Goal: Task Accomplishment & Management: Complete application form

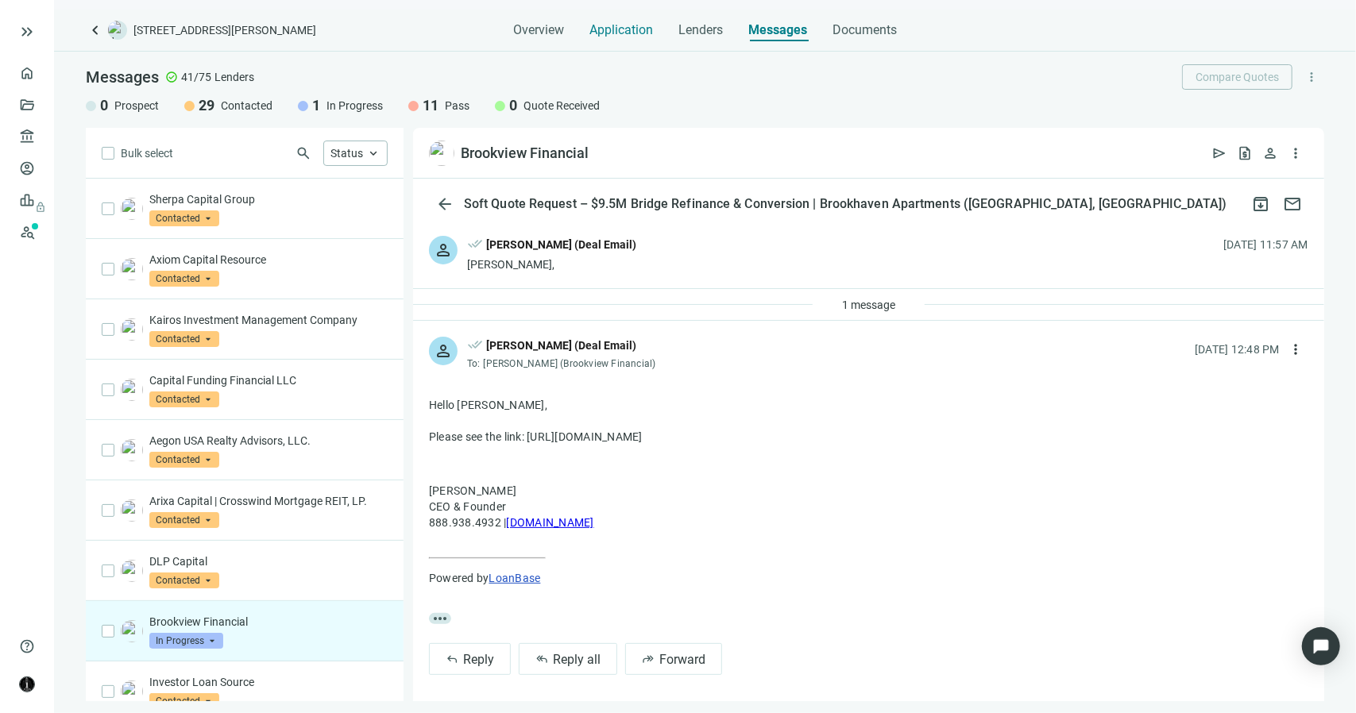
click at [617, 26] on span "Application" at bounding box center [621, 30] width 64 height 16
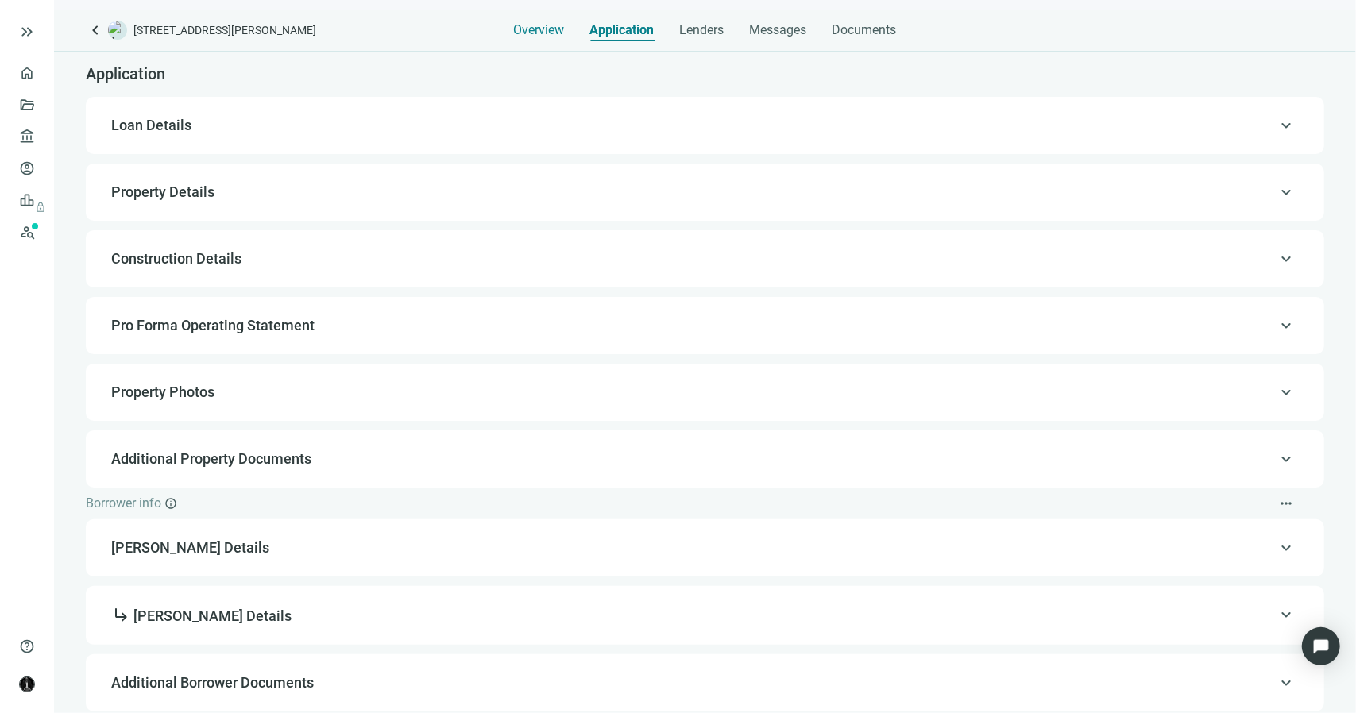
click at [543, 31] on span "Overview" at bounding box center [539, 30] width 51 height 16
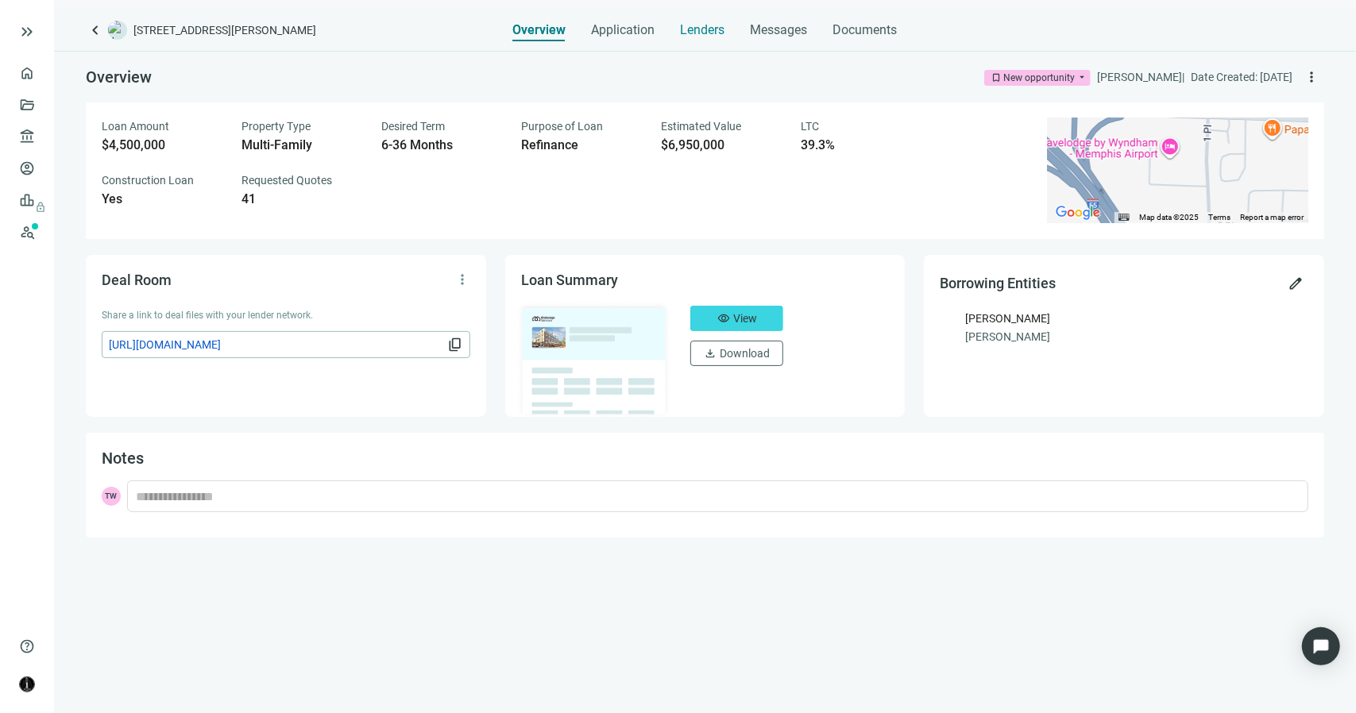
click at [717, 29] on span "Lenders" at bounding box center [703, 30] width 44 height 16
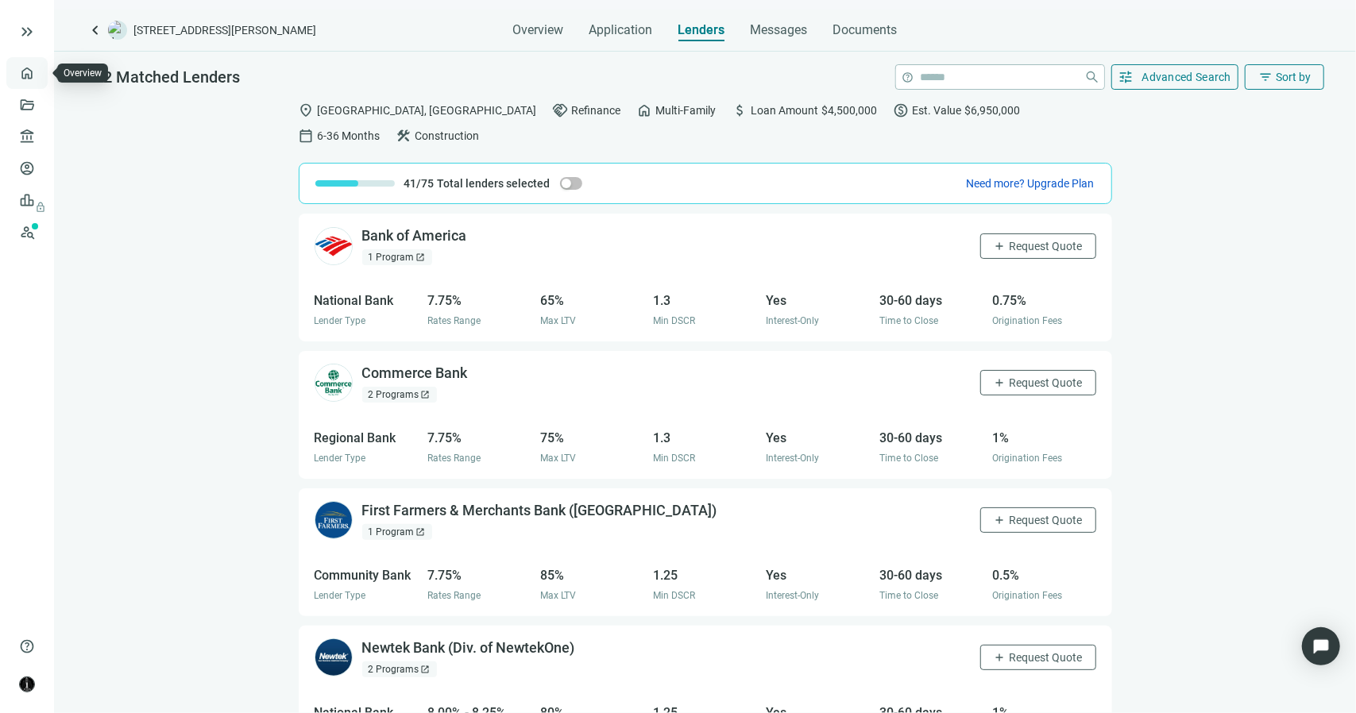
click at [40, 77] on link "Overview" at bounding box center [63, 73] width 47 height 13
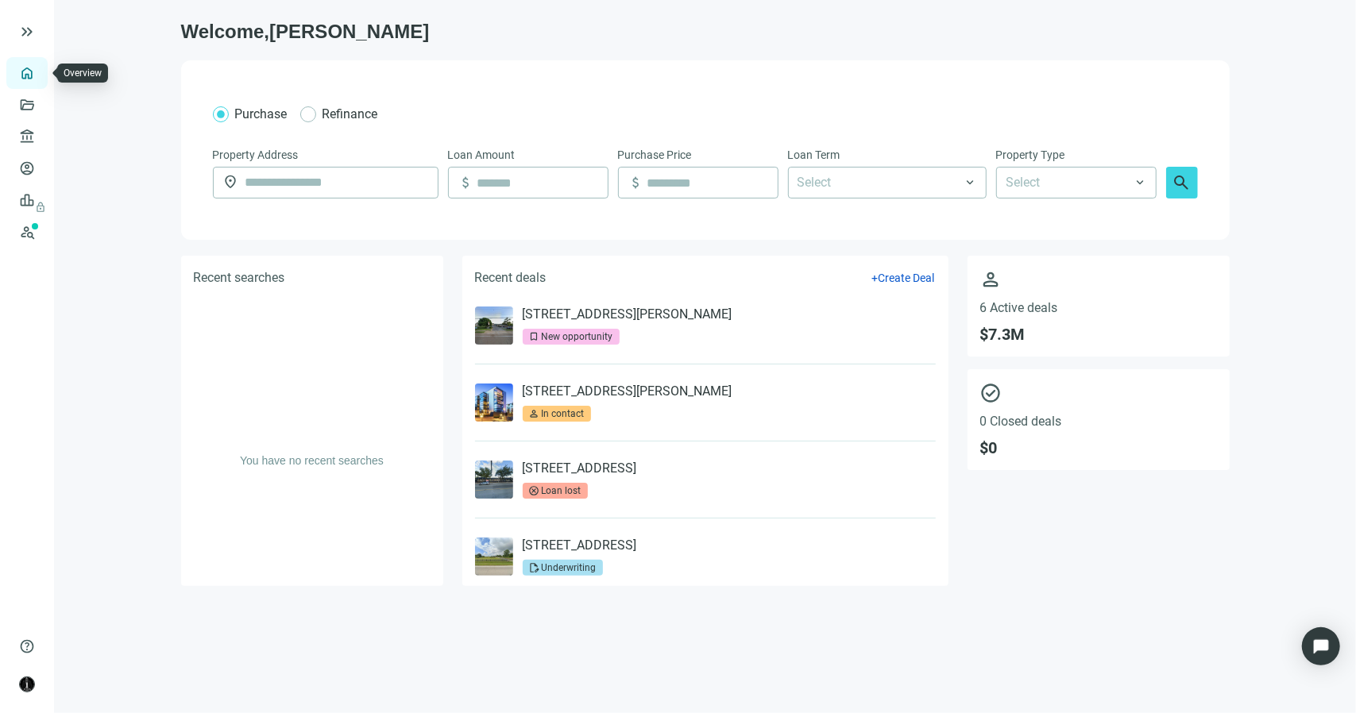
click at [40, 75] on link "Overview" at bounding box center [63, 73] width 47 height 13
click at [40, 102] on link "Deals" at bounding box center [54, 105] width 29 height 13
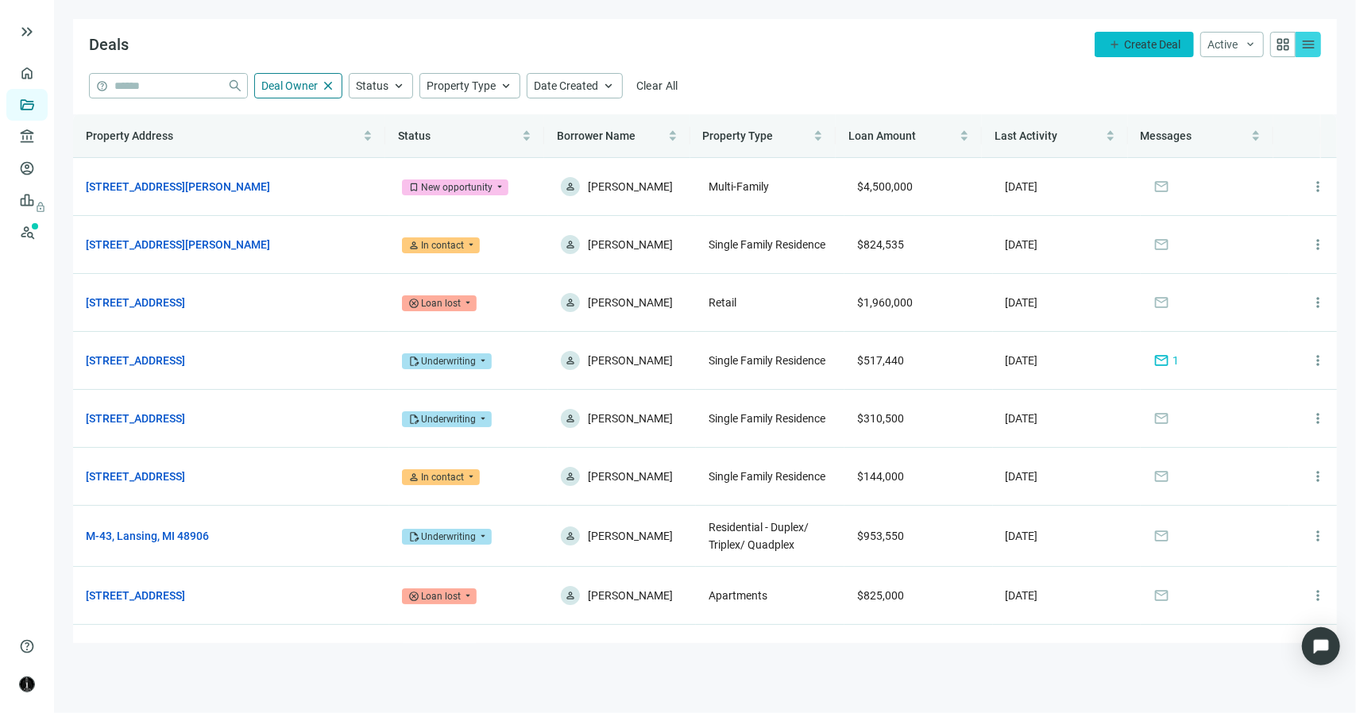
click at [1122, 44] on button "add Create Deal" at bounding box center [1144, 44] width 99 height 25
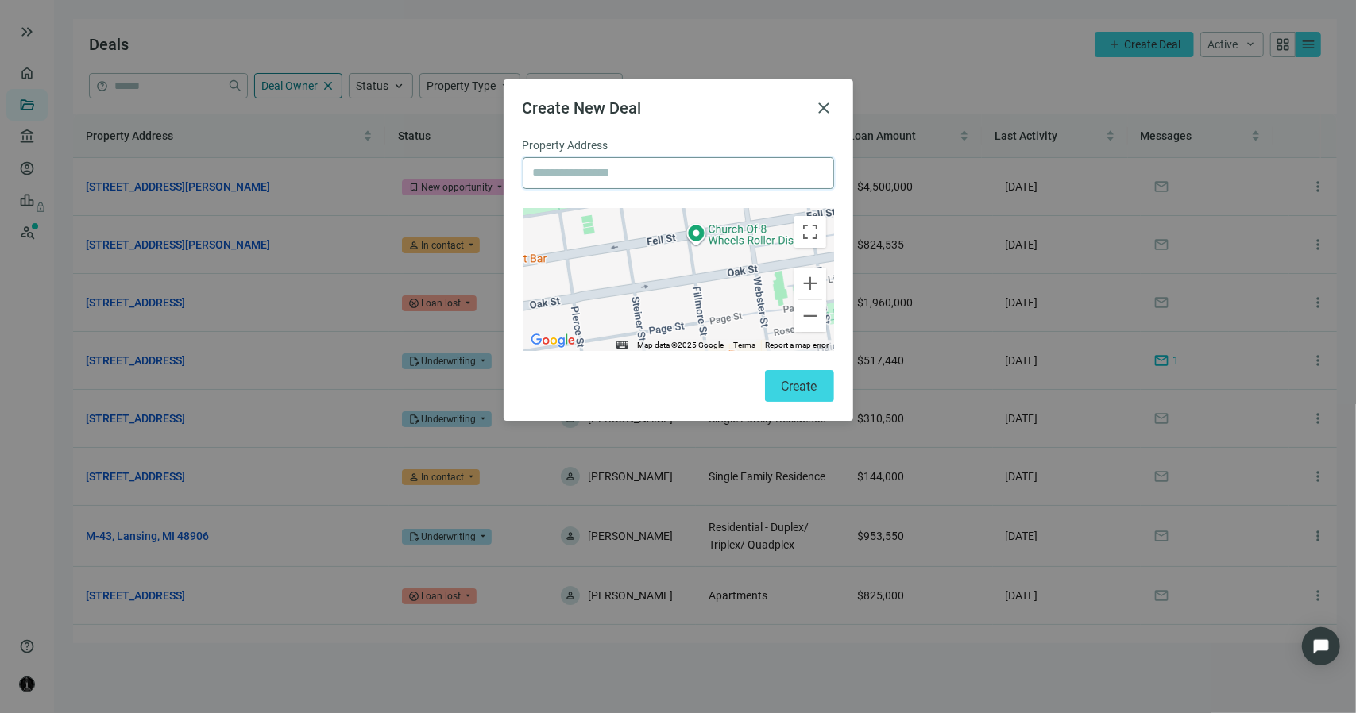
click at [651, 180] on input "text" at bounding box center [678, 173] width 291 height 30
paste input "**********"
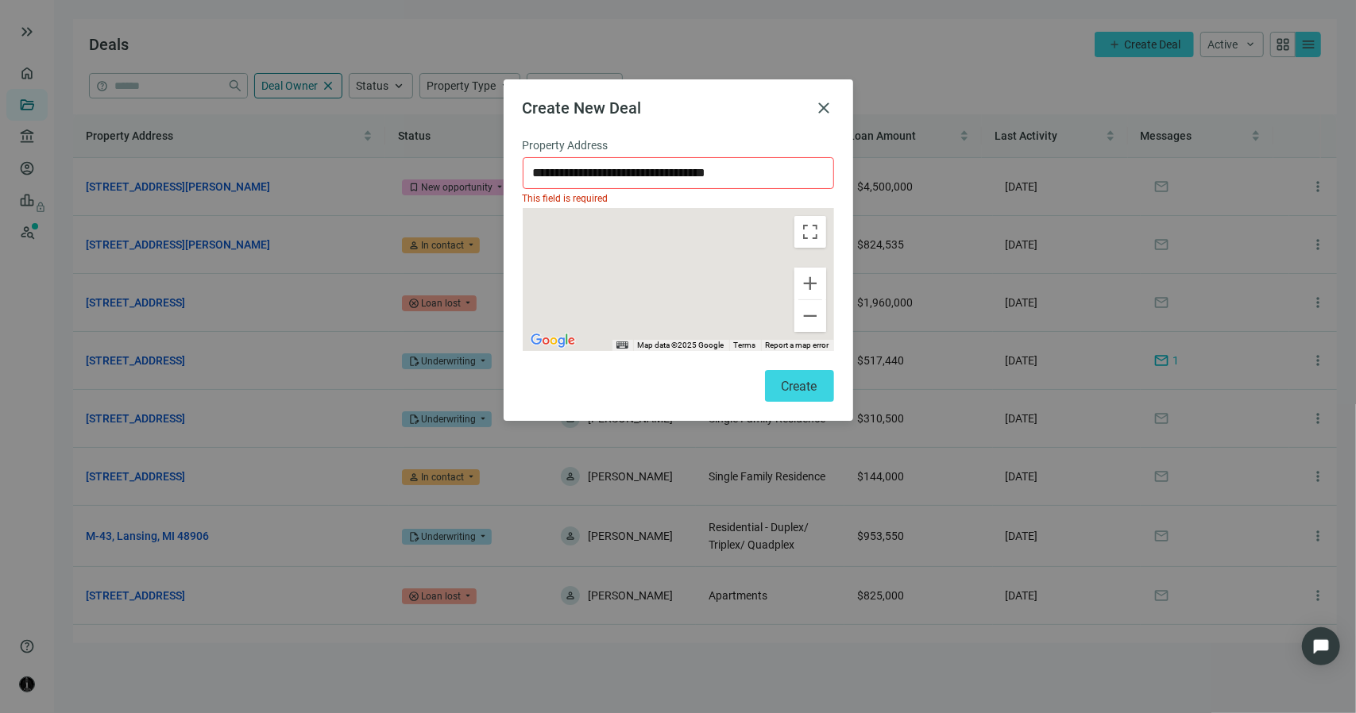
type input "**********"
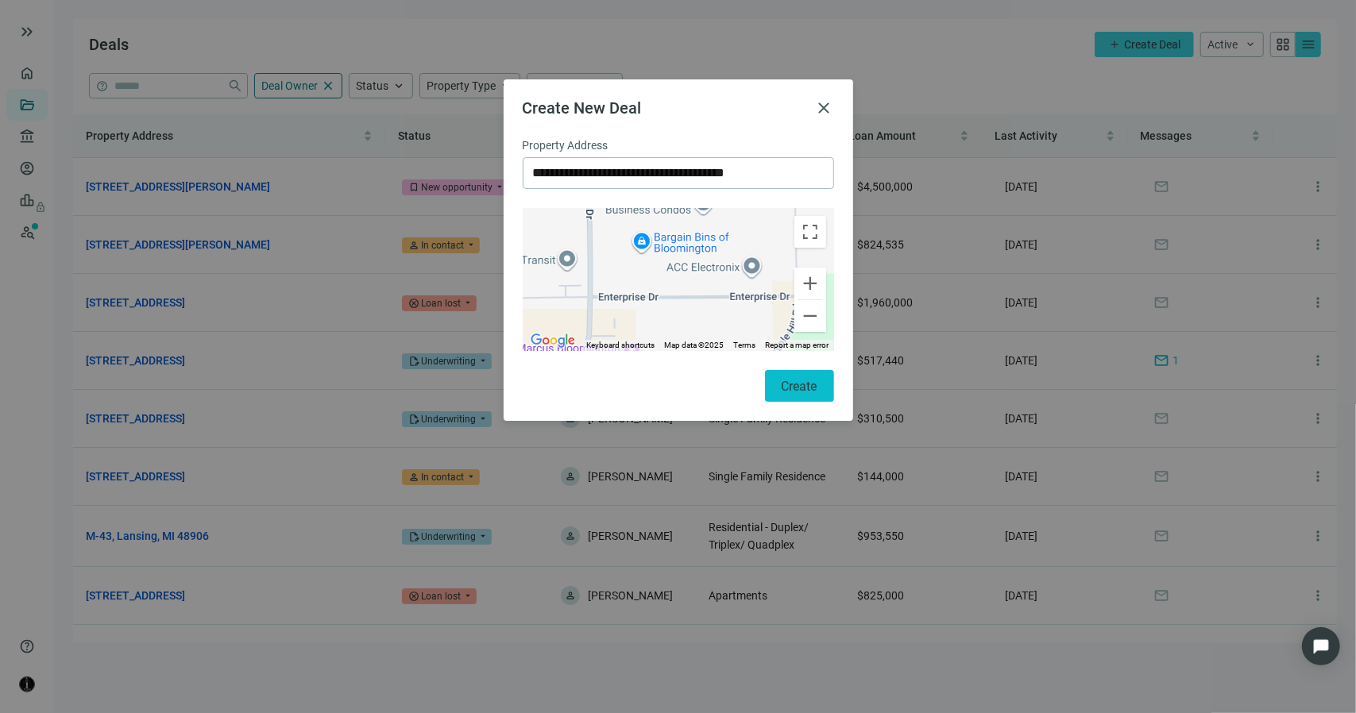
click at [788, 382] on span "Create" at bounding box center [800, 386] width 36 height 15
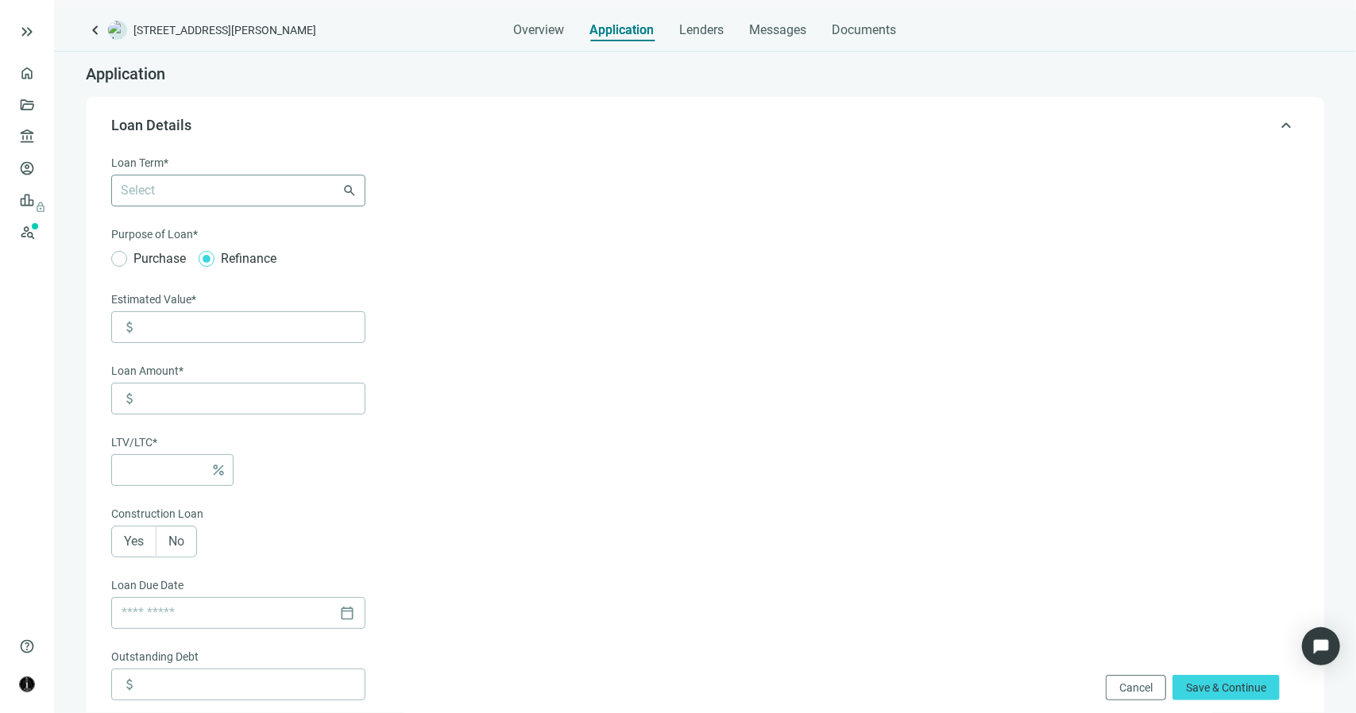
click at [215, 187] on div at bounding box center [229, 191] width 231 height 22
click at [174, 225] on div "6-36 Months" at bounding box center [238, 224] width 235 height 20
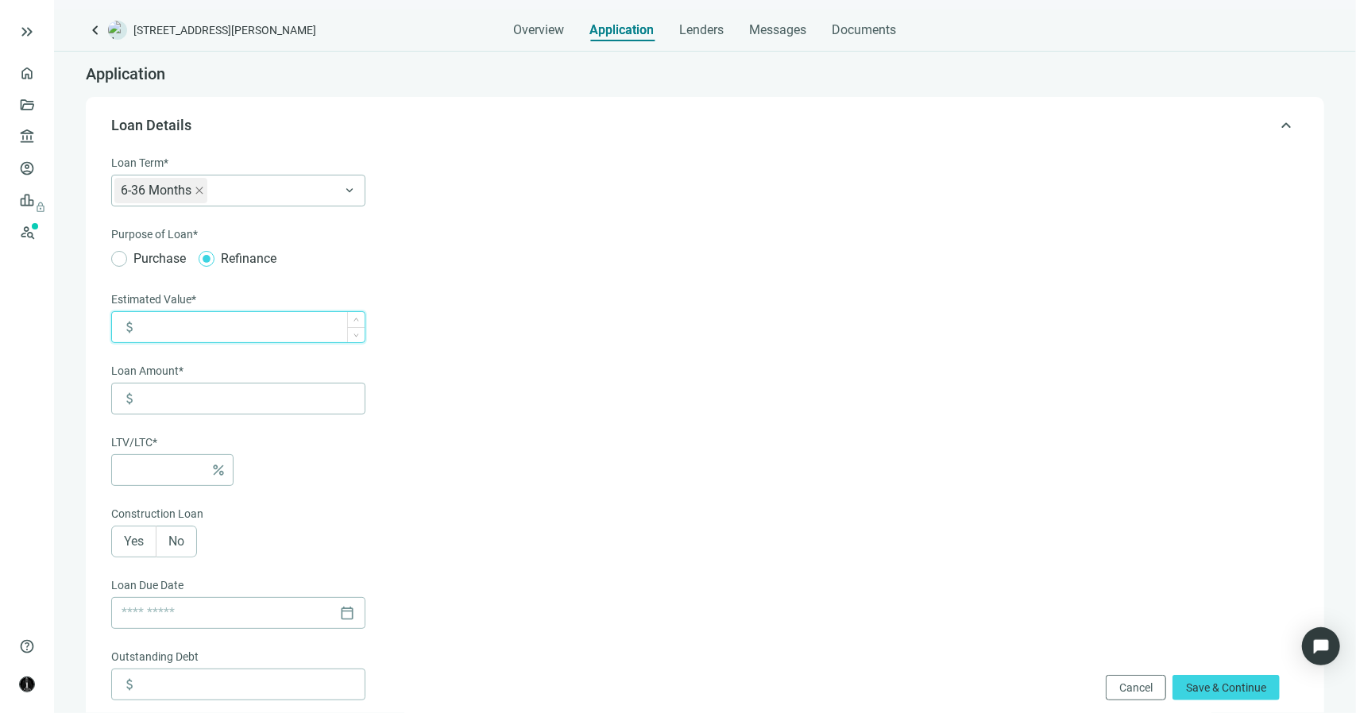
click at [195, 326] on input at bounding box center [253, 327] width 224 height 30
type input "*********"
click at [222, 403] on input at bounding box center [253, 399] width 224 height 30
type input "*"
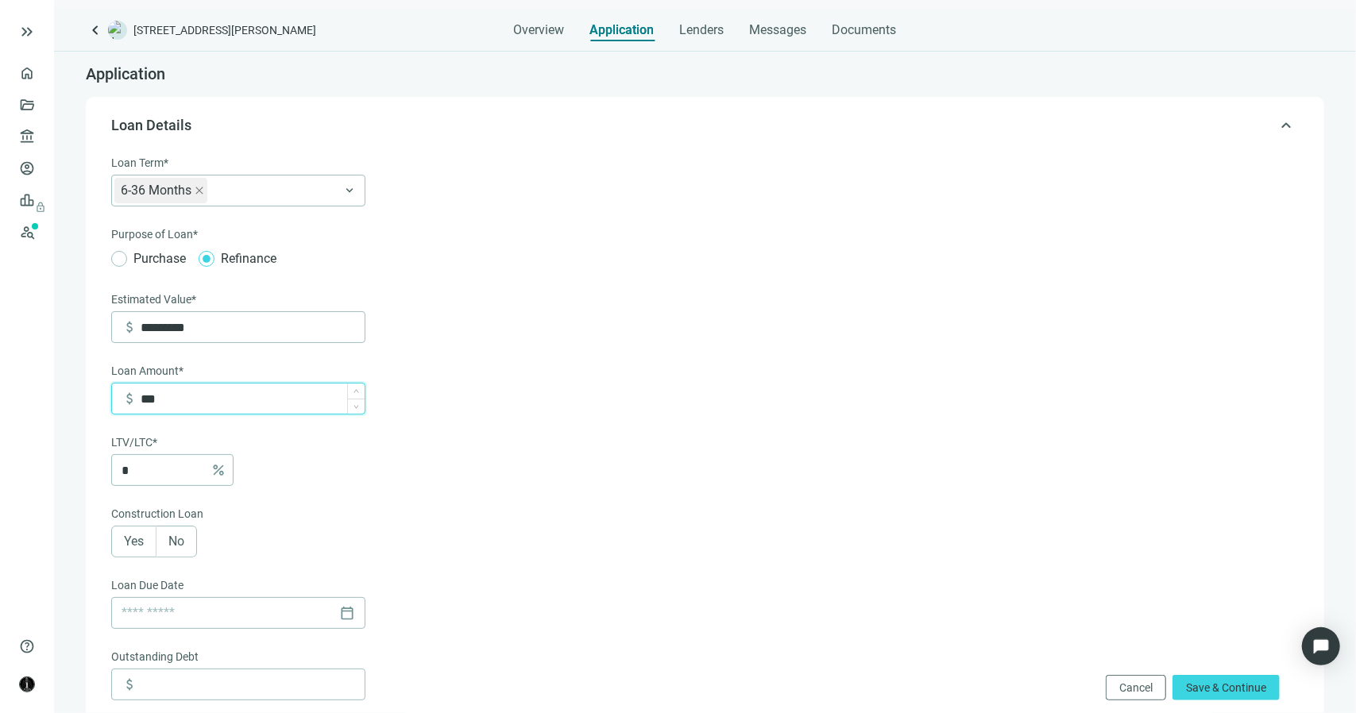
type input "*****"
type input "***"
type input "******"
type input "***"
type input "*******"
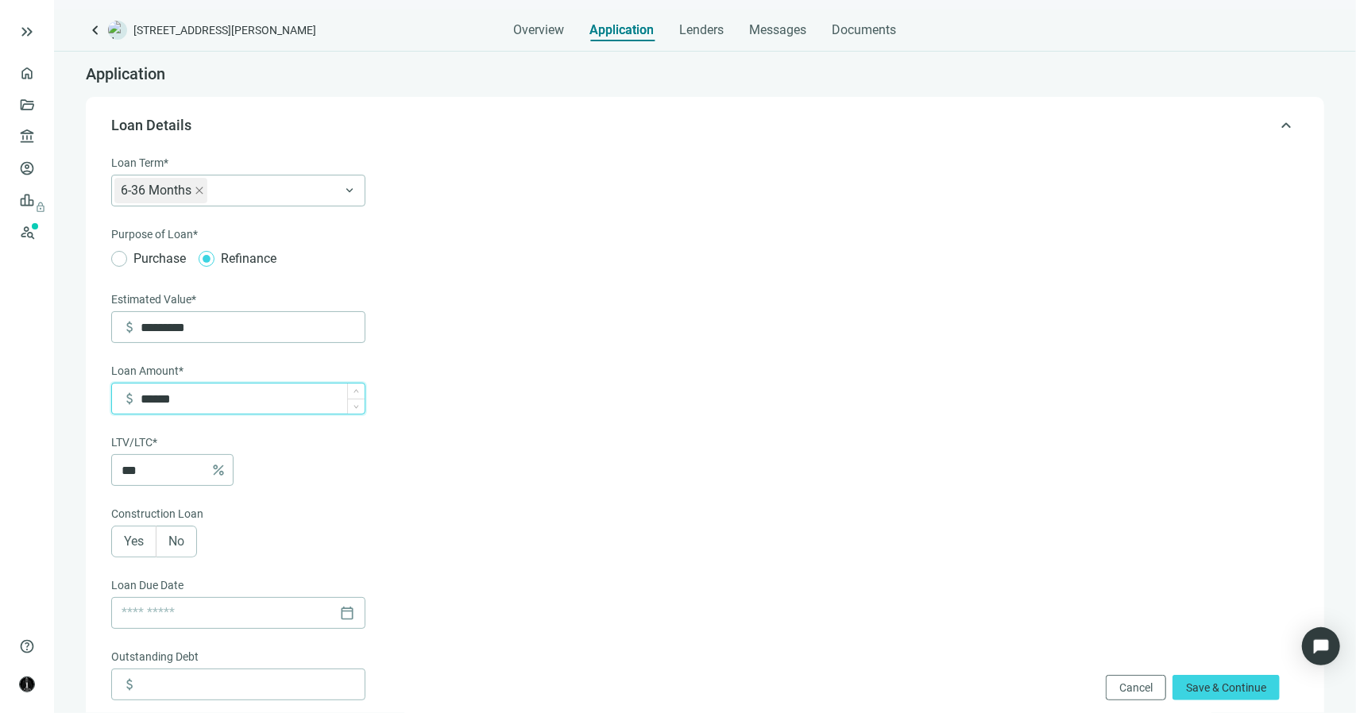
type input "****"
type input "*********"
type input "***"
click at [135, 541] on span "Yes" at bounding box center [134, 541] width 20 height 15
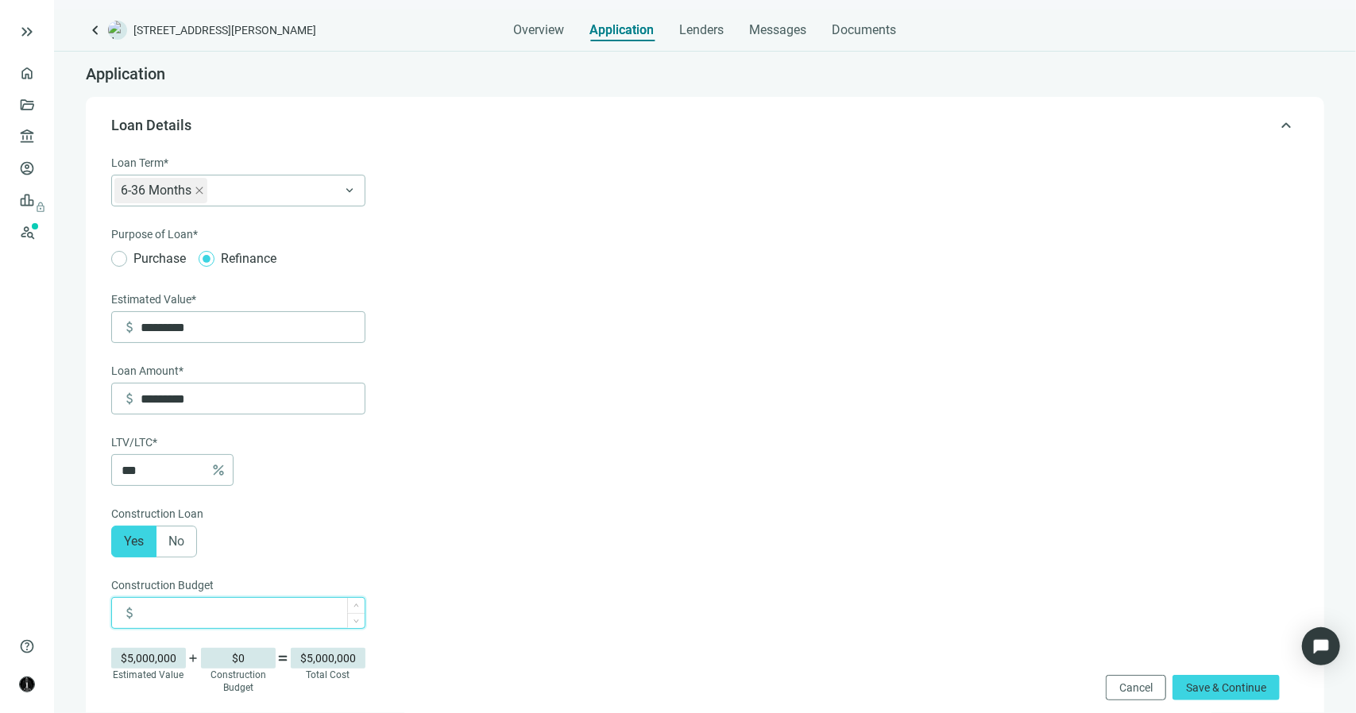
click at [175, 614] on input at bounding box center [253, 613] width 224 height 30
drag, startPoint x: 205, startPoint y: 398, endPoint x: 73, endPoint y: 404, distance: 132.0
click at [195, 608] on input at bounding box center [253, 613] width 224 height 30
type input "*********"
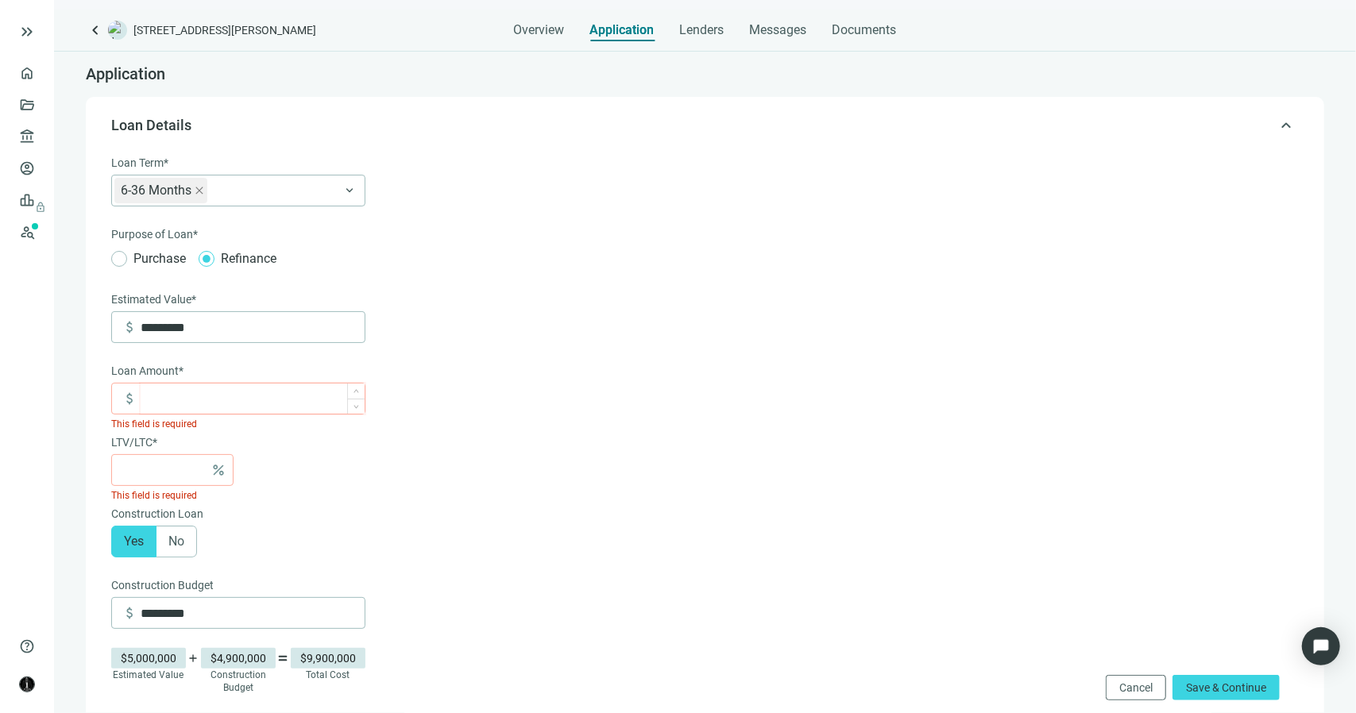
click at [184, 404] on input at bounding box center [253, 399] width 224 height 30
type input "*"
type input "******"
type input "***"
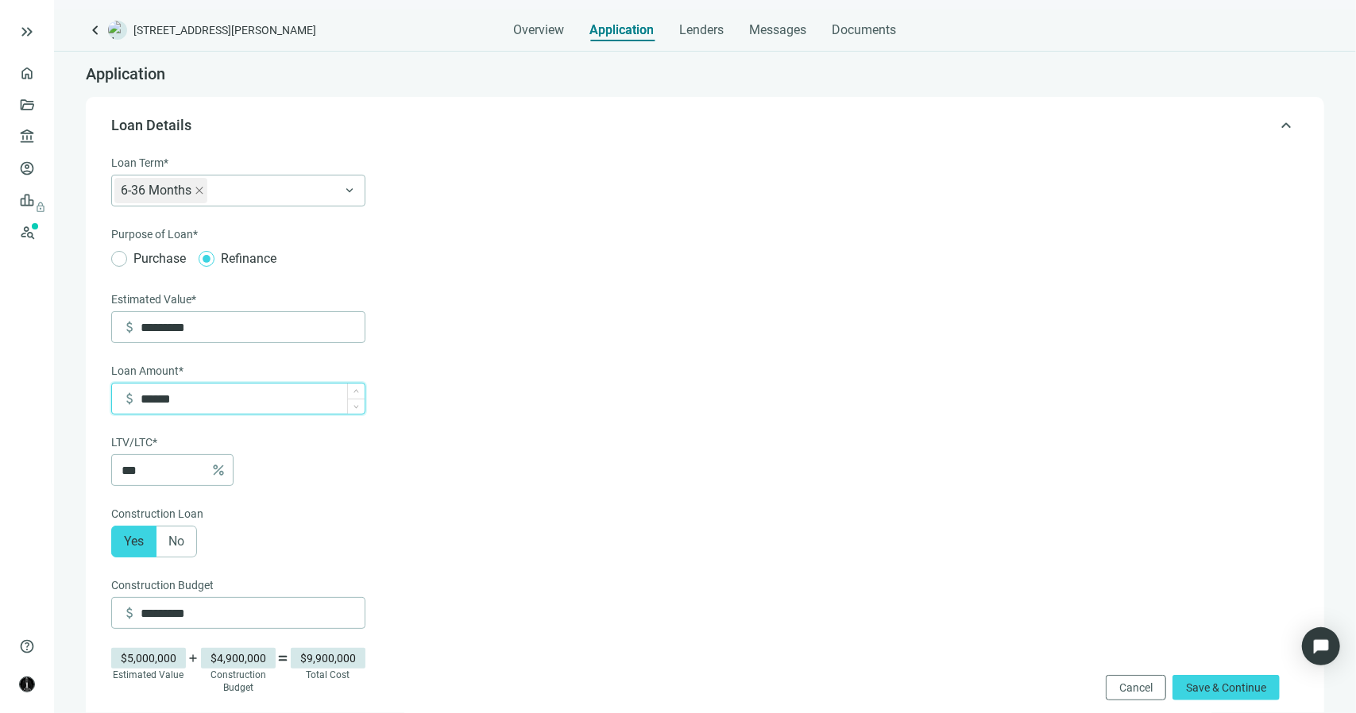
type input "*******"
type input "***"
type input "*********"
type input "****"
type input "*********"
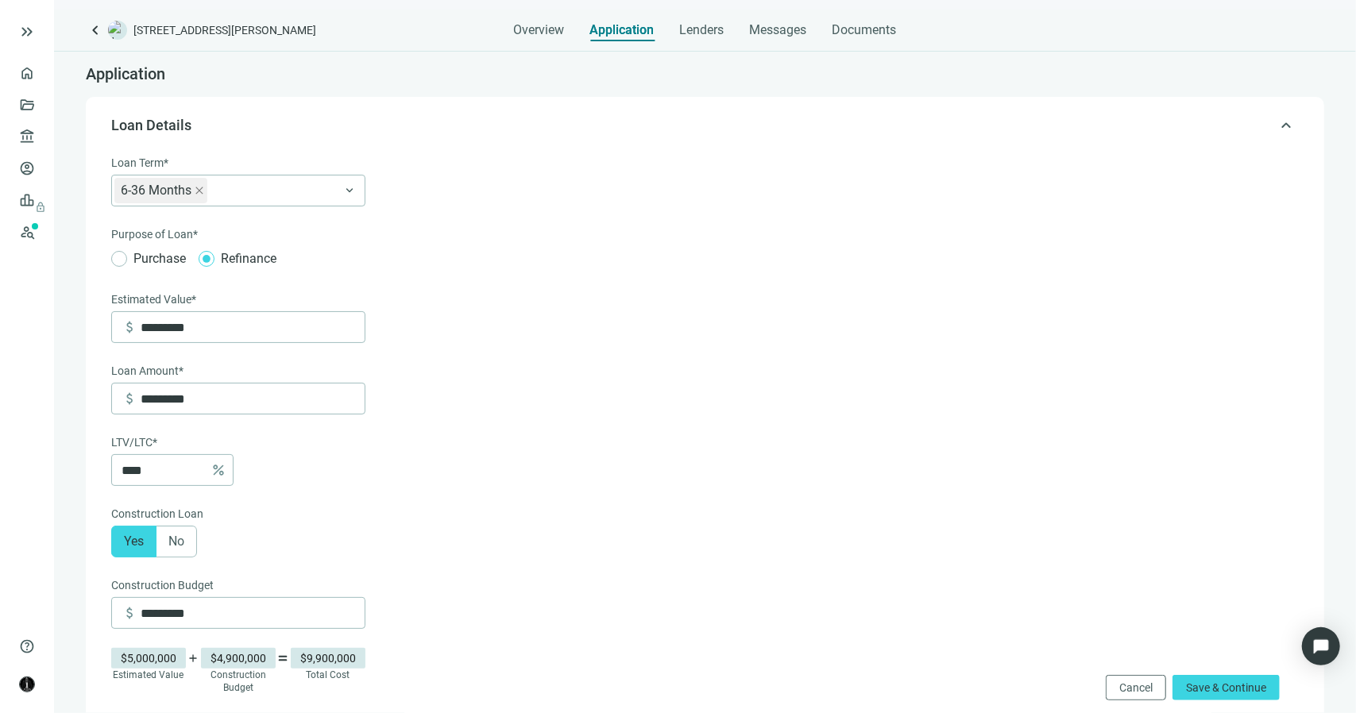
click at [350, 466] on div "**** percent" at bounding box center [238, 470] width 254 height 32
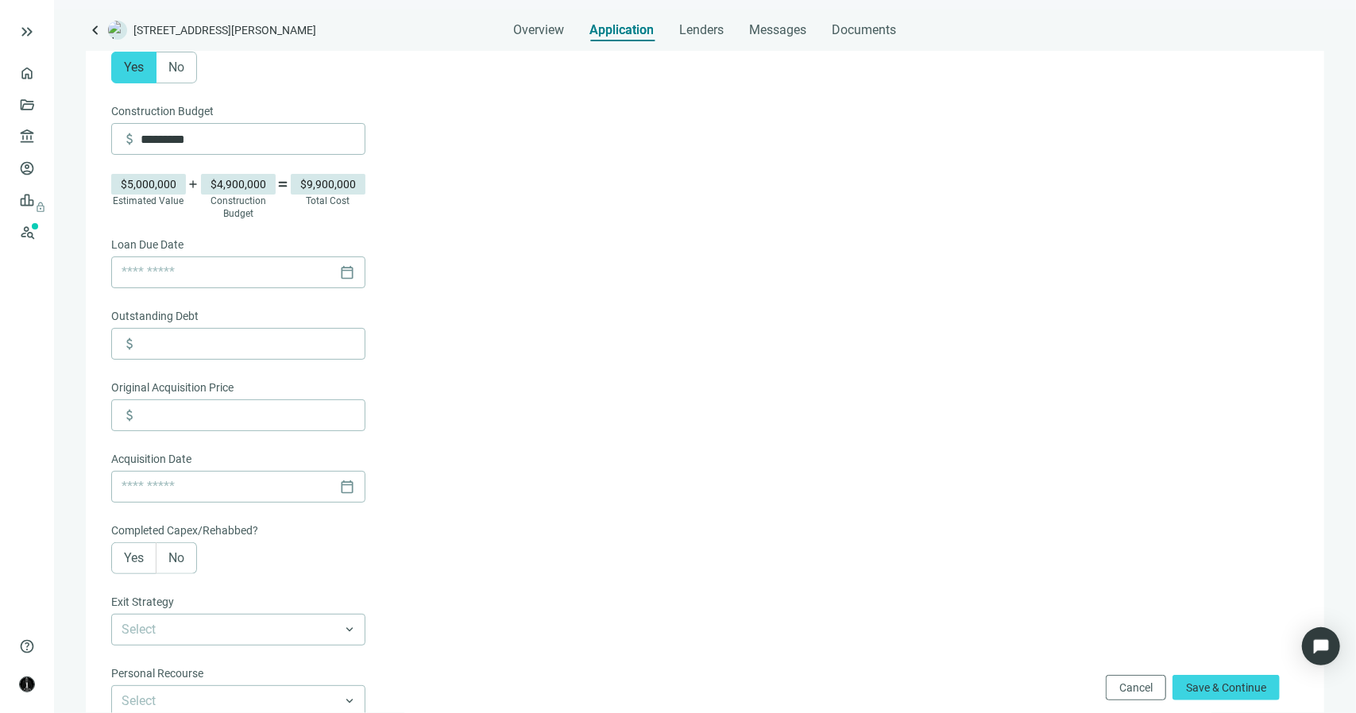
scroll to position [477, 0]
click at [200, 342] on input at bounding box center [253, 341] width 224 height 30
type input "*"
click at [211, 415] on input at bounding box center [253, 413] width 224 height 30
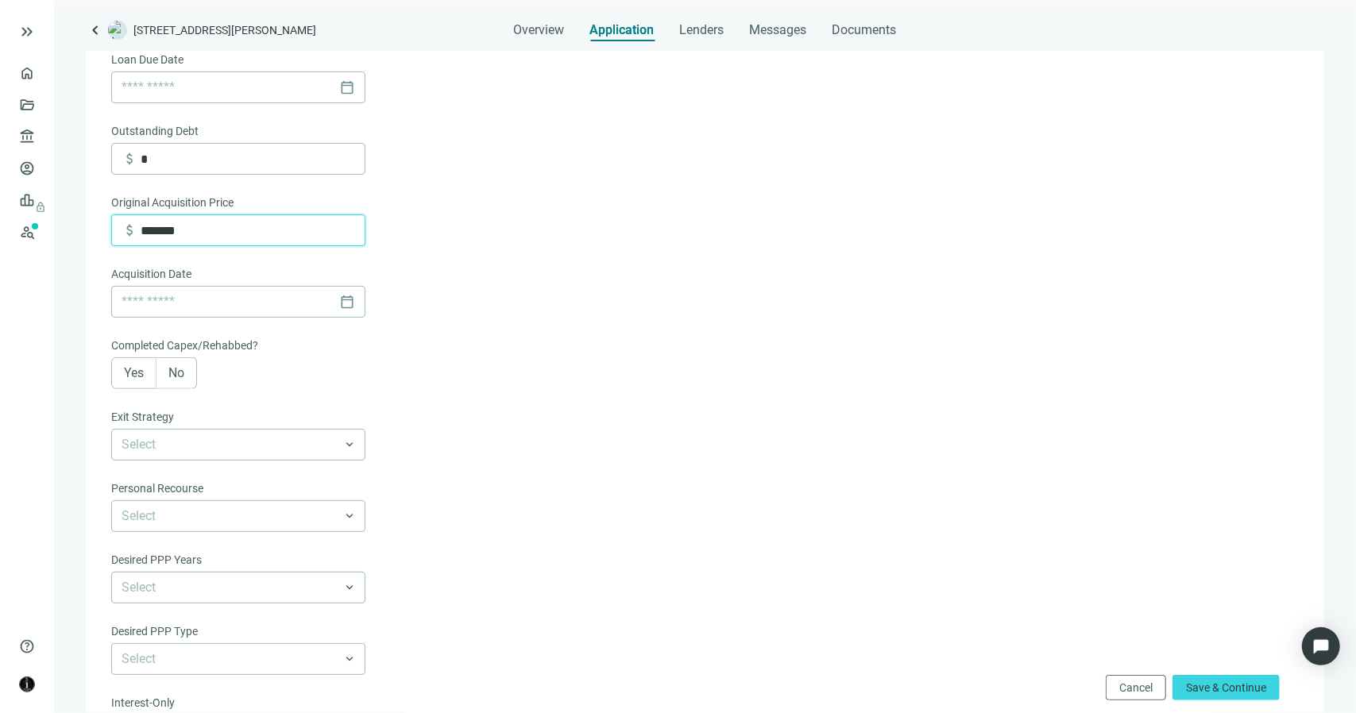
scroll to position [715, 0]
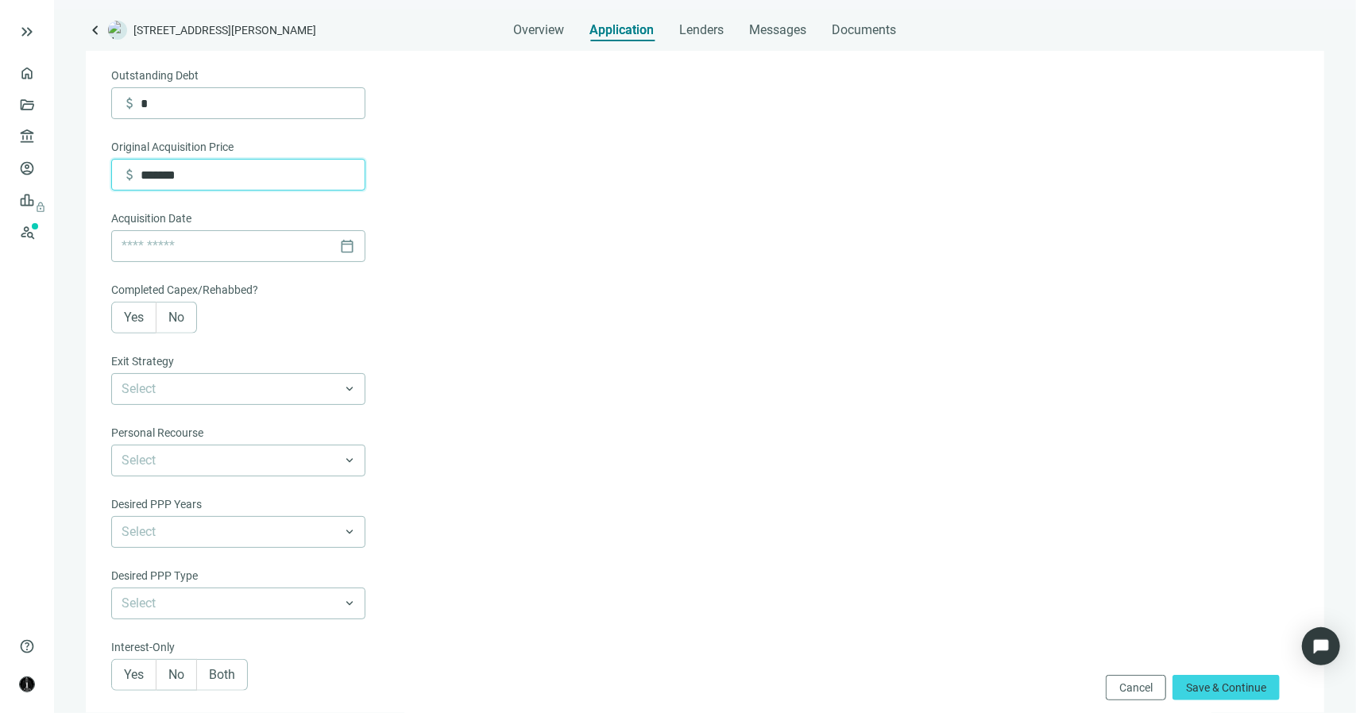
type input "*******"
click at [142, 318] on span "Yes" at bounding box center [134, 317] width 20 height 15
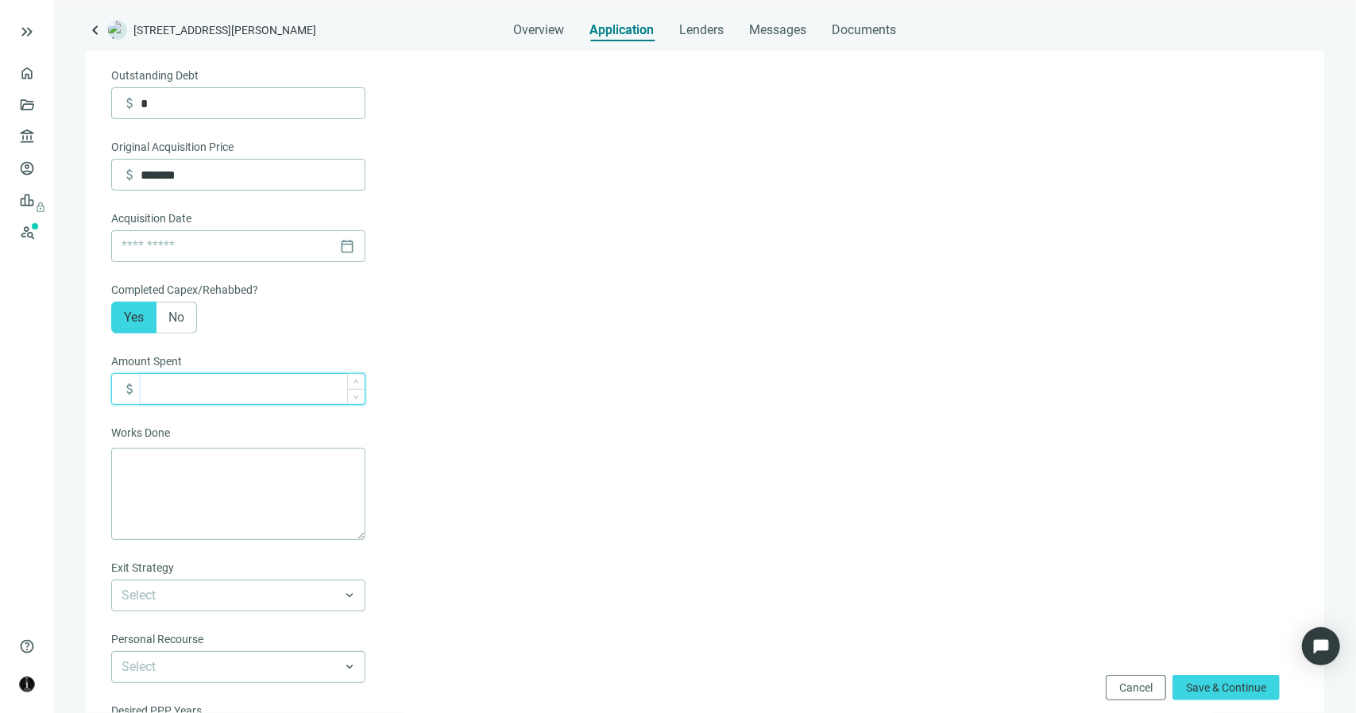
click at [177, 385] on input at bounding box center [253, 389] width 224 height 30
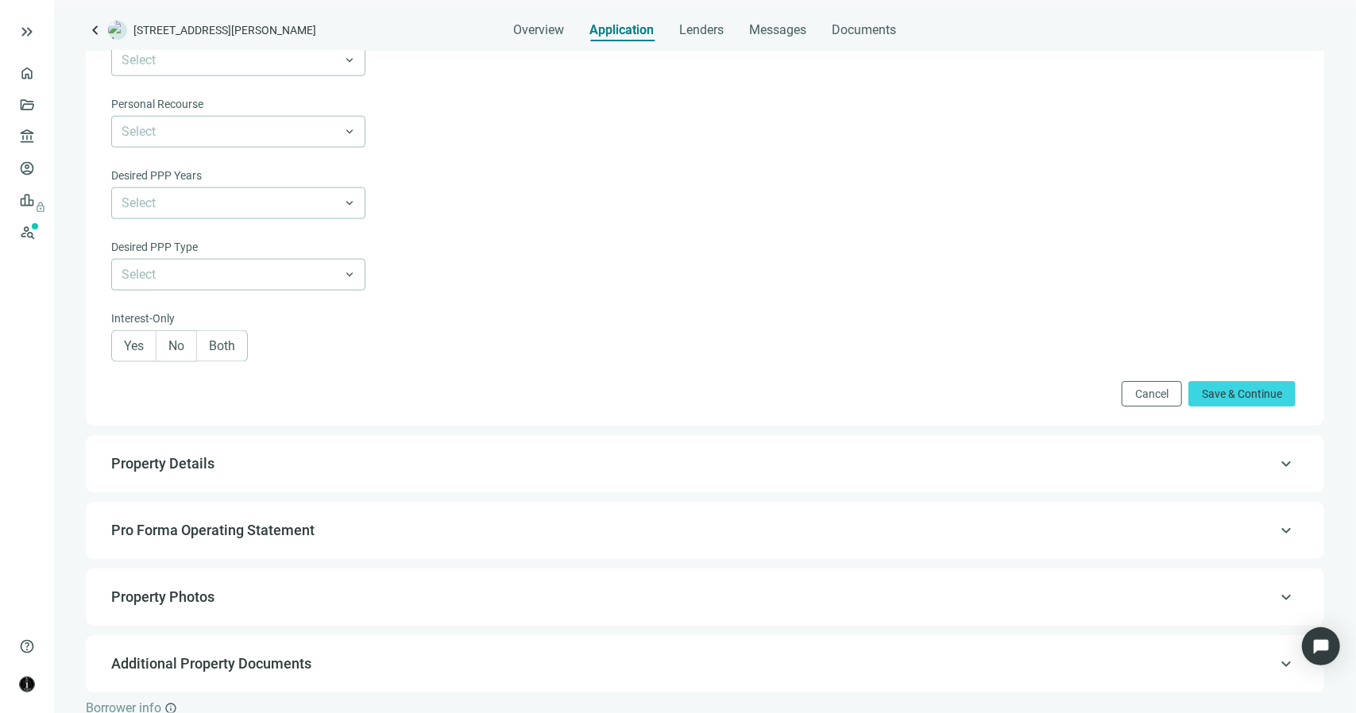
scroll to position [1271, 0]
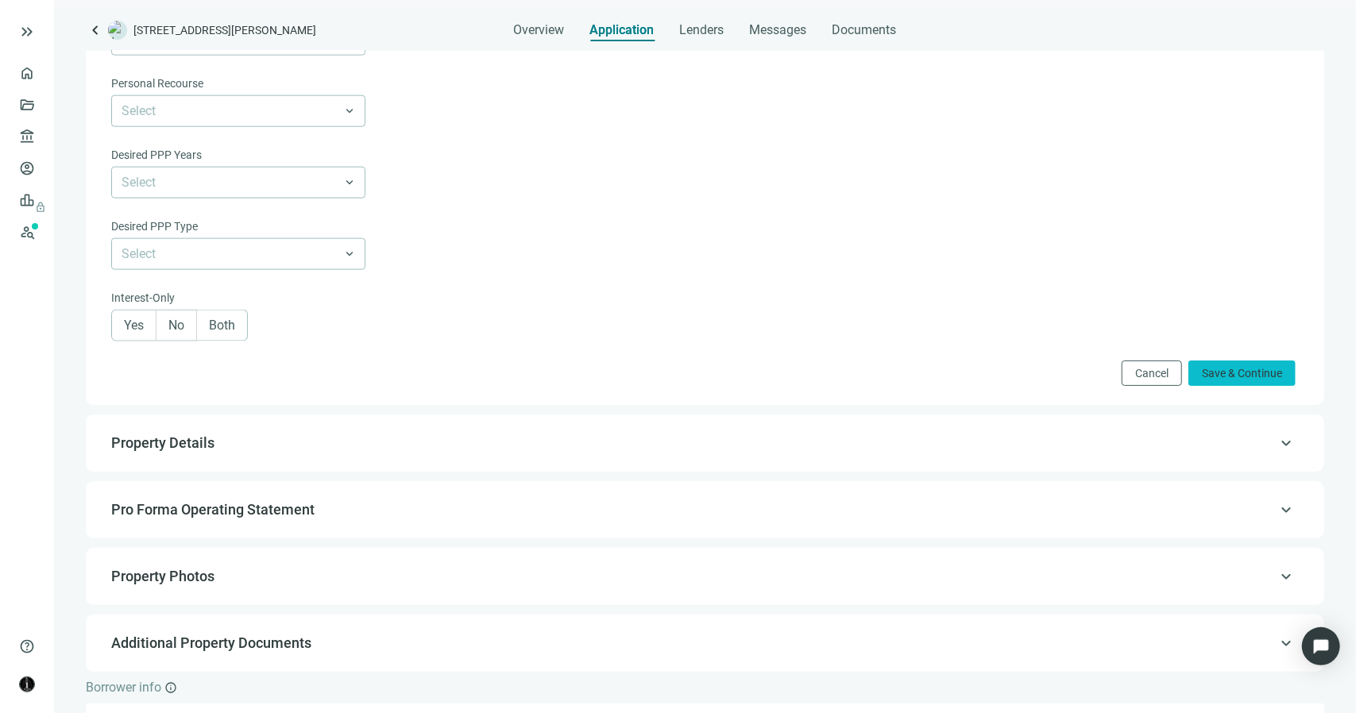
type input "*********"
click at [1235, 375] on span "Save & Continue" at bounding box center [1242, 373] width 80 height 13
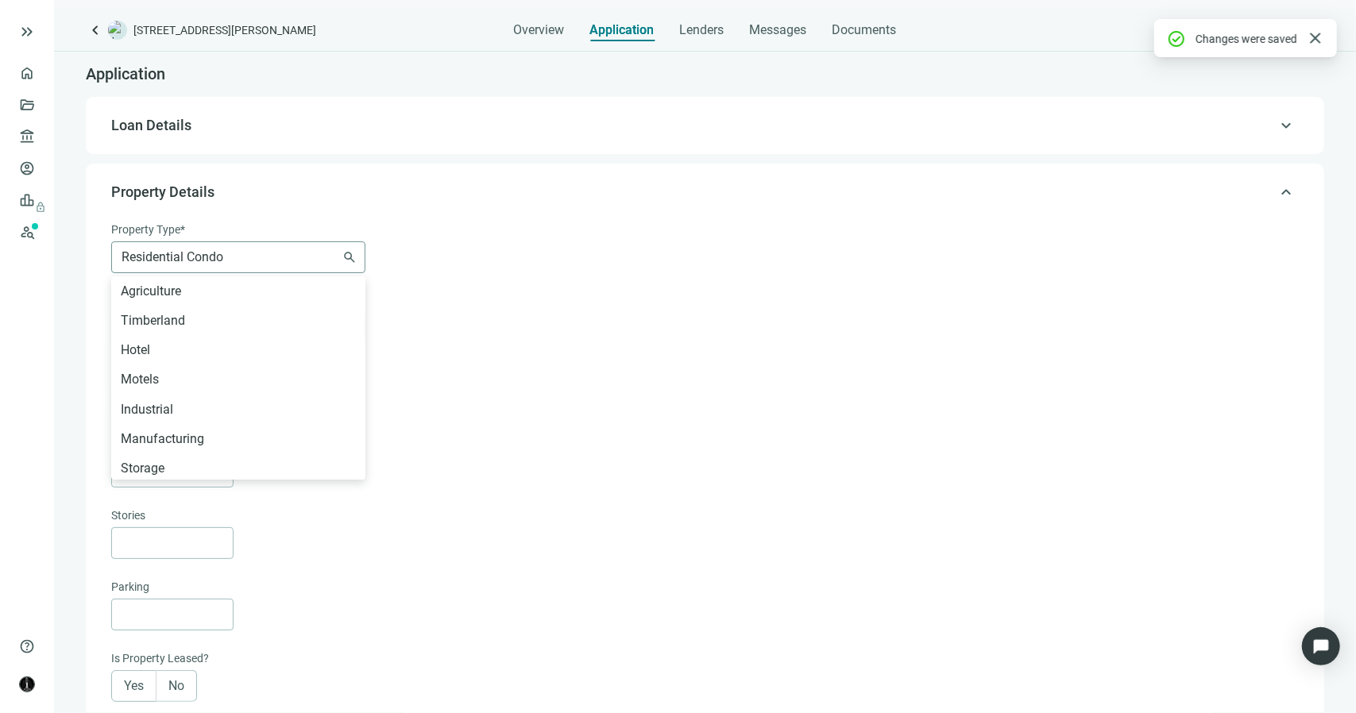
click at [284, 267] on span "Residential Condo" at bounding box center [239, 257] width 234 height 30
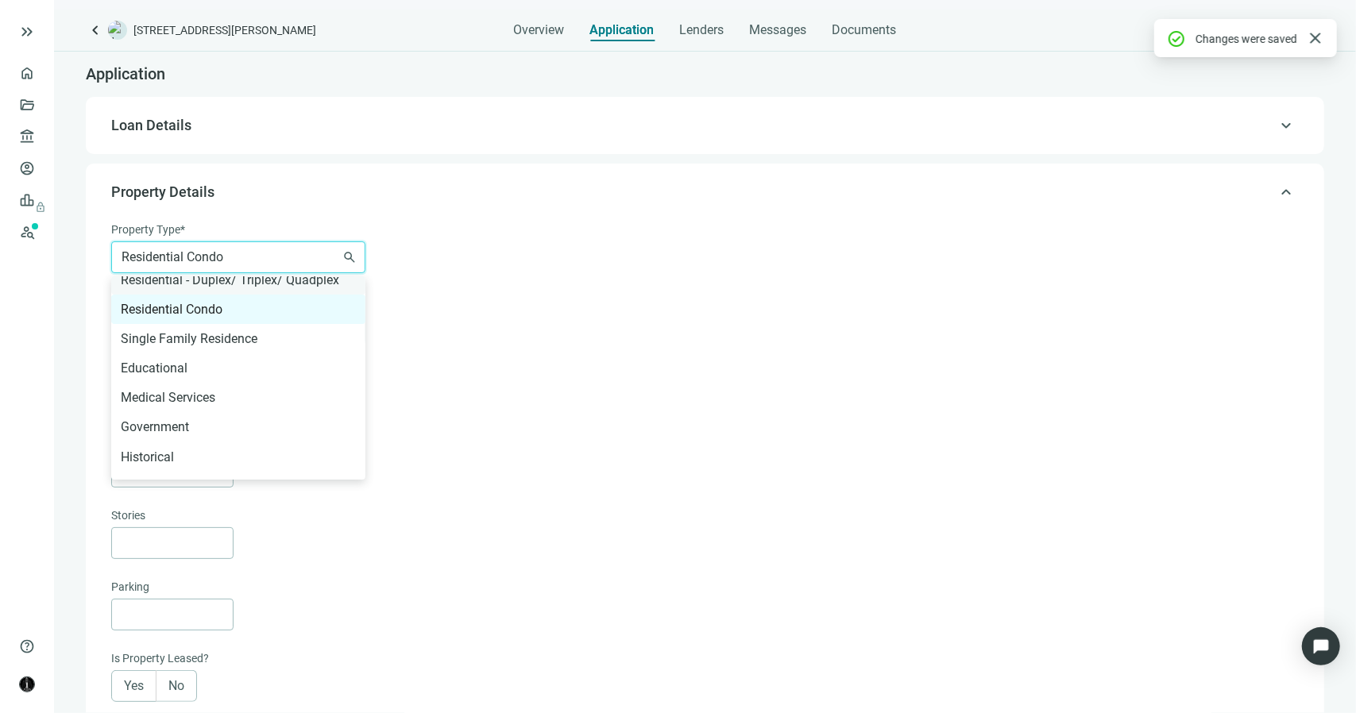
scroll to position [573, 0]
click at [221, 392] on div "Medical Services" at bounding box center [238, 397] width 235 height 20
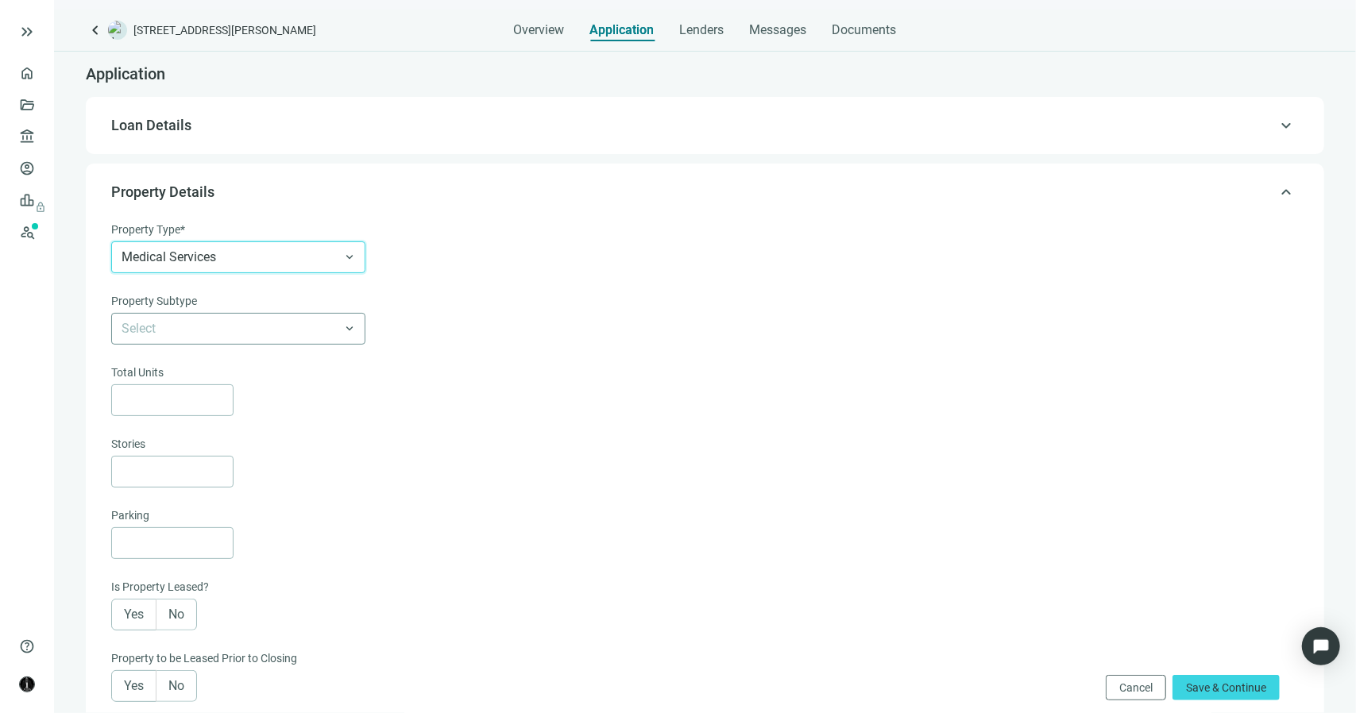
click at [257, 336] on input "search" at bounding box center [231, 329] width 219 height 30
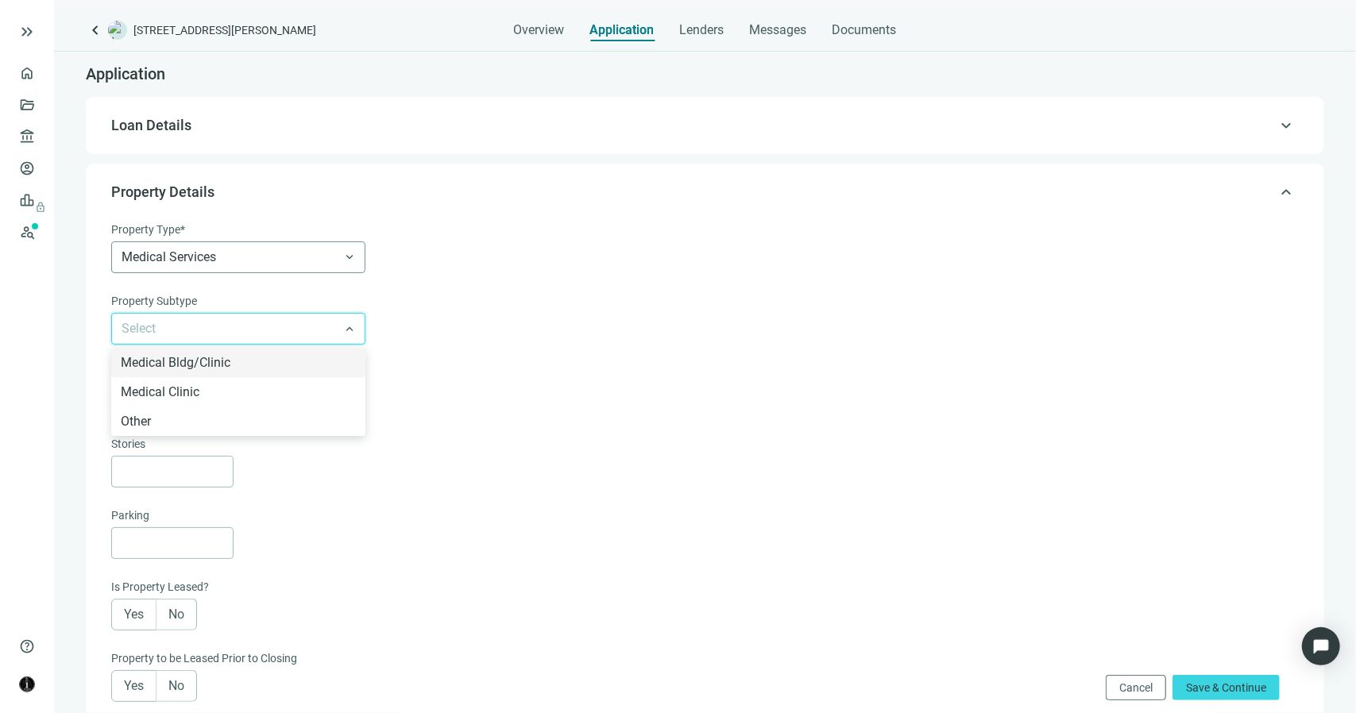
click at [236, 260] on span "Medical Services" at bounding box center [239, 257] width 234 height 30
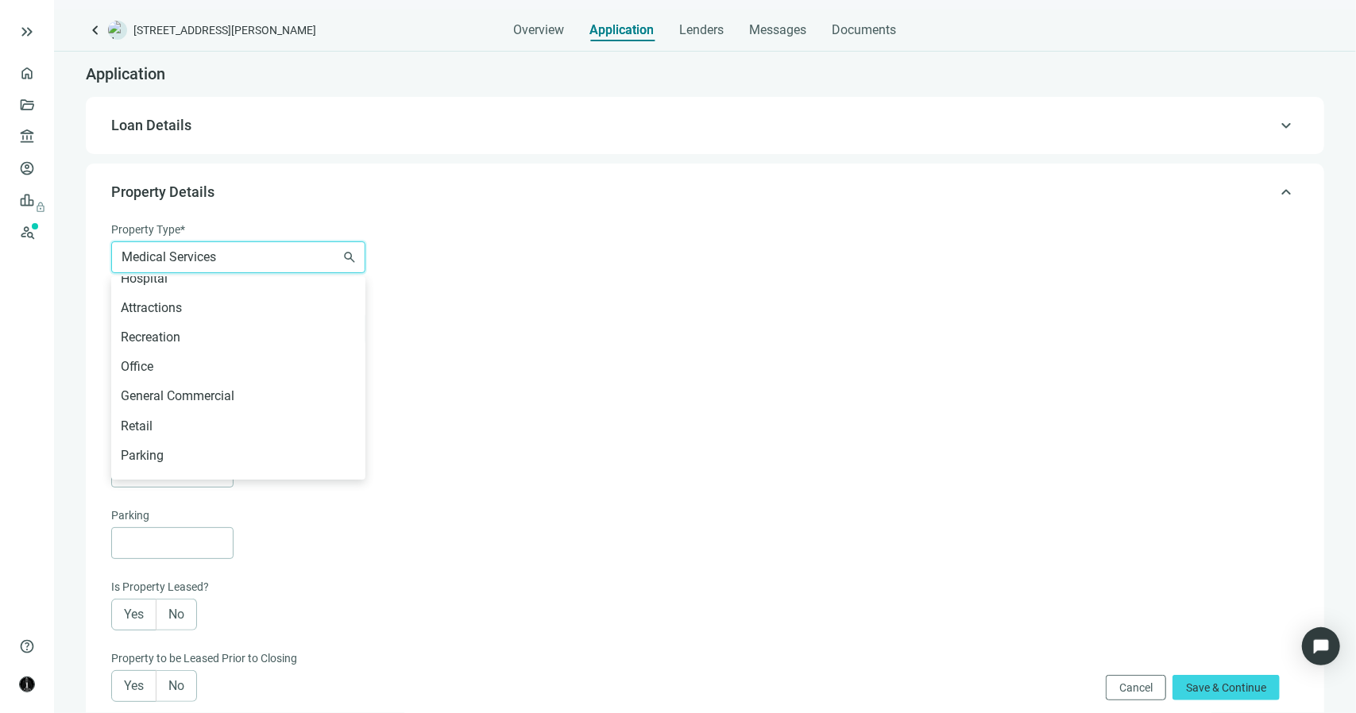
scroll to position [809, 0]
click at [204, 369] on div "Office" at bounding box center [238, 367] width 235 height 20
click at [245, 327] on input "search" at bounding box center [231, 329] width 219 height 30
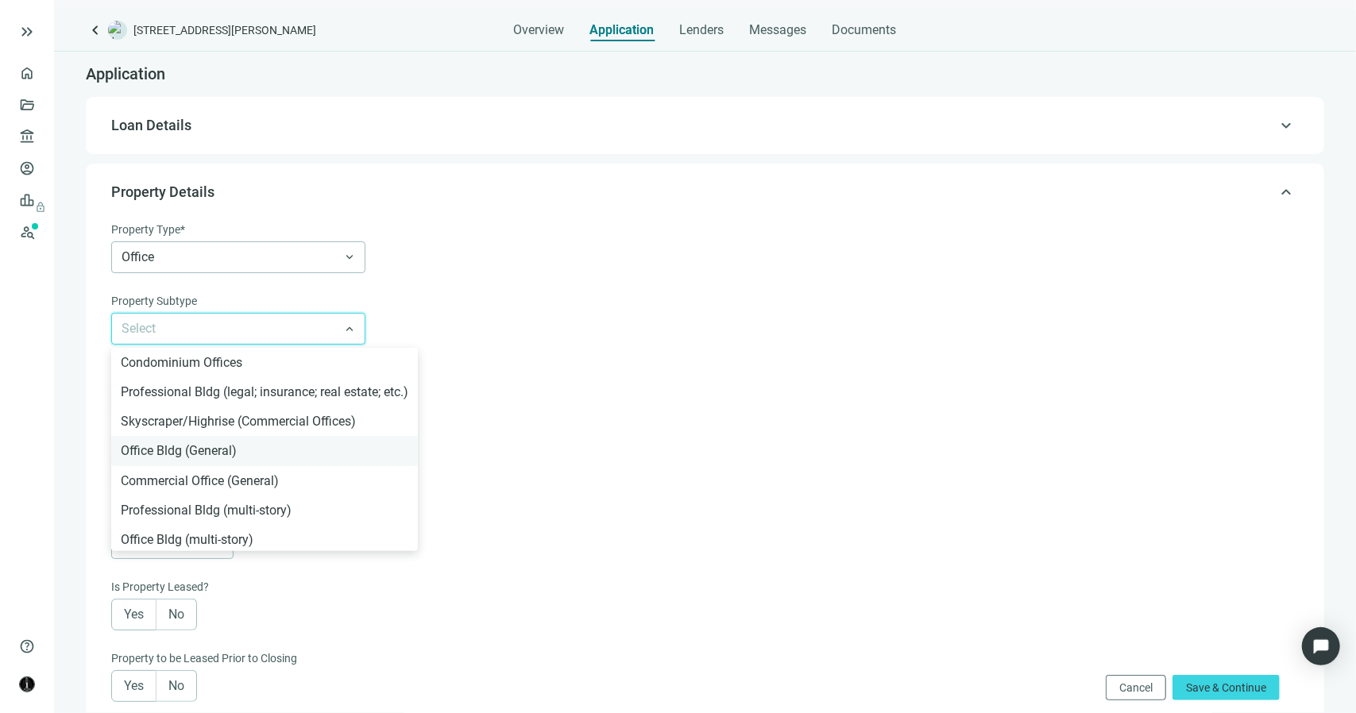
scroll to position [0, 0]
click at [275, 401] on div "Professional Bldg (legal; insurance; real estate; etc.)" at bounding box center [264, 391] width 307 height 29
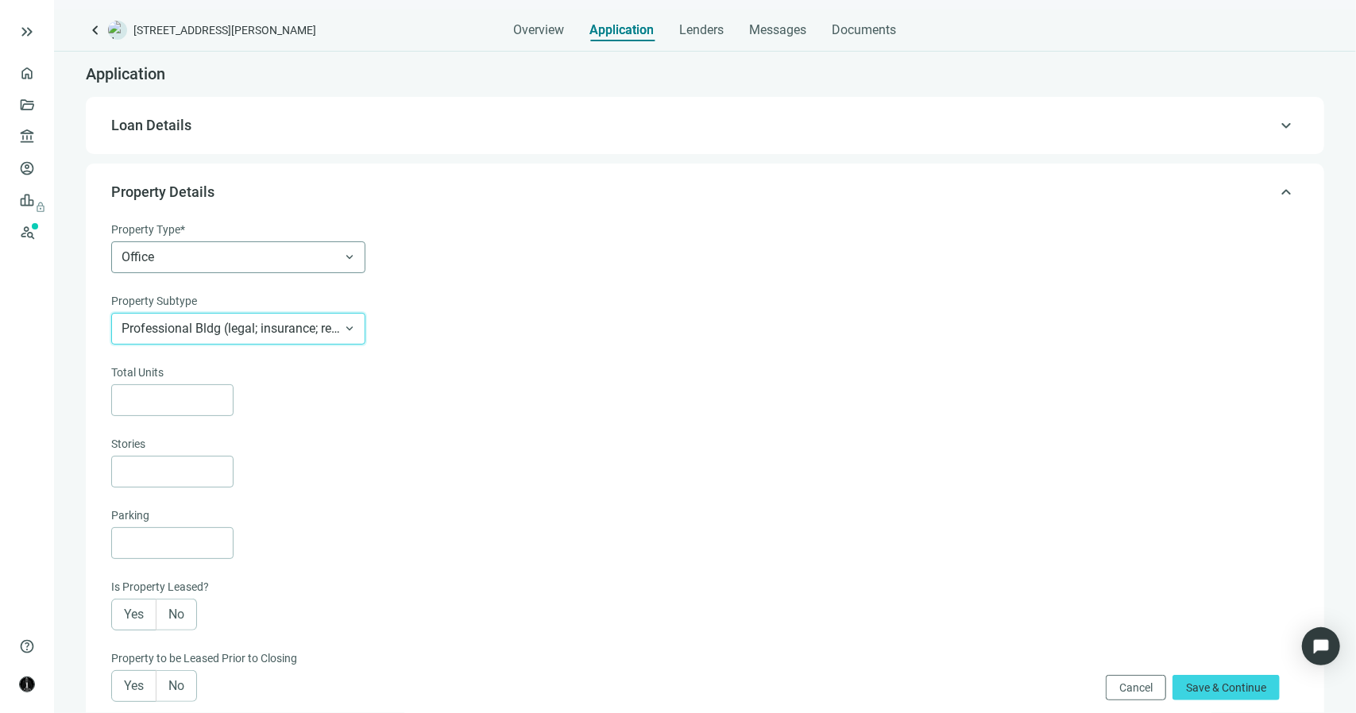
click at [296, 267] on span "Office" at bounding box center [239, 257] width 234 height 30
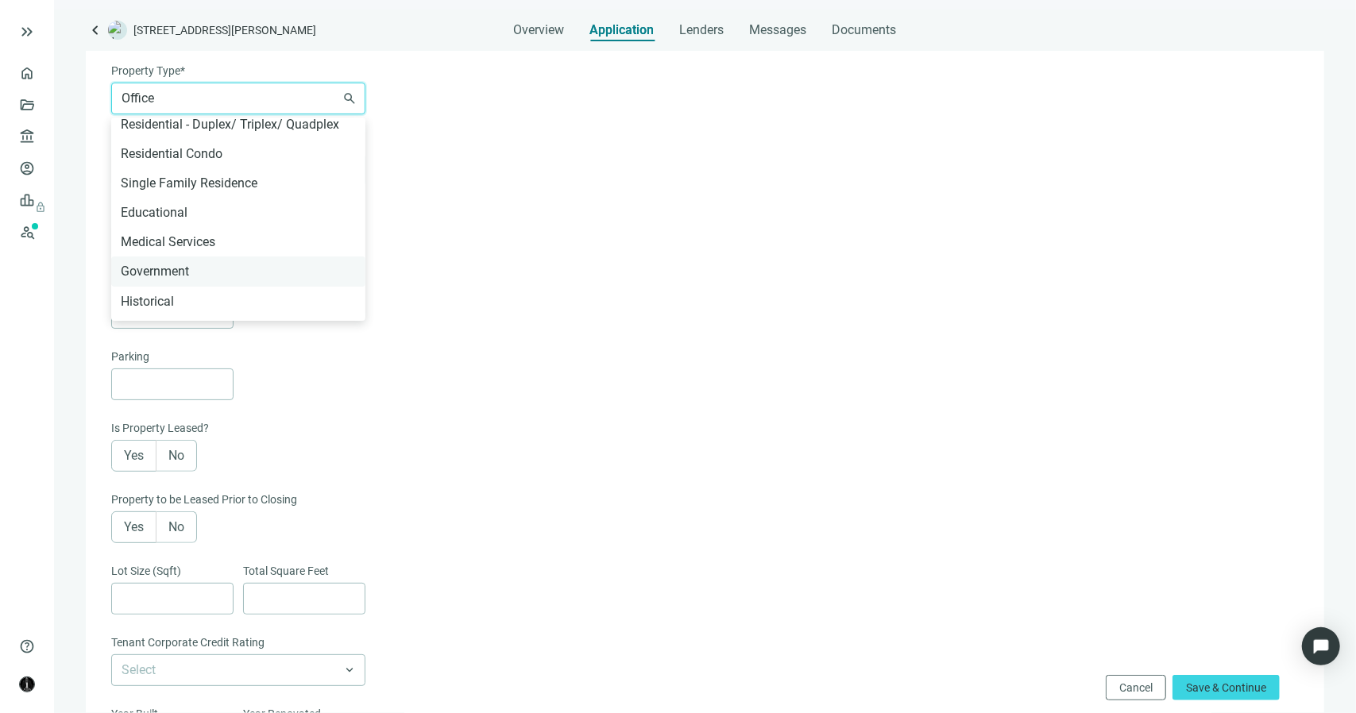
scroll to position [570, 0]
click at [239, 241] on div "Medical Services" at bounding box center [238, 240] width 235 height 20
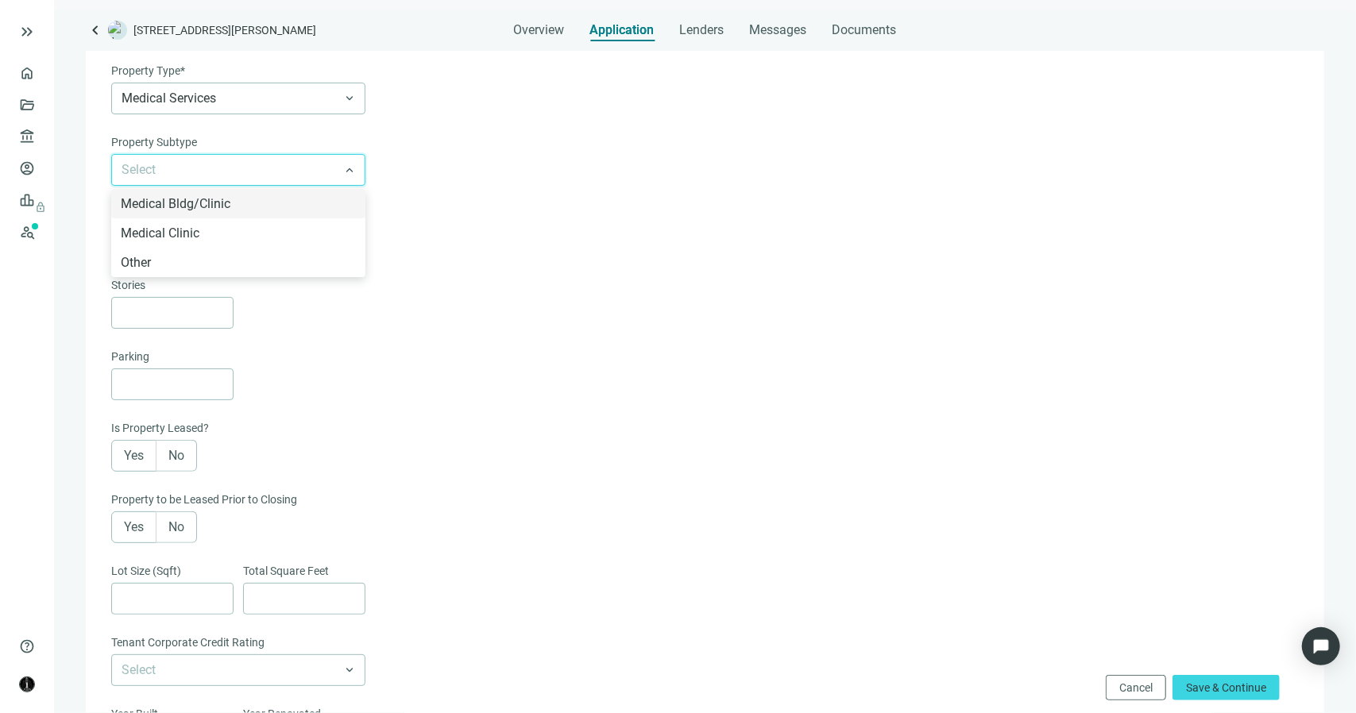
click at [267, 169] on input "search" at bounding box center [231, 170] width 219 height 30
click at [231, 255] on div "Other" at bounding box center [238, 263] width 235 height 20
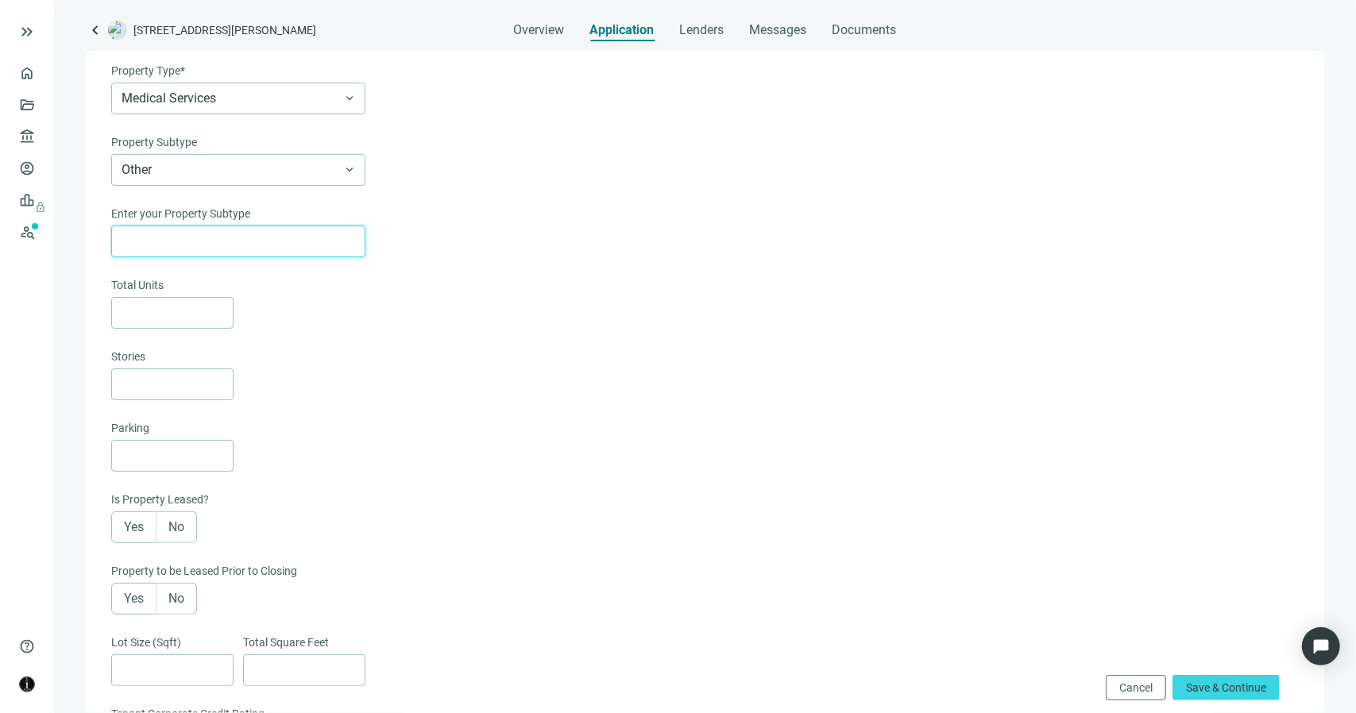
click at [254, 238] on input "text" at bounding box center [239, 241] width 234 height 30
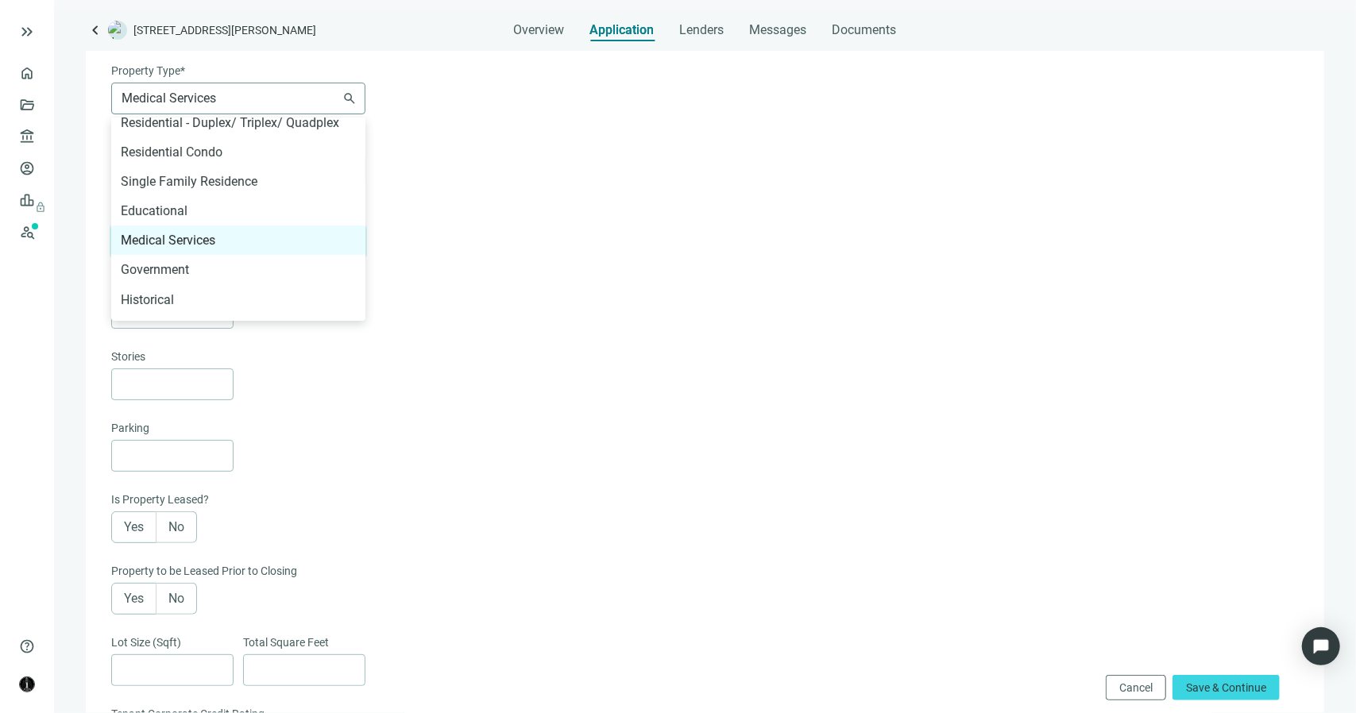
click at [315, 106] on span "Medical Services" at bounding box center [239, 98] width 234 height 30
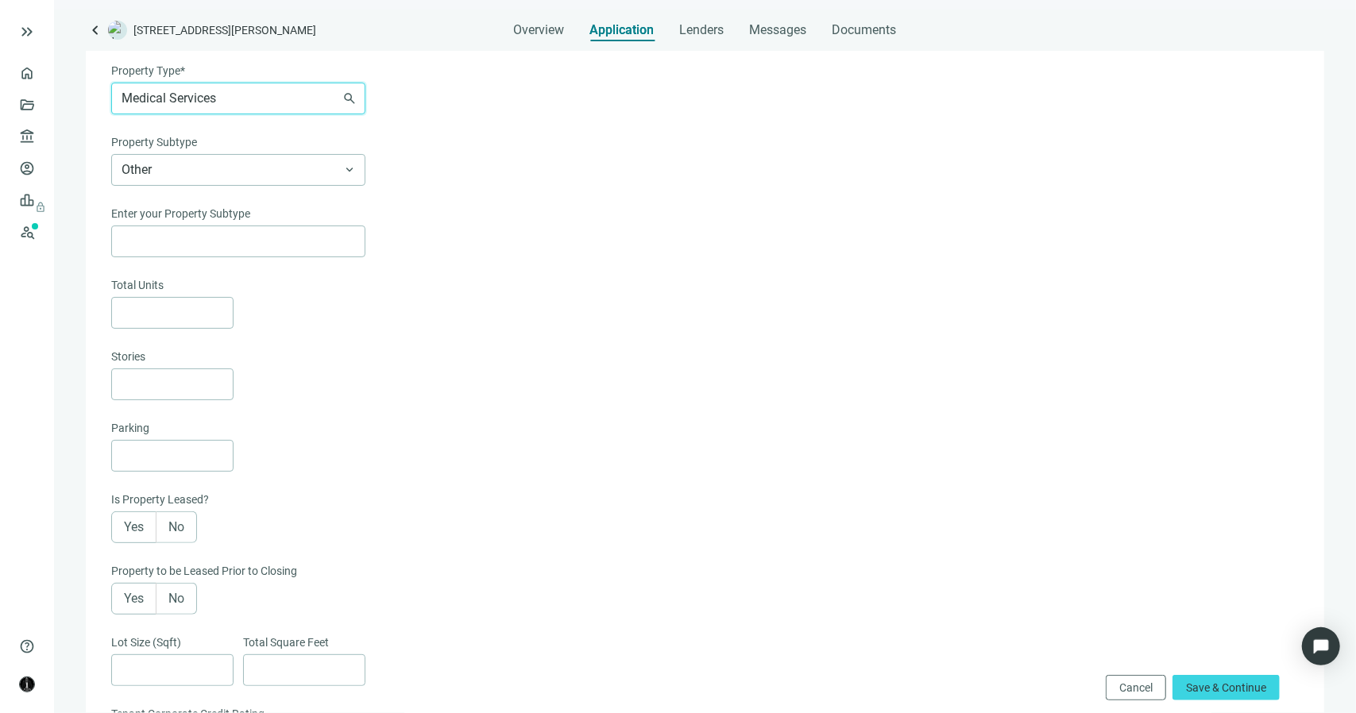
click at [350, 106] on span "Medical Services" at bounding box center [239, 98] width 234 height 30
click at [265, 147] on div "Office" at bounding box center [238, 143] width 235 height 20
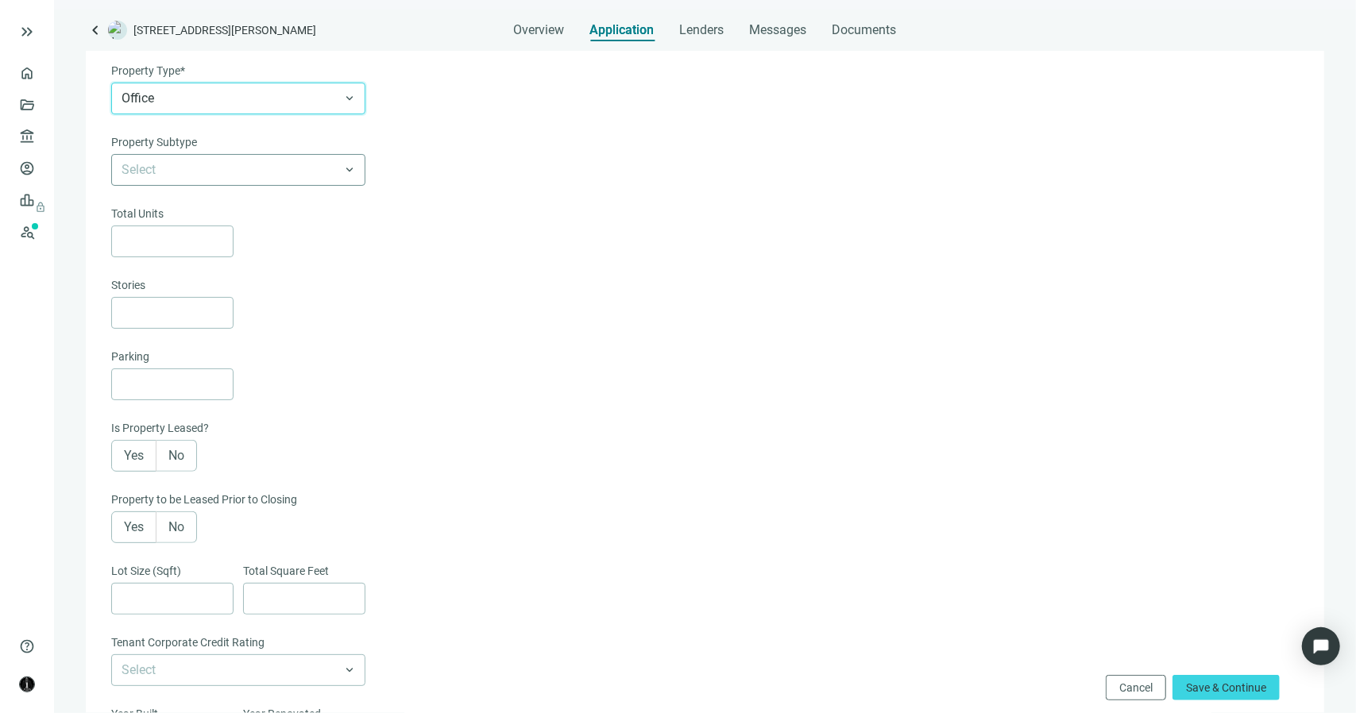
click at [344, 169] on span at bounding box center [239, 170] width 234 height 30
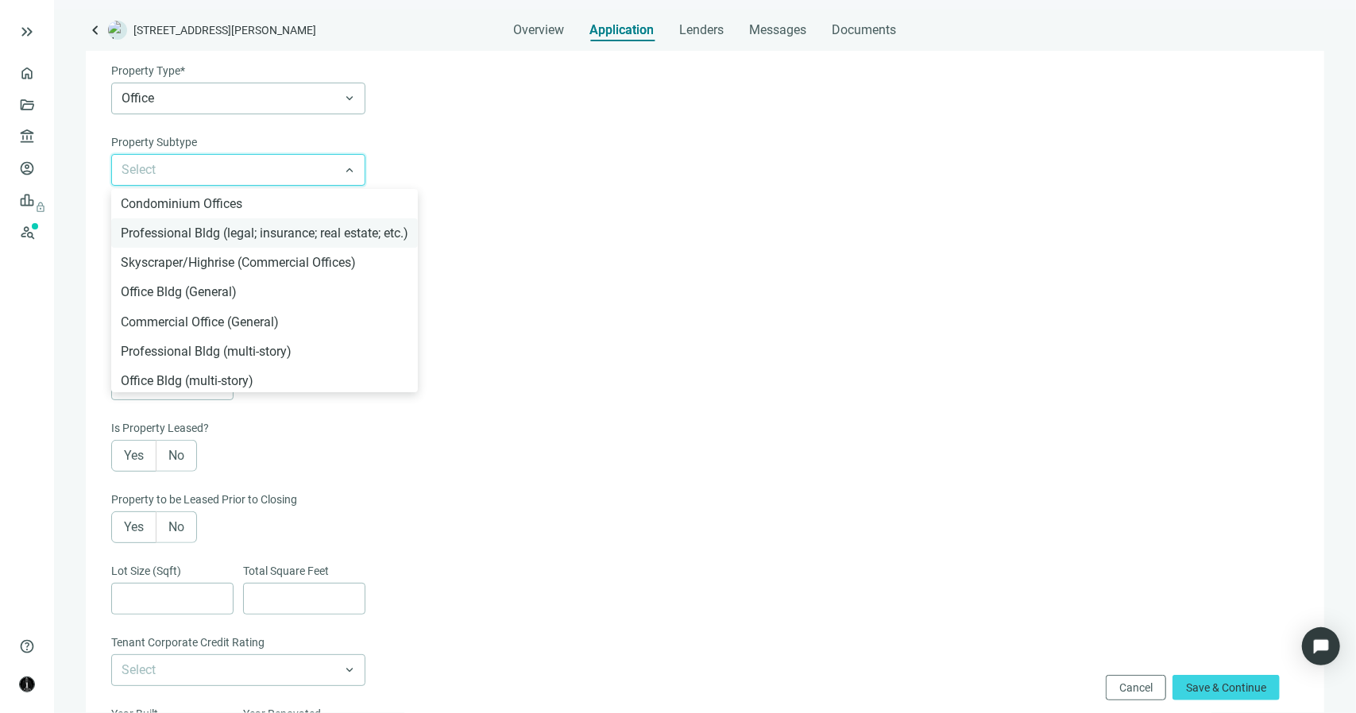
click at [300, 226] on div "Professional Bldg (legal; insurance; real estate; etc.)" at bounding box center [265, 233] width 288 height 20
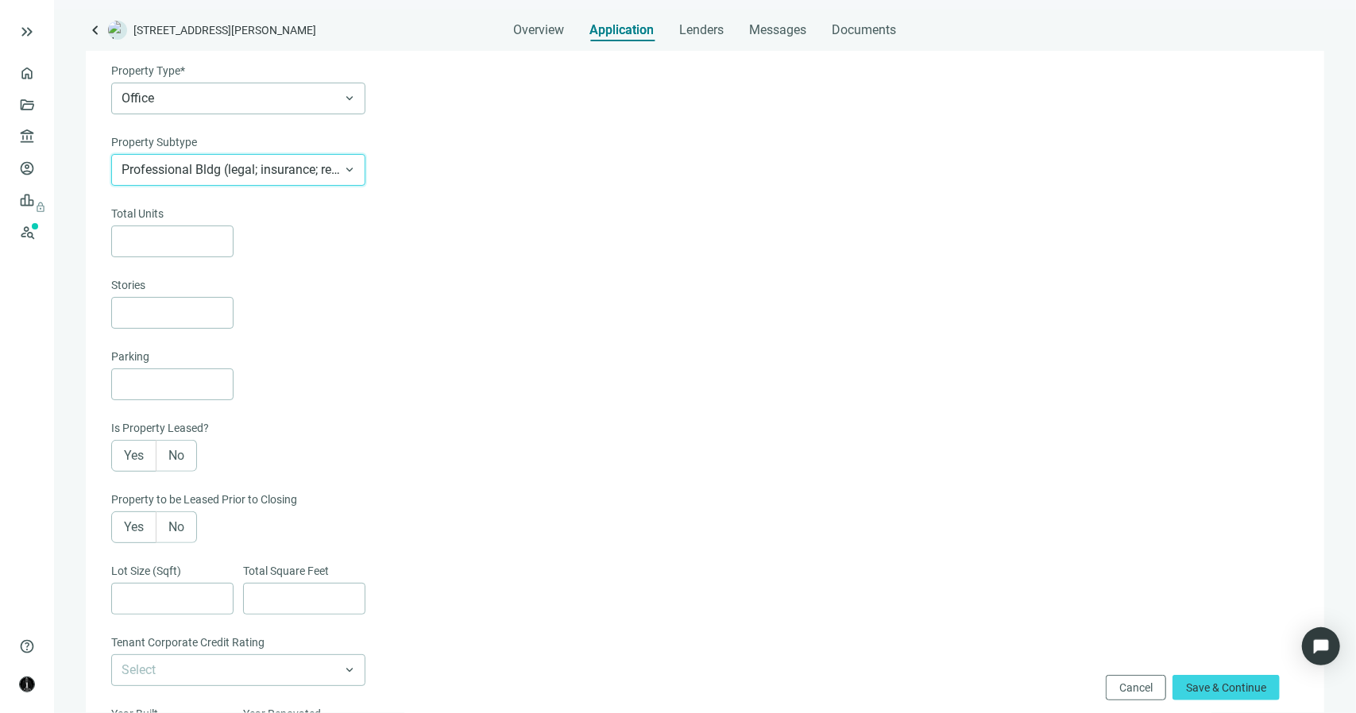
click at [373, 226] on div at bounding box center [703, 242] width 1184 height 32
click at [145, 454] on label "Yes" at bounding box center [133, 456] width 45 height 32
click at [176, 530] on span "No" at bounding box center [176, 527] width 16 height 15
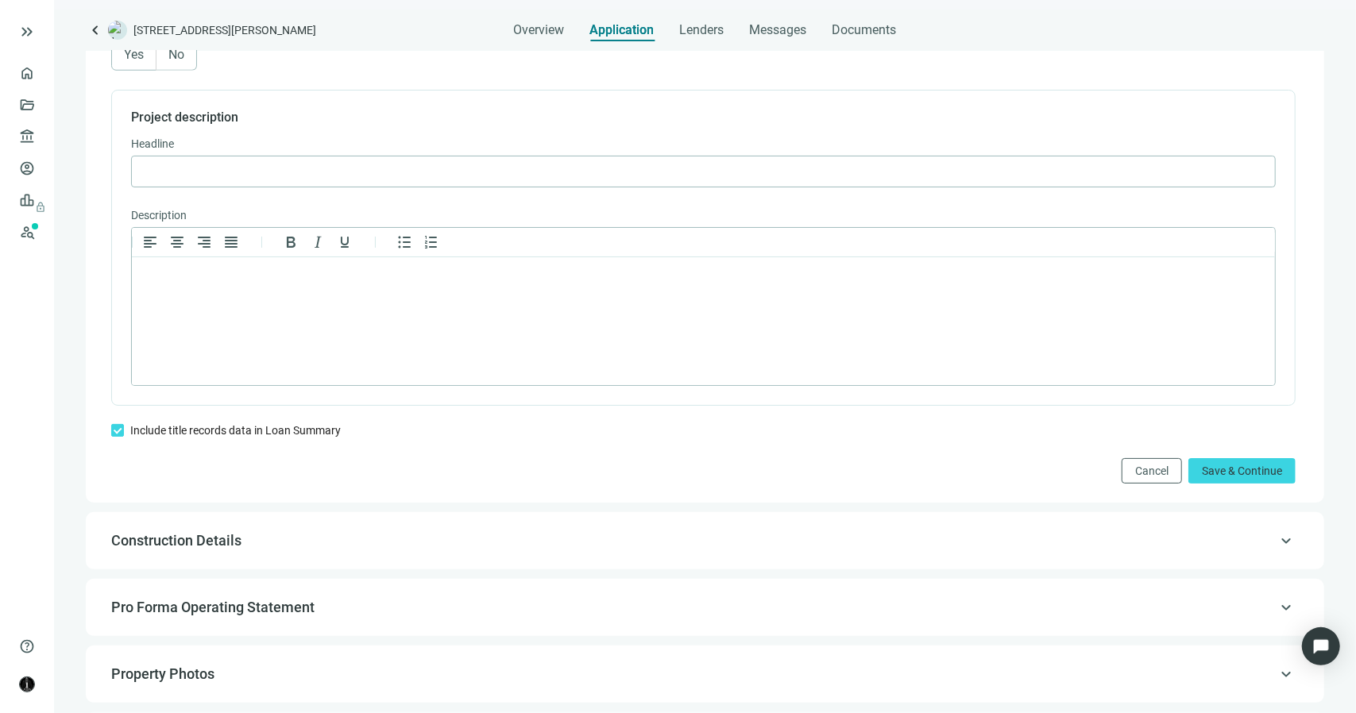
scroll to position [1033, 0]
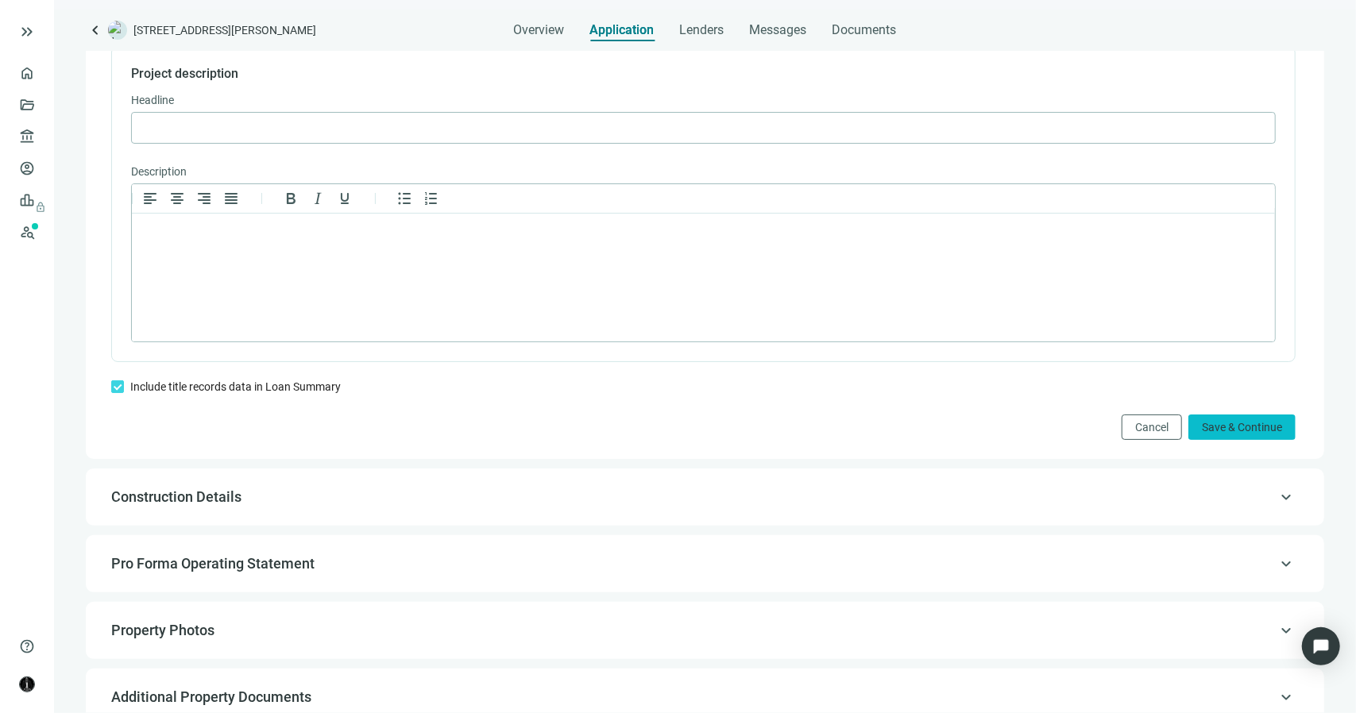
click at [1202, 434] on span "Save & Continue" at bounding box center [1242, 427] width 80 height 13
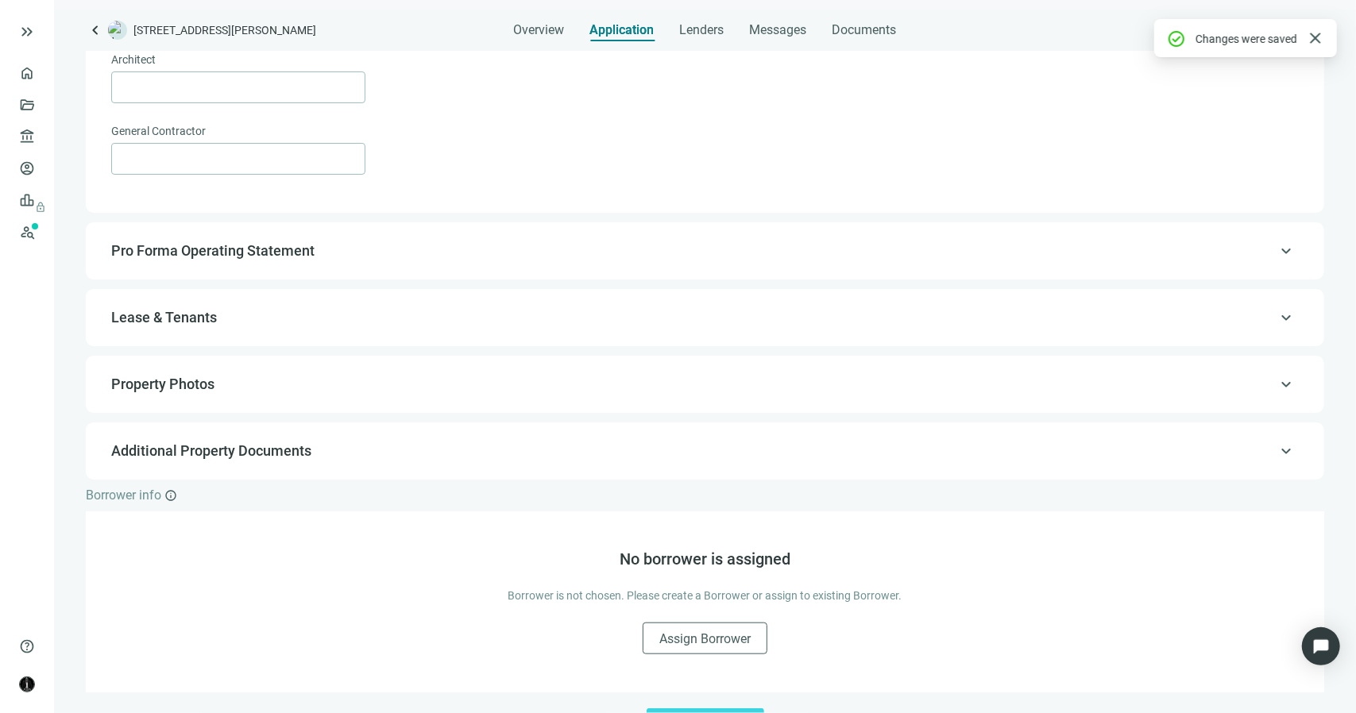
scroll to position [779, 0]
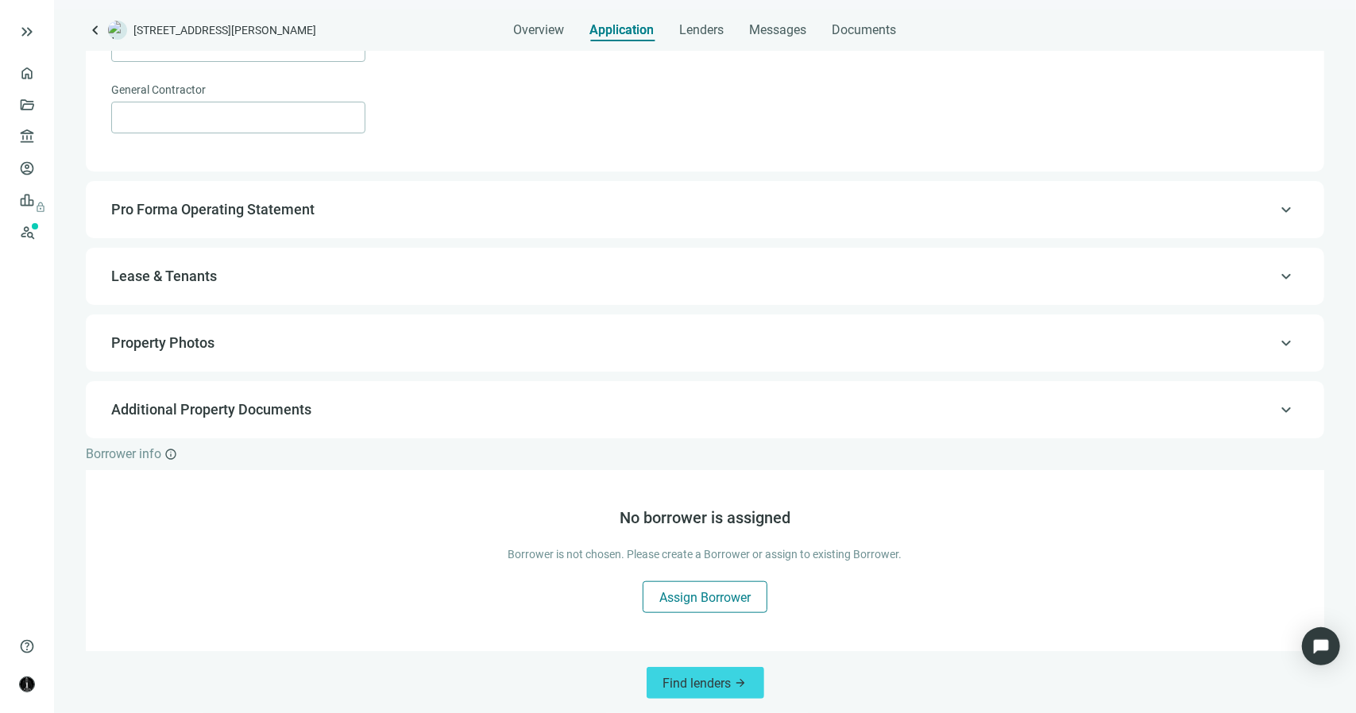
click at [670, 591] on span "Assign Borrower" at bounding box center [704, 597] width 91 height 15
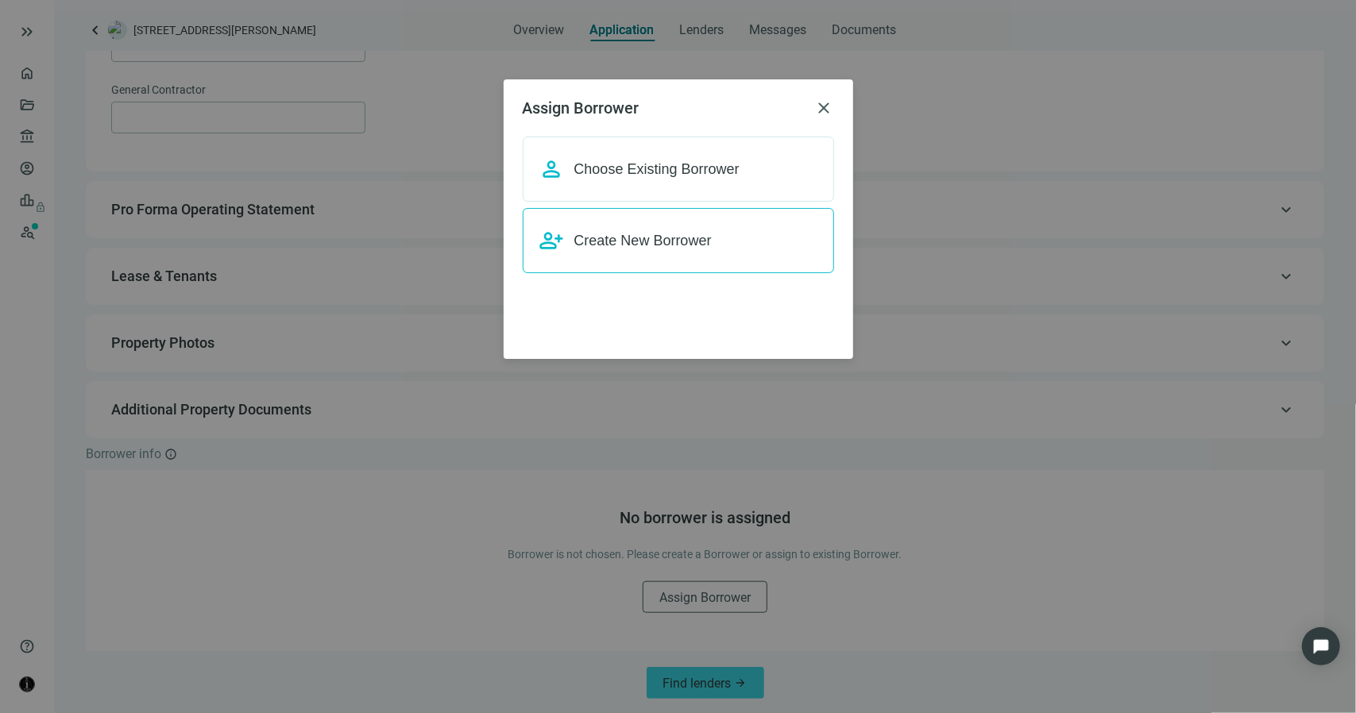
click at [601, 244] on span "Create New Borrower" at bounding box center [642, 241] width 137 height 16
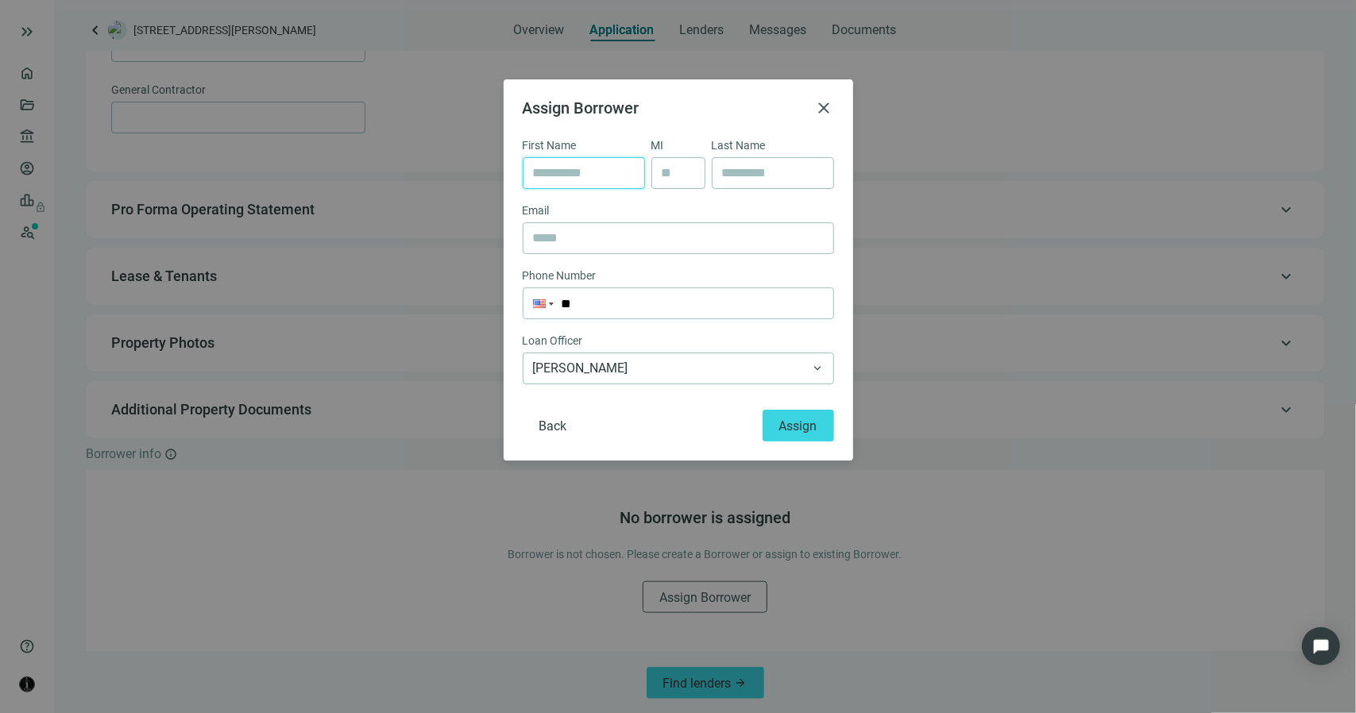
click at [601, 177] on input "text" at bounding box center [584, 173] width 102 height 30
click at [606, 167] on input "text" at bounding box center [584, 173] width 102 height 30
type input "****"
type input "*****"
type input "**********"
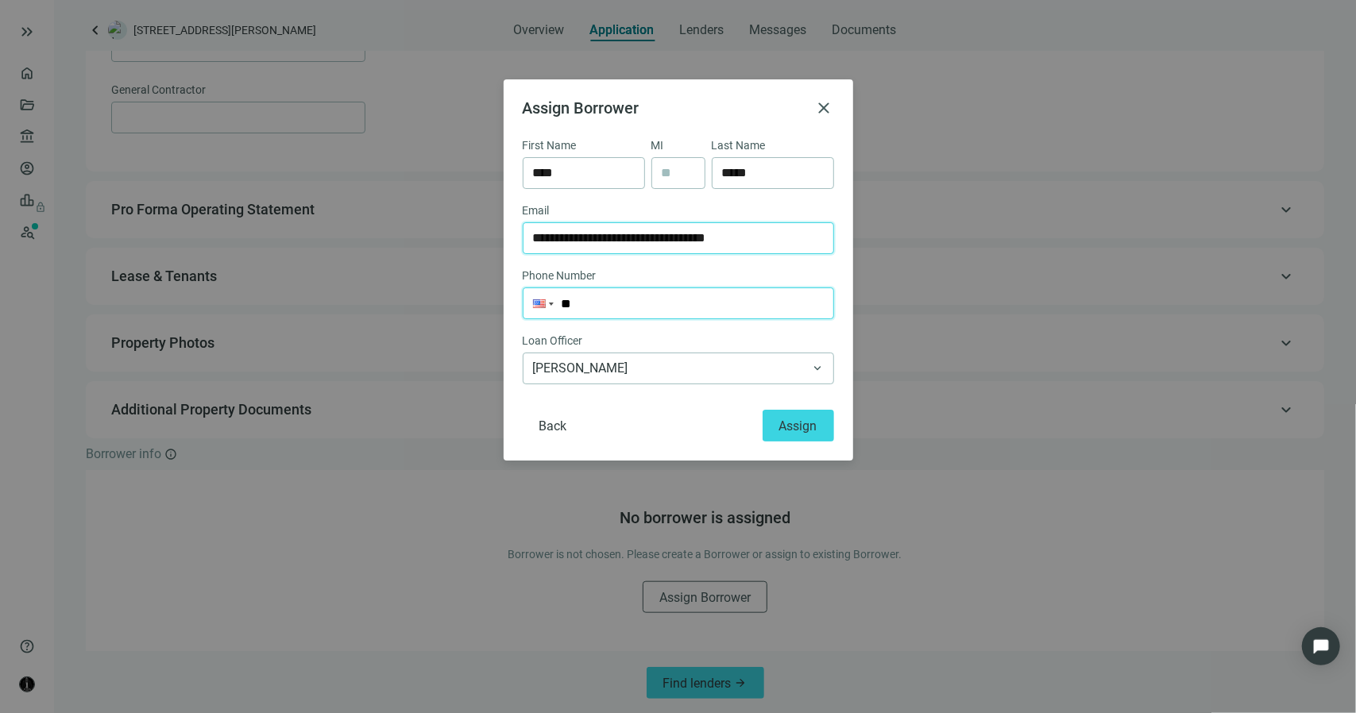
click at [669, 311] on input "**" at bounding box center [679, 303] width 310 height 30
type input "**********"
click at [798, 431] on span "Assign" at bounding box center [798, 426] width 38 height 15
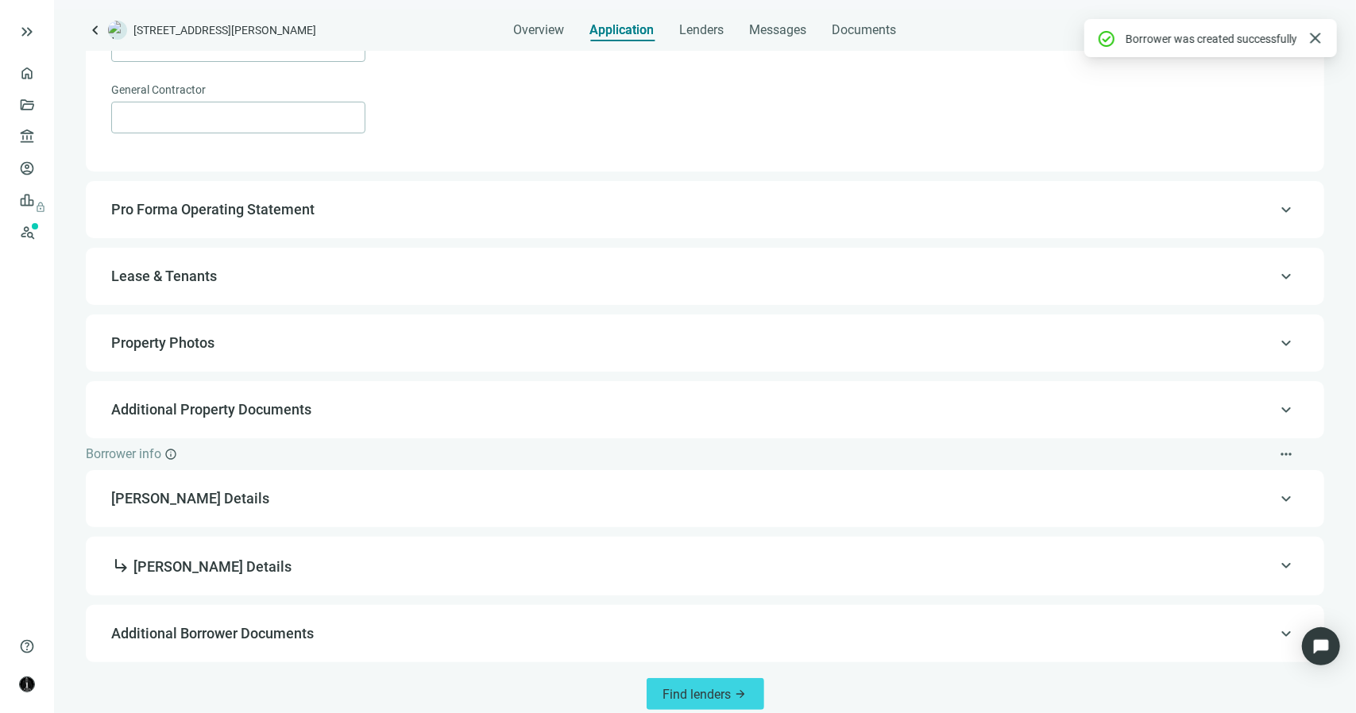
scroll to position [790, 0]
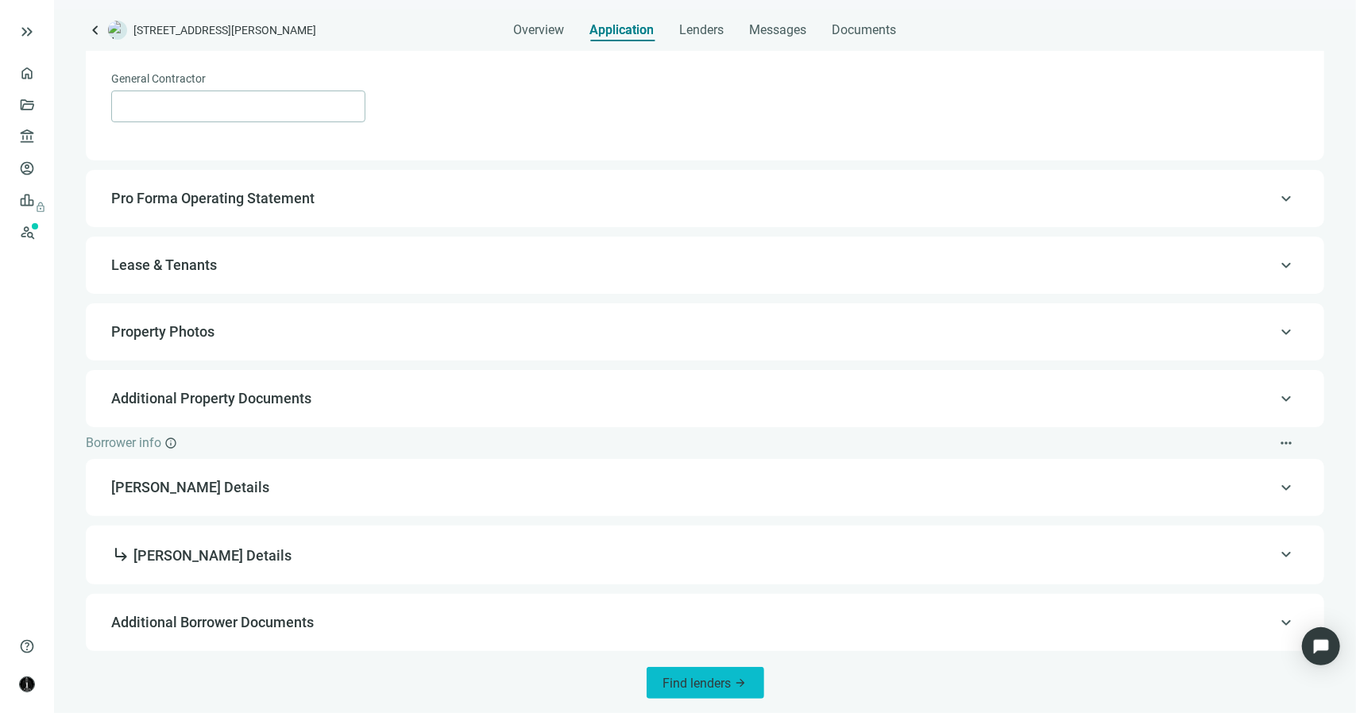
click at [694, 684] on span "Find lenders" at bounding box center [697, 683] width 68 height 15
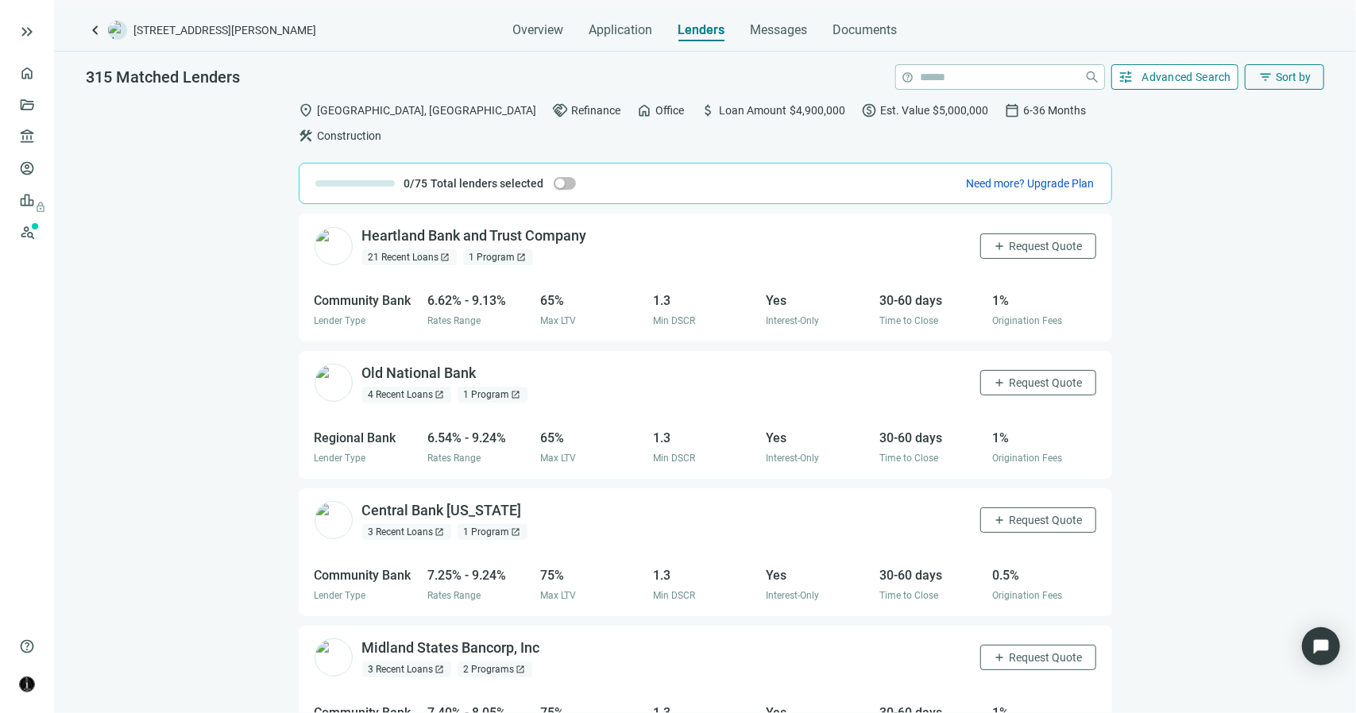
click at [1149, 75] on span "Advanced Search" at bounding box center [1187, 77] width 90 height 13
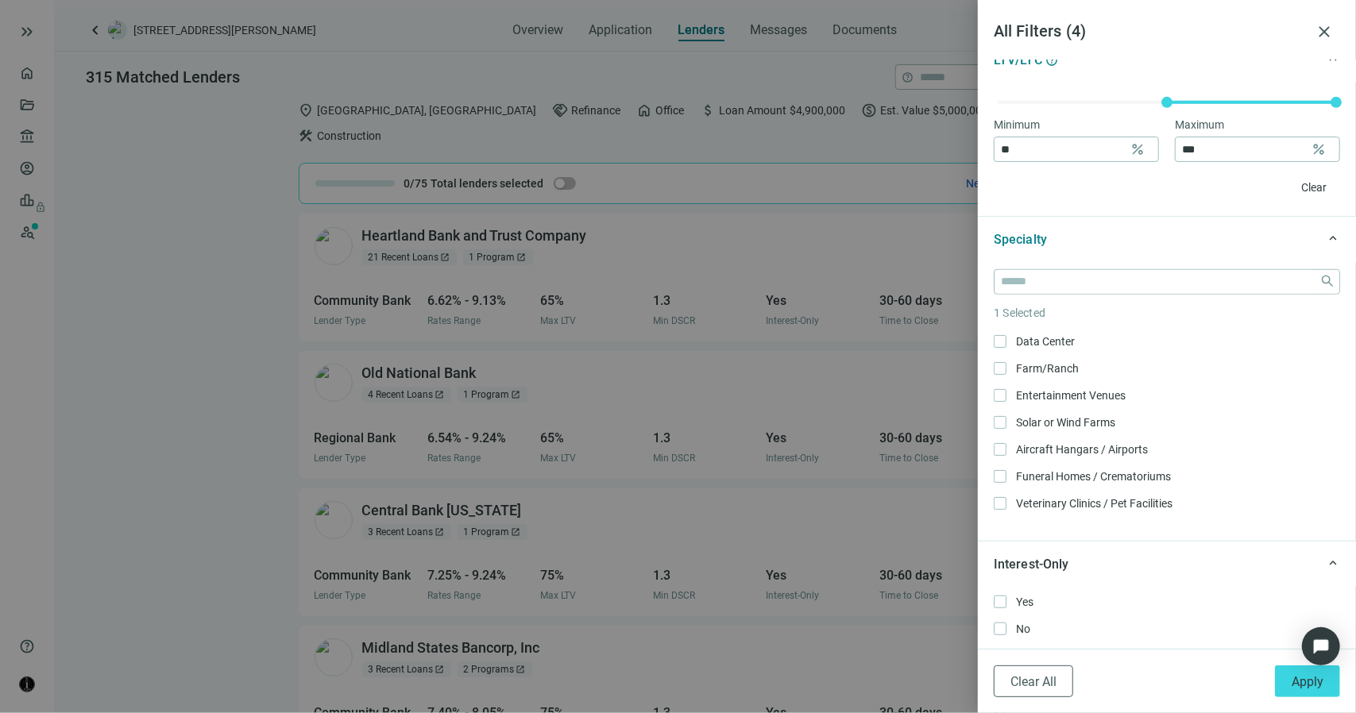
scroll to position [1646, 0]
click at [1306, 687] on span "Apply" at bounding box center [1308, 681] width 32 height 15
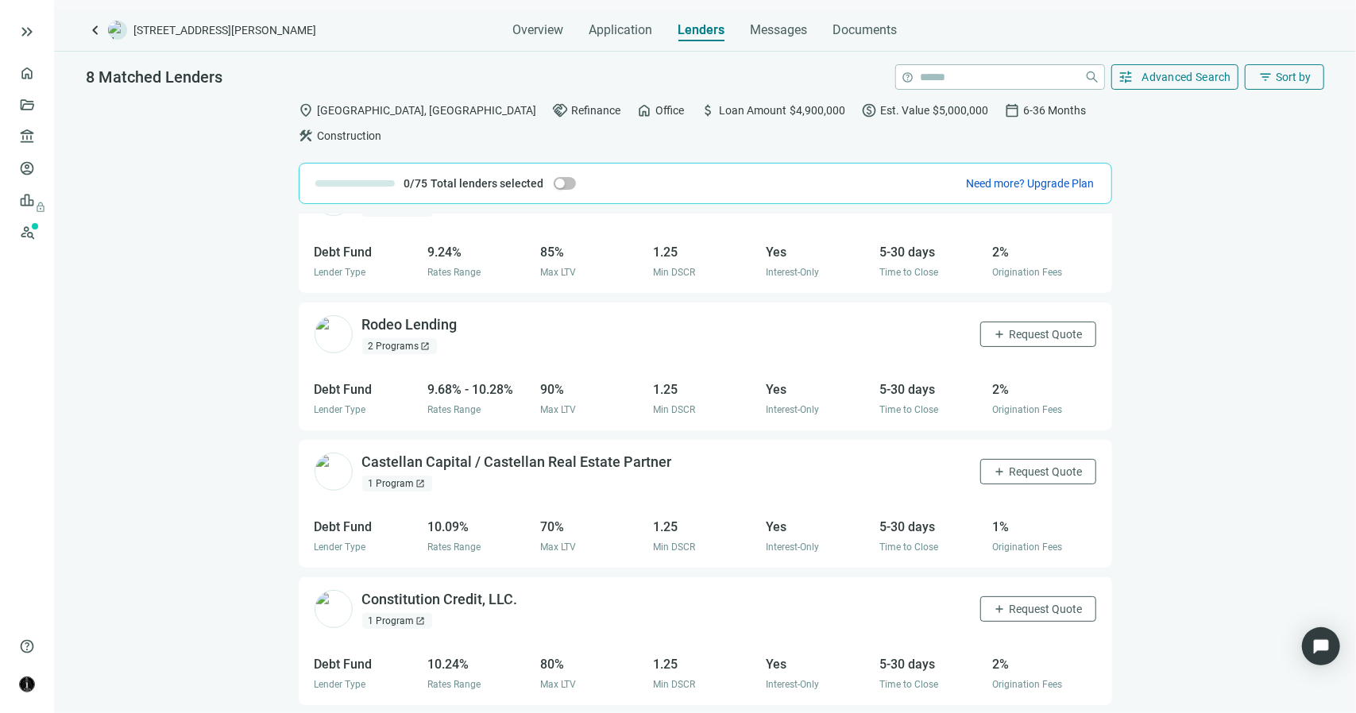
scroll to position [166, 0]
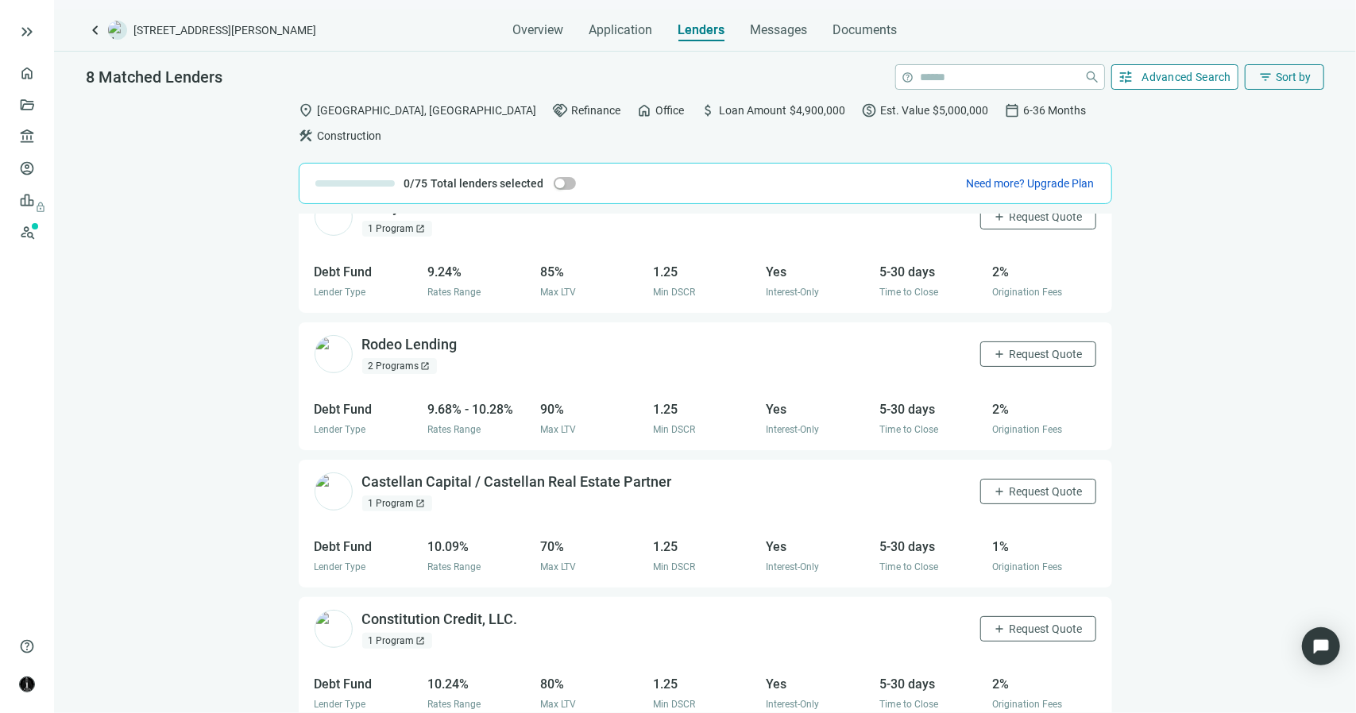
click at [1146, 71] on span "Advanced Search" at bounding box center [1187, 77] width 90 height 13
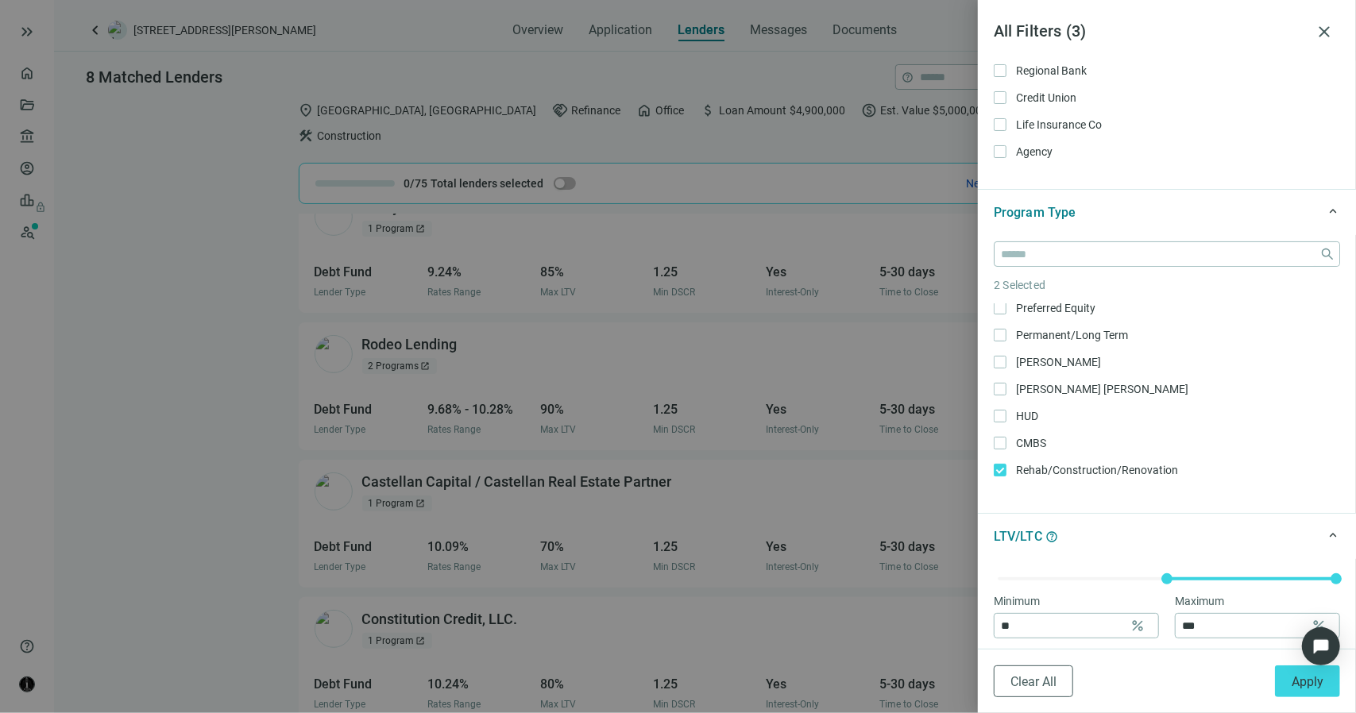
scroll to position [269, 0]
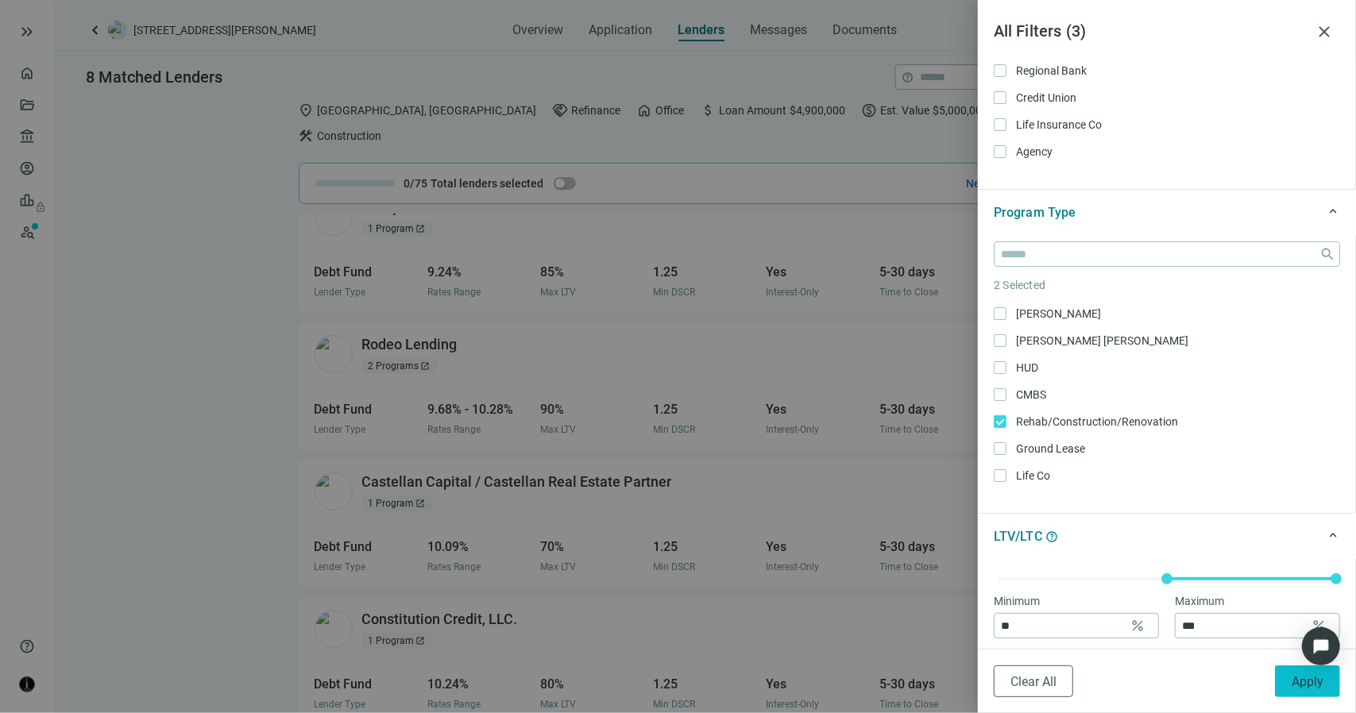
click at [1293, 682] on span "Apply" at bounding box center [1308, 681] width 32 height 15
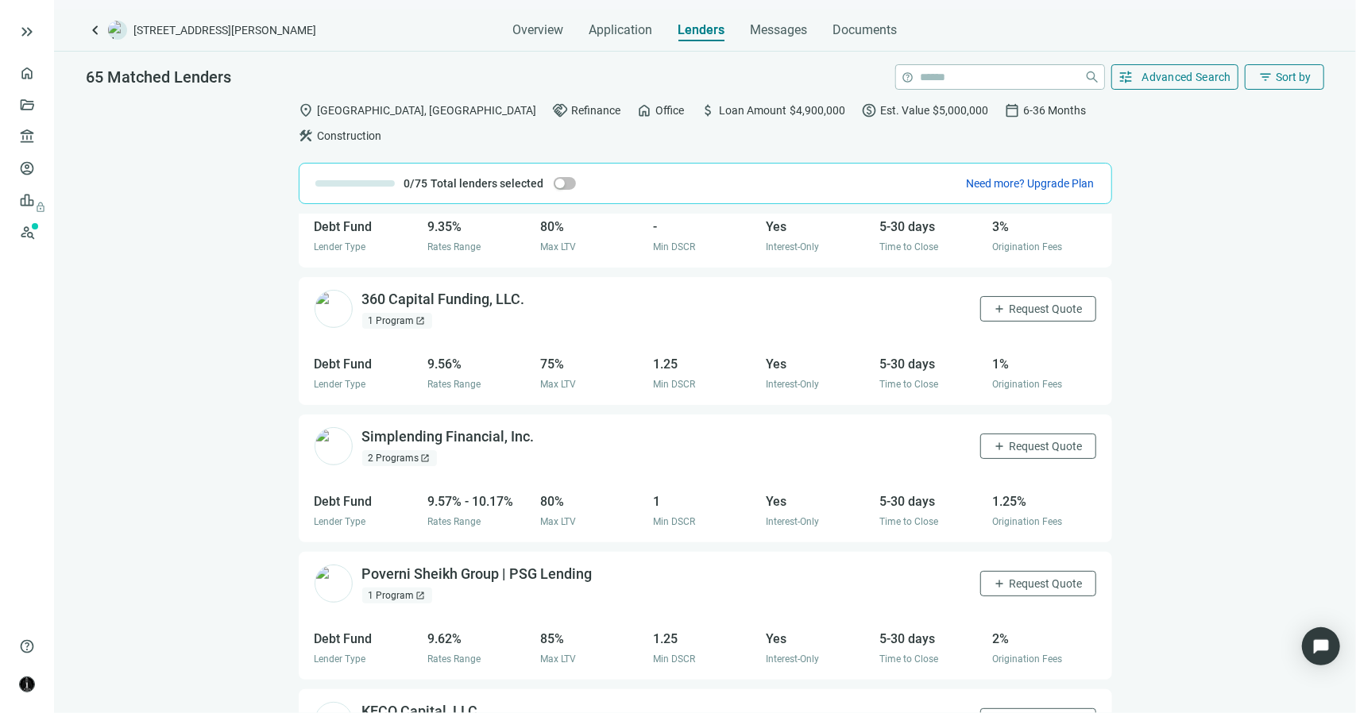
scroll to position [3321, 0]
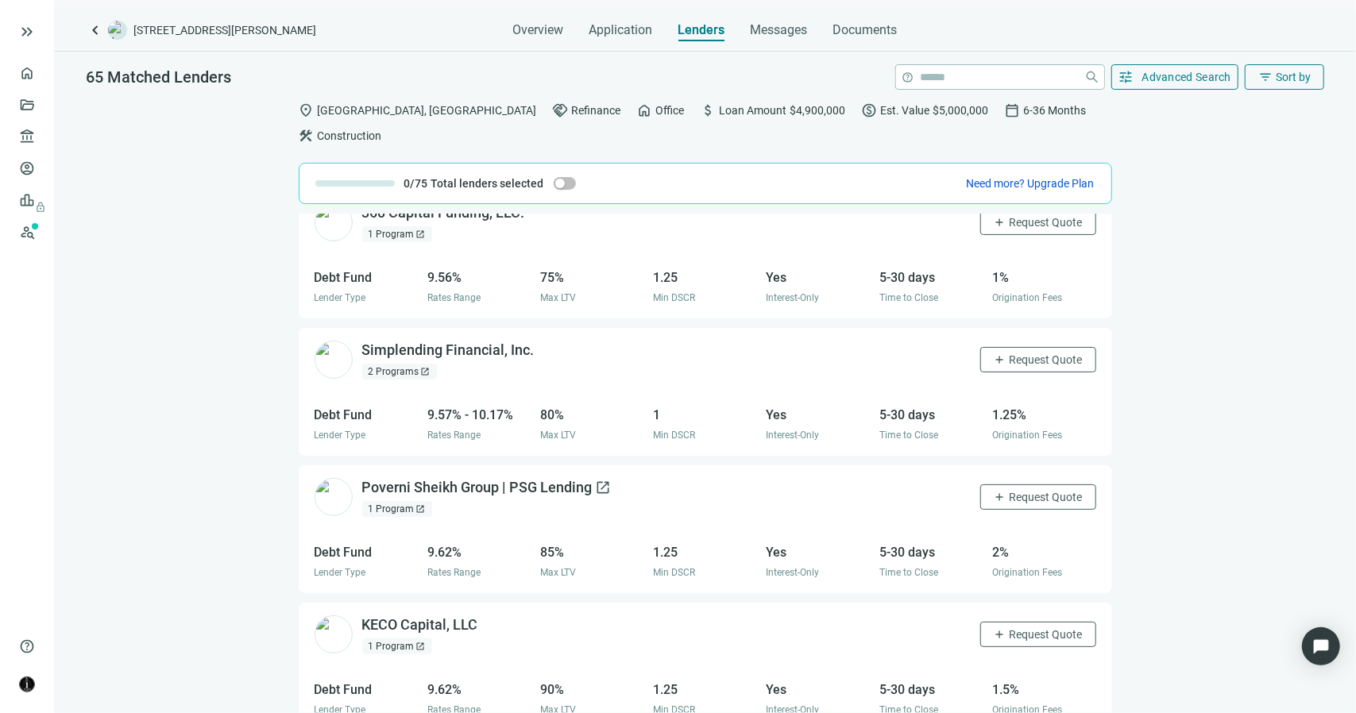
click at [604, 480] on span "open_in_new" at bounding box center [604, 488] width 16 height 16
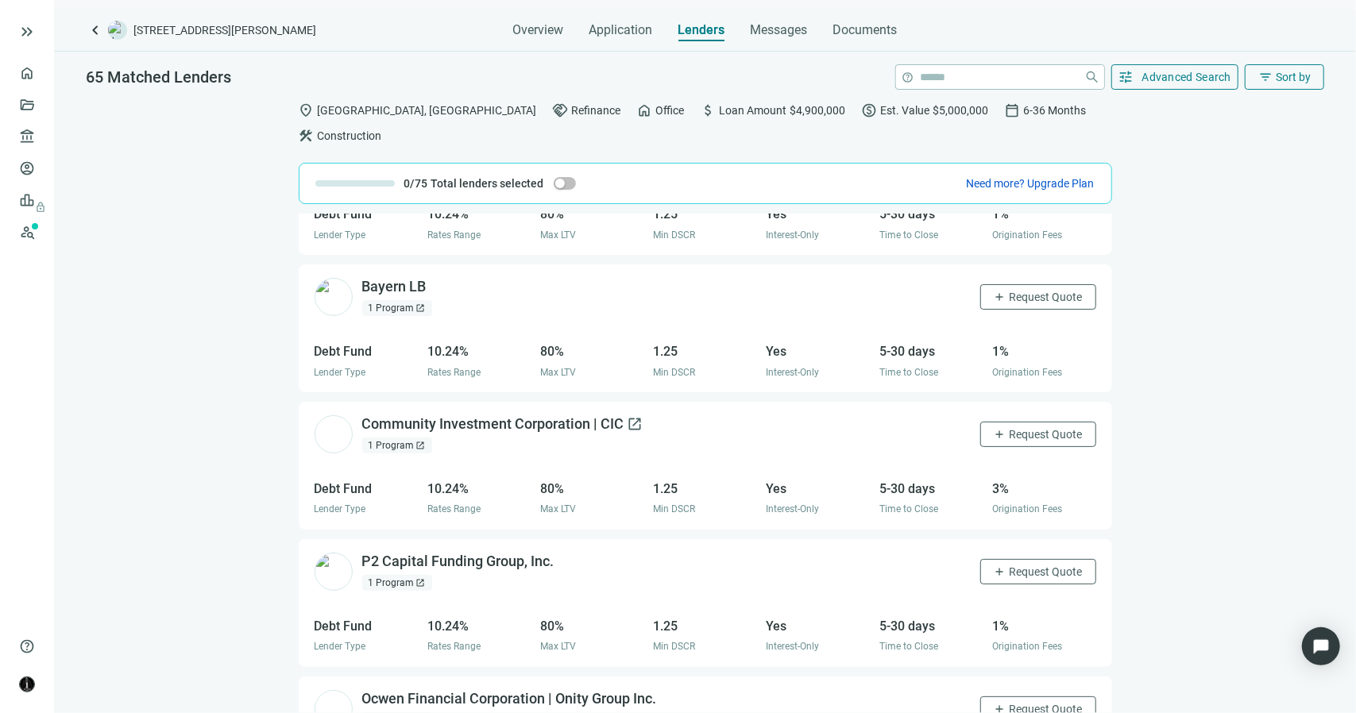
scroll to position [5588, 0]
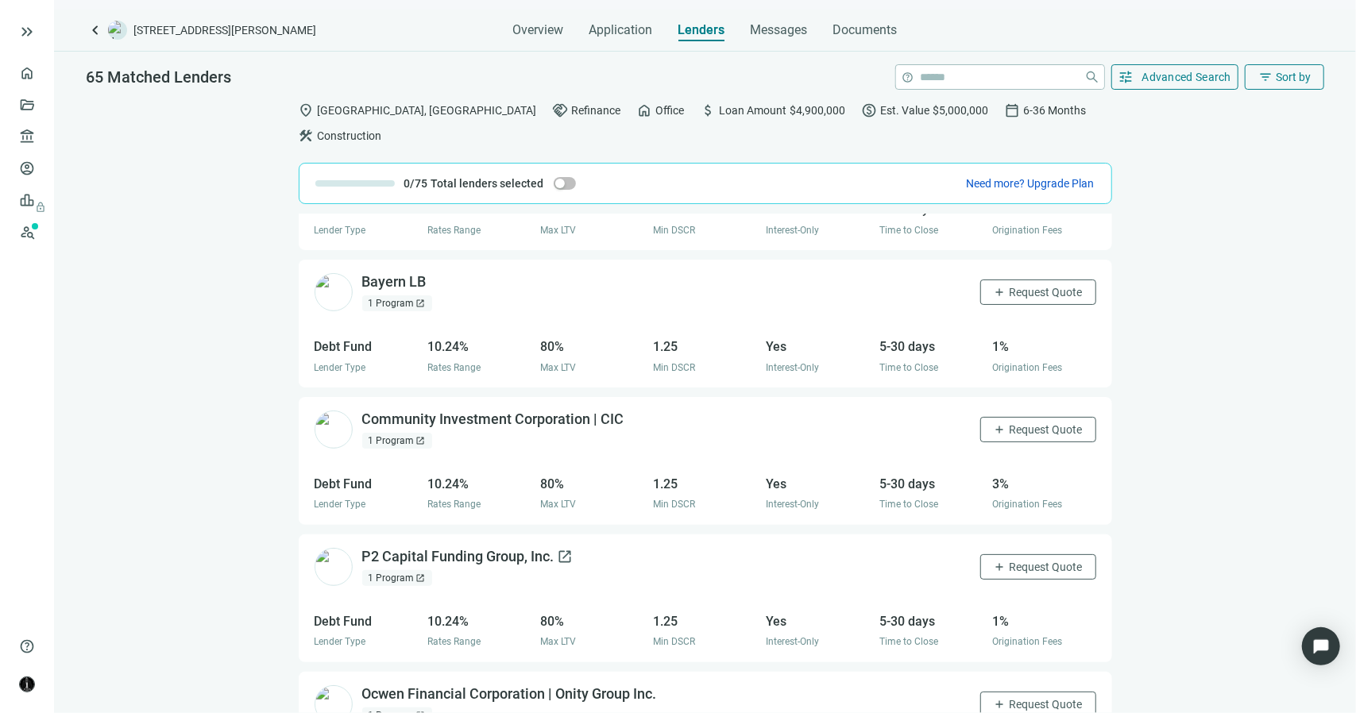
click at [565, 549] on span "open_in_new" at bounding box center [566, 557] width 16 height 16
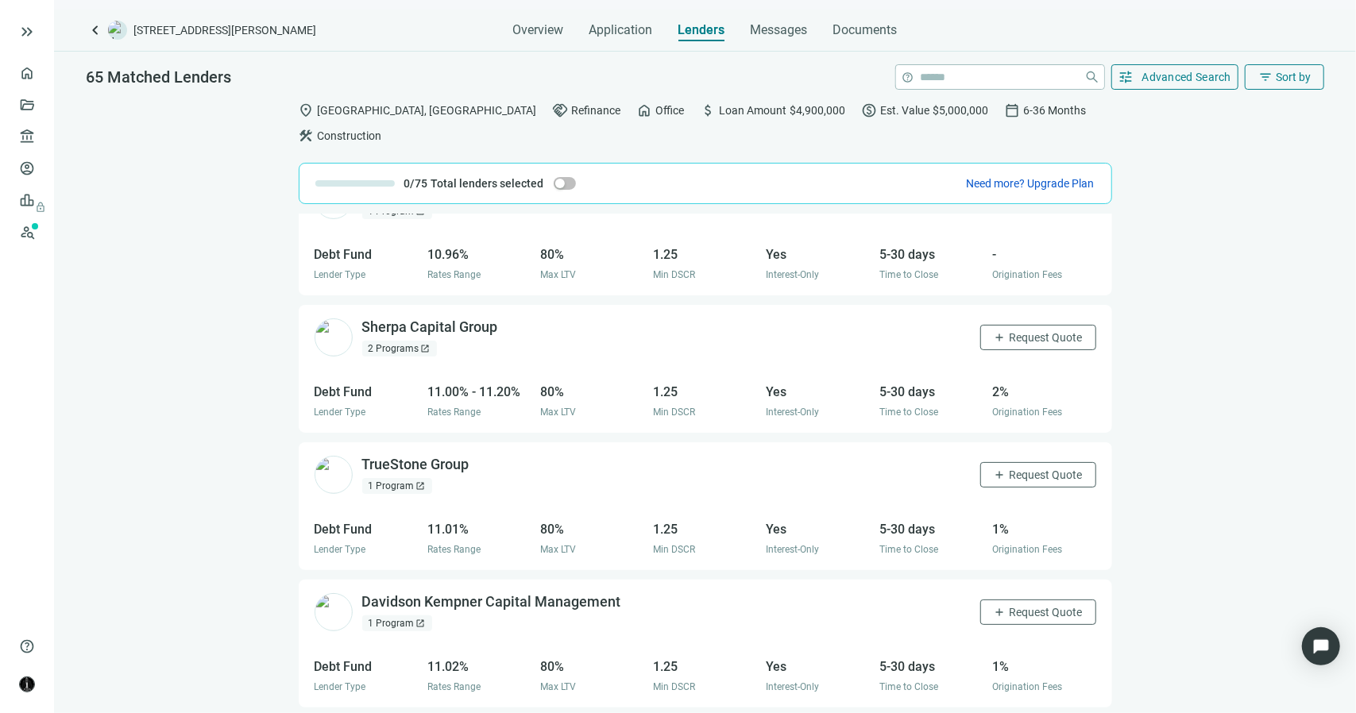
scroll to position [7934, 0]
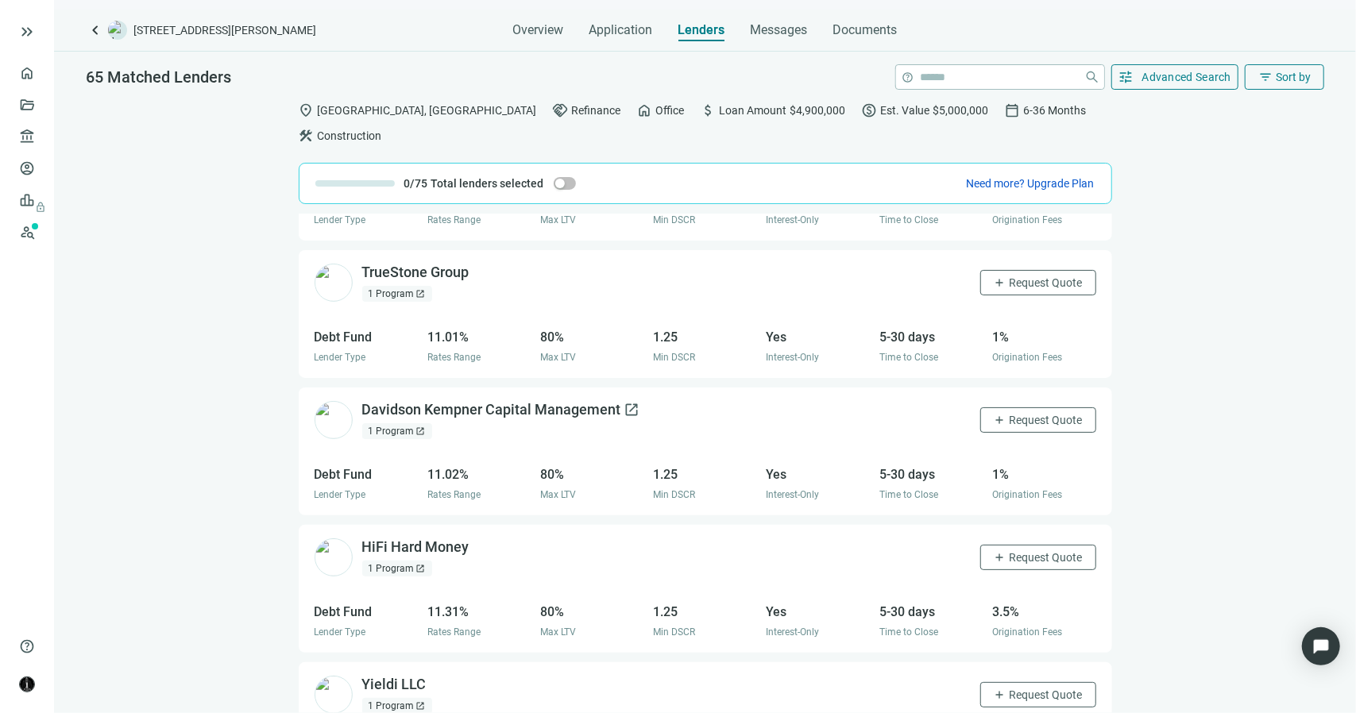
click at [629, 402] on span "open_in_new" at bounding box center [632, 410] width 16 height 16
click at [1010, 414] on span "Request Quote" at bounding box center [1046, 420] width 73 height 13
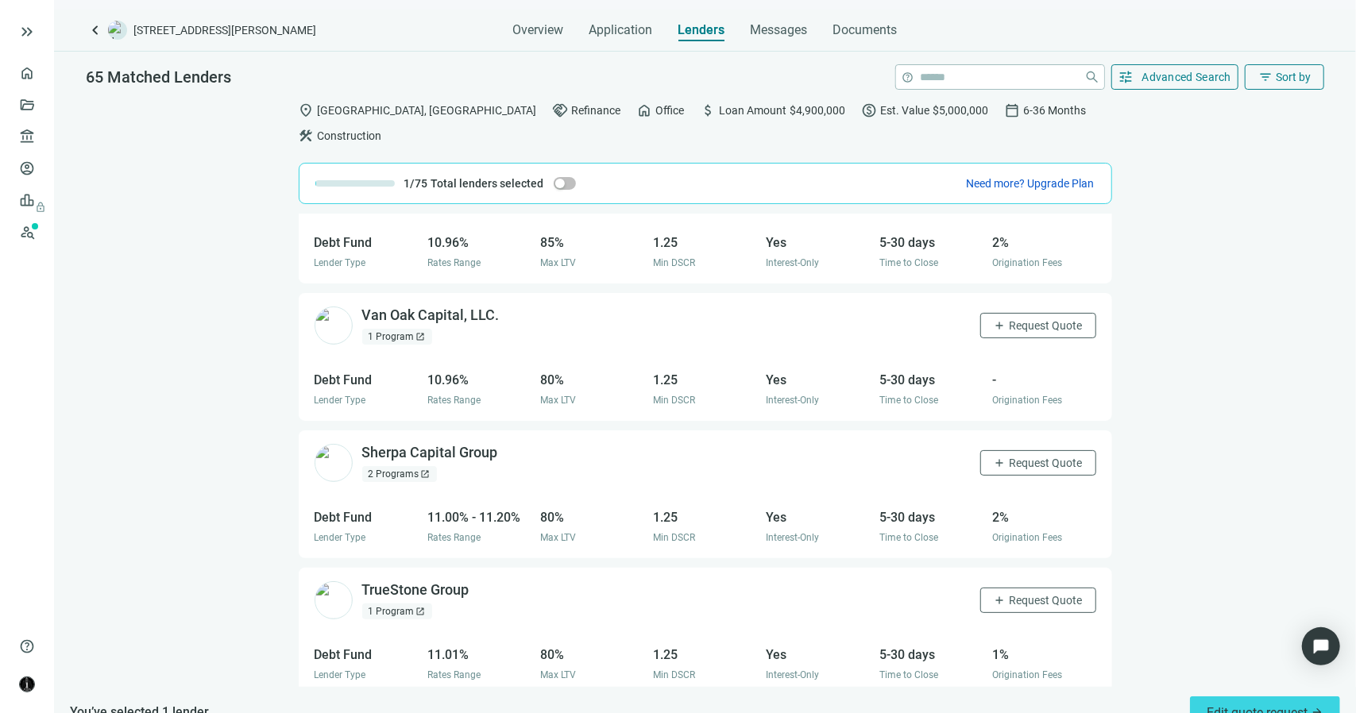
scroll to position [7457, 0]
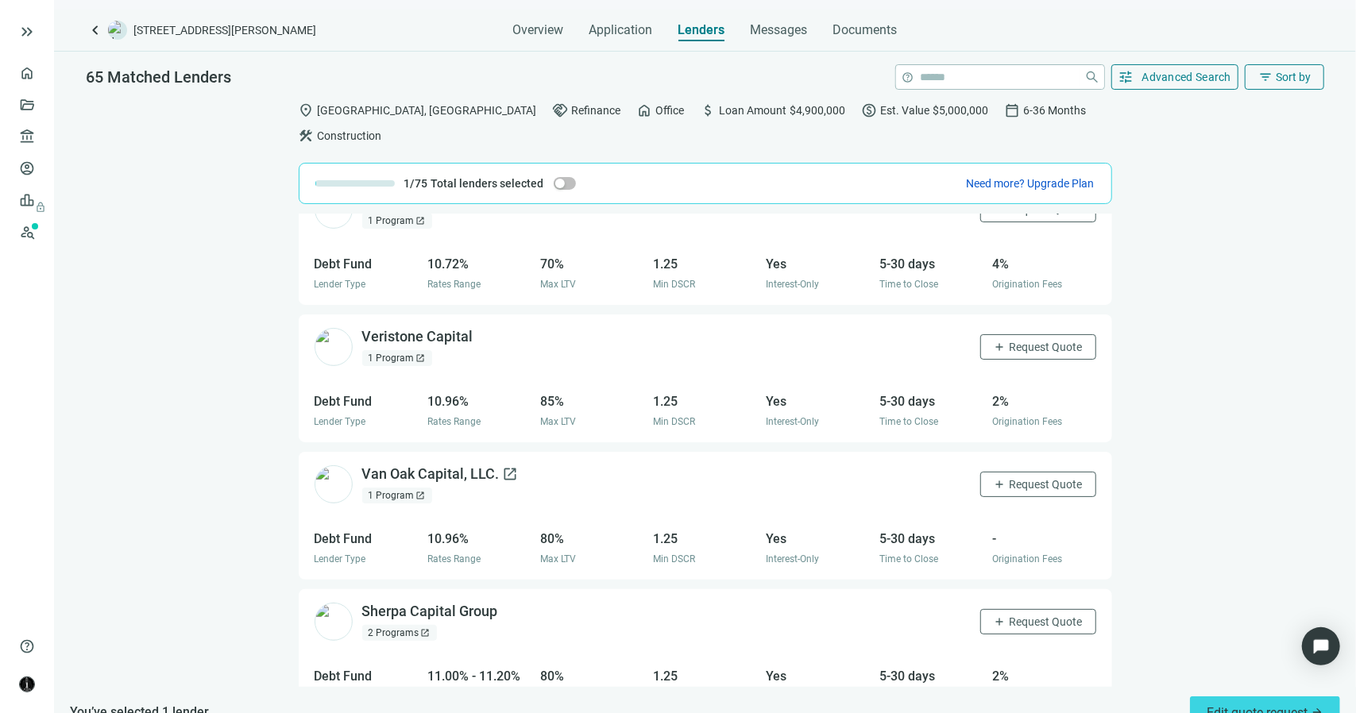
click at [504, 466] on span "open_in_new" at bounding box center [511, 474] width 16 height 16
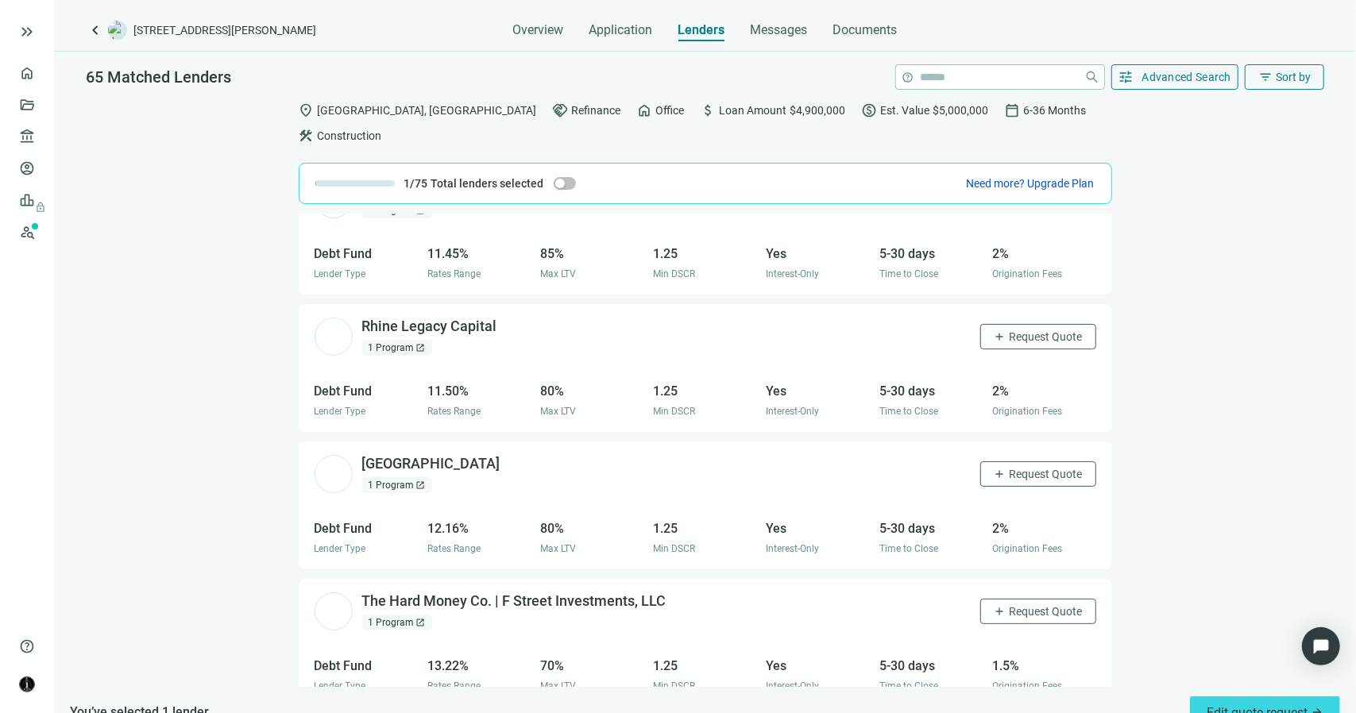
scroll to position [8432, 0]
click at [504, 316] on span "open_in_new" at bounding box center [508, 324] width 16 height 16
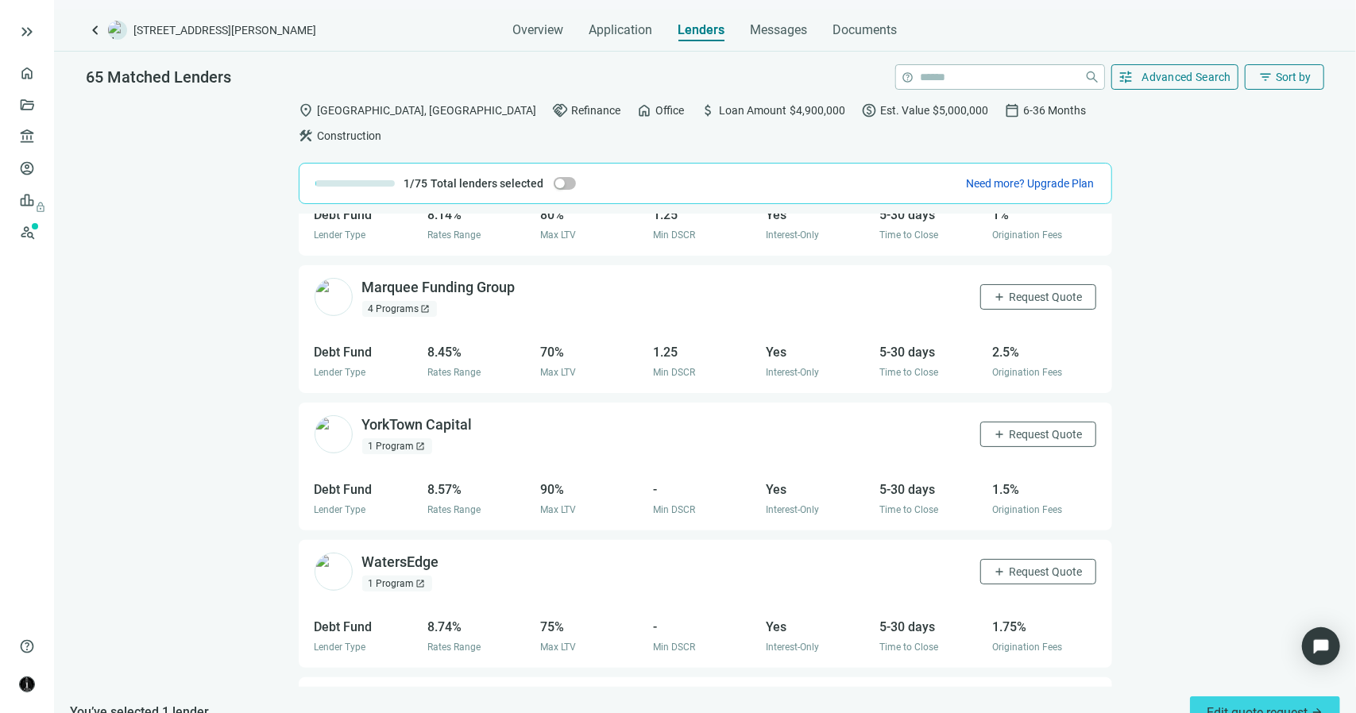
scroll to position [0, 0]
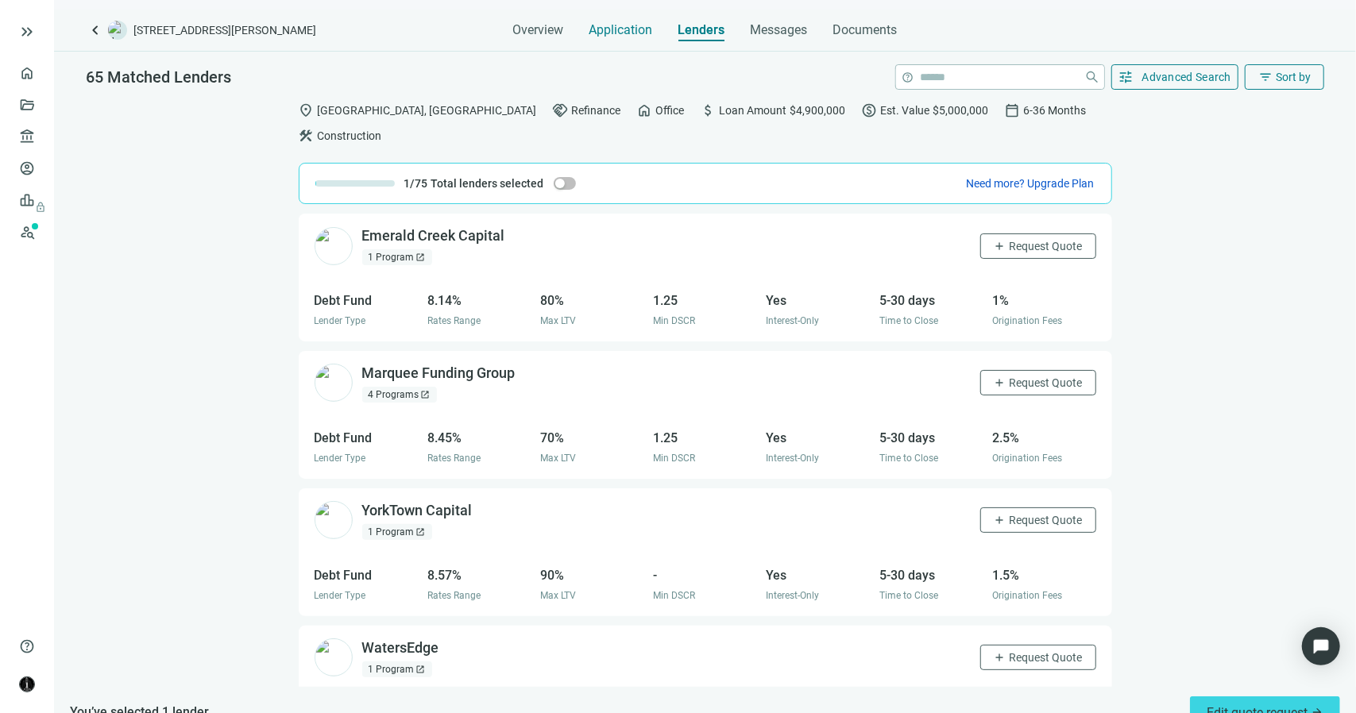
click at [601, 26] on span "Application" at bounding box center [621, 30] width 64 height 16
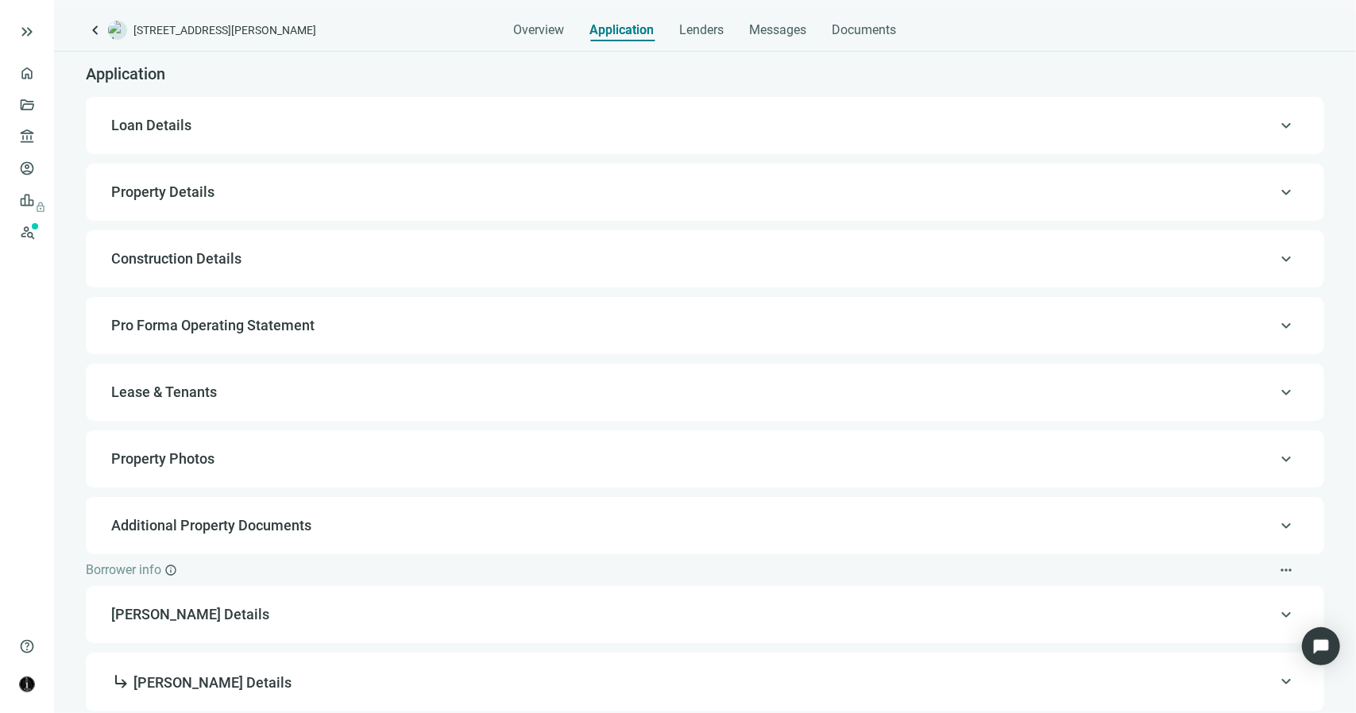
click at [199, 134] on span "Loan Details" at bounding box center [703, 125] width 1184 height 19
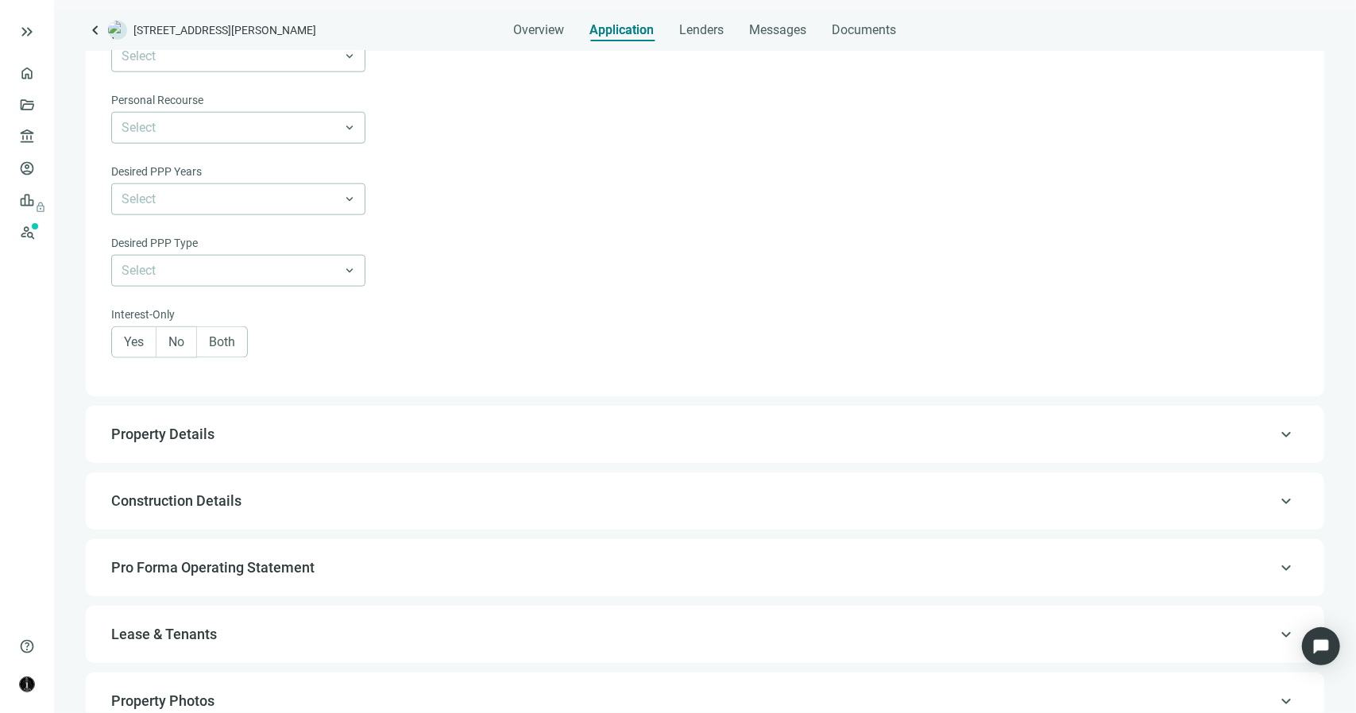
scroll to position [1271, 0]
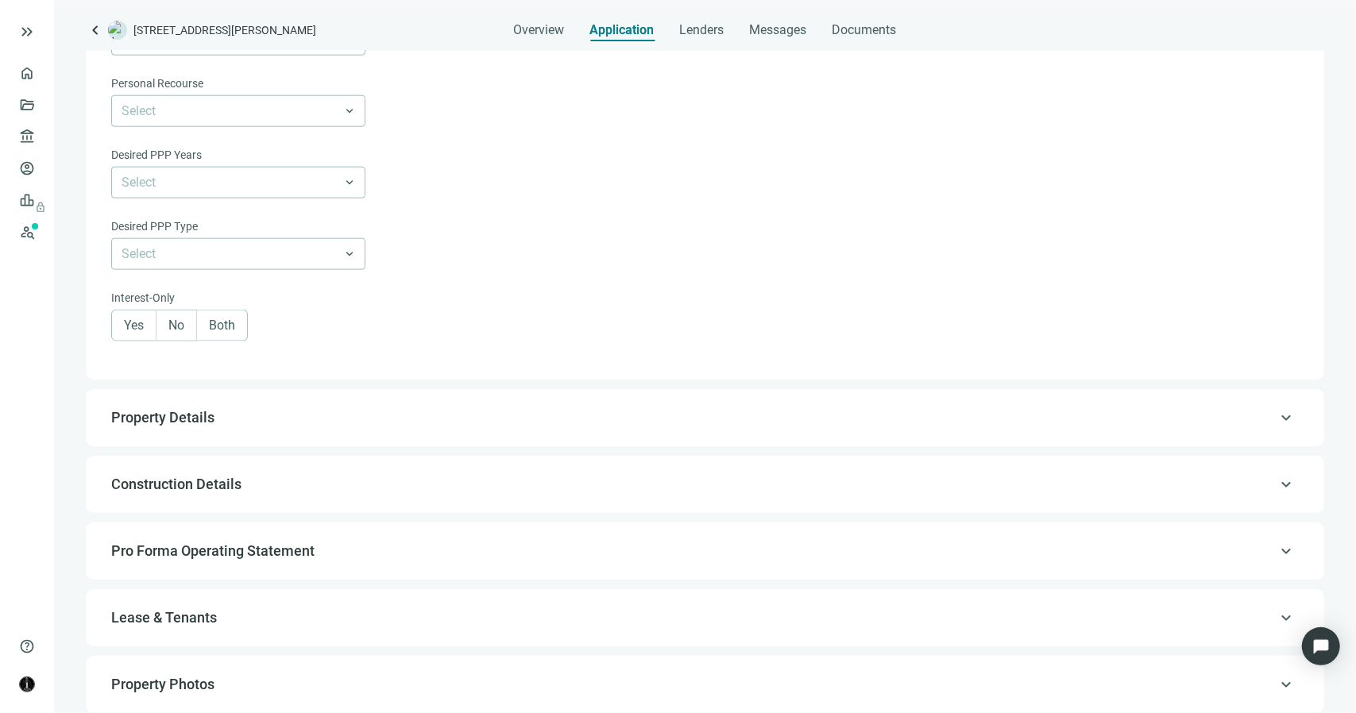
click at [148, 331] on label "Yes" at bounding box center [133, 326] width 45 height 32
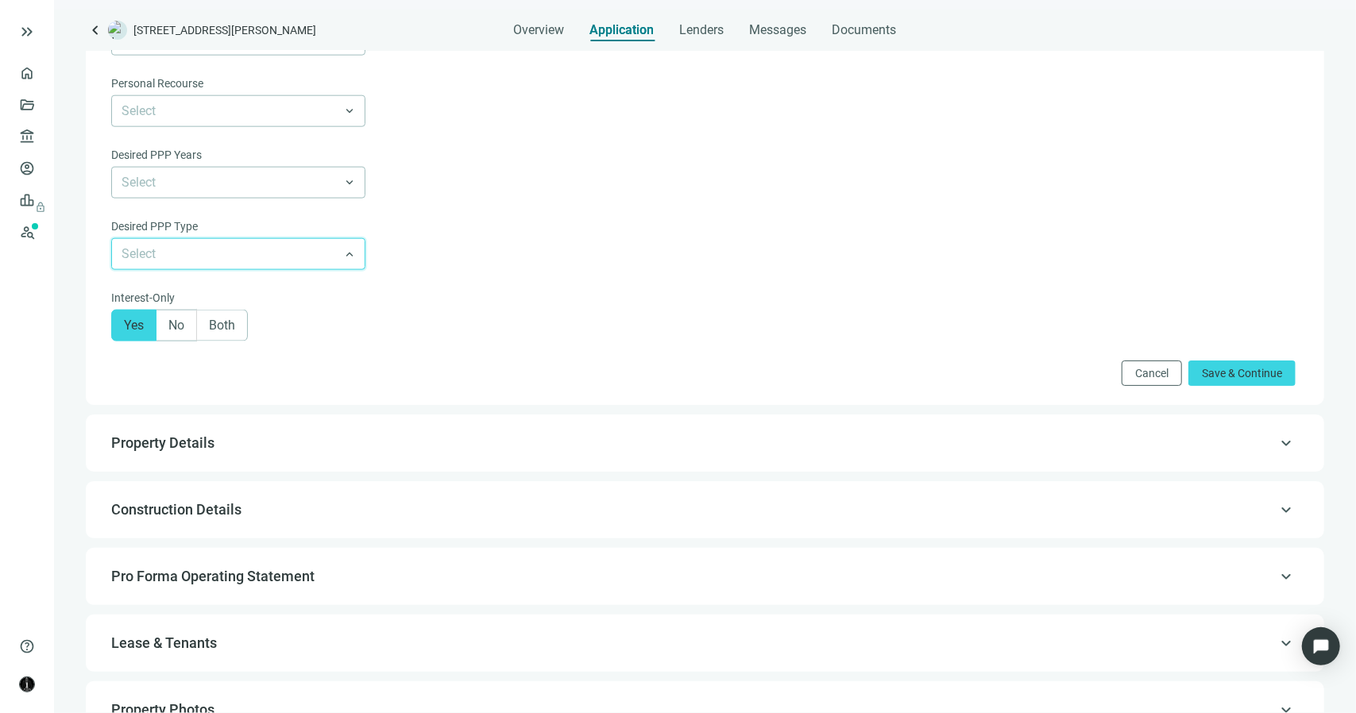
click at [235, 249] on input "search" at bounding box center [231, 254] width 219 height 30
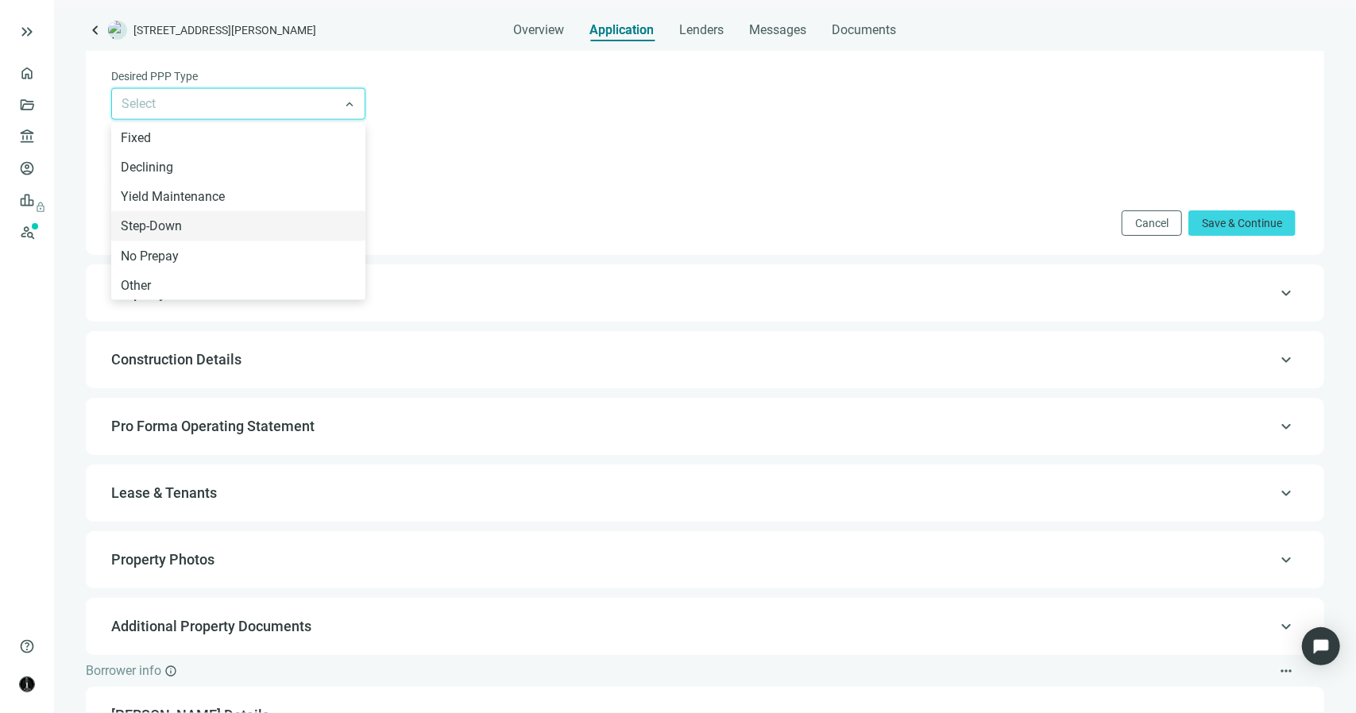
scroll to position [1430, 0]
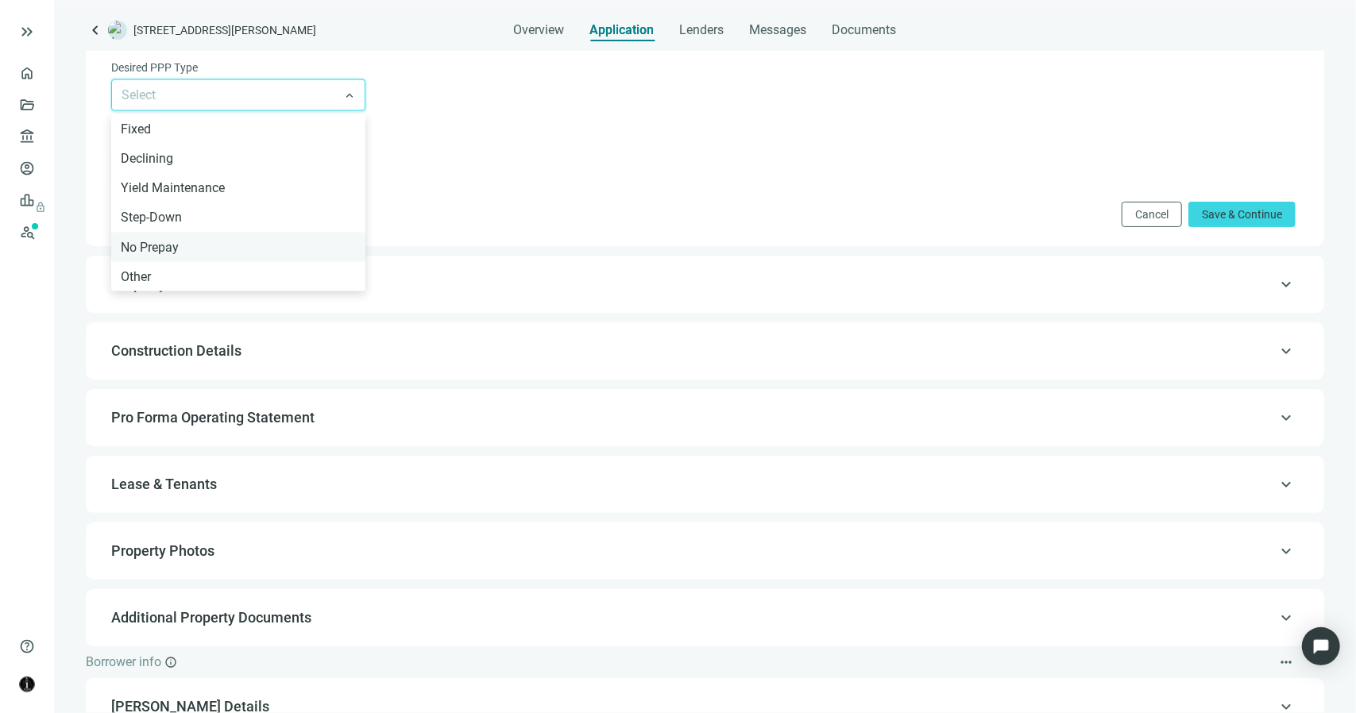
click at [191, 250] on div "No Prepay" at bounding box center [238, 248] width 235 height 20
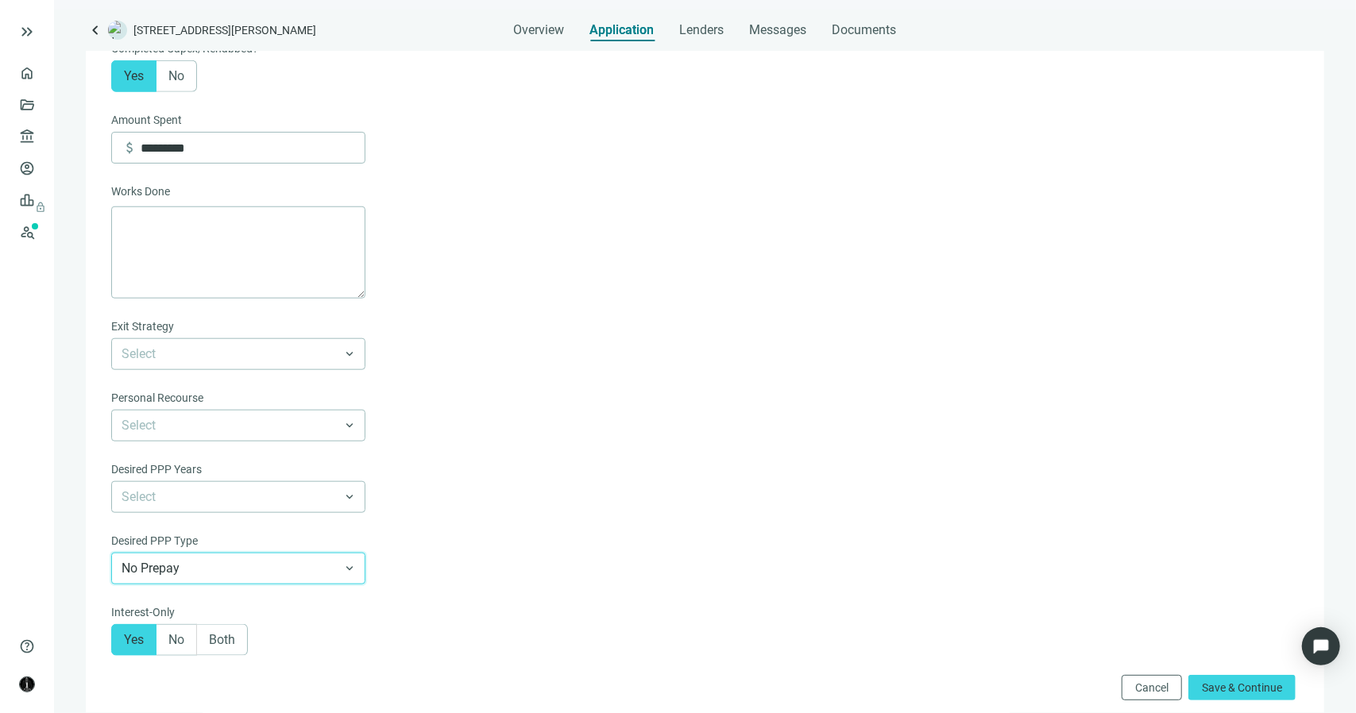
scroll to position [953, 0]
click at [354, 362] on span at bounding box center [239, 357] width 234 height 30
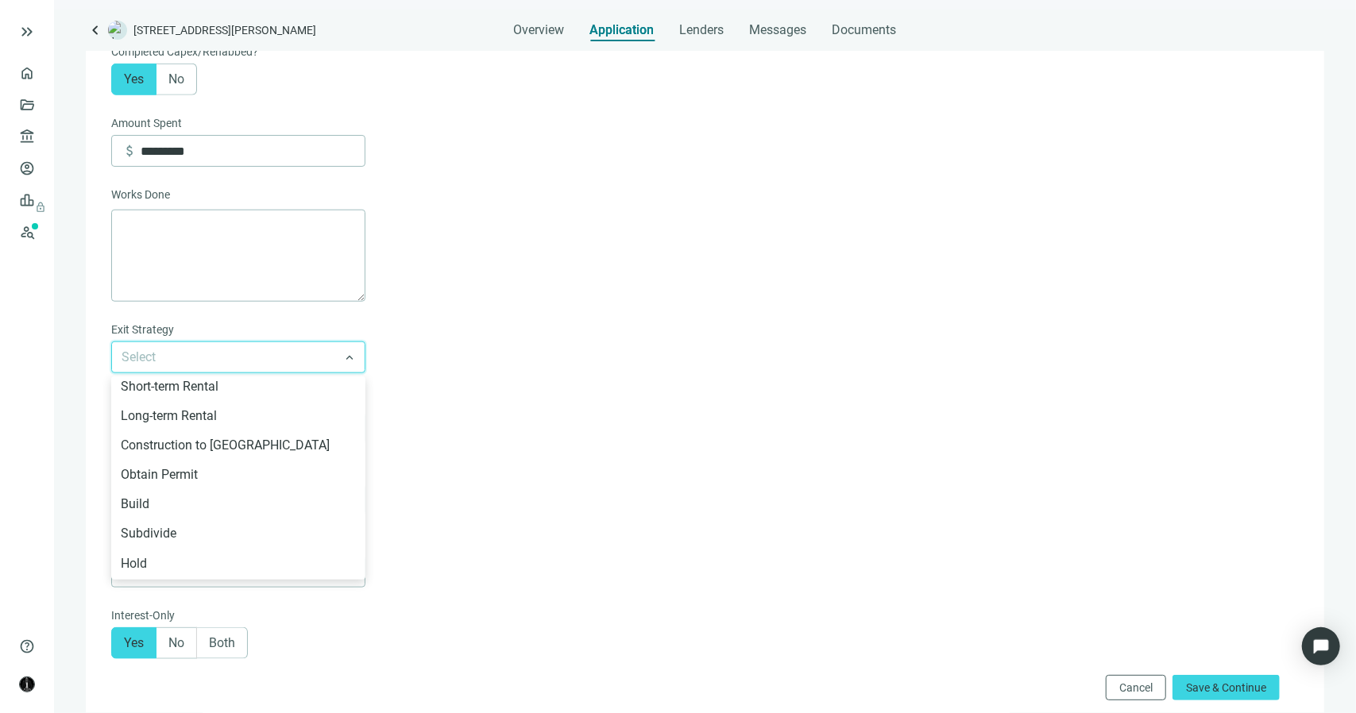
scroll to position [159, 0]
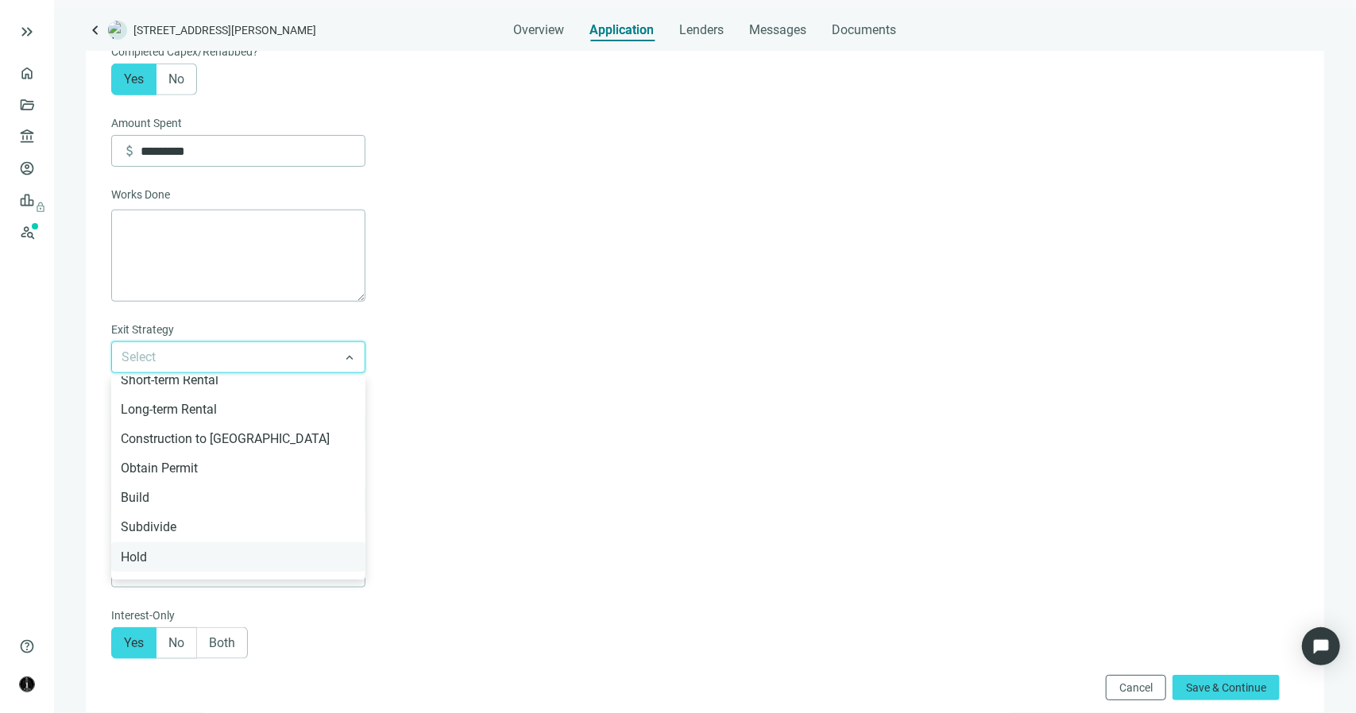
click at [248, 557] on div "Hold" at bounding box center [238, 557] width 235 height 20
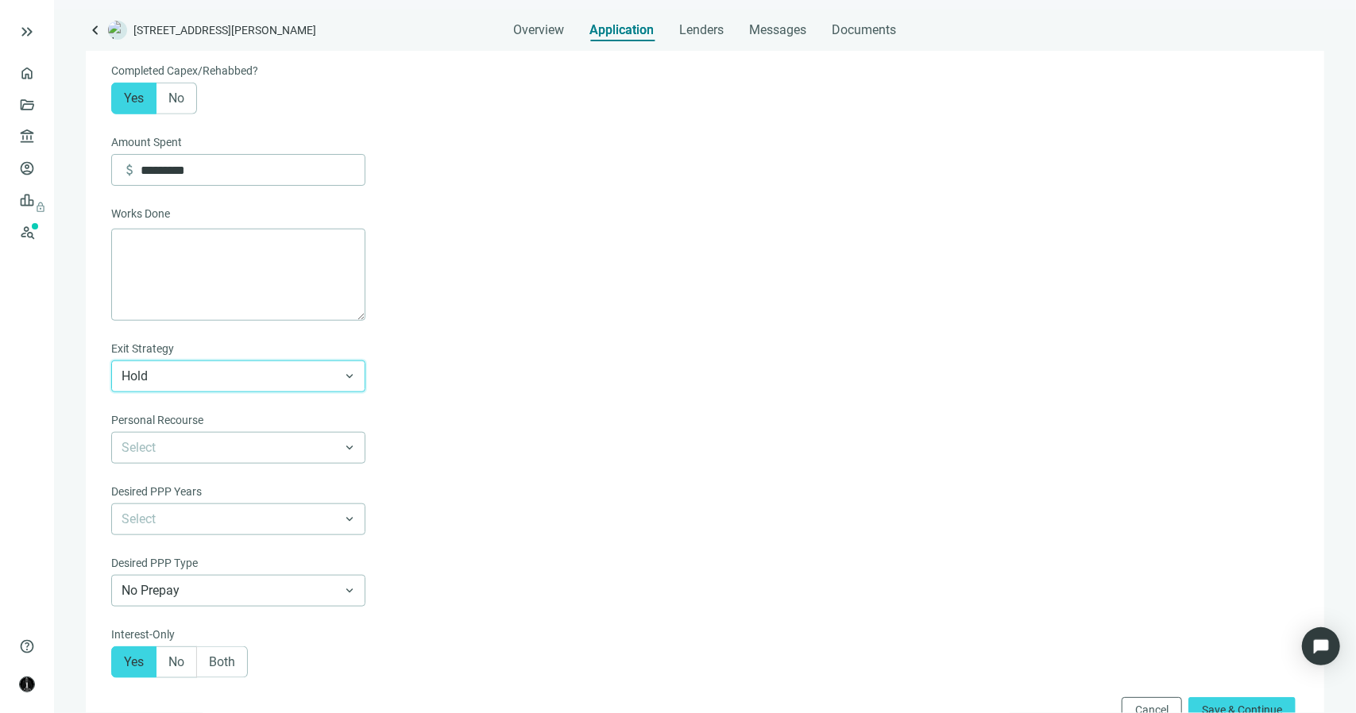
scroll to position [1033, 0]
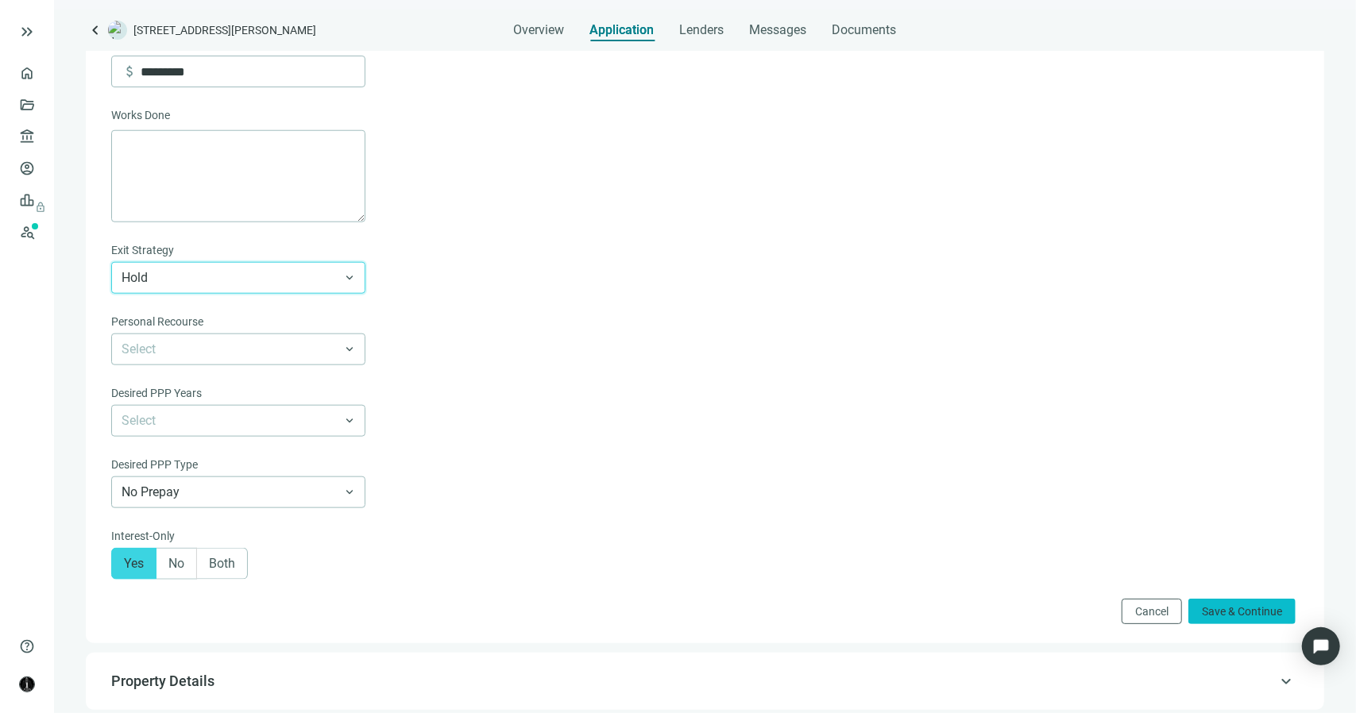
click at [1209, 616] on span "Save & Continue" at bounding box center [1242, 611] width 80 height 13
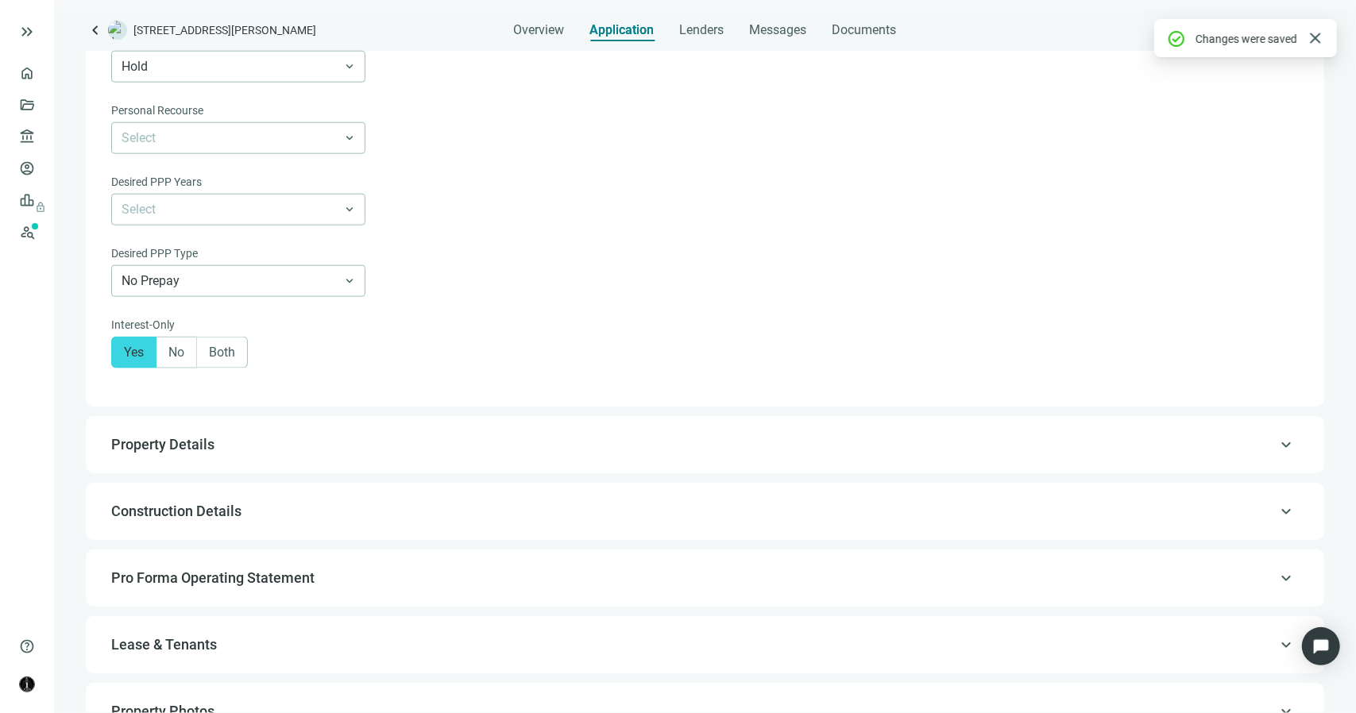
scroll to position [1271, 0]
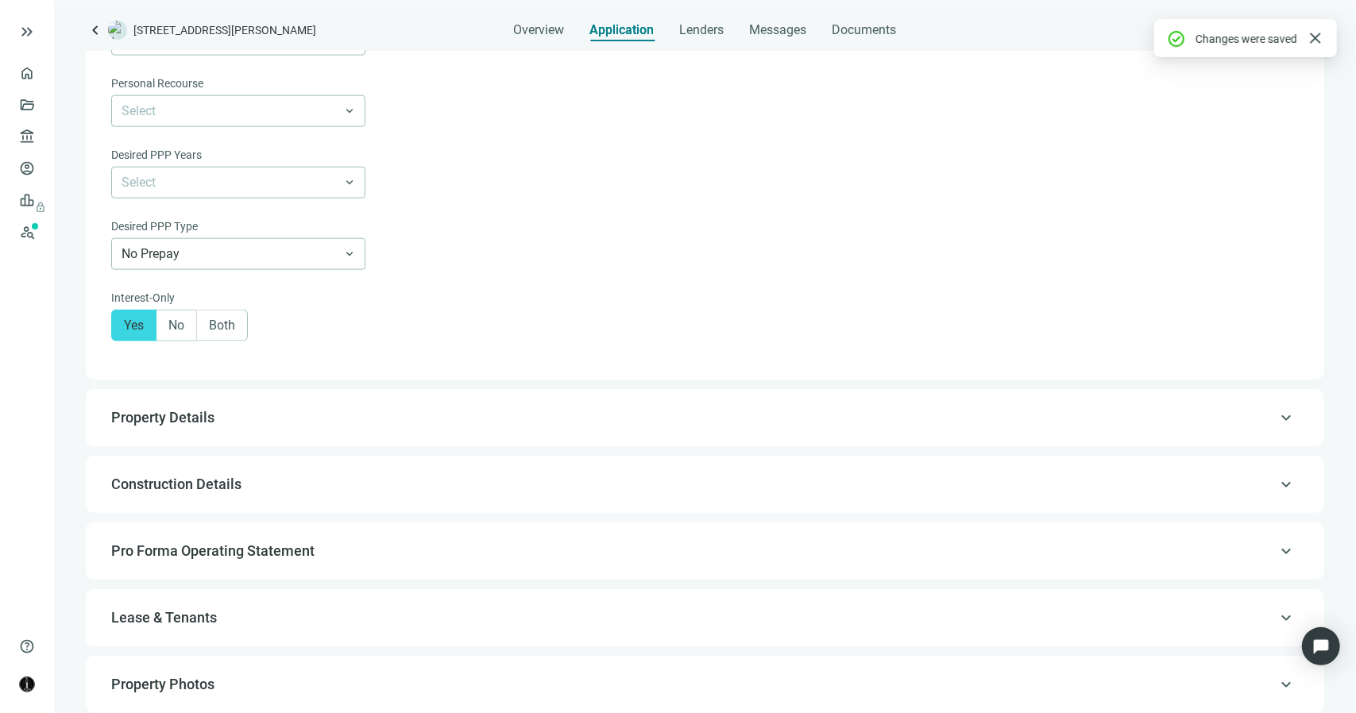
click at [319, 415] on span "Property Details" at bounding box center [703, 417] width 1184 height 19
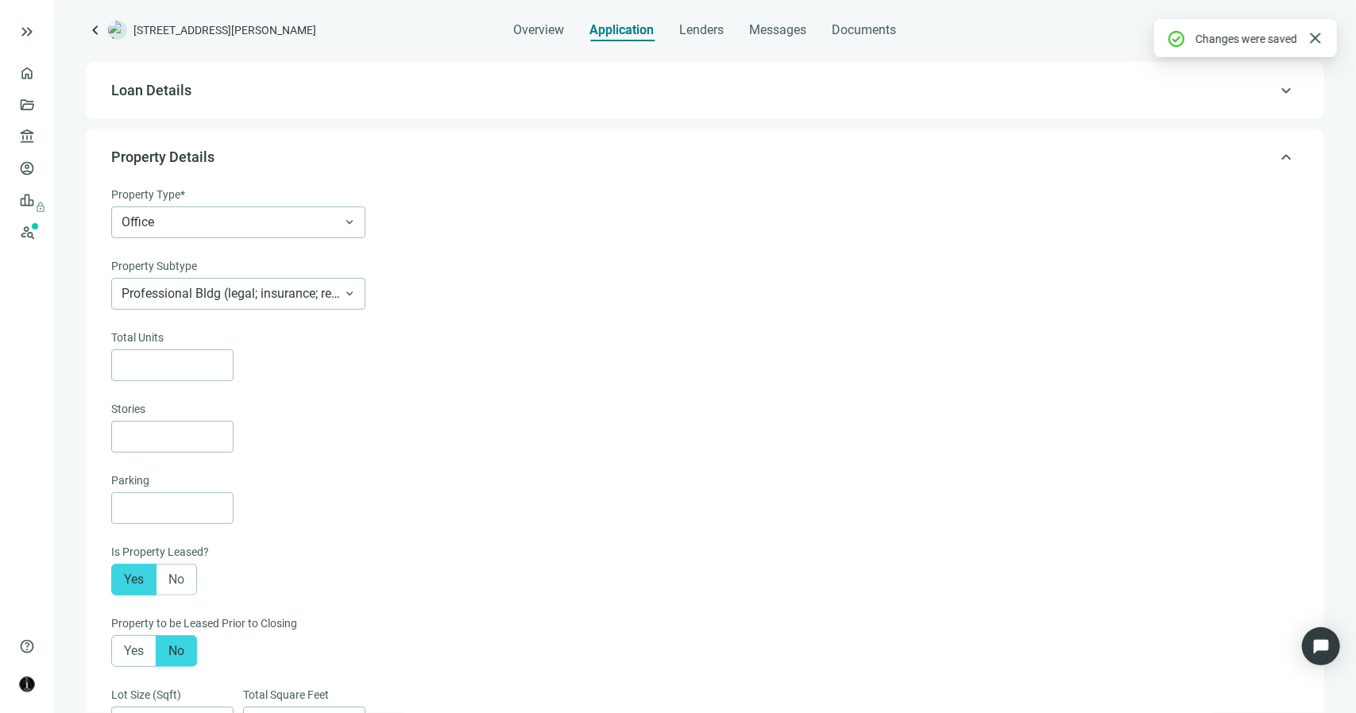
scroll to position [33, 0]
click at [319, 218] on span "Office" at bounding box center [239, 225] width 234 height 30
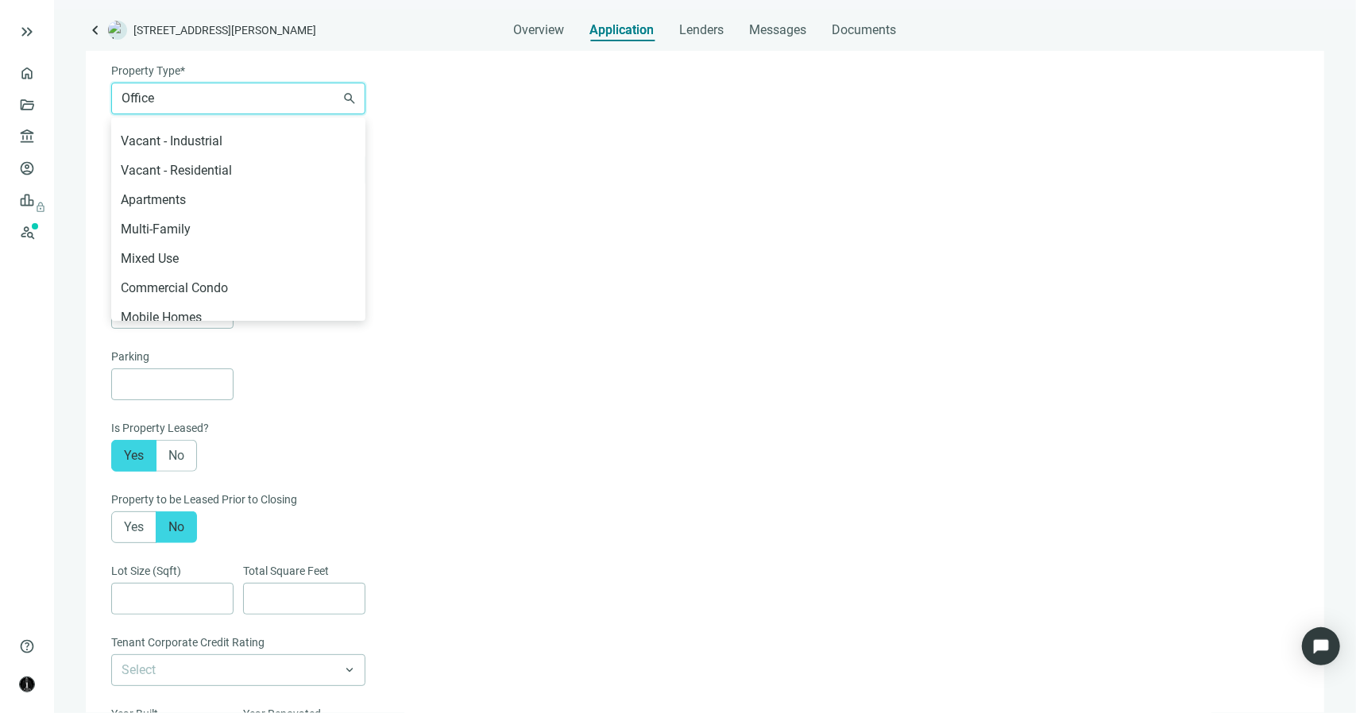
scroll to position [318, 0]
click at [269, 292] on div "Commercial Condo" at bounding box center [238, 286] width 235 height 20
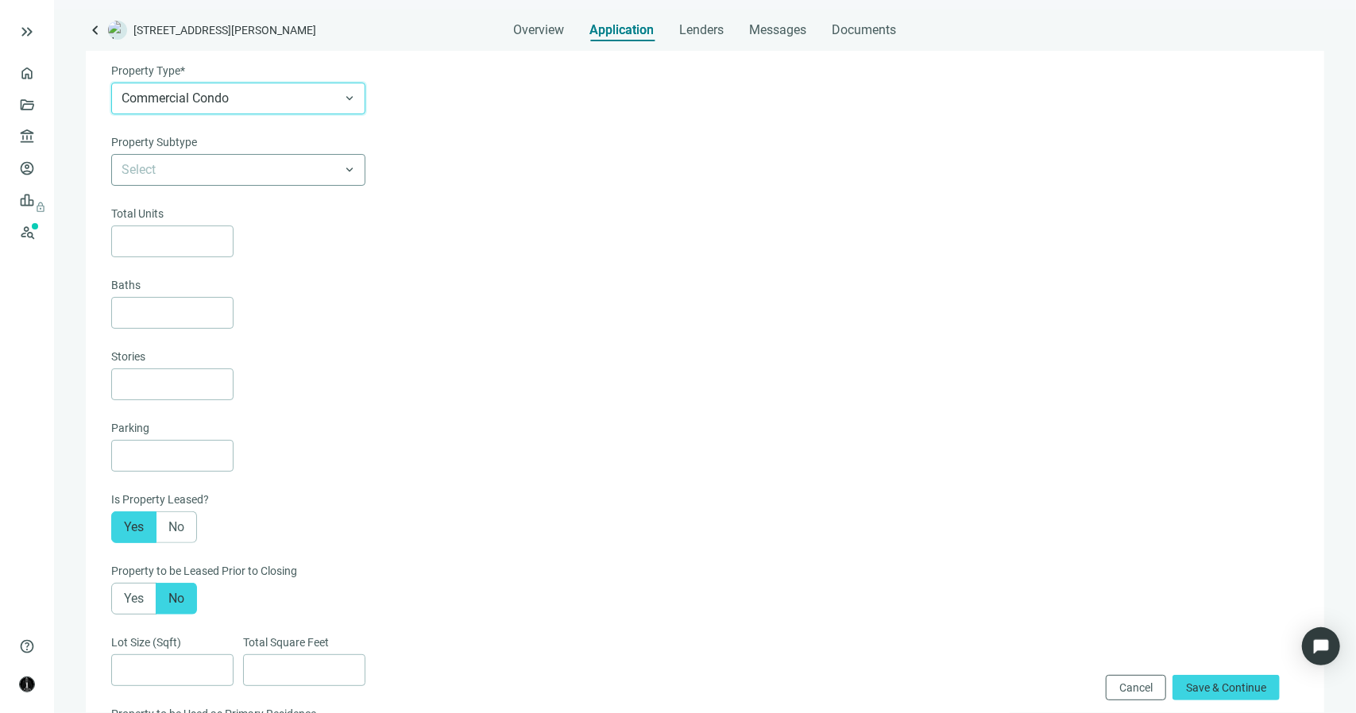
click at [334, 163] on input "search" at bounding box center [231, 170] width 219 height 30
click at [367, 167] on div "Select Commercial Condominium (not offices) Other keyboard_arrow_down" at bounding box center [703, 170] width 1184 height 32
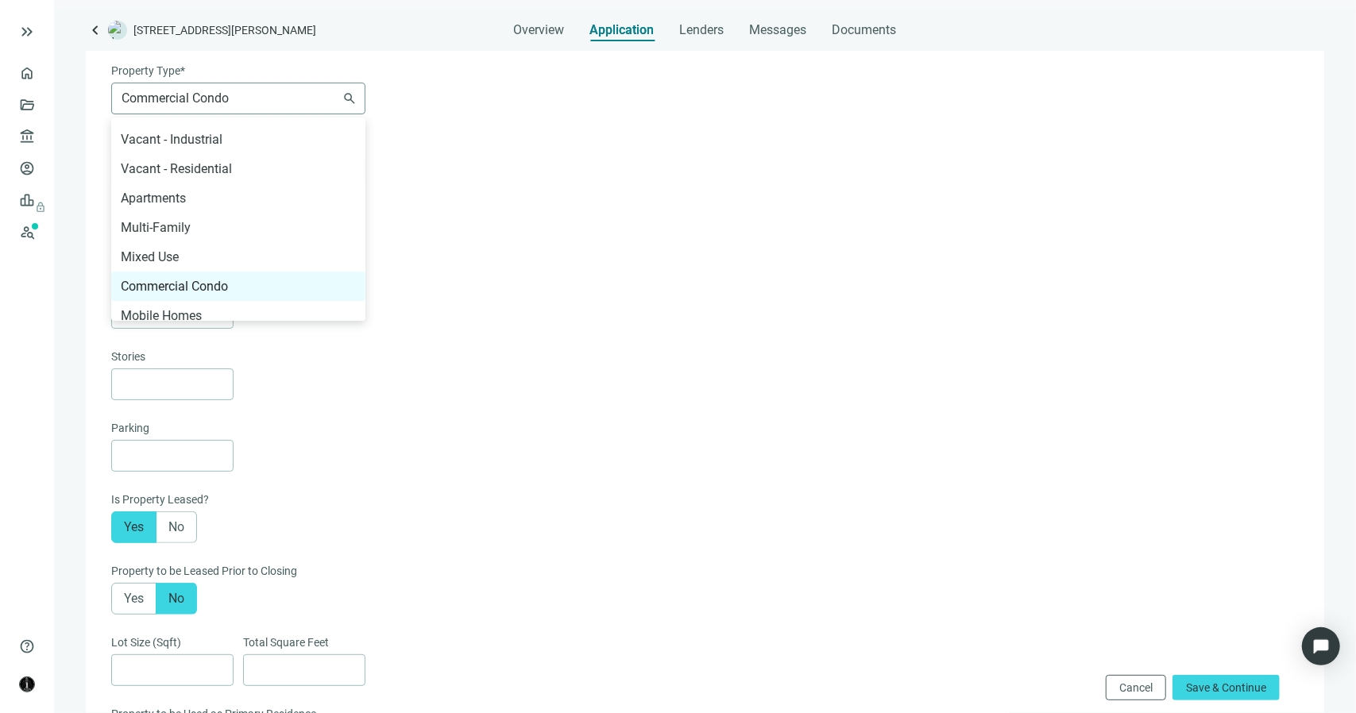
click at [353, 102] on span "Commercial Condo" at bounding box center [239, 98] width 234 height 30
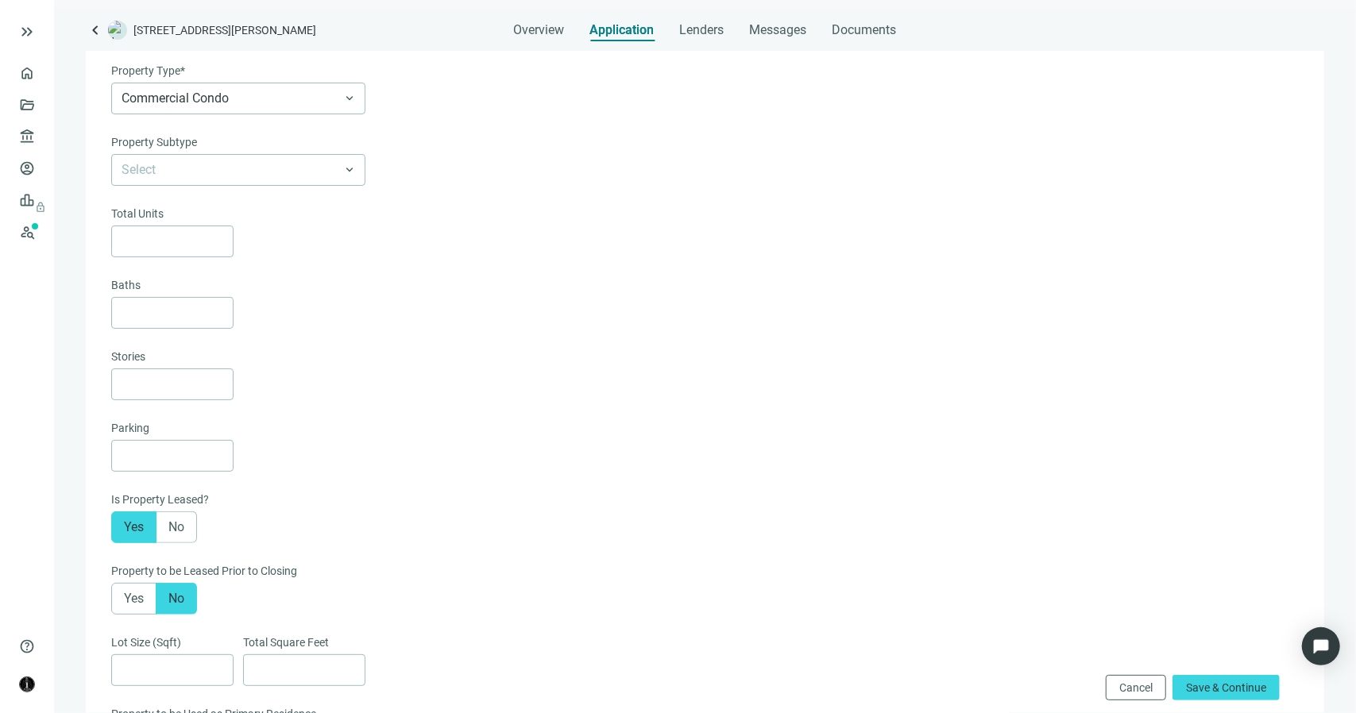
click at [454, 169] on div "Select Commercial Condominium (not offices) Other keyboard_arrow_down" at bounding box center [703, 170] width 1184 height 32
click at [1193, 689] on span "Save & Continue" at bounding box center [1226, 688] width 80 height 13
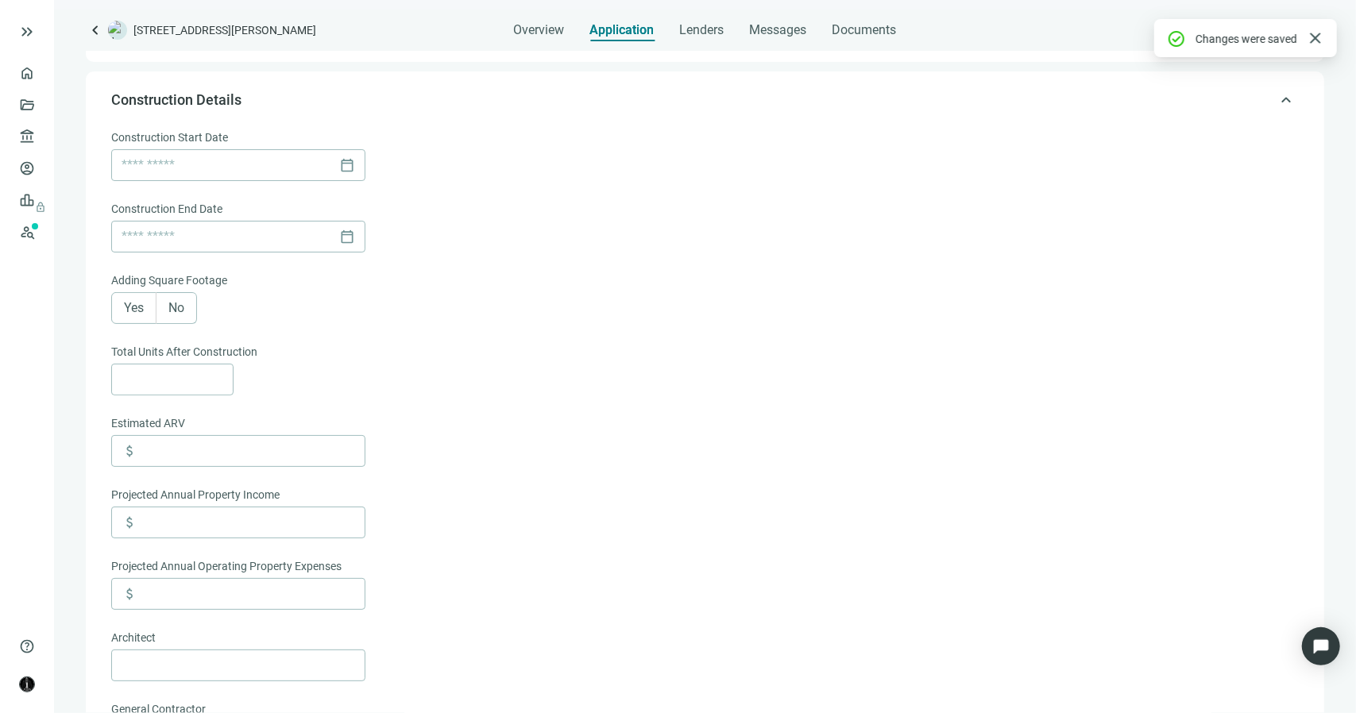
scroll to position [179, 0]
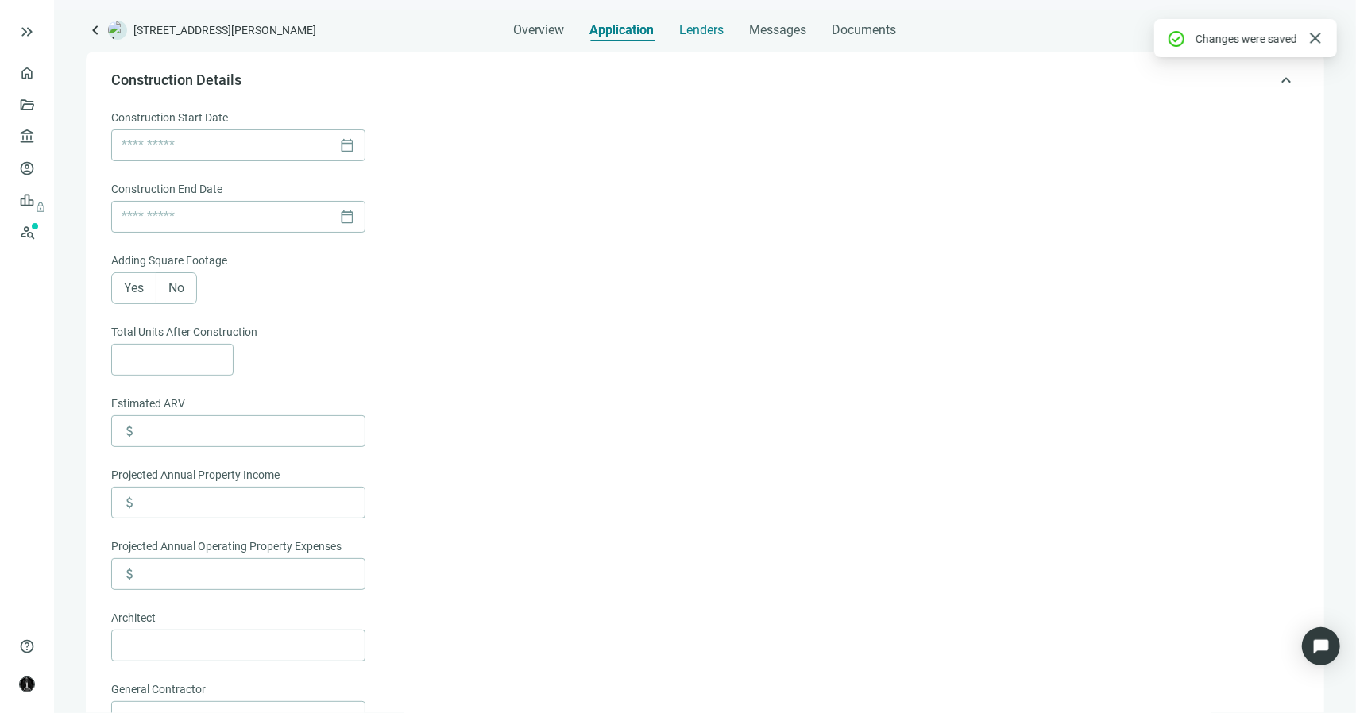
click at [708, 37] on span "Lenders" at bounding box center [702, 30] width 44 height 16
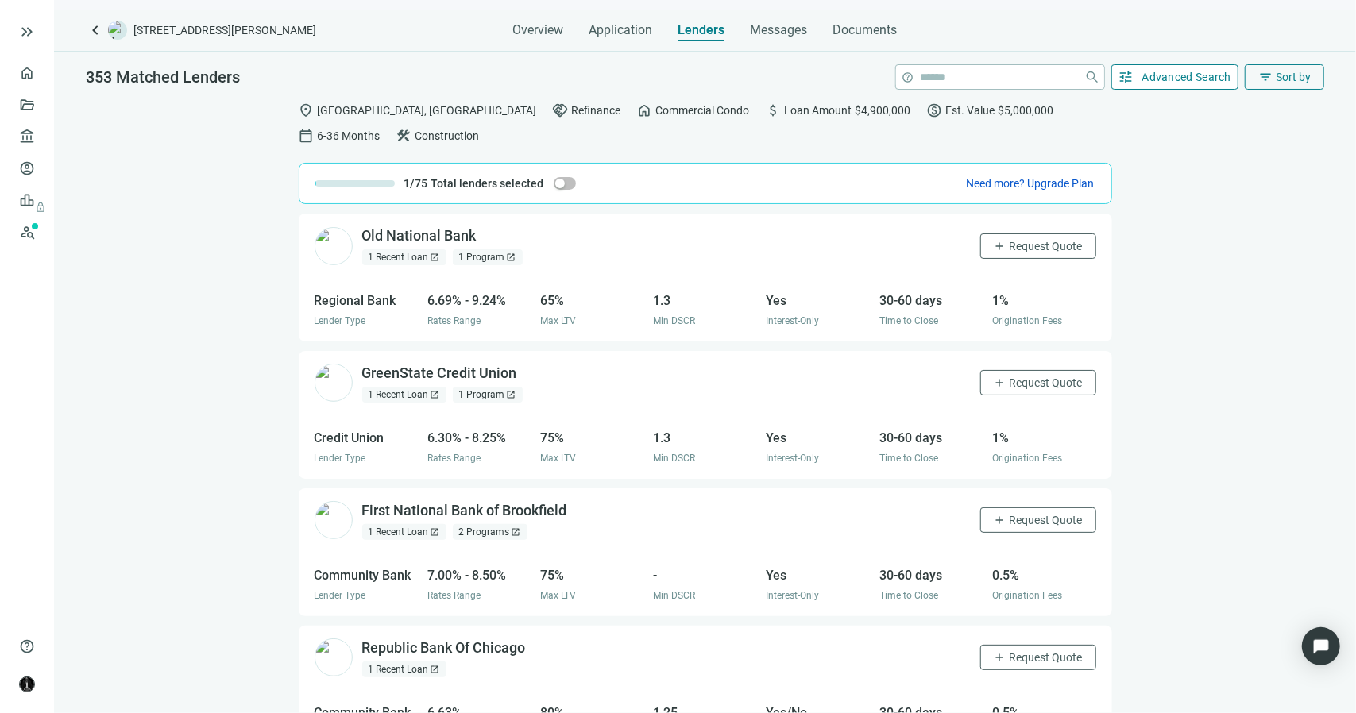
click at [1134, 66] on button "tune Advanced Search" at bounding box center [1175, 76] width 128 height 25
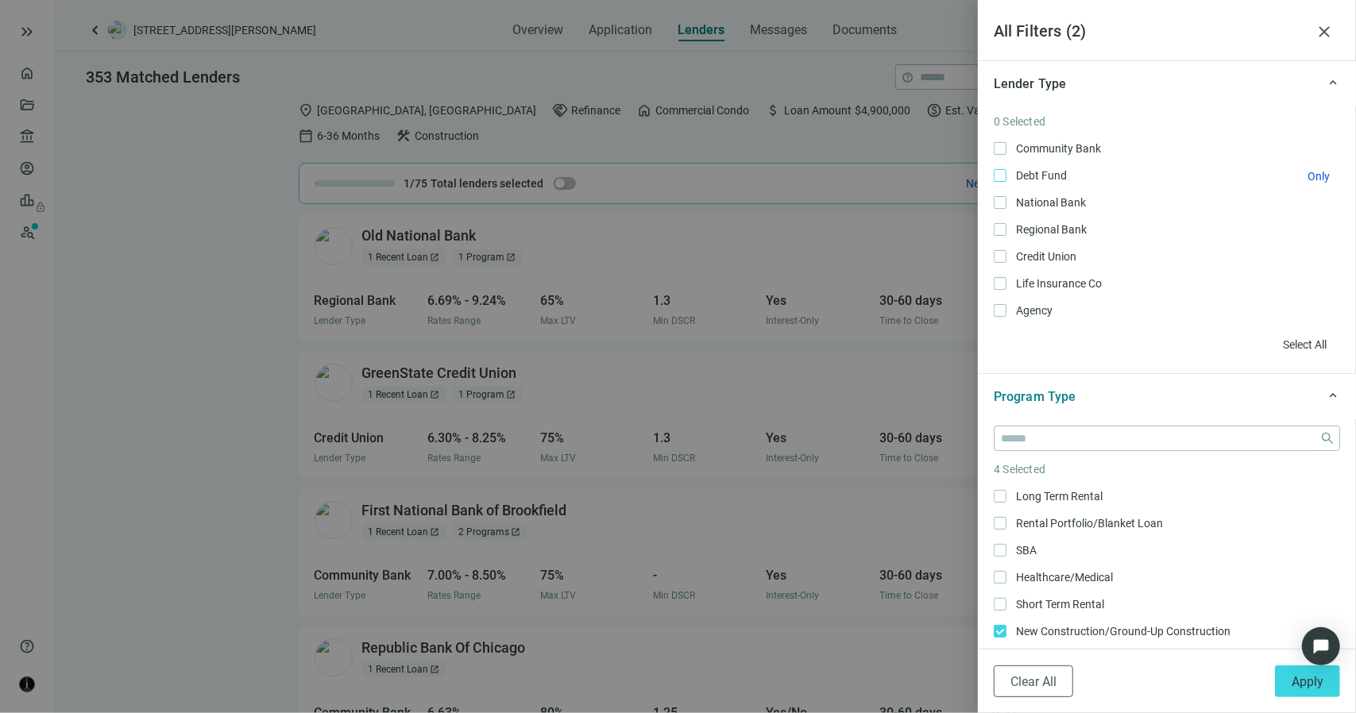
click at [1009, 174] on span "Debt Fund Only" at bounding box center [1039, 175] width 67 height 17
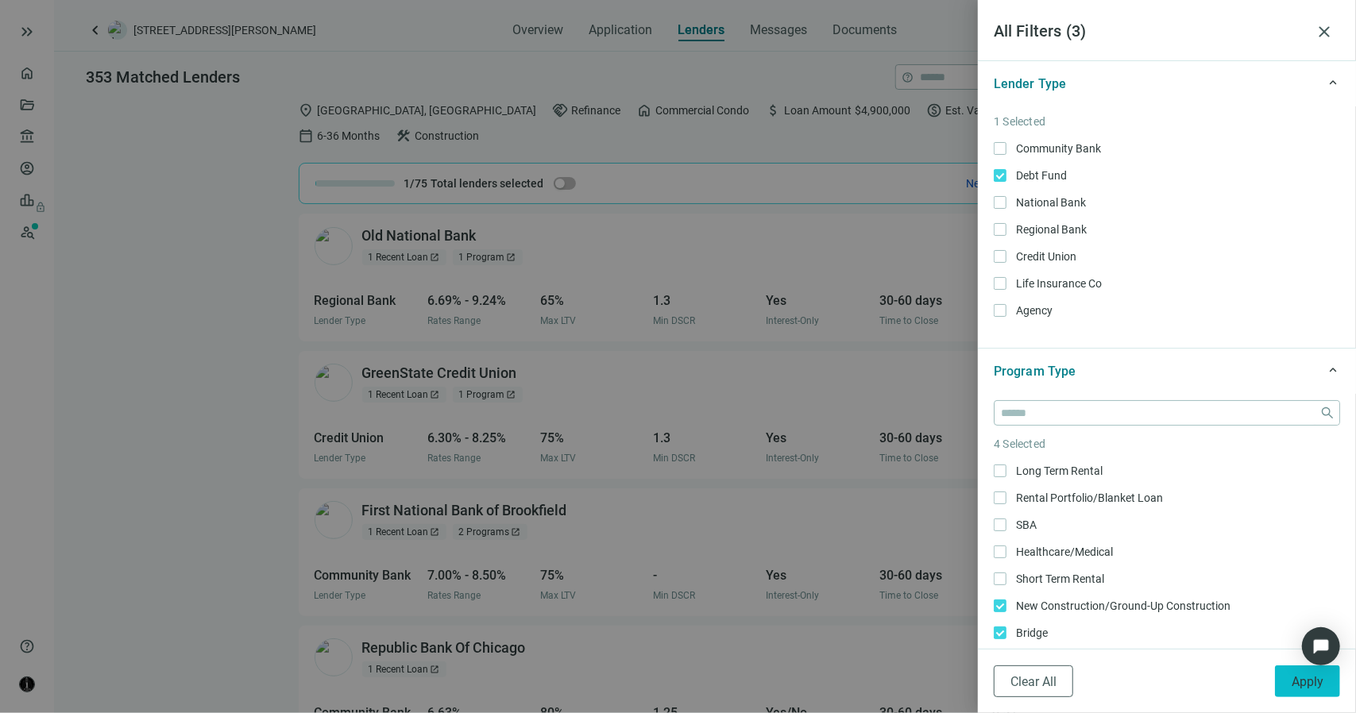
click at [1284, 681] on button "Apply" at bounding box center [1307, 682] width 65 height 32
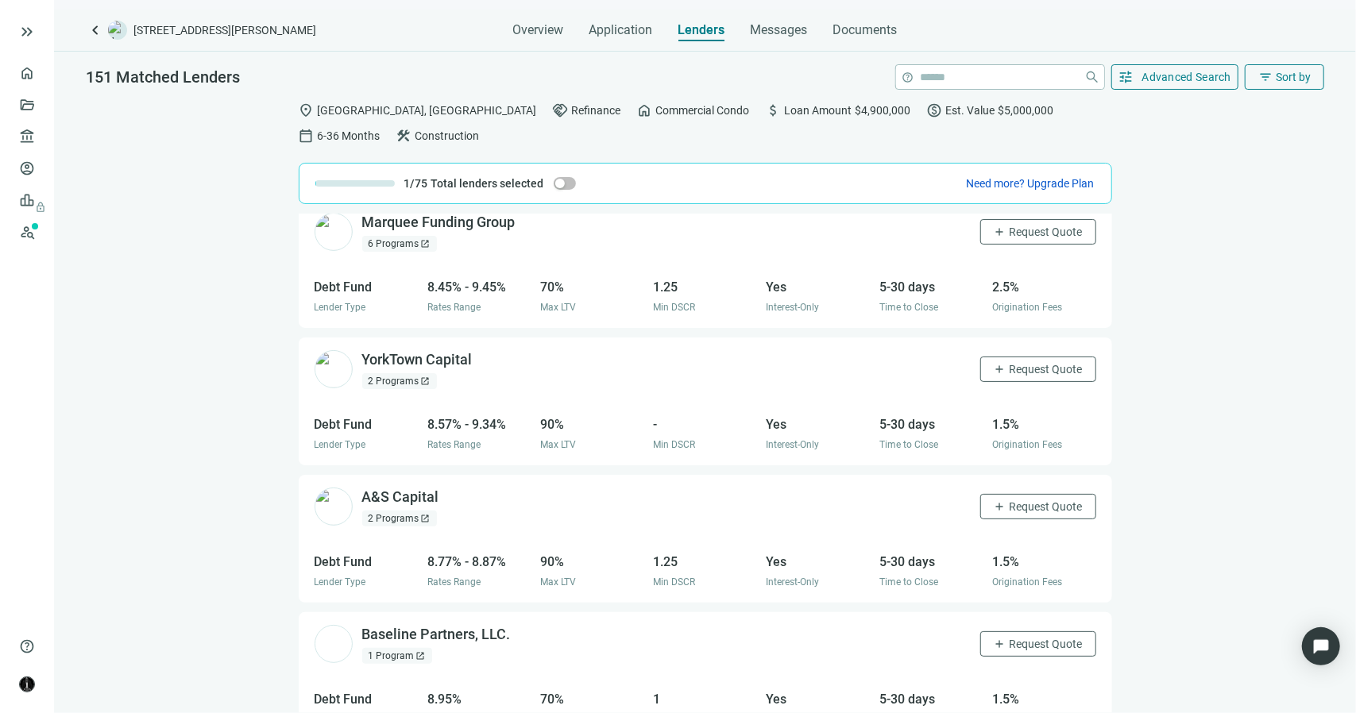
scroll to position [477, 0]
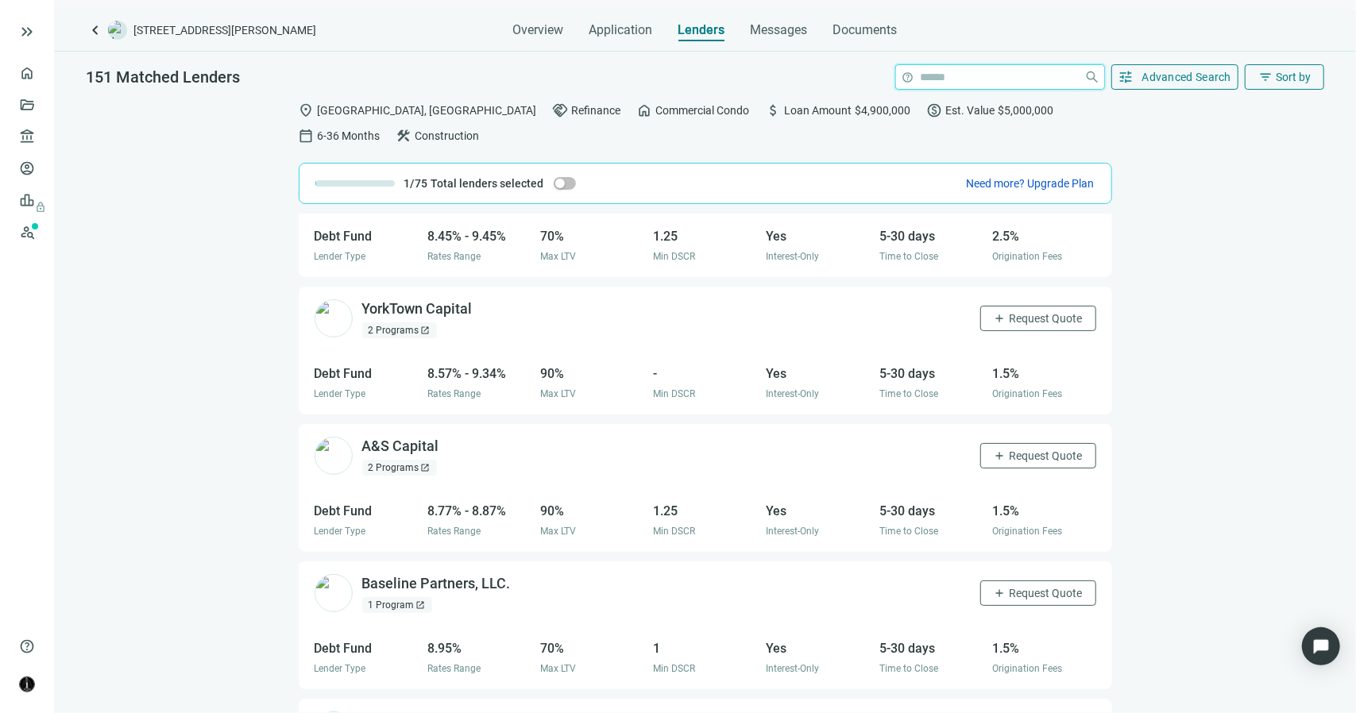
click at [921, 72] on input "search" at bounding box center [999, 77] width 157 height 24
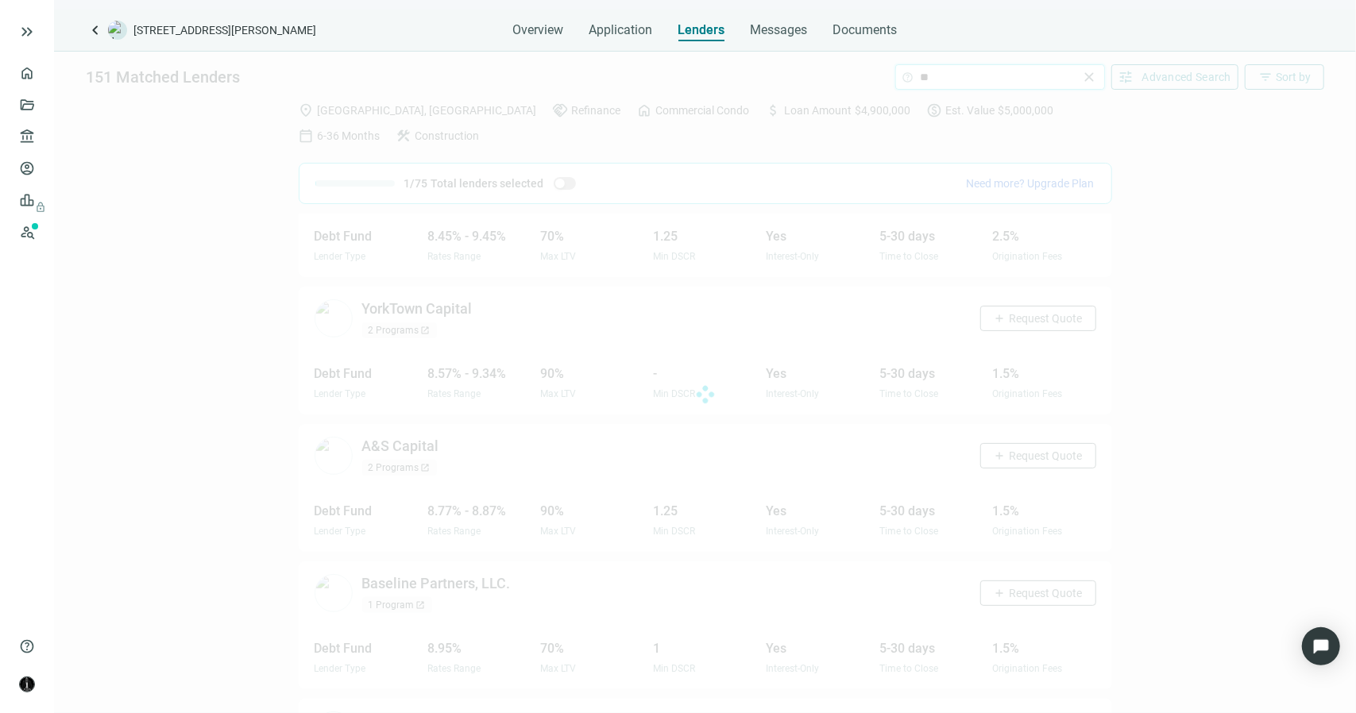
scroll to position [14, 0]
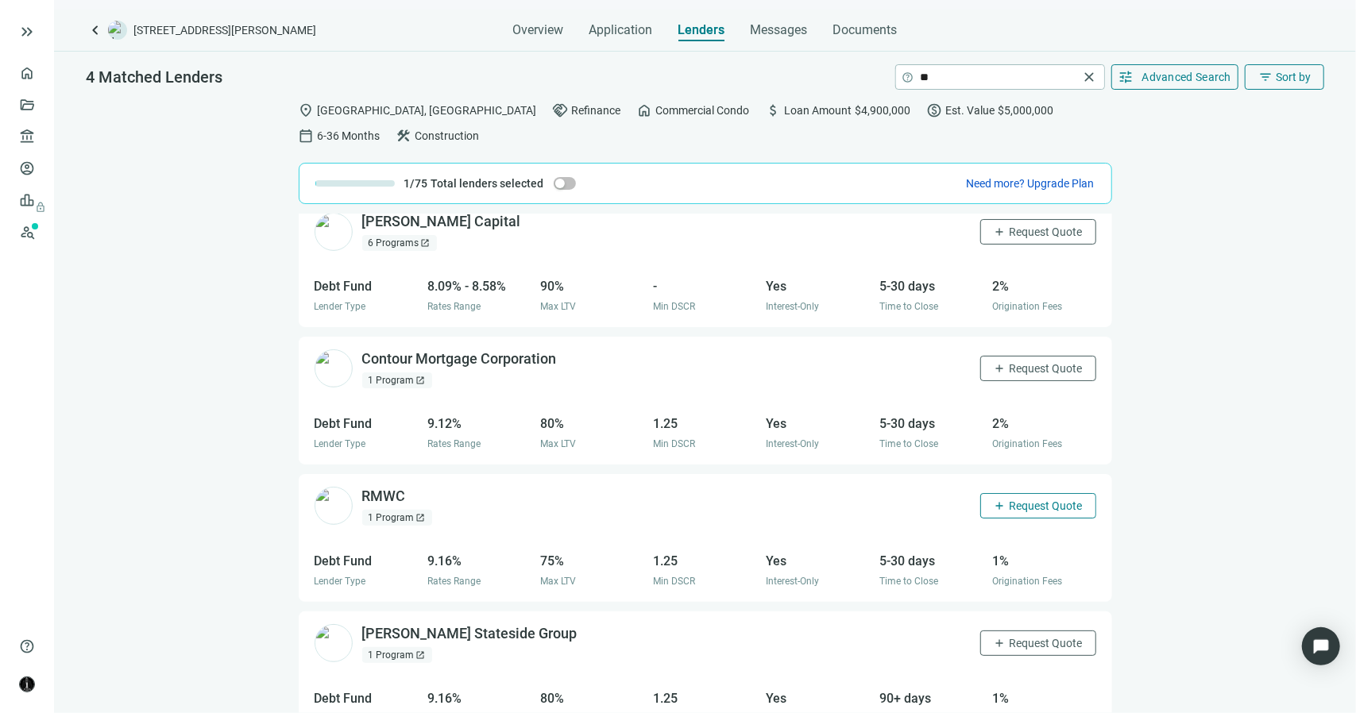
click at [1010, 506] on span "Request Quote" at bounding box center [1046, 506] width 73 height 13
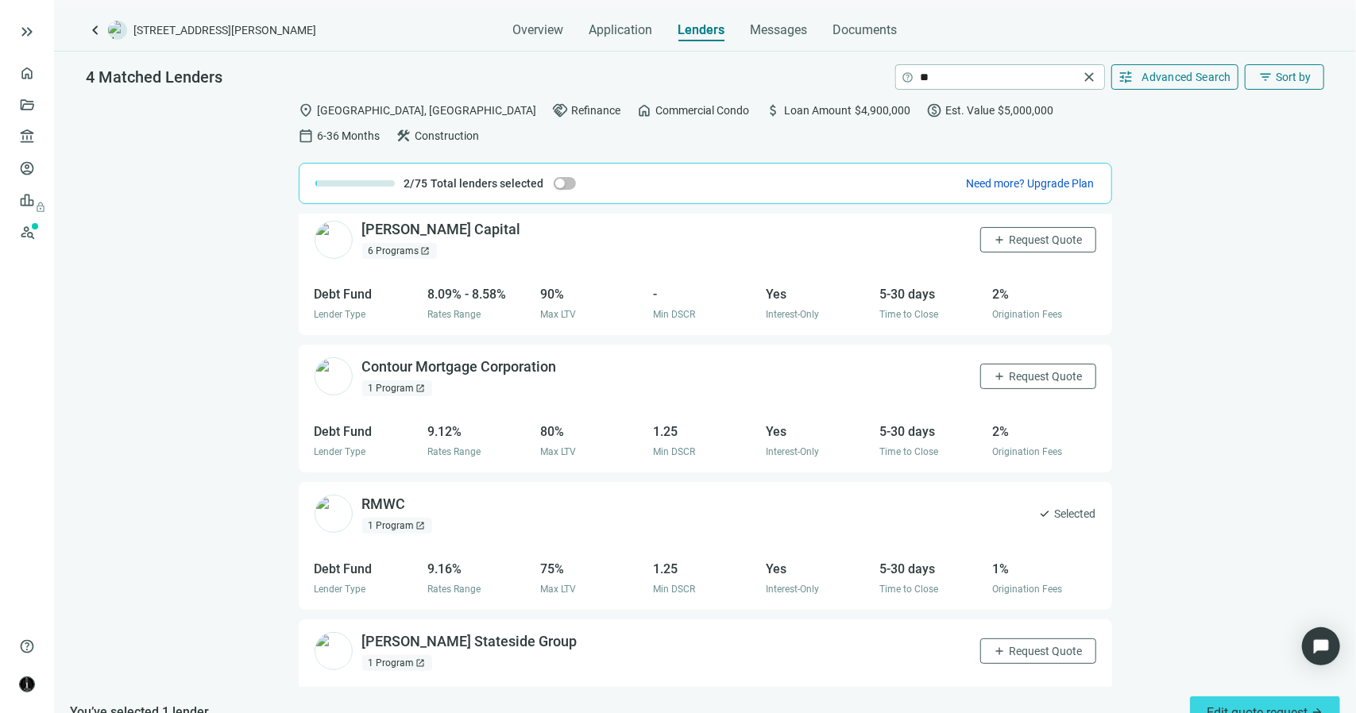
scroll to position [0, 0]
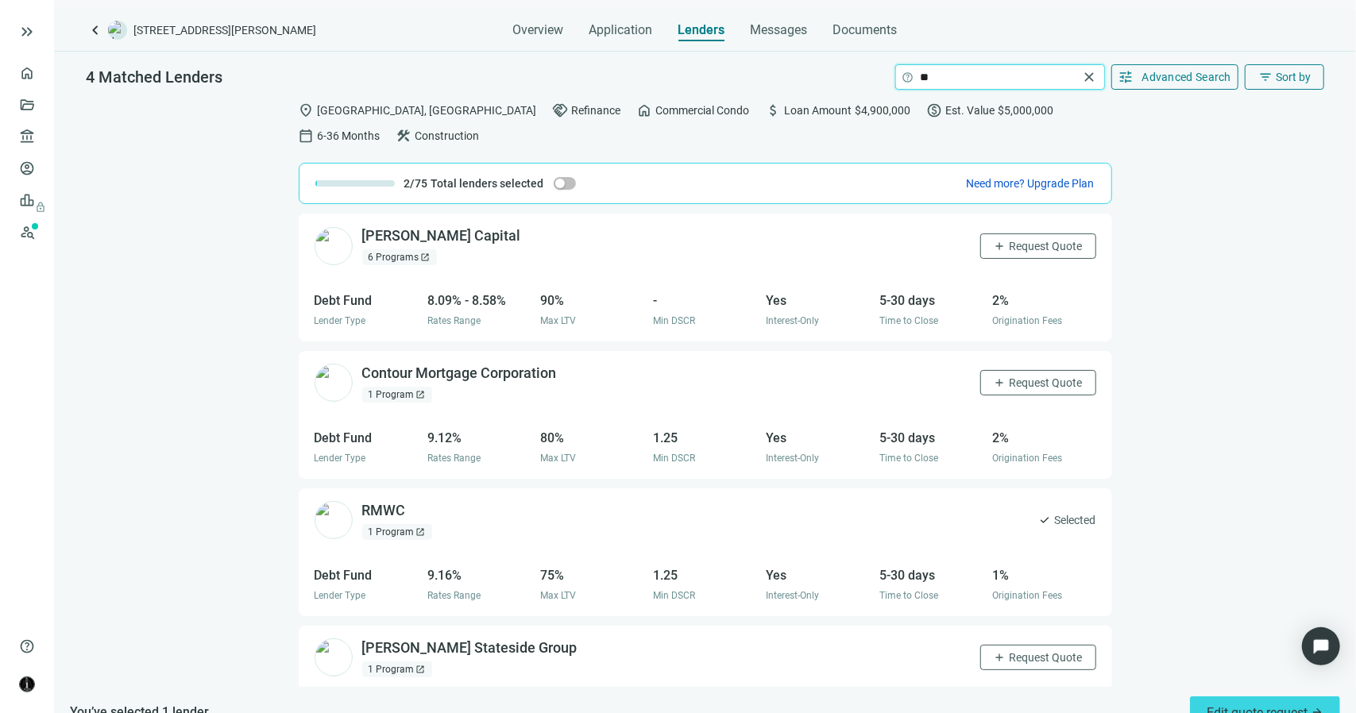
drag, startPoint x: 933, startPoint y: 74, endPoint x: 896, endPoint y: 77, distance: 36.7
click at [896, 77] on span "help ** close" at bounding box center [1000, 77] width 208 height 24
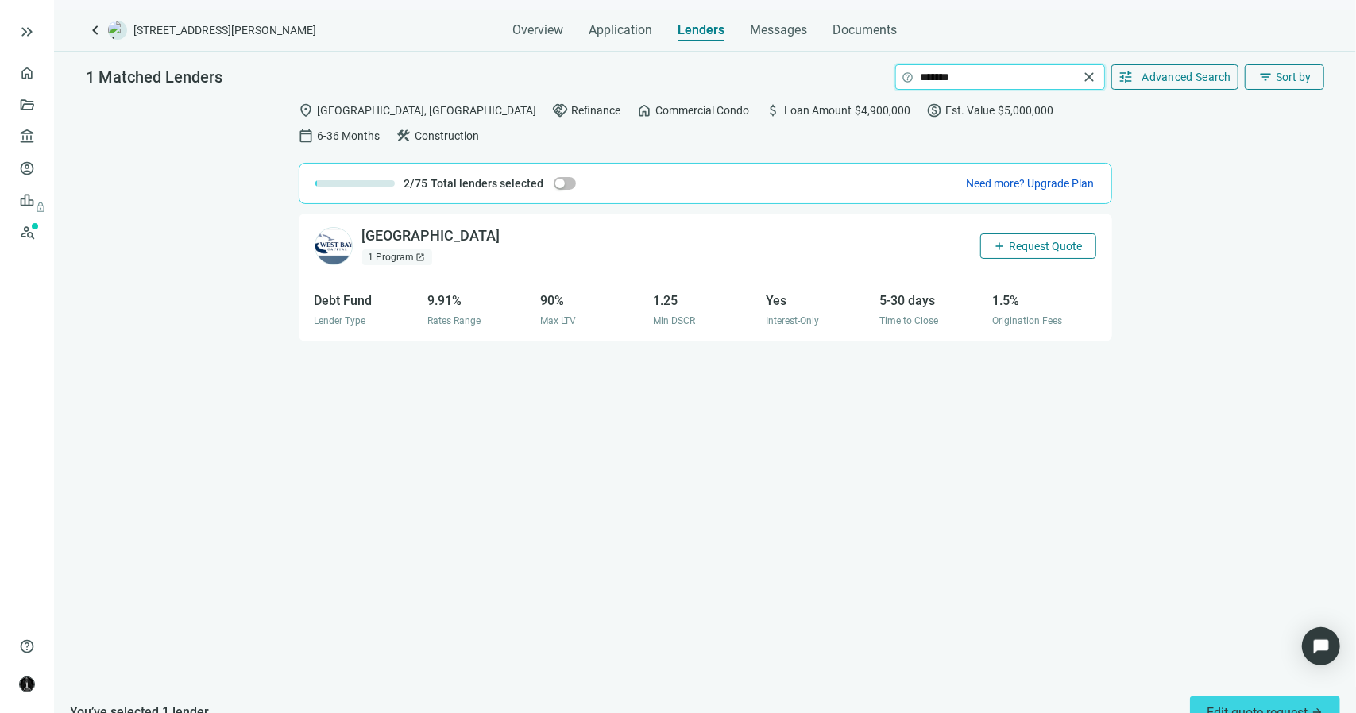
type input "*******"
click at [1015, 252] on span "Request Quote" at bounding box center [1046, 246] width 73 height 13
click at [1082, 76] on span "close" at bounding box center [1090, 77] width 16 height 16
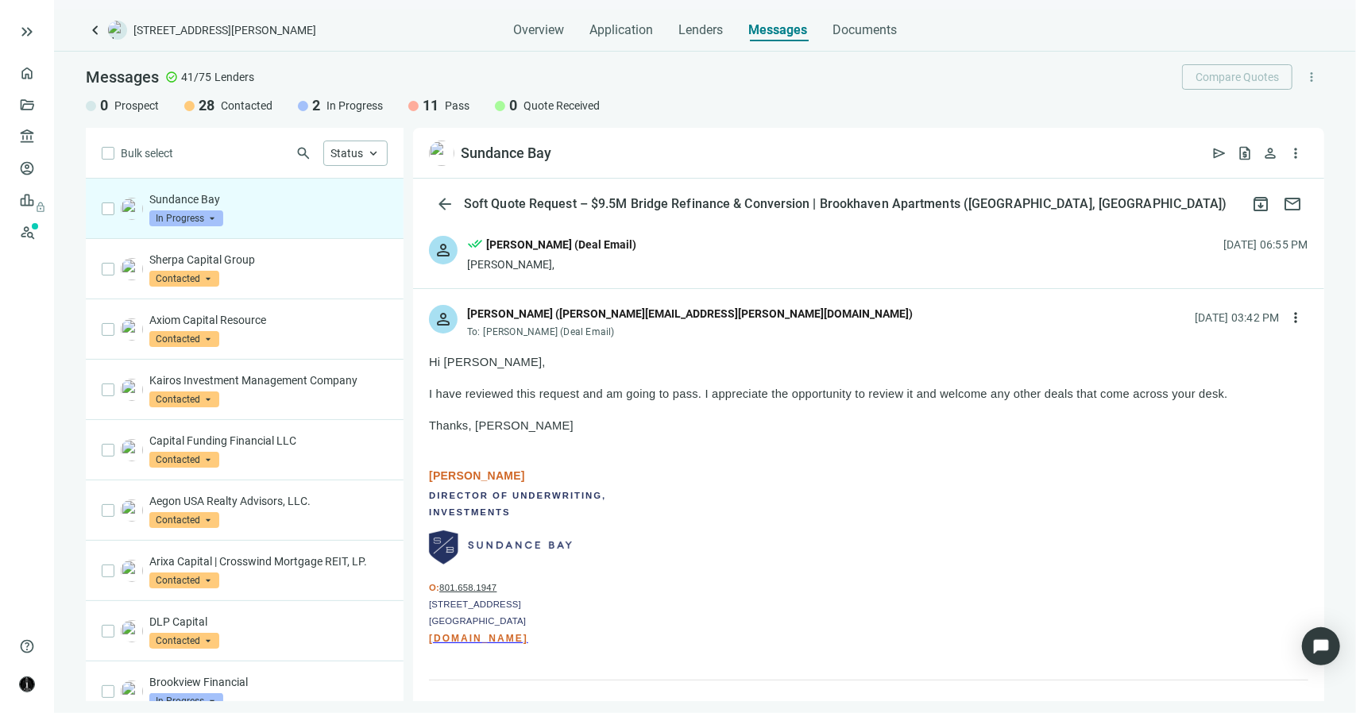
click at [477, 268] on div "Jerred," at bounding box center [551, 265] width 169 height 16
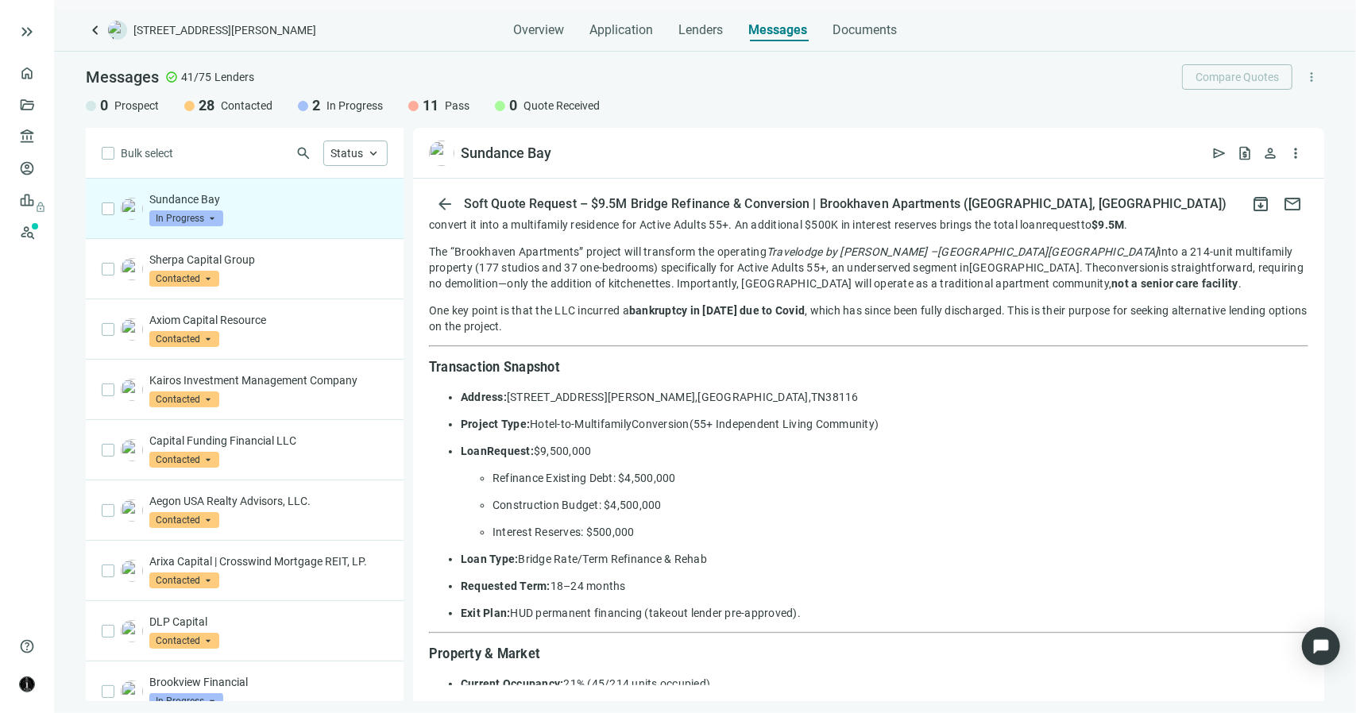
scroll to position [159, 0]
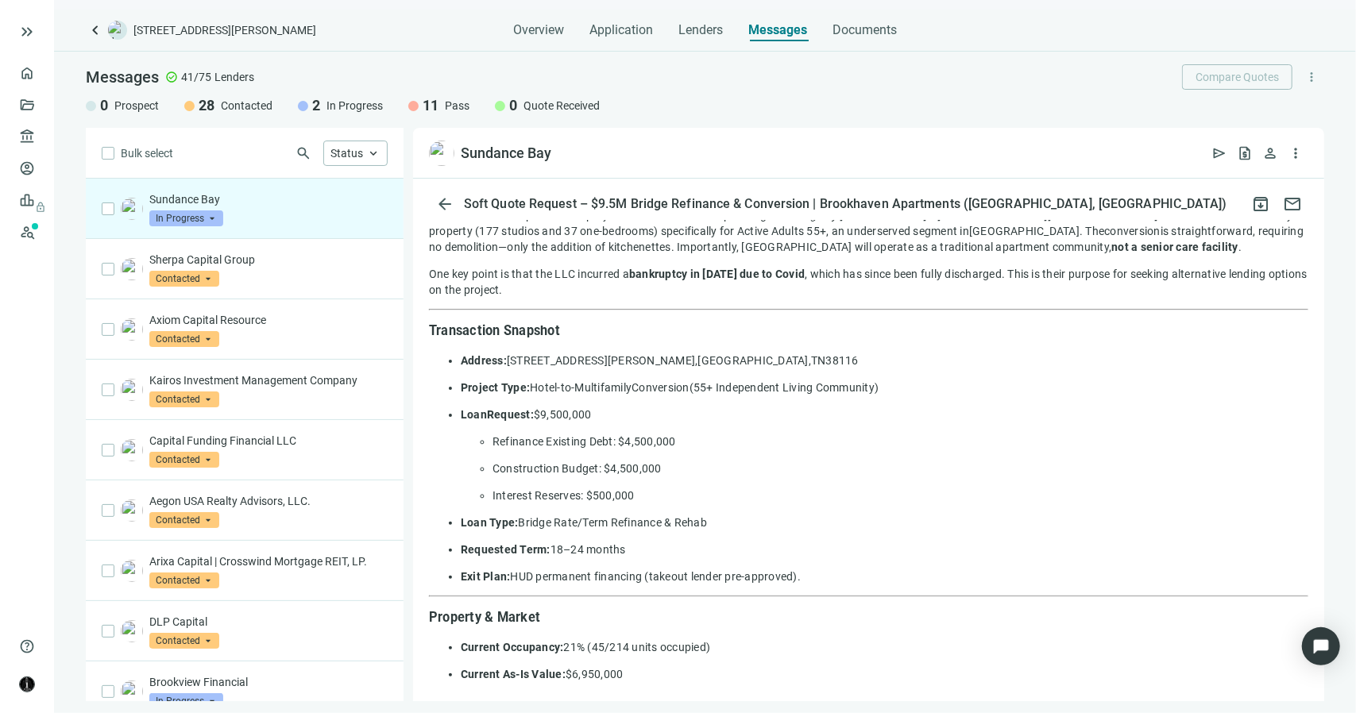
click at [201, 220] on span "In Progress" at bounding box center [186, 219] width 74 height 16
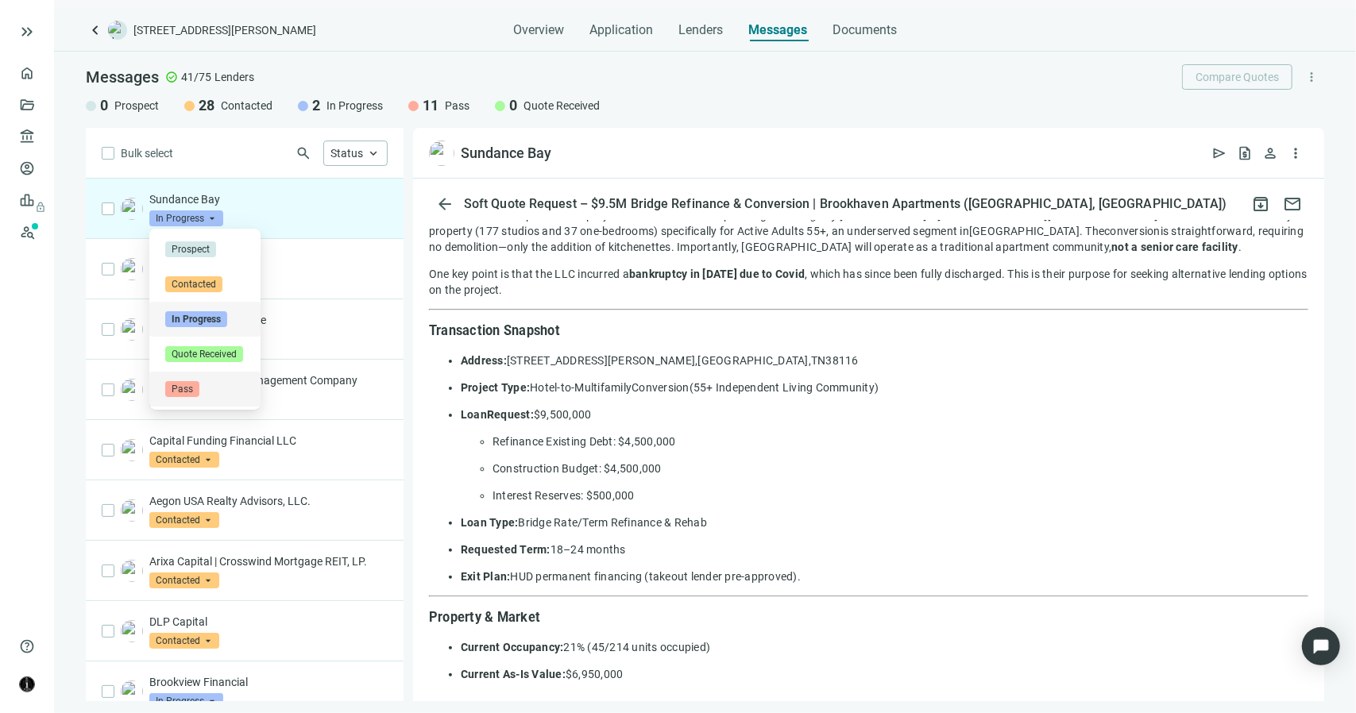
click at [186, 388] on span "Pass" at bounding box center [182, 389] width 34 height 16
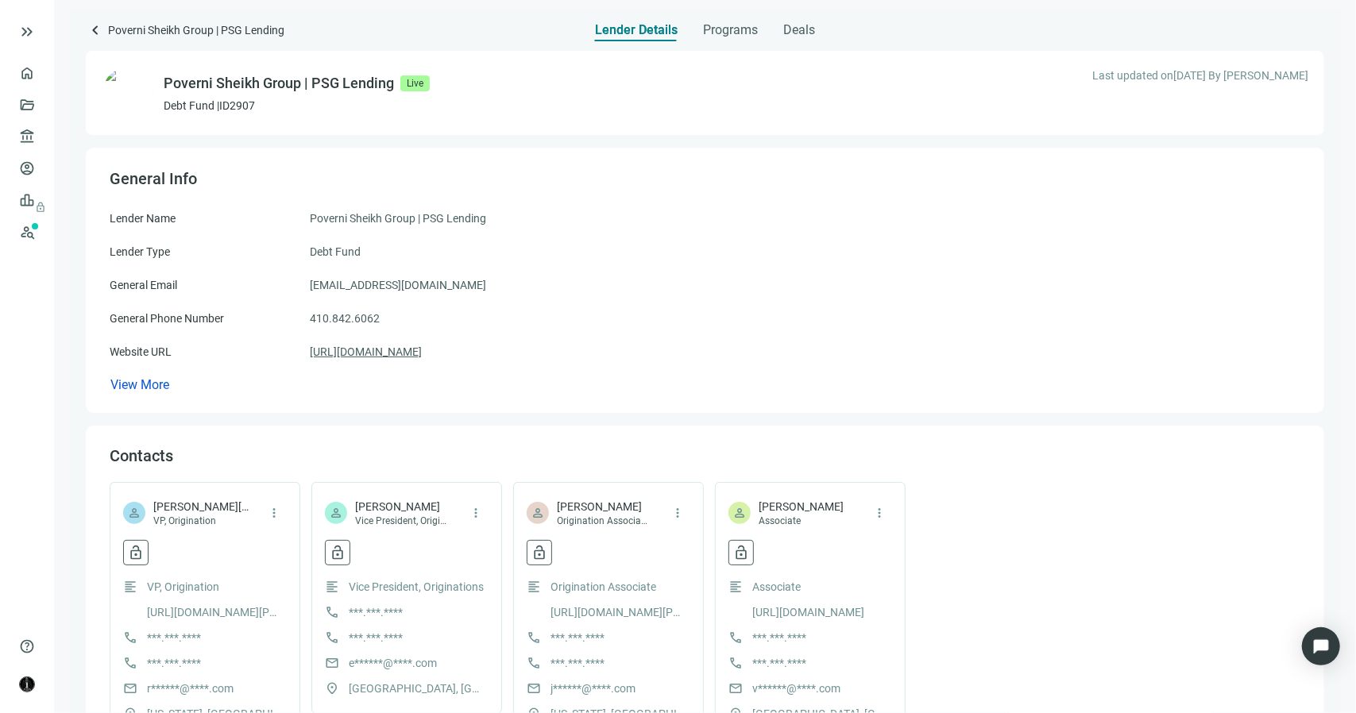
click at [400, 351] on link "https://psglending.com" at bounding box center [366, 351] width 112 height 17
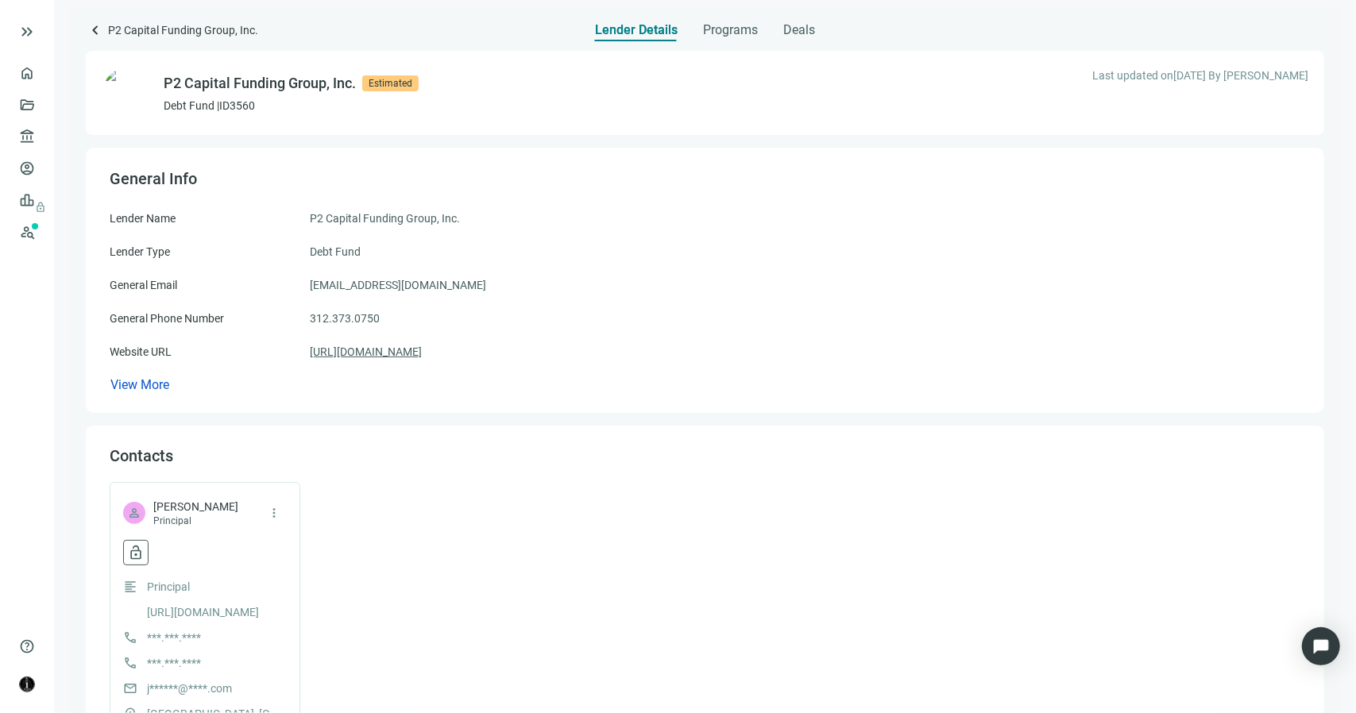
click at [351, 359] on link "https://p2funding.com" at bounding box center [366, 351] width 112 height 17
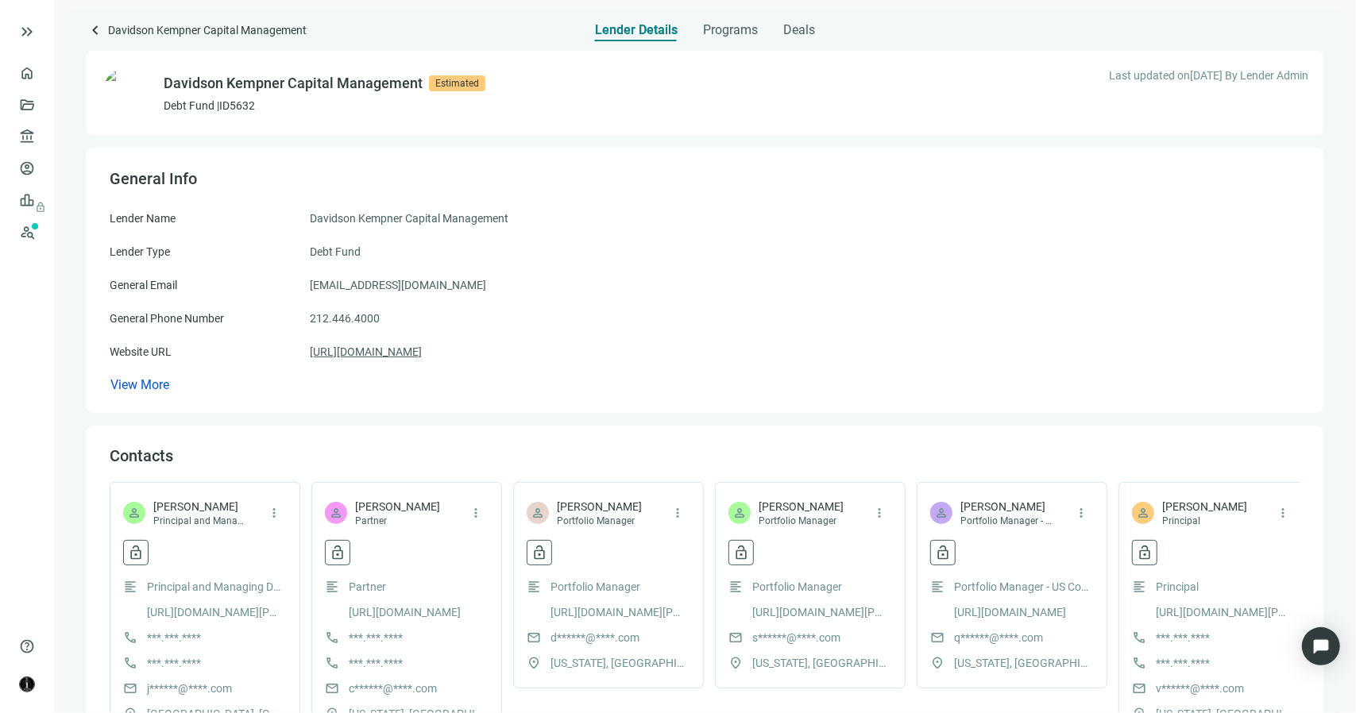
click at [422, 350] on link "[URL][DOMAIN_NAME]" at bounding box center [366, 351] width 112 height 17
click at [703, 29] on span "Programs" at bounding box center [730, 30] width 55 height 16
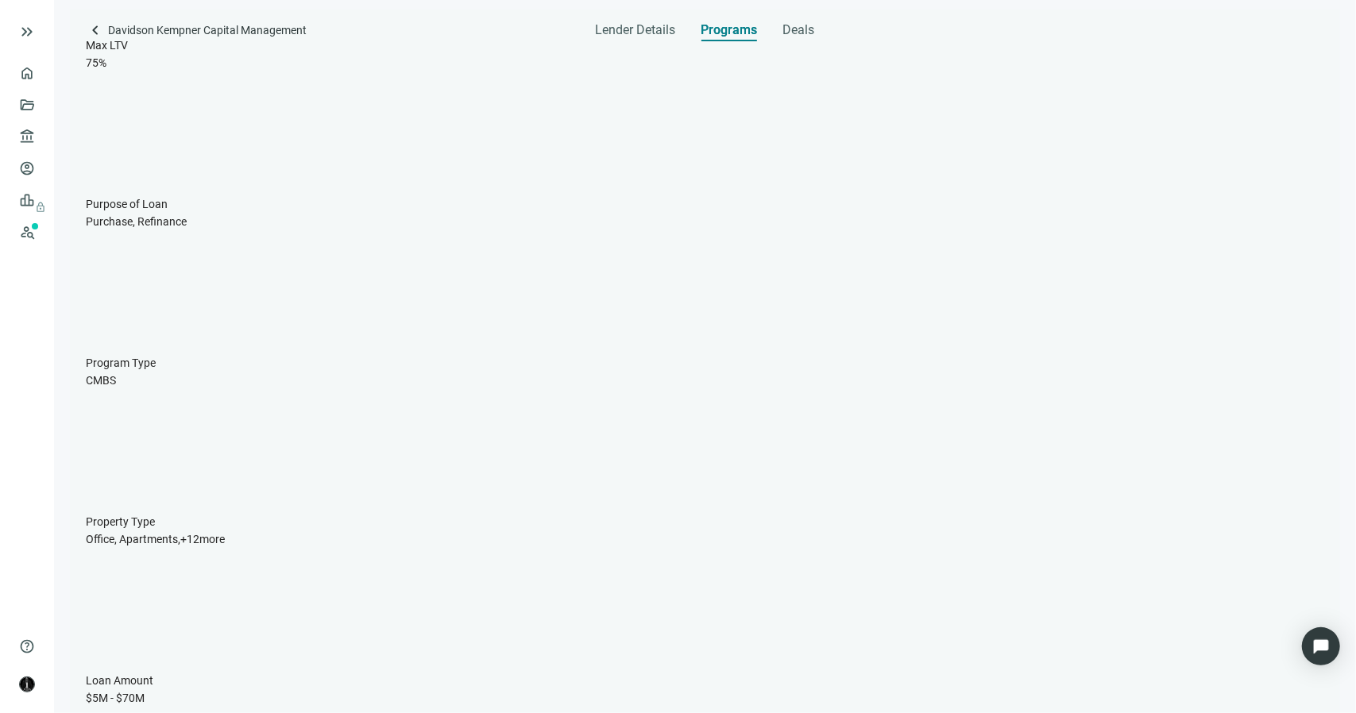
scroll to position [415, 0]
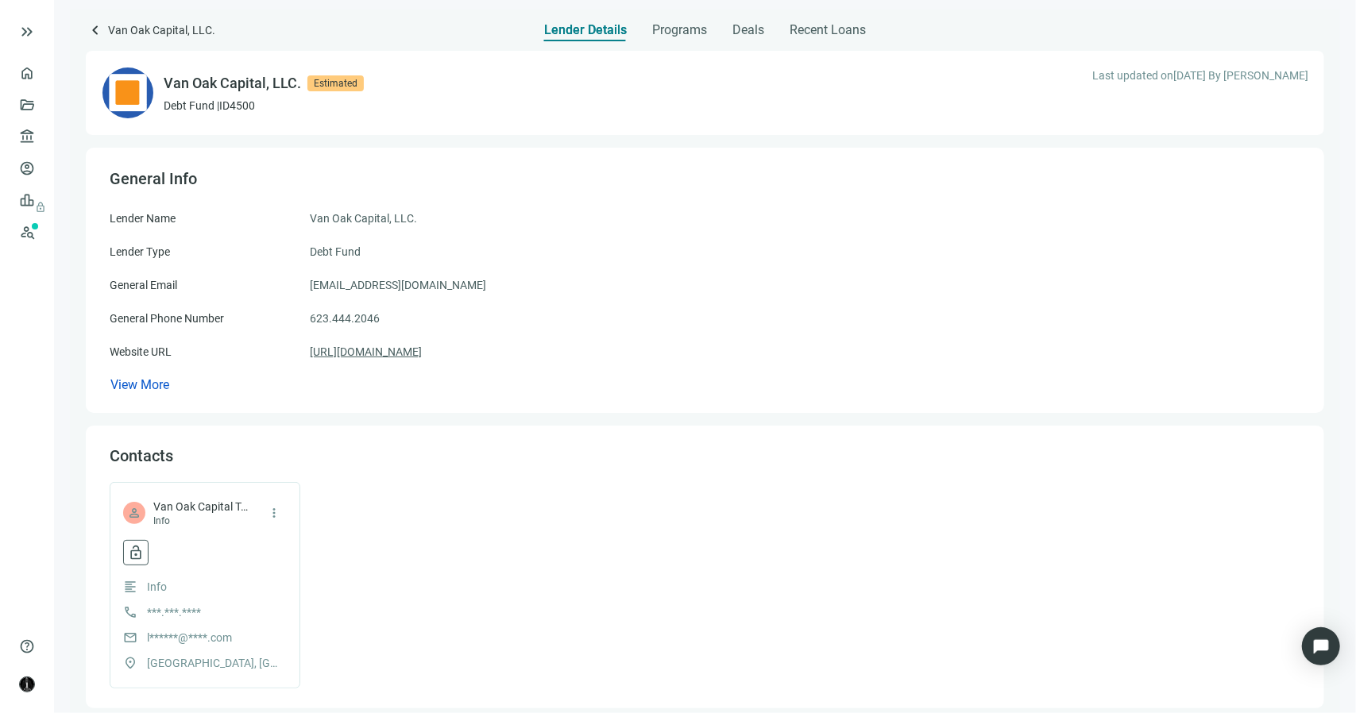
click at [399, 349] on link "https://vanoakcapital.com" at bounding box center [366, 351] width 112 height 17
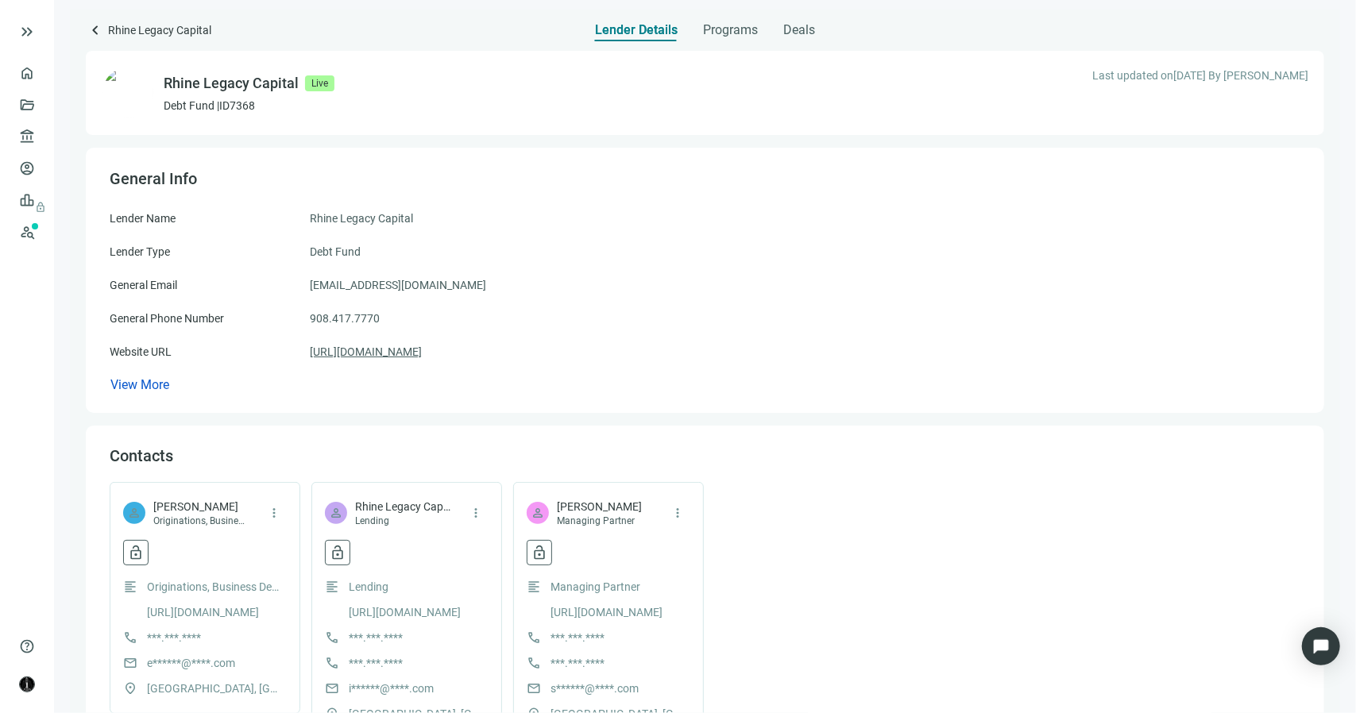
click at [422, 358] on link "https://rhinelegacycapital.com" at bounding box center [366, 351] width 112 height 17
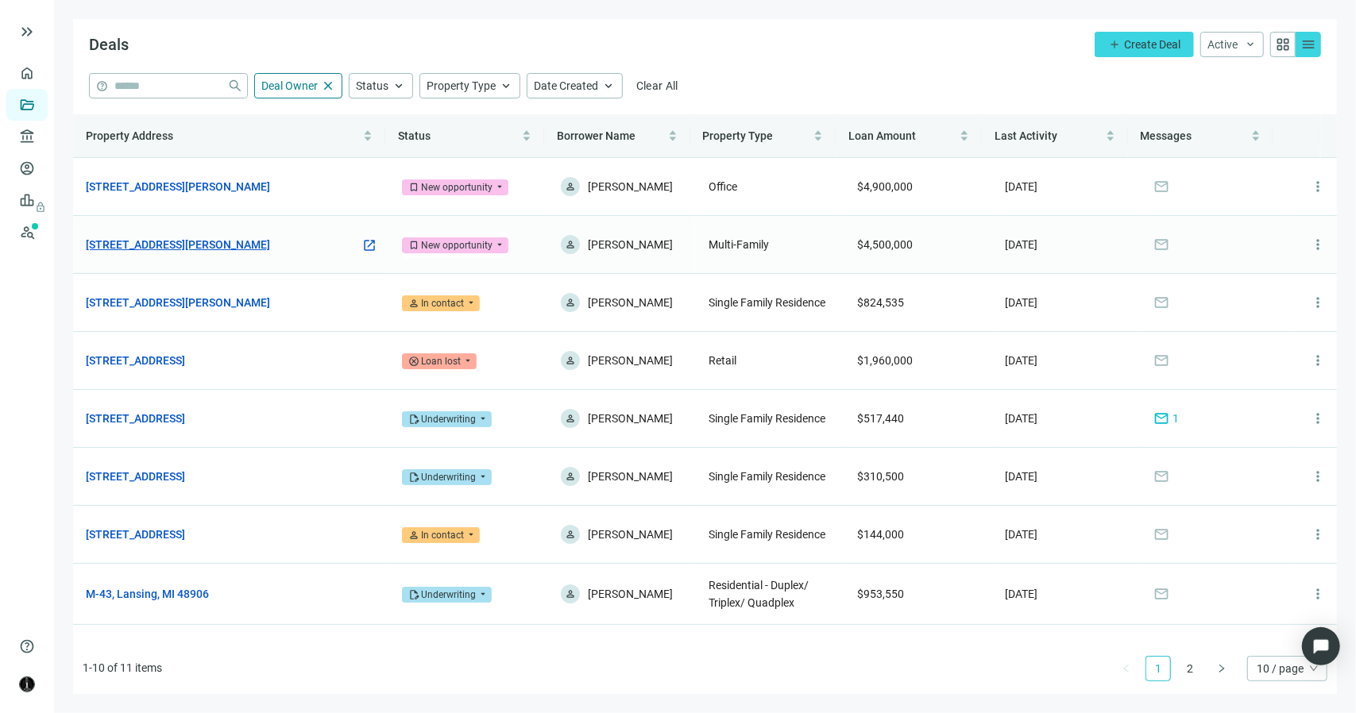
click at [191, 249] on link "[STREET_ADDRESS][PERSON_NAME]" at bounding box center [178, 244] width 184 height 17
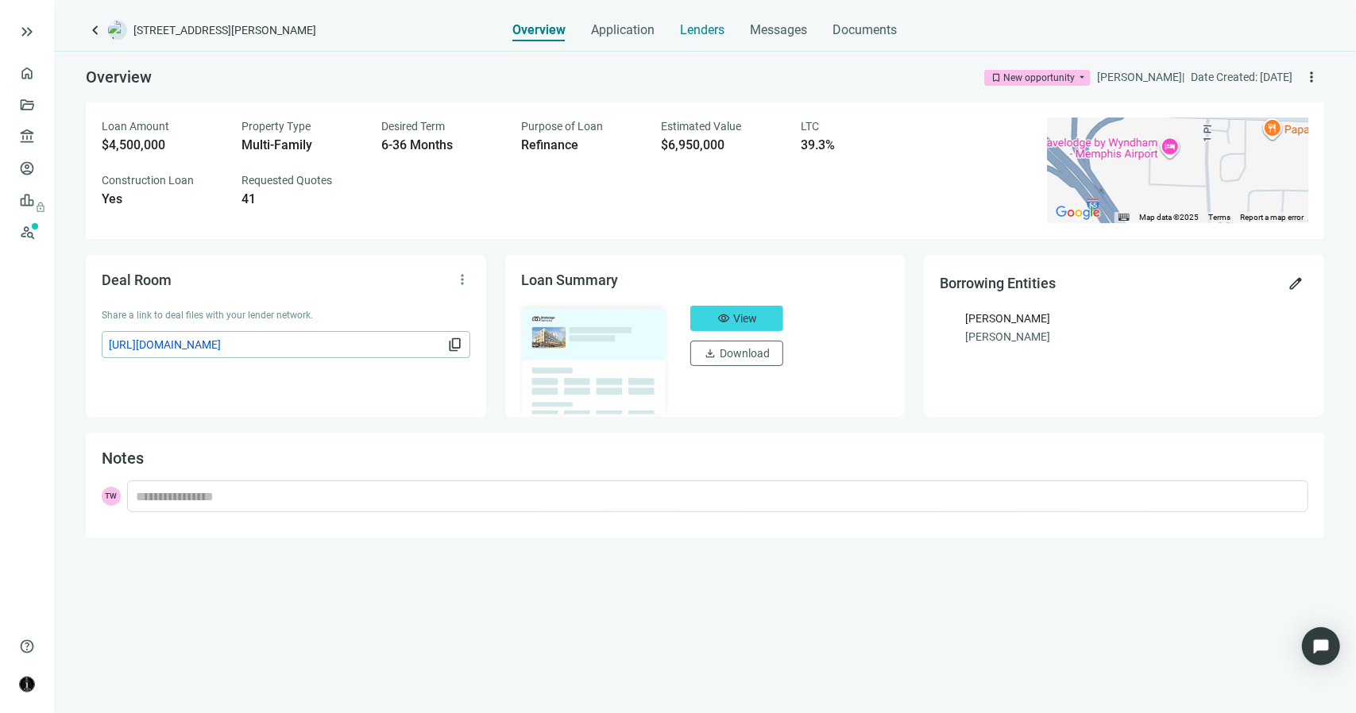
click at [709, 26] on span "Lenders" at bounding box center [703, 30] width 44 height 16
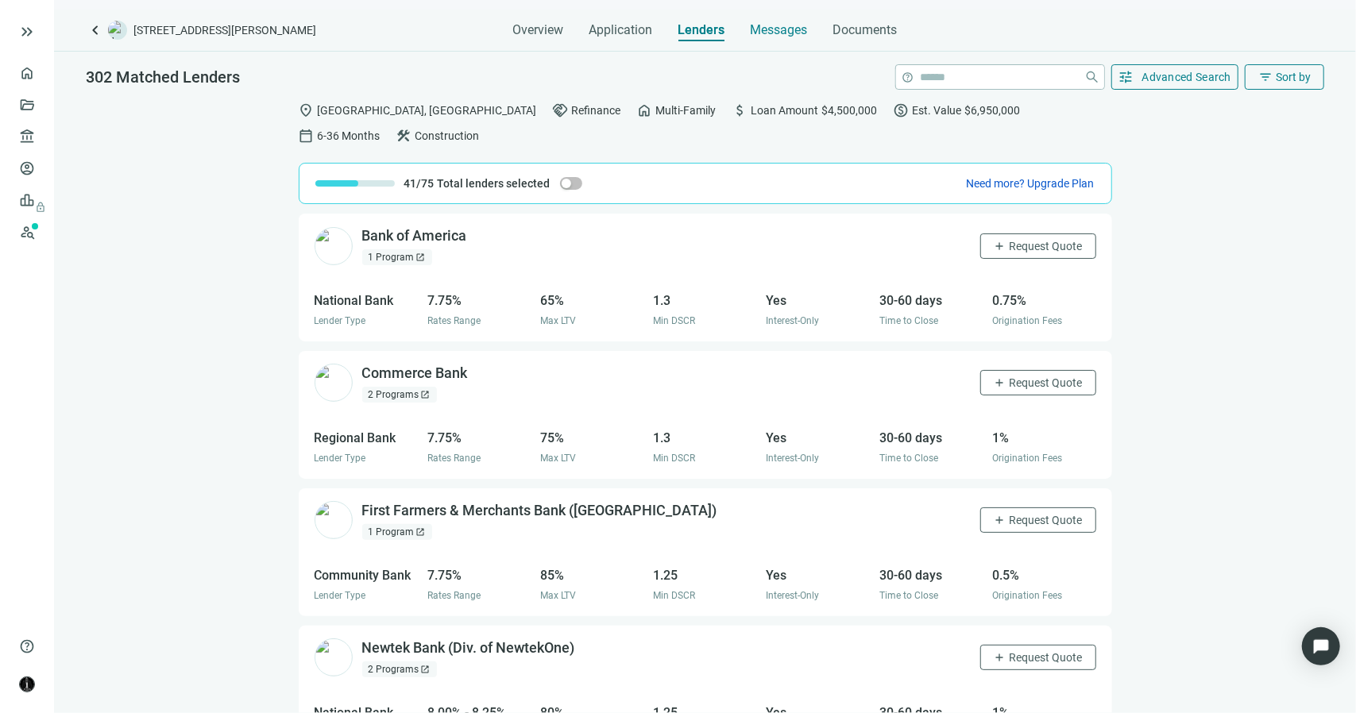
click at [761, 35] on span "Messages" at bounding box center [779, 29] width 57 height 15
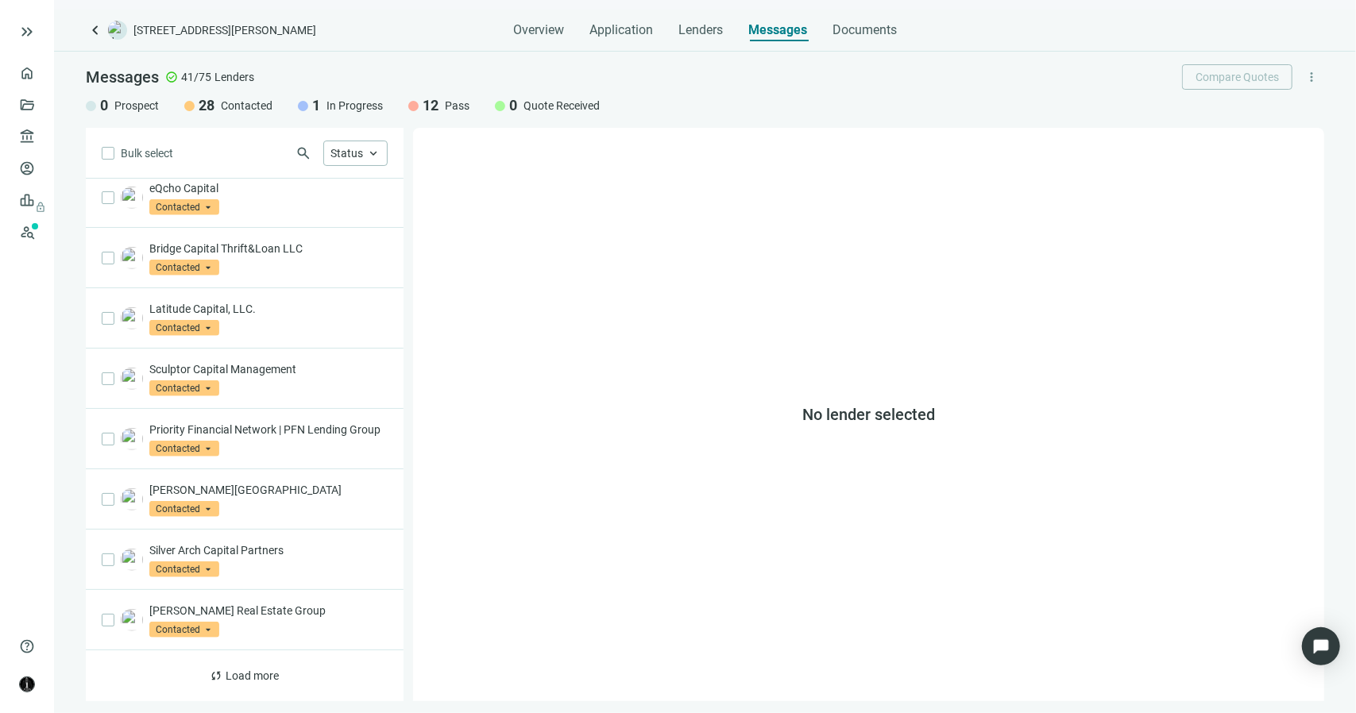
scroll to position [762, 0]
click at [235, 673] on span "Load more" at bounding box center [252, 676] width 53 height 13
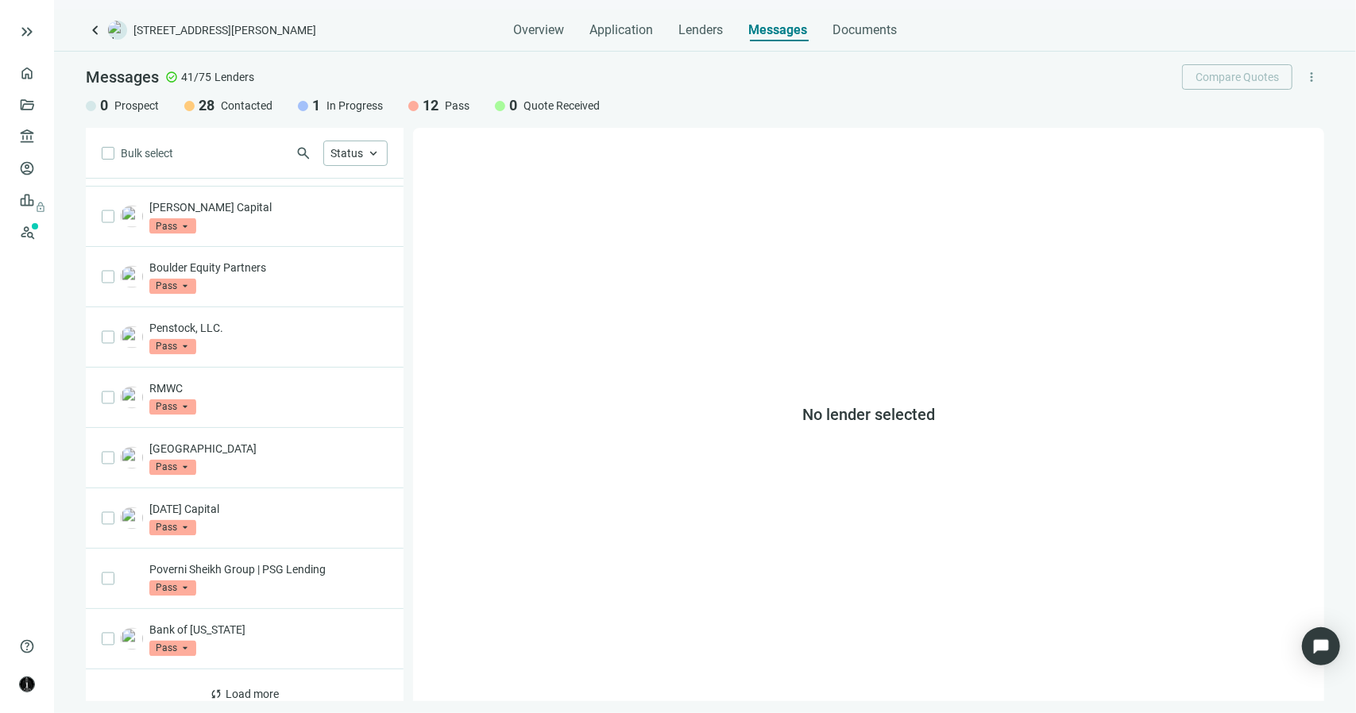
scroll to position [1953, 0]
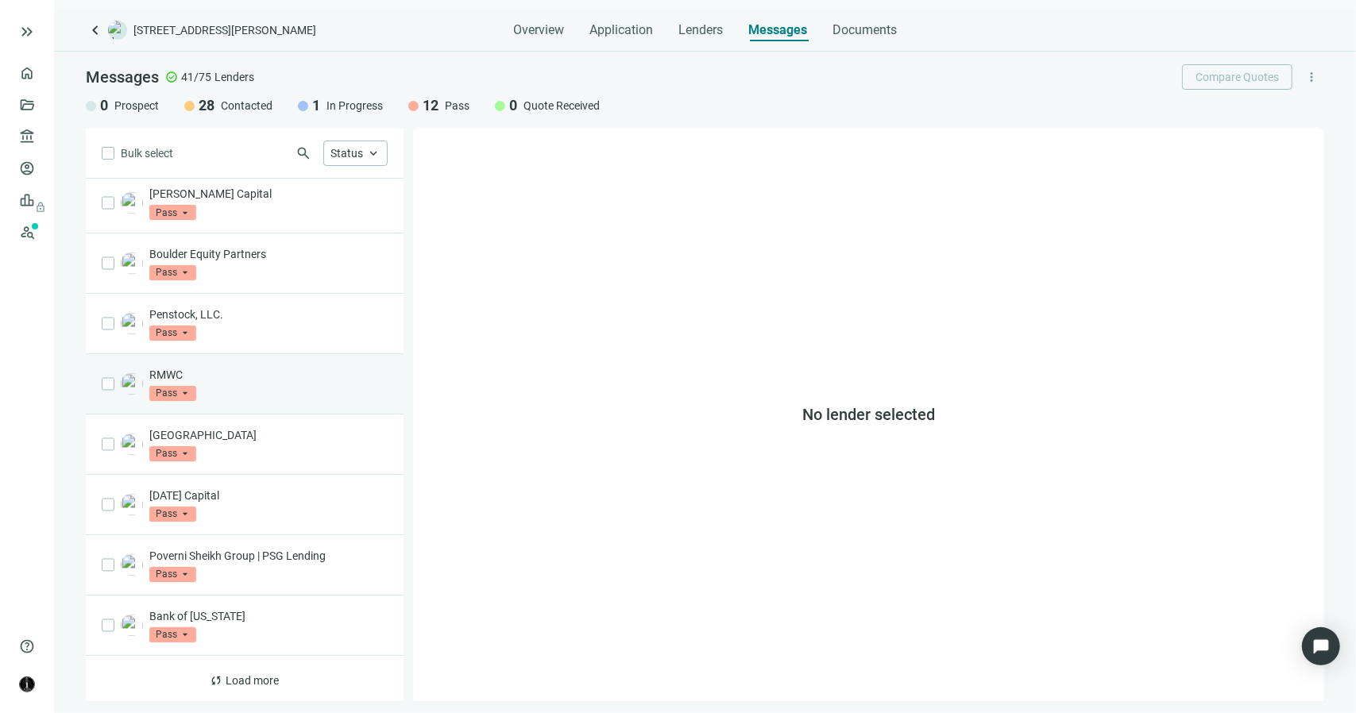
click at [265, 411] on div "RMWC Pass arrow_drop_down" at bounding box center [245, 384] width 318 height 60
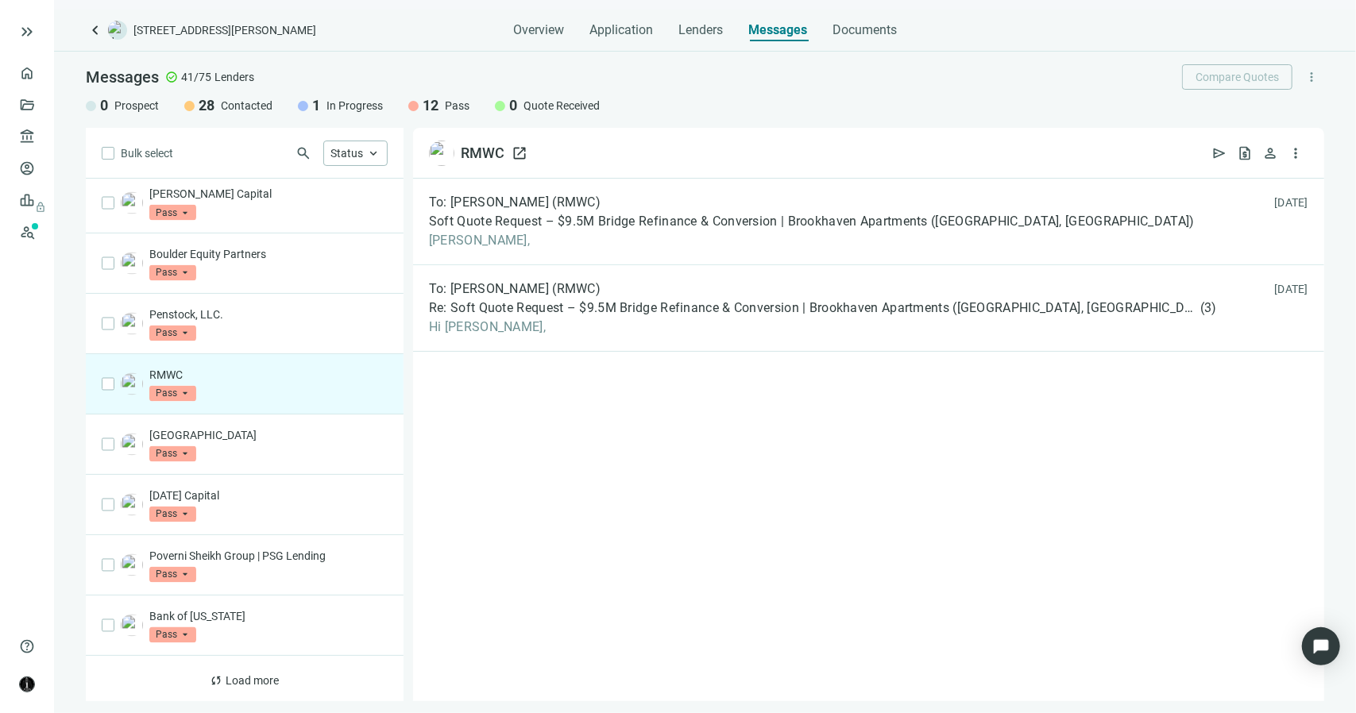
click at [515, 151] on span "open_in_new" at bounding box center [520, 153] width 16 height 16
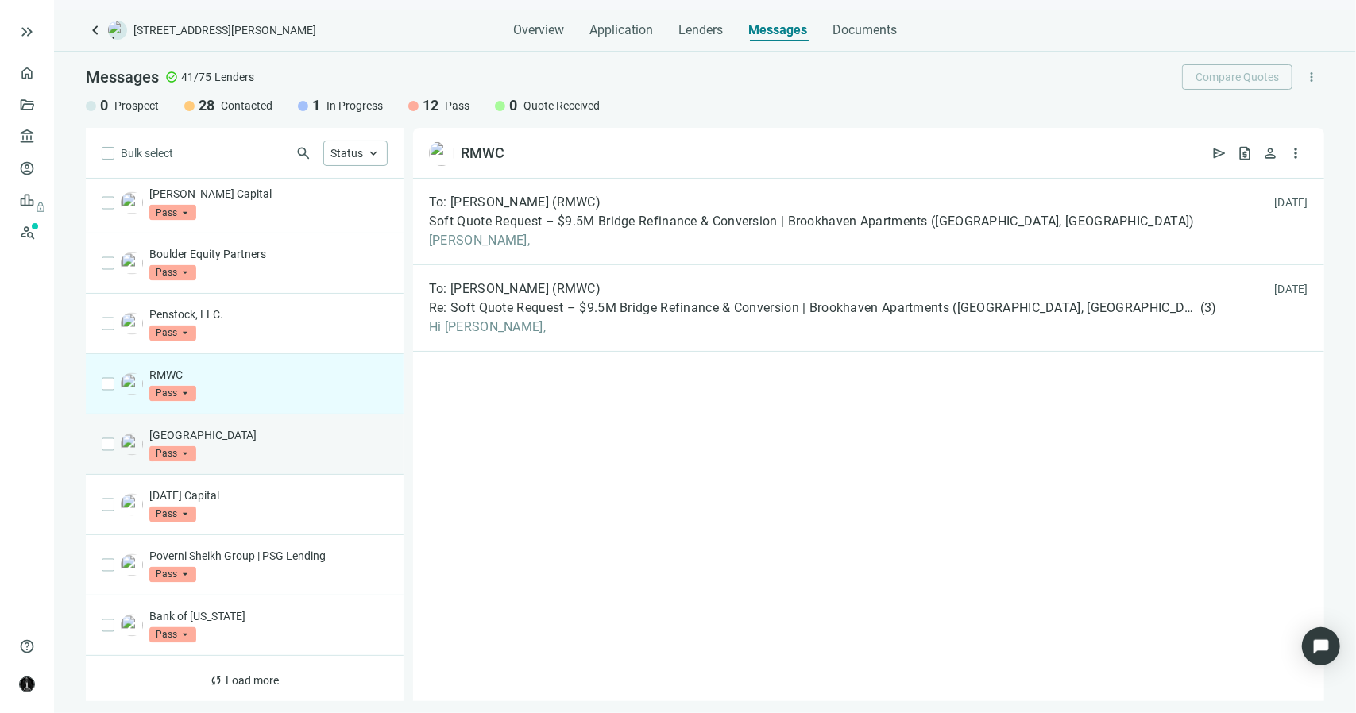
click at [245, 460] on div "West Bay Capital Pass arrow_drop_down" at bounding box center [268, 444] width 238 height 35
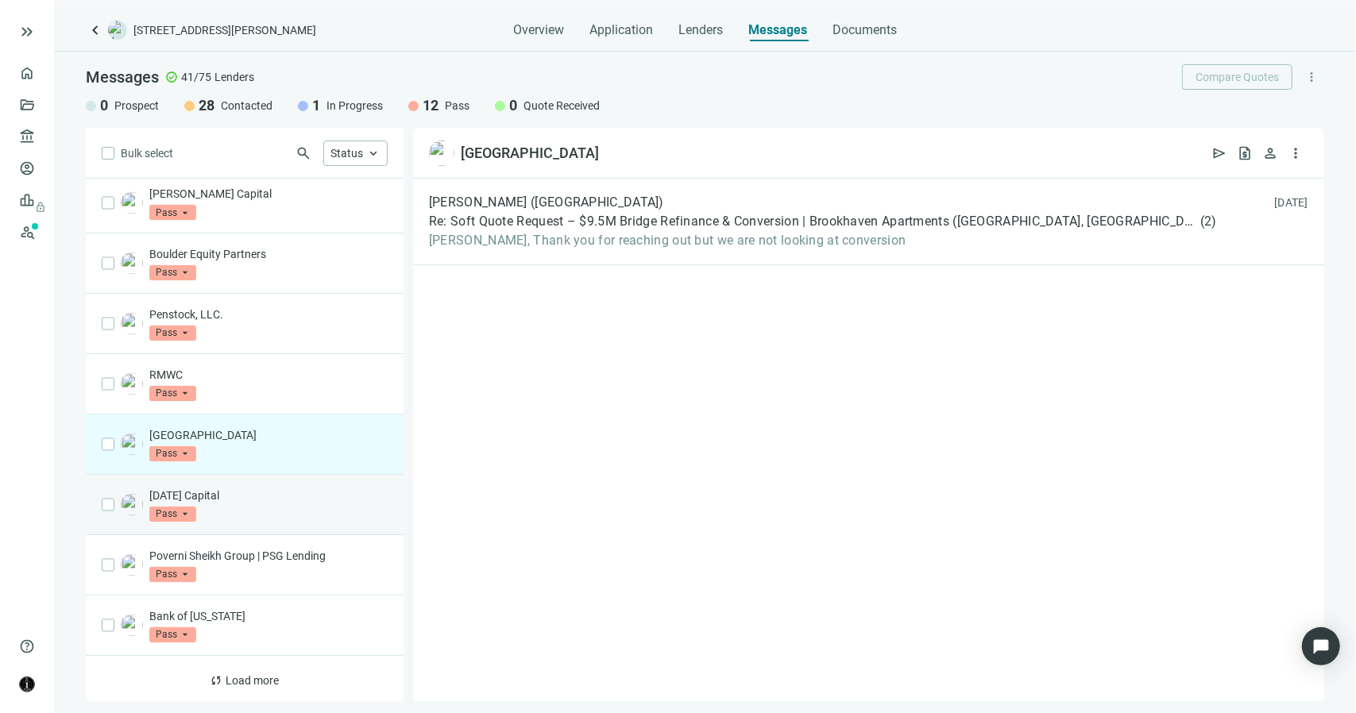
click at [332, 513] on div "Sunday Capital Pass arrow_drop_down" at bounding box center [268, 505] width 238 height 35
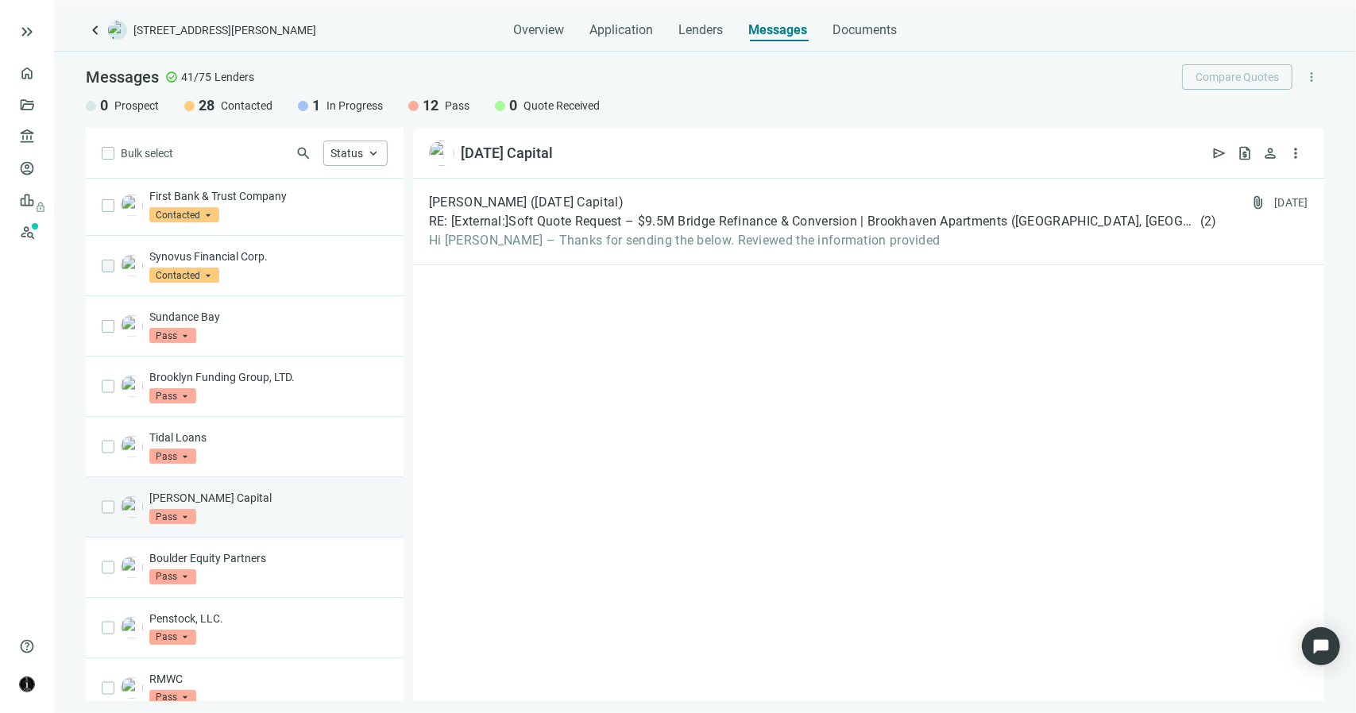
scroll to position [1646, 0]
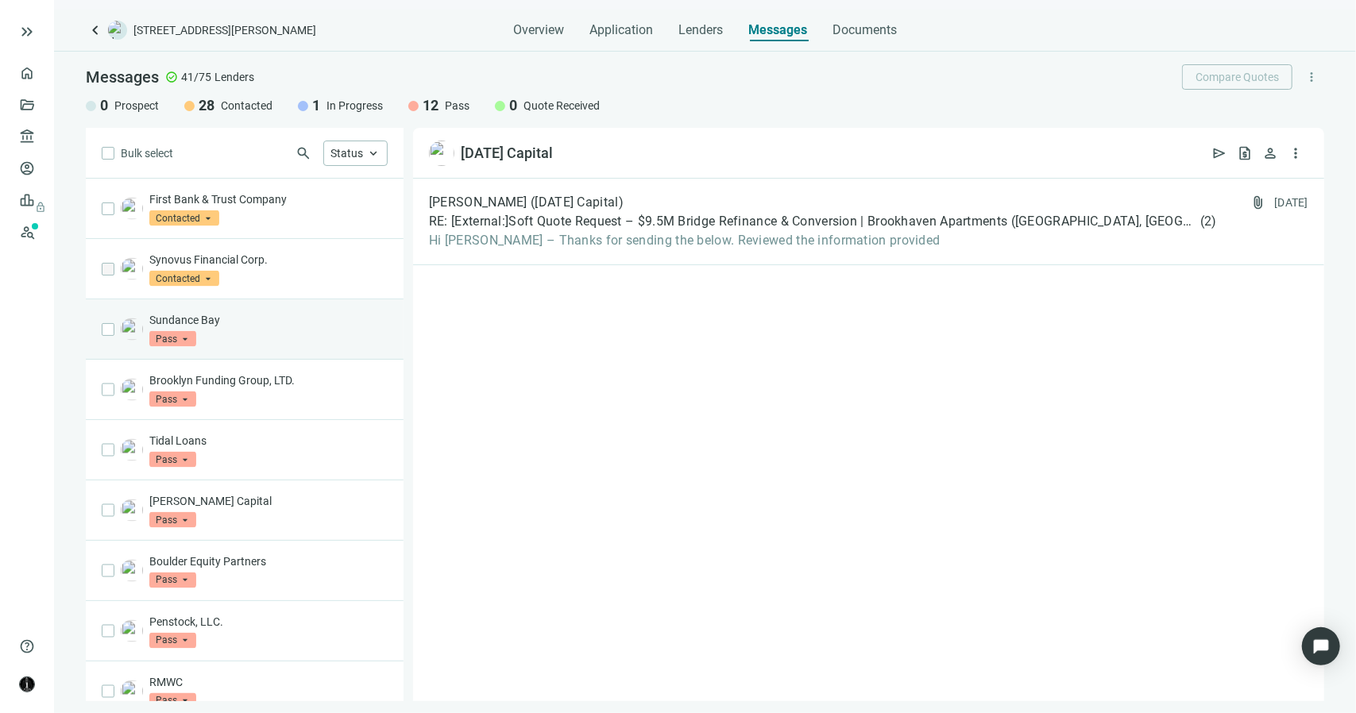
click at [278, 326] on p "Sundance Bay" at bounding box center [268, 320] width 238 height 16
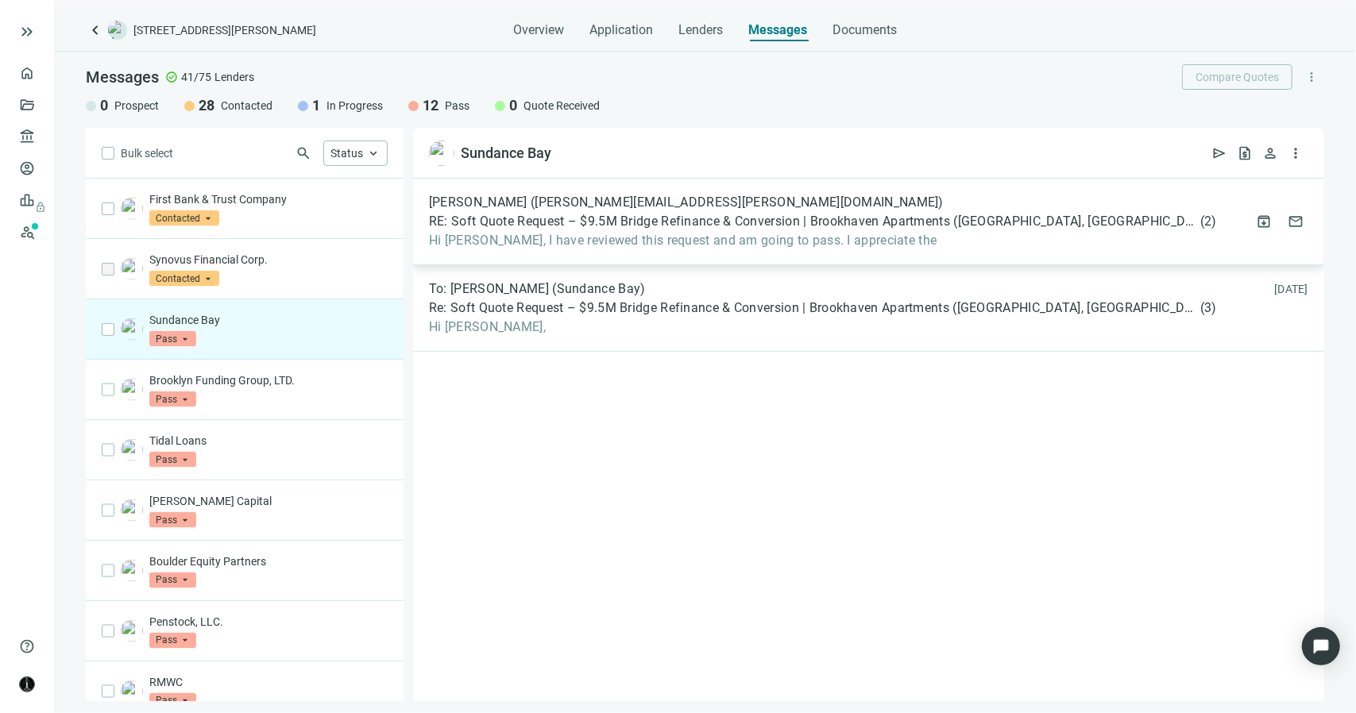
click at [561, 251] on div "Nelson, Jerred (jerred.nelson@sundancebay.com) RE: Soft Quote Request – $9.5M B…" at bounding box center [868, 222] width 911 height 87
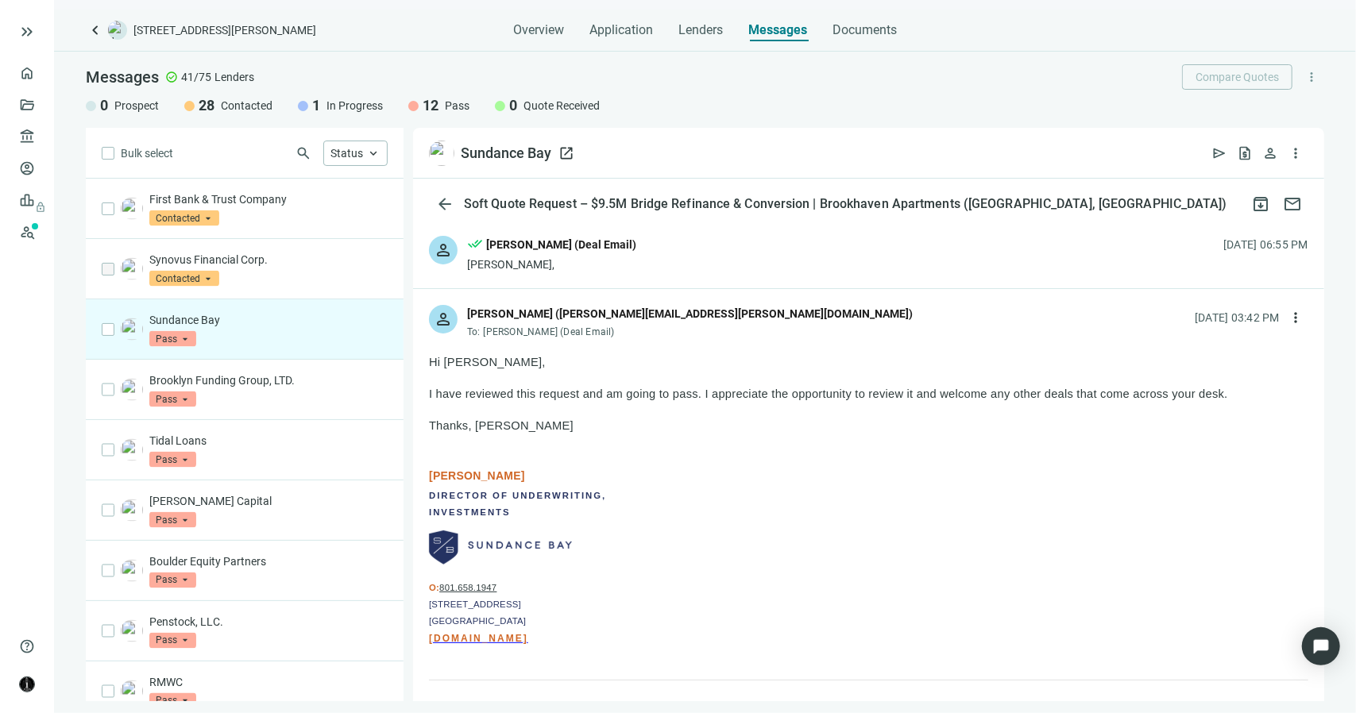
click at [561, 155] on span "open_in_new" at bounding box center [566, 153] width 16 height 16
click at [254, 523] on div "Ryker Capital Pass arrow_drop_down" at bounding box center [268, 510] width 238 height 35
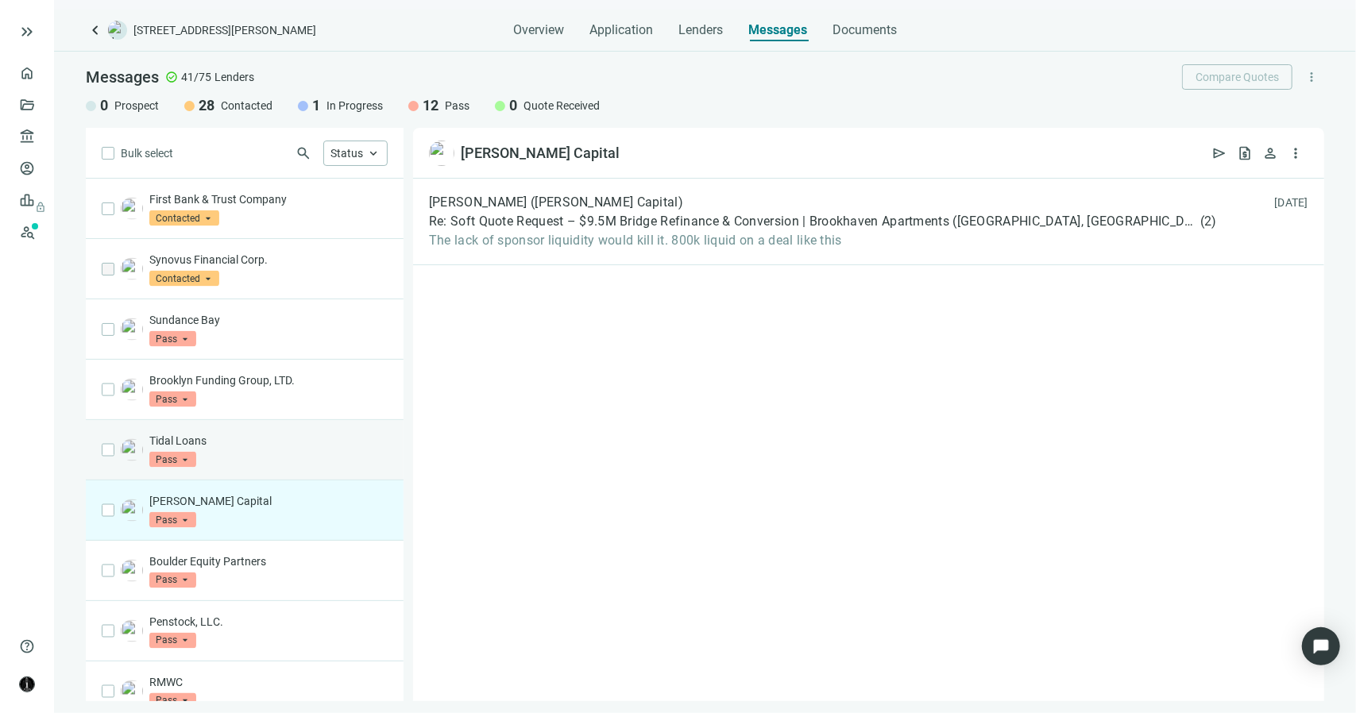
click at [246, 468] on div "Tidal Loans Pass arrow_drop_down" at bounding box center [268, 450] width 238 height 35
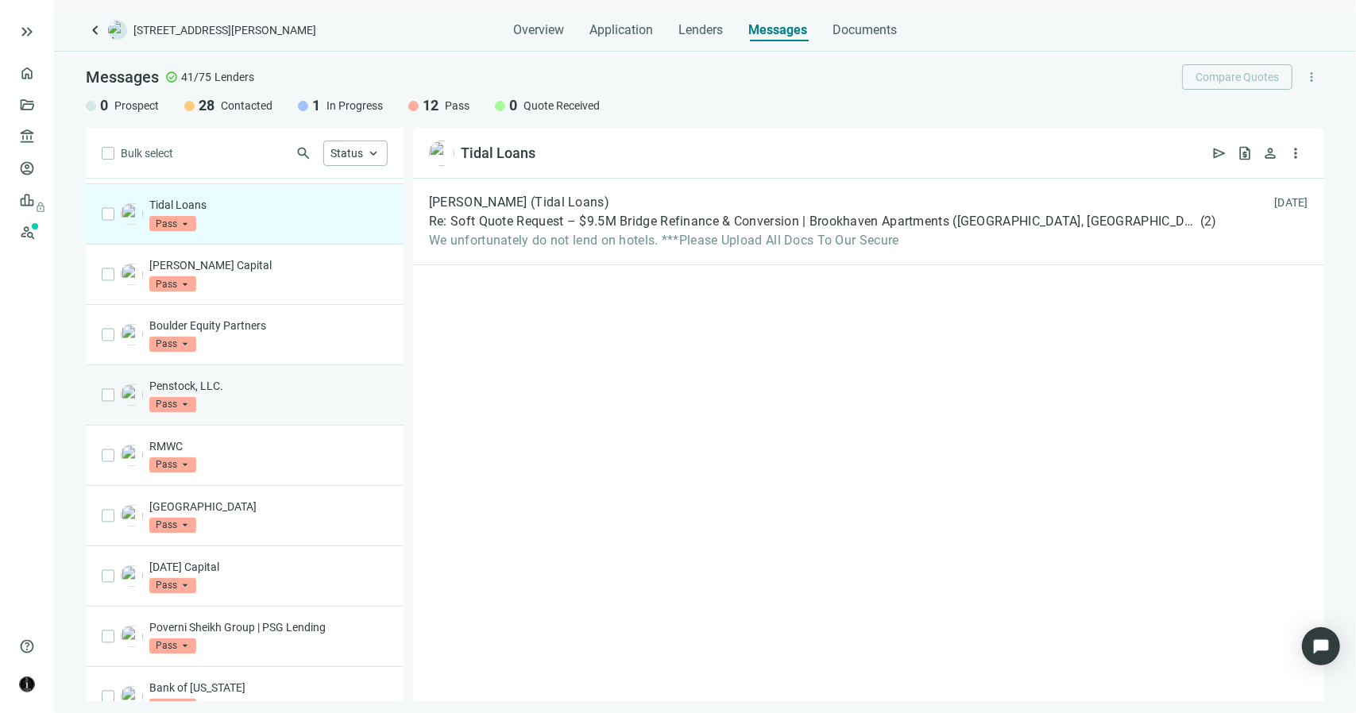
scroll to position [1884, 0]
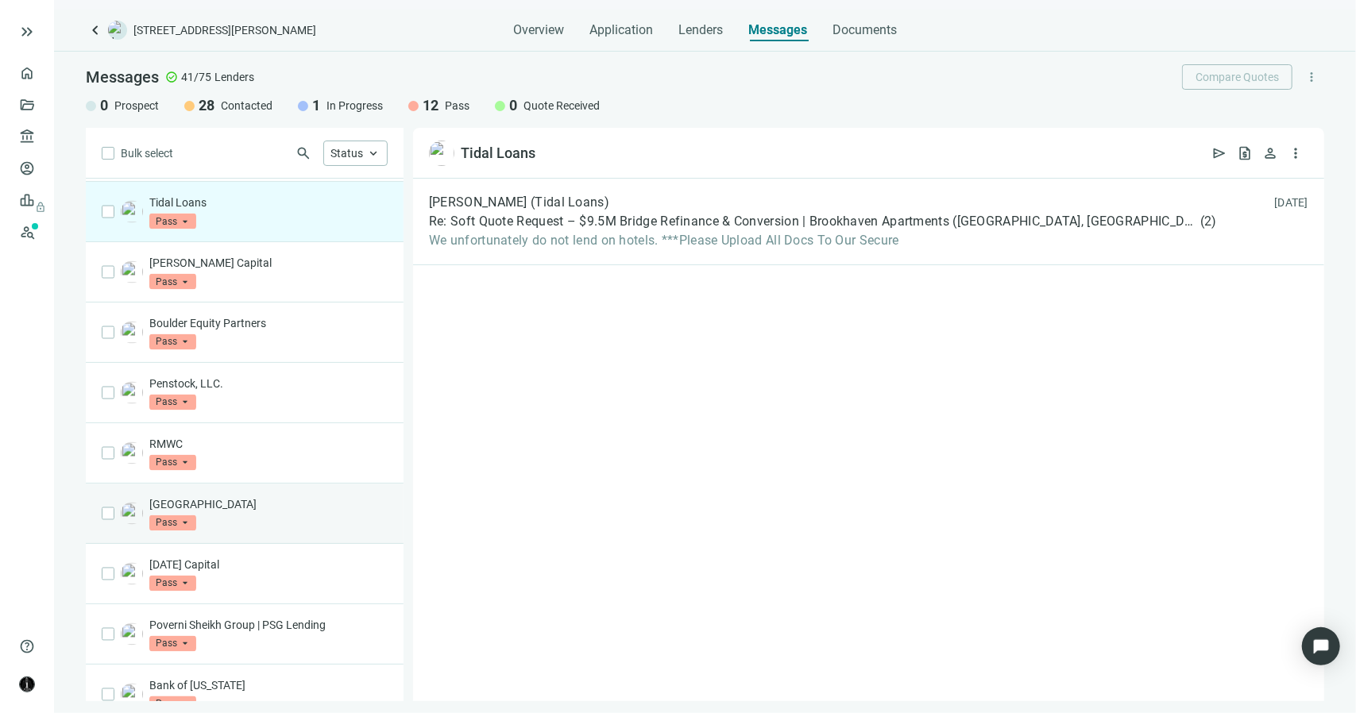
click at [269, 524] on div "West Bay Capital Pass arrow_drop_down" at bounding box center [268, 513] width 238 height 35
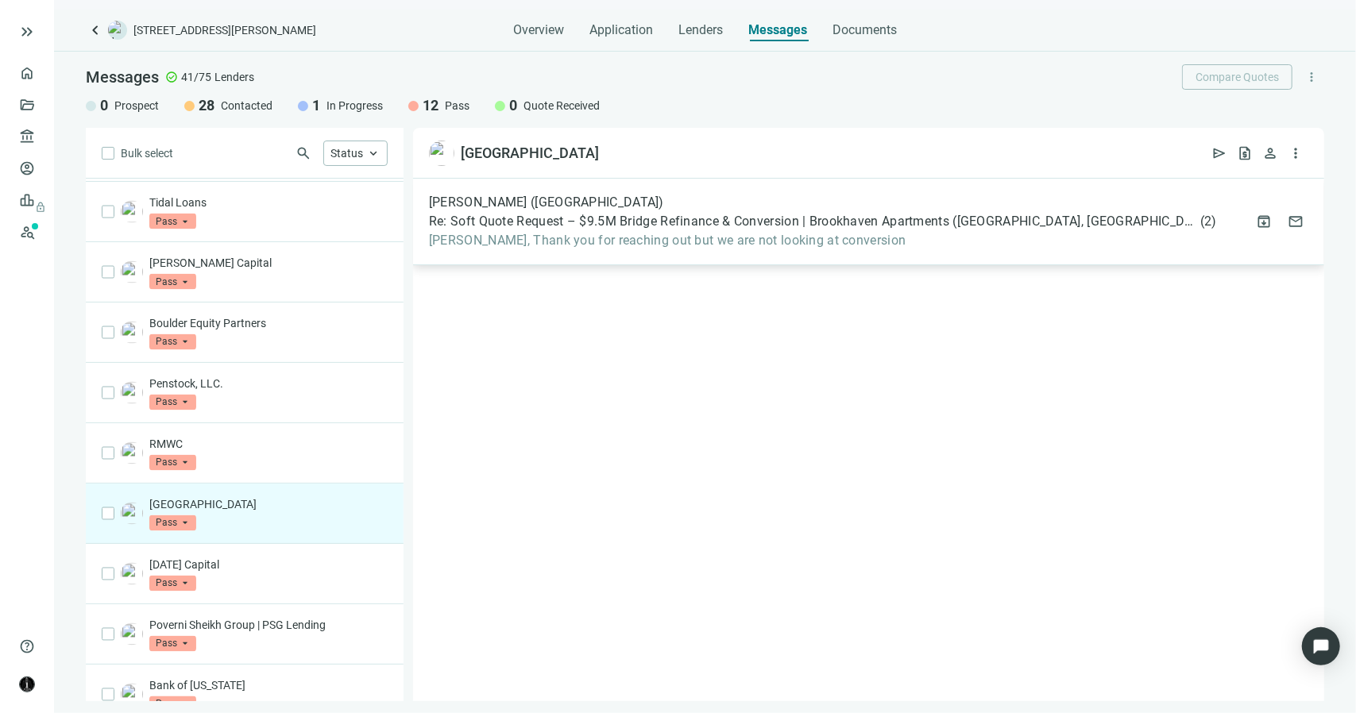
click at [524, 218] on span "Re: Soft Quote Request – $9.5M Bridge Refinance & Conversion | Brookhaven Apart…" at bounding box center [813, 222] width 768 height 16
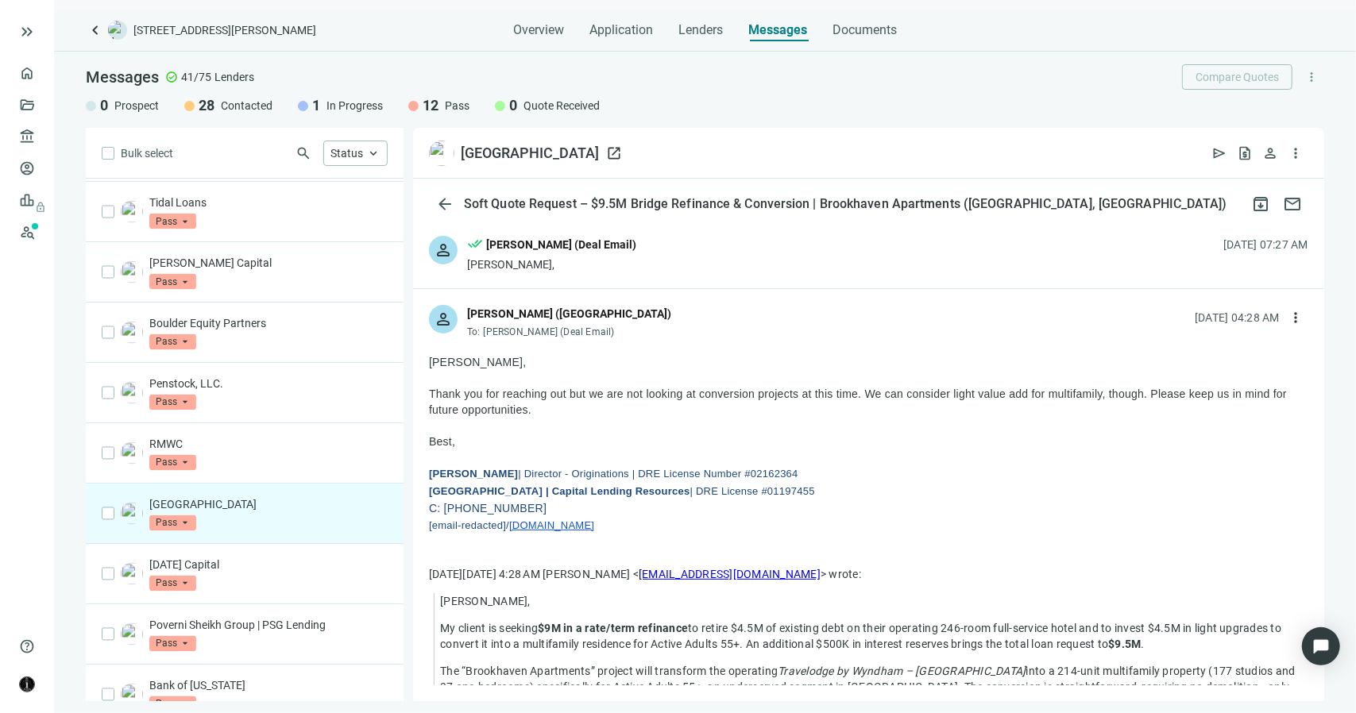
click at [606, 159] on span "open_in_new" at bounding box center [614, 153] width 16 height 16
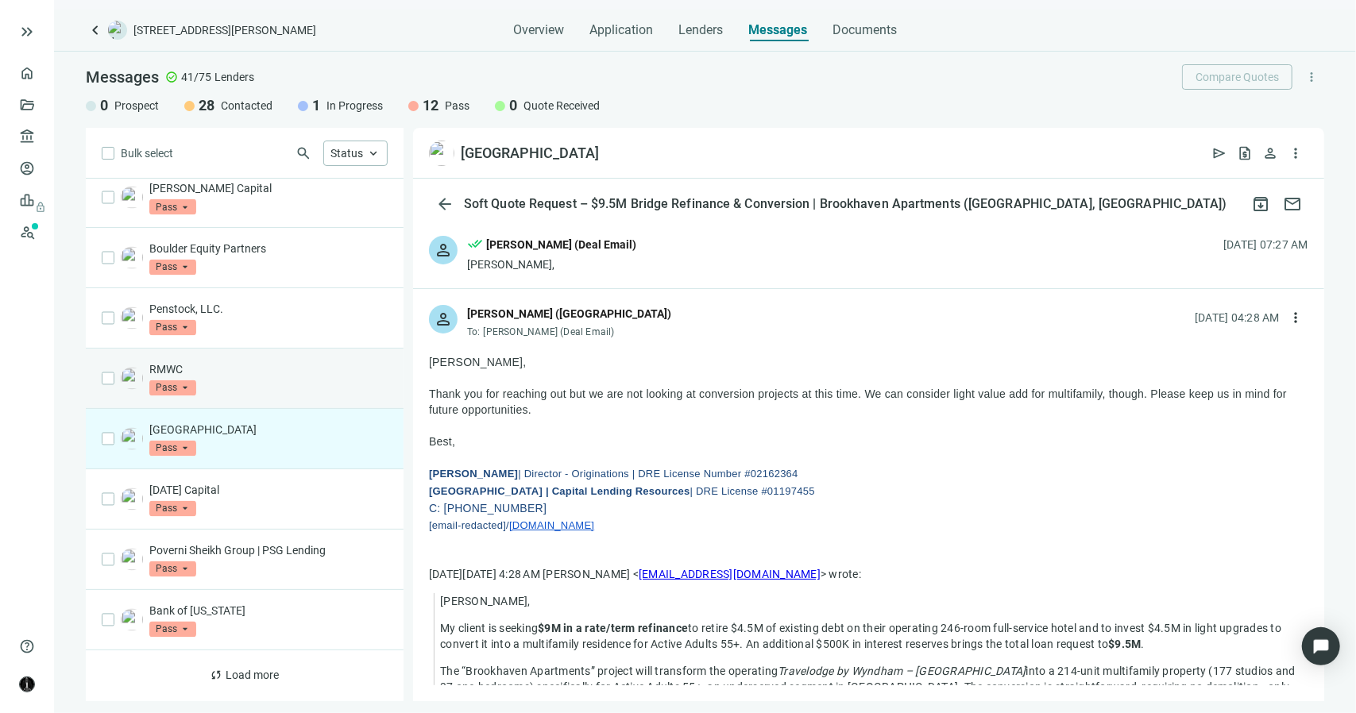
scroll to position [1964, 0]
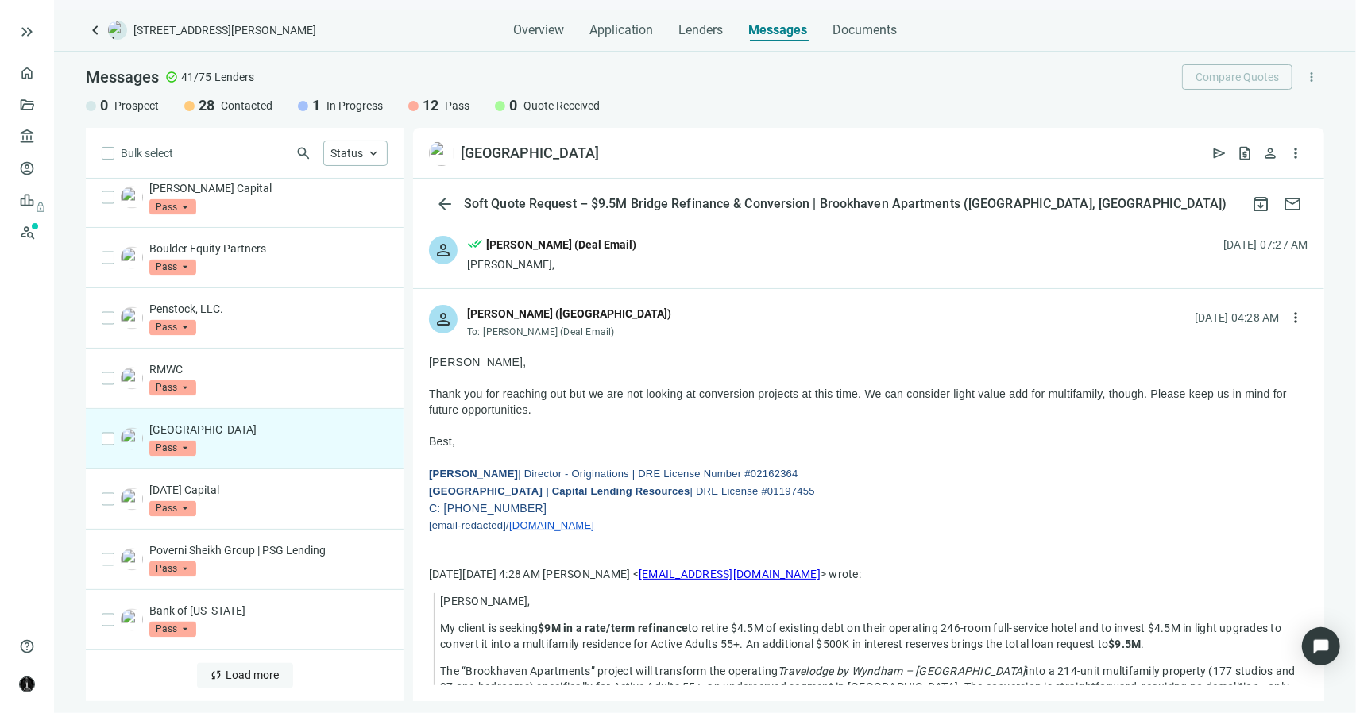
click at [261, 682] on button "sync Load more" at bounding box center [245, 675] width 96 height 25
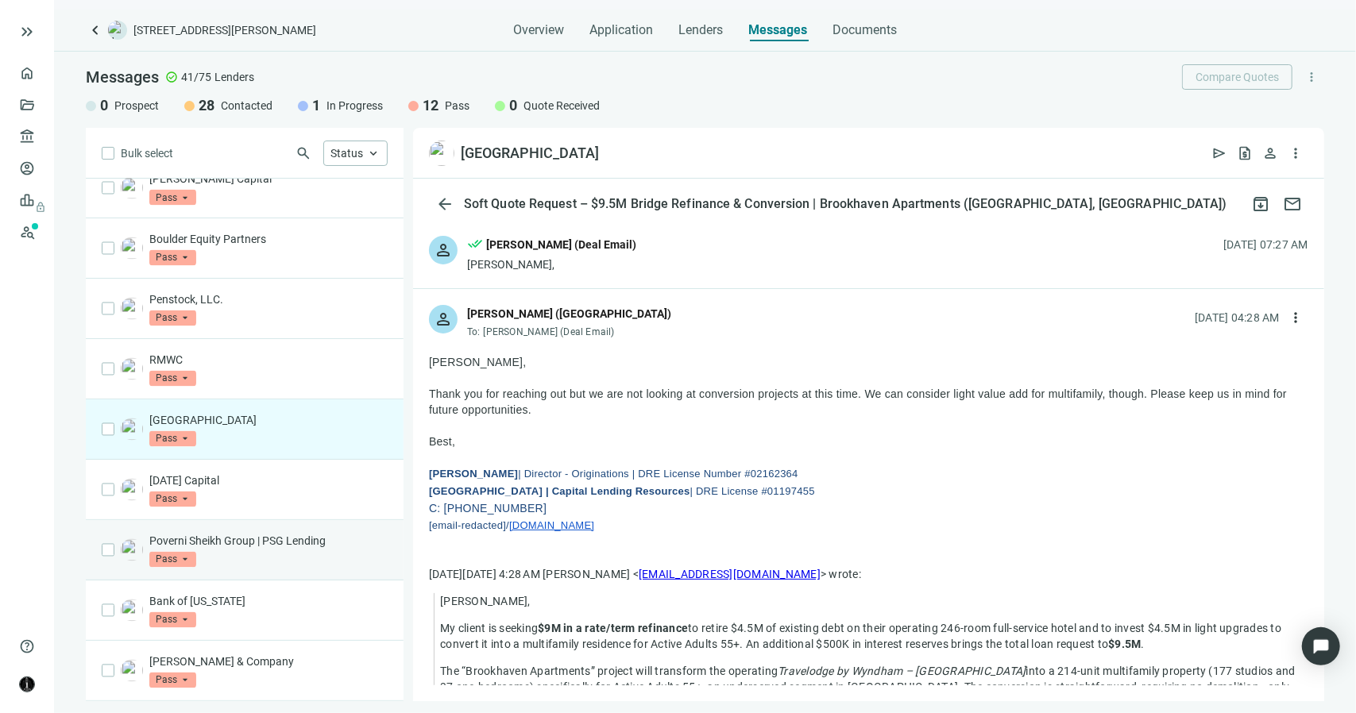
scroll to position [1973, 0]
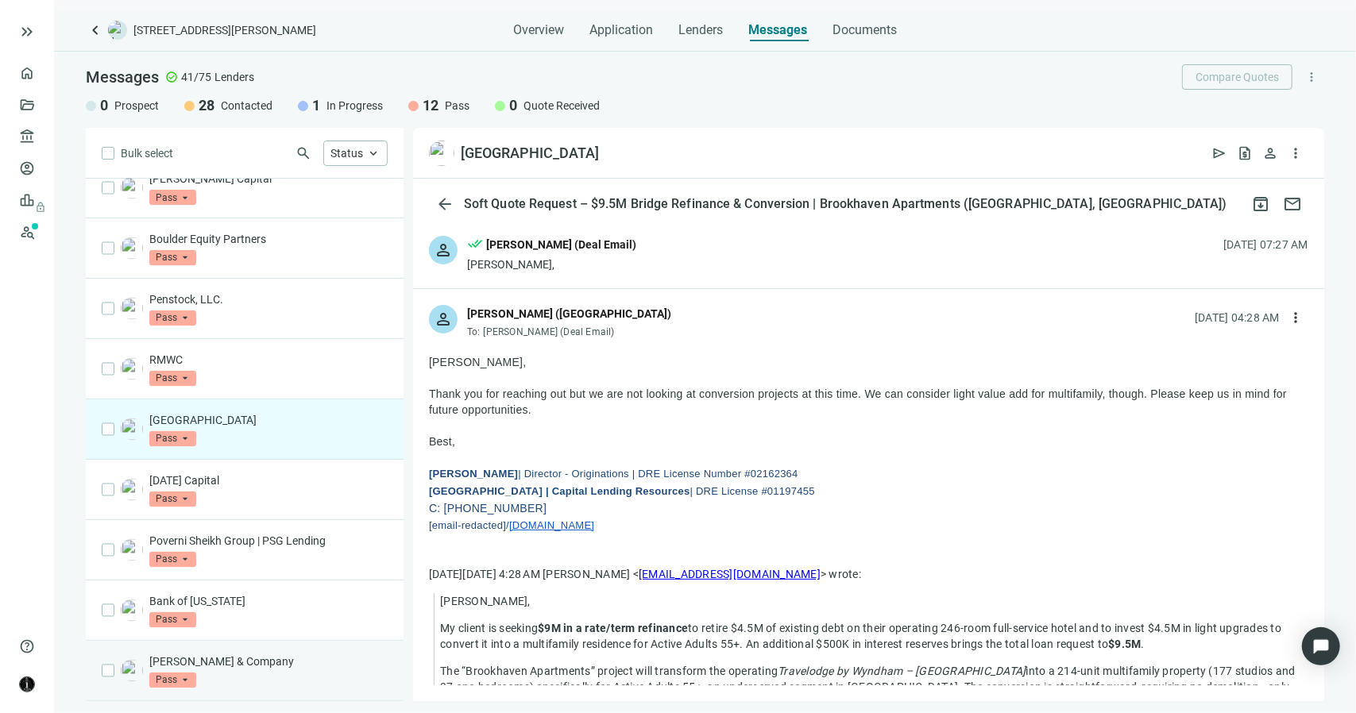
click at [258, 660] on p "[PERSON_NAME] & Company" at bounding box center [268, 662] width 238 height 16
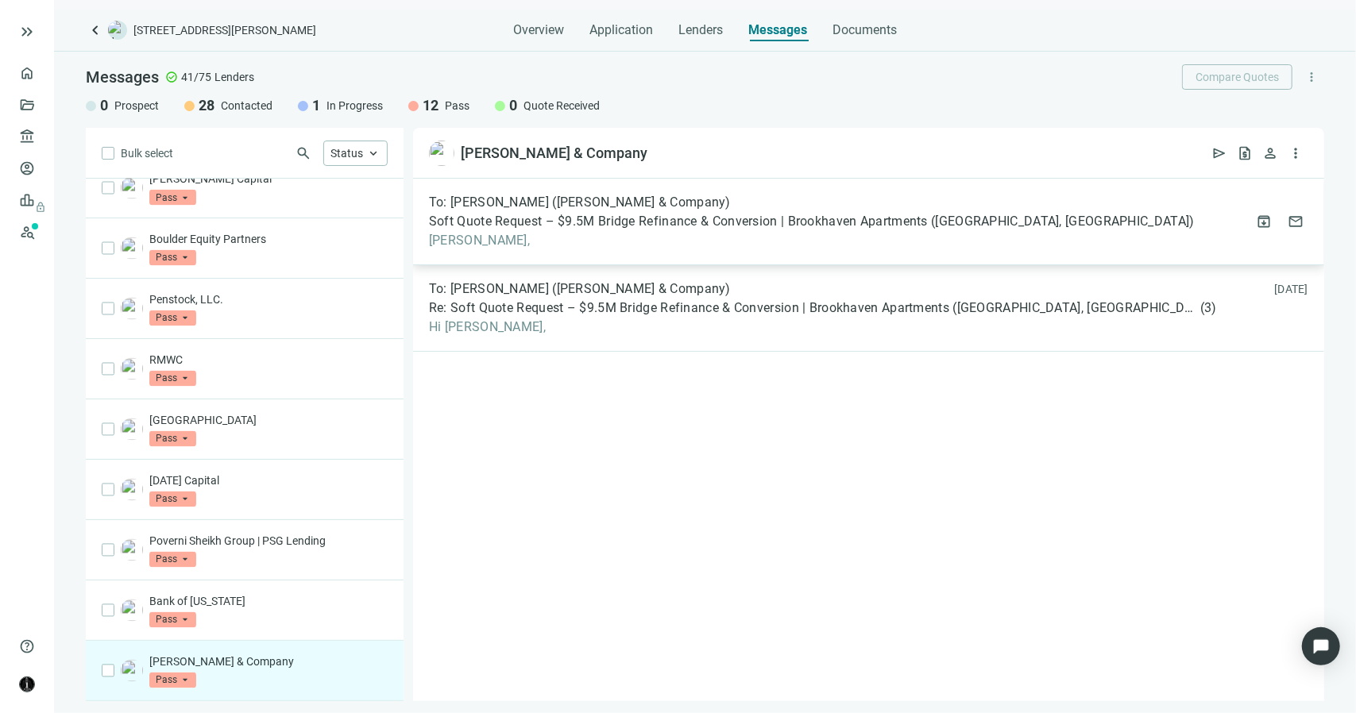
click at [571, 202] on span "To: Stuart Tuttle (Tuttle & Company)" at bounding box center [580, 203] width 302 height 16
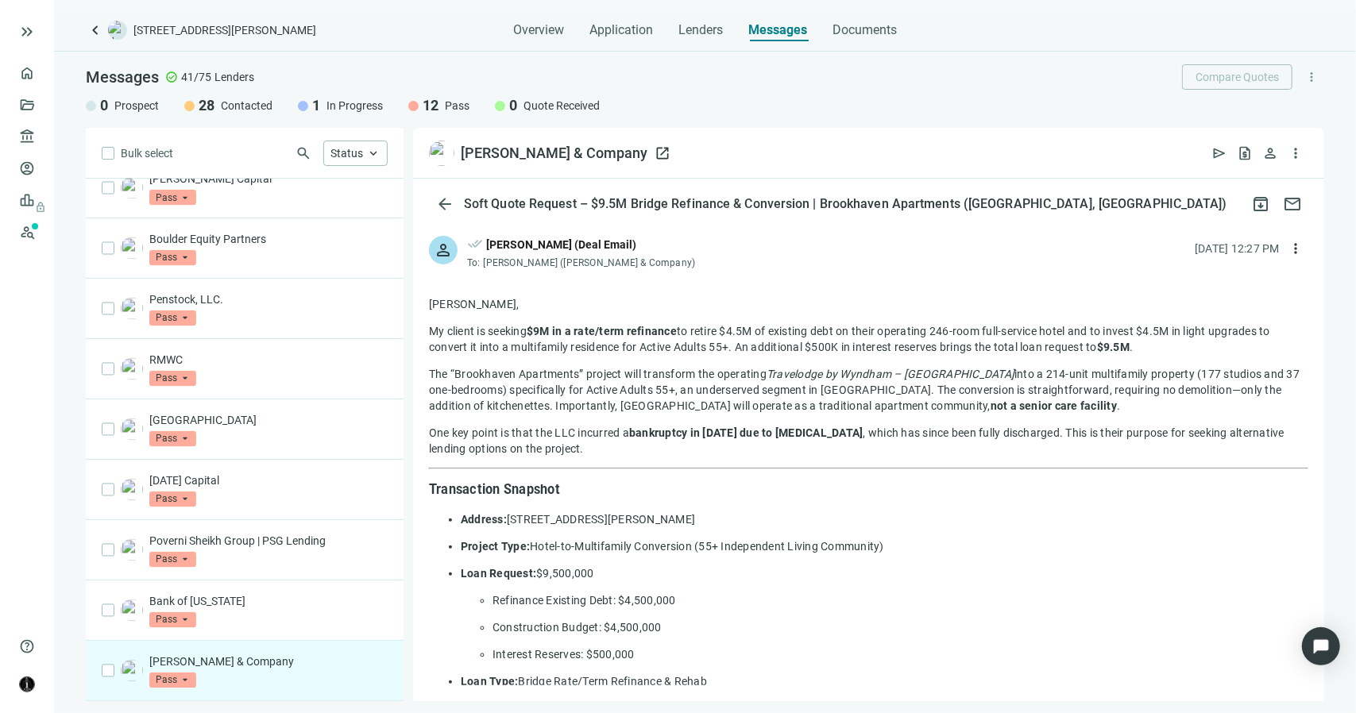
click at [655, 153] on span "open_in_new" at bounding box center [663, 153] width 16 height 16
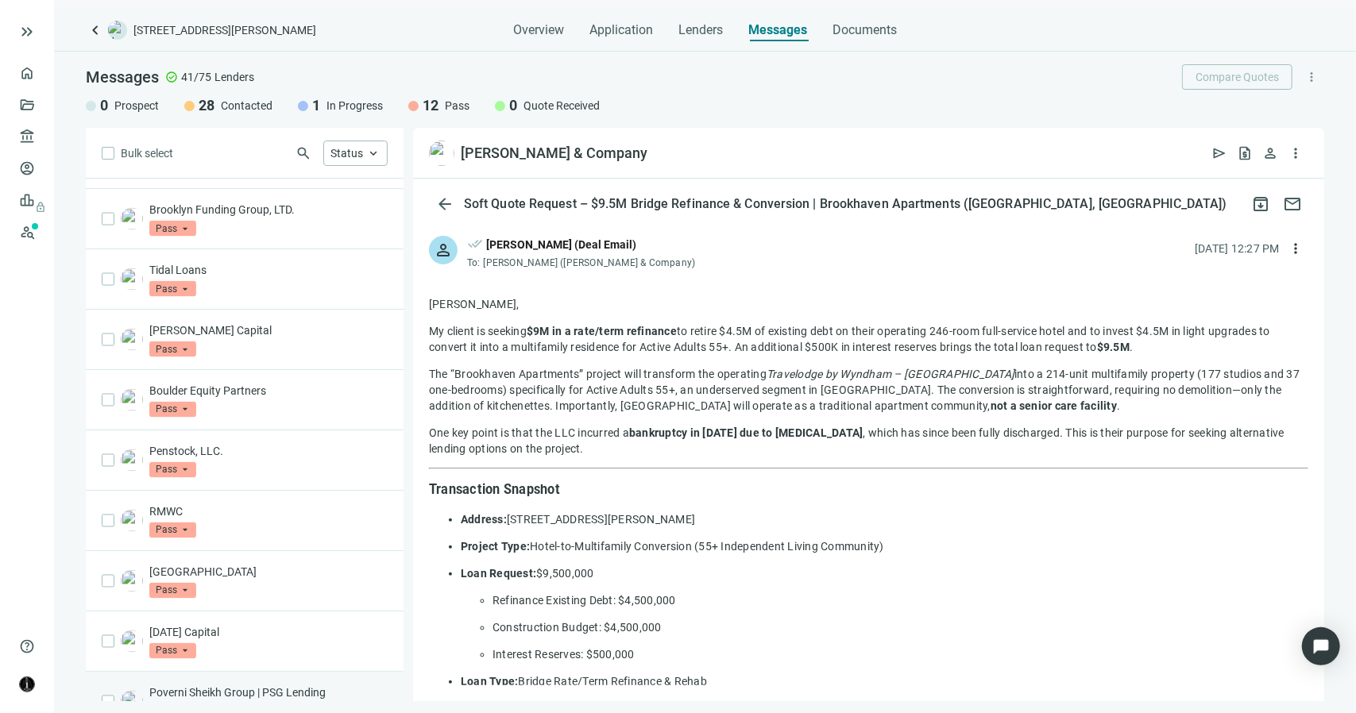
scroll to position [1814, 0]
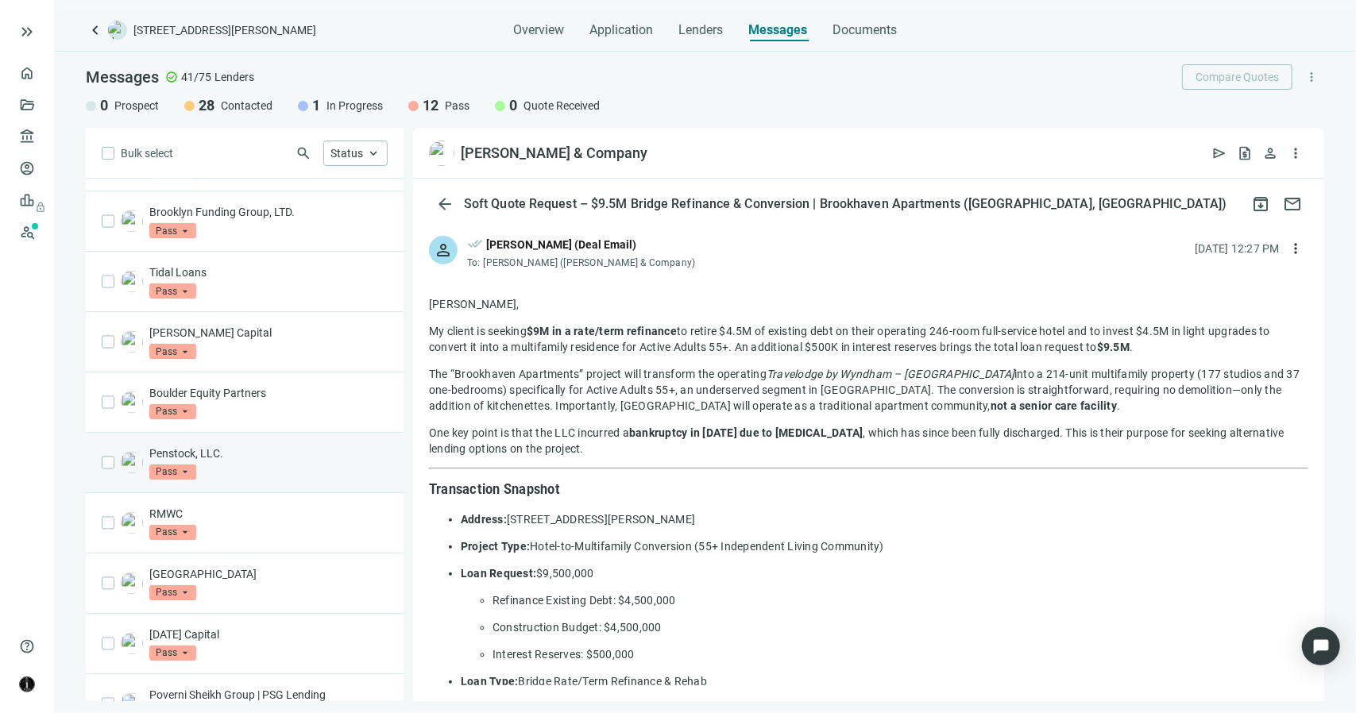
click at [243, 460] on p "Penstock, LLC." at bounding box center [268, 454] width 238 height 16
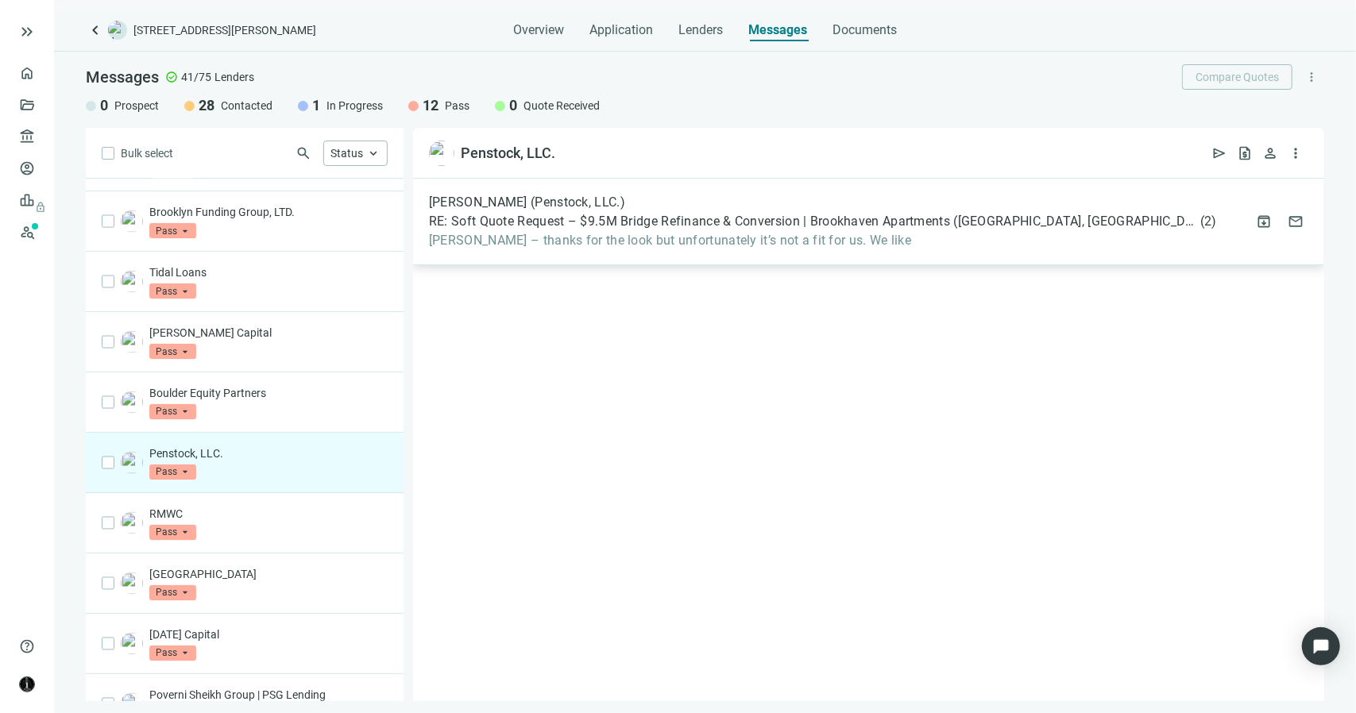
click at [653, 241] on span "Terrance – thanks for the look but unfortunately it’s not a fit for us. We like" at bounding box center [823, 241] width 788 height 16
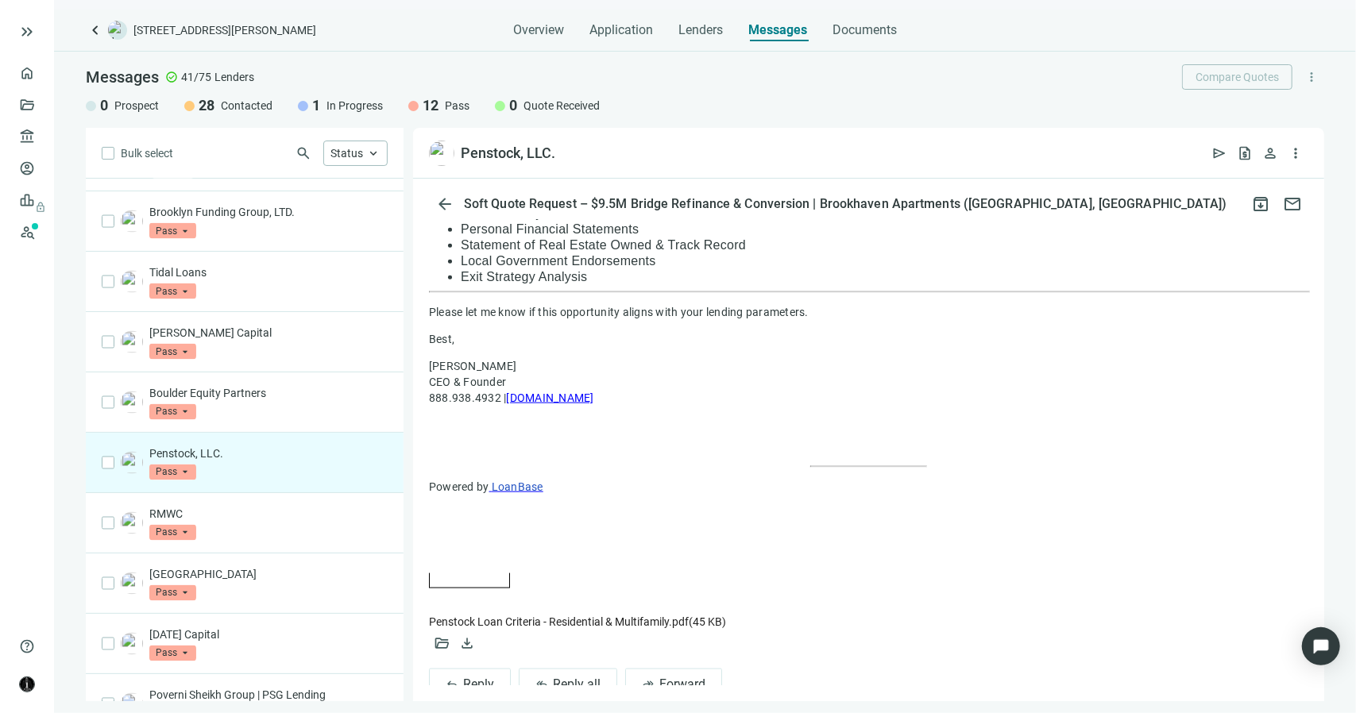
scroll to position [1377, 0]
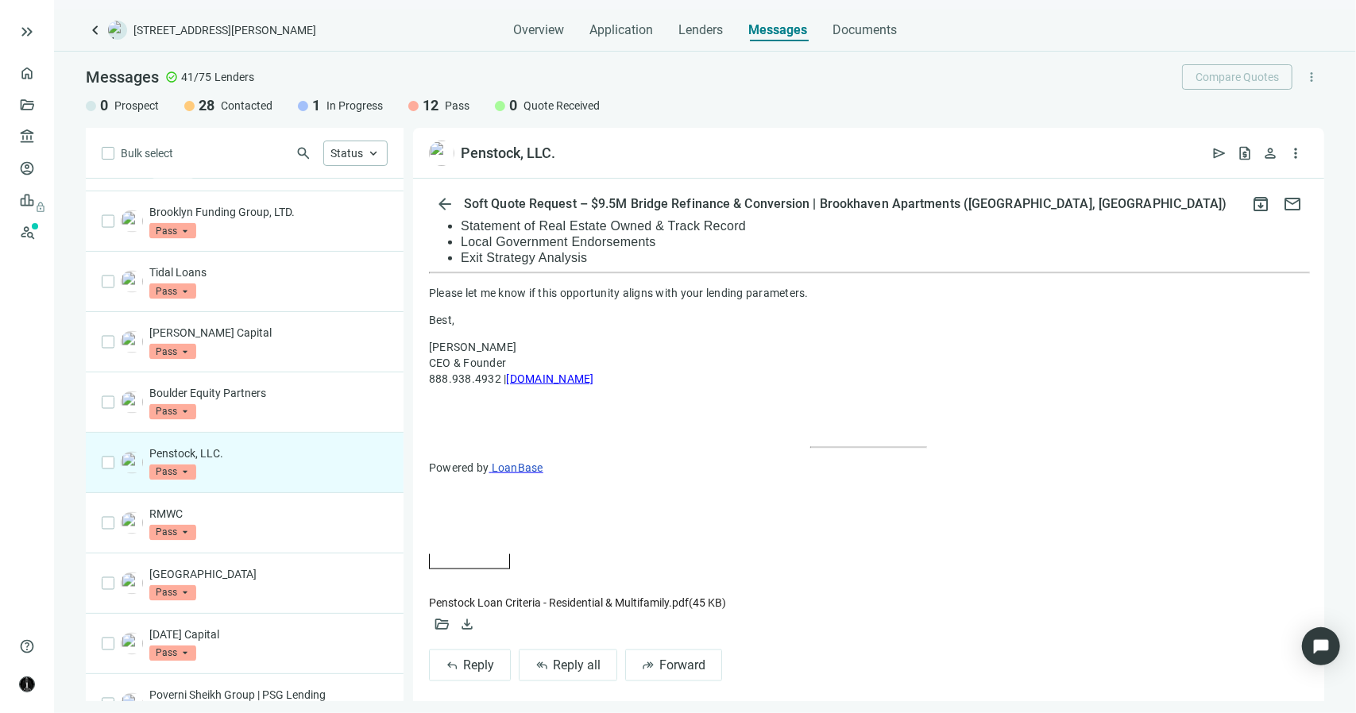
click at [566, 609] on span "Penstock Loan Criteria - Residential & Multifamily.pdf ( 45 KB )" at bounding box center [577, 603] width 297 height 13
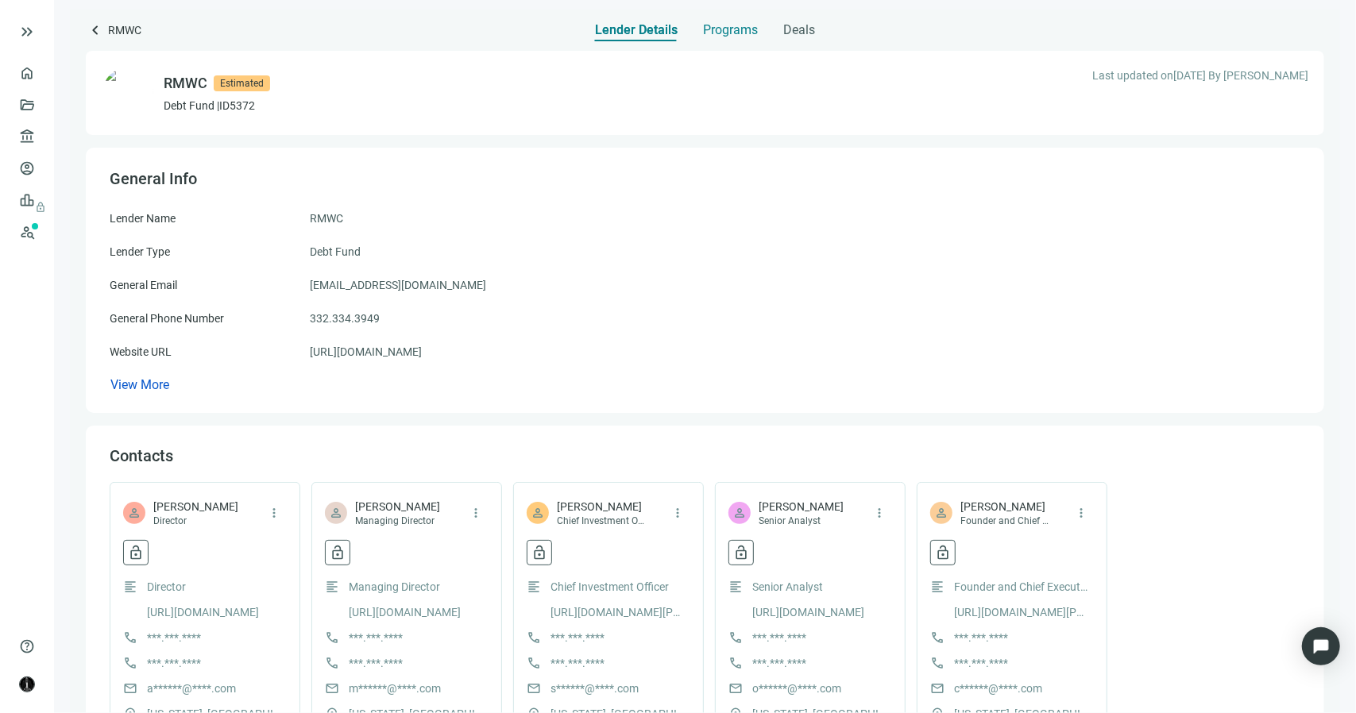
click at [742, 33] on span "Programs" at bounding box center [730, 30] width 55 height 16
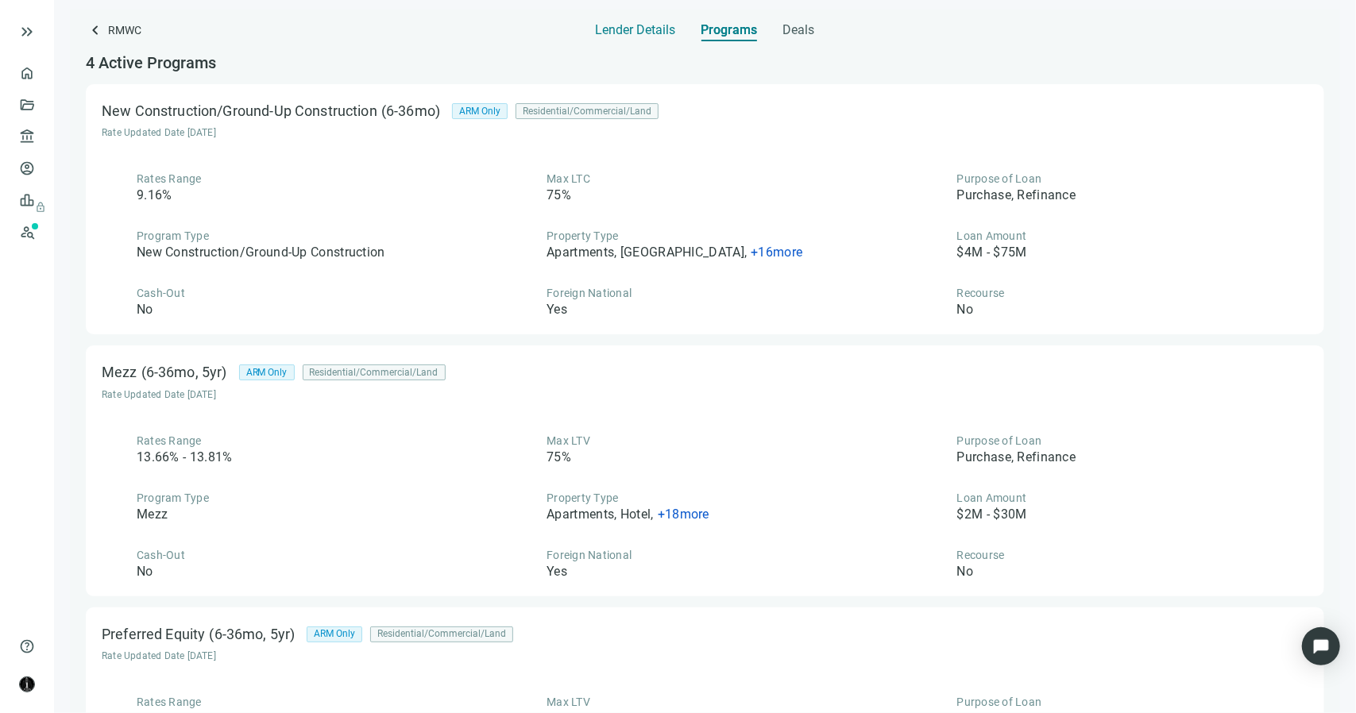
click at [654, 26] on span "Lender Details" at bounding box center [636, 30] width 80 height 16
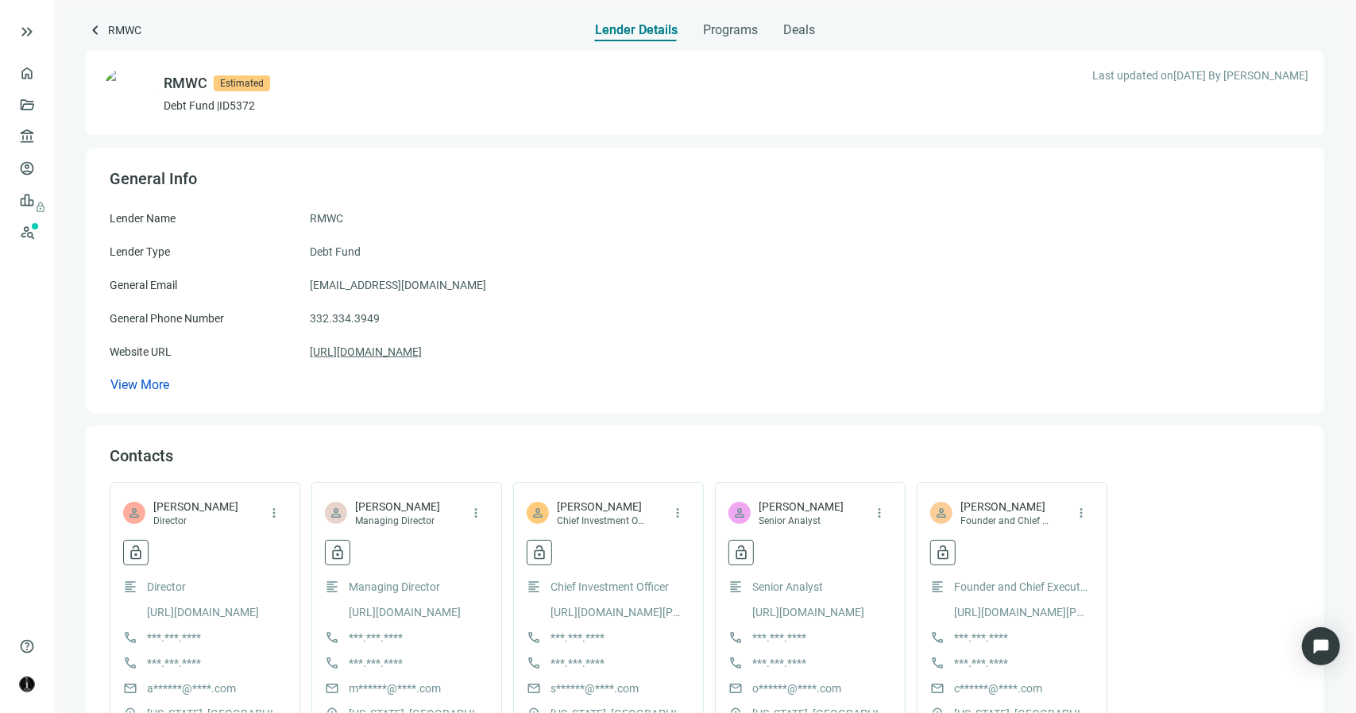
click at [411, 359] on link "[URL][DOMAIN_NAME]" at bounding box center [366, 351] width 112 height 17
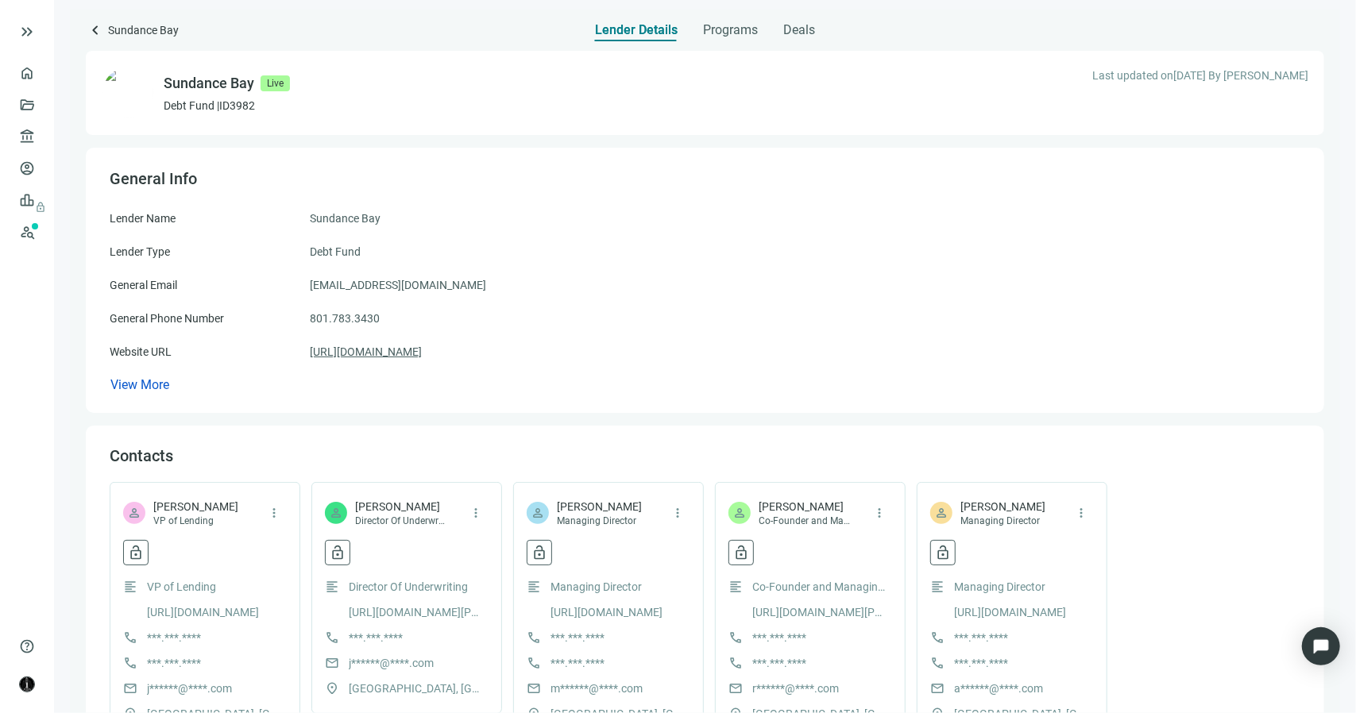
click at [392, 352] on link "https://sundancedp.com" at bounding box center [366, 351] width 112 height 17
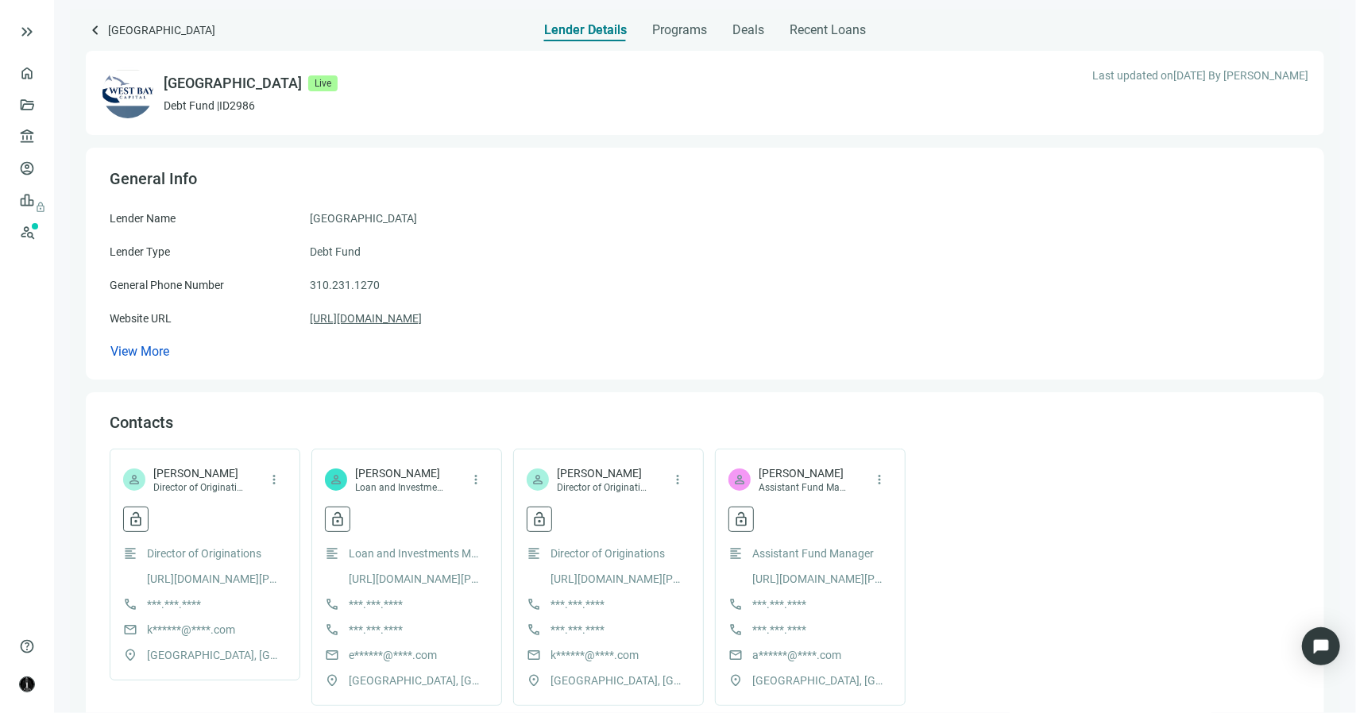
click at [408, 318] on link "[URL][DOMAIN_NAME]" at bounding box center [366, 318] width 112 height 17
click at [93, 31] on span "keyboard_arrow_left" at bounding box center [95, 30] width 19 height 19
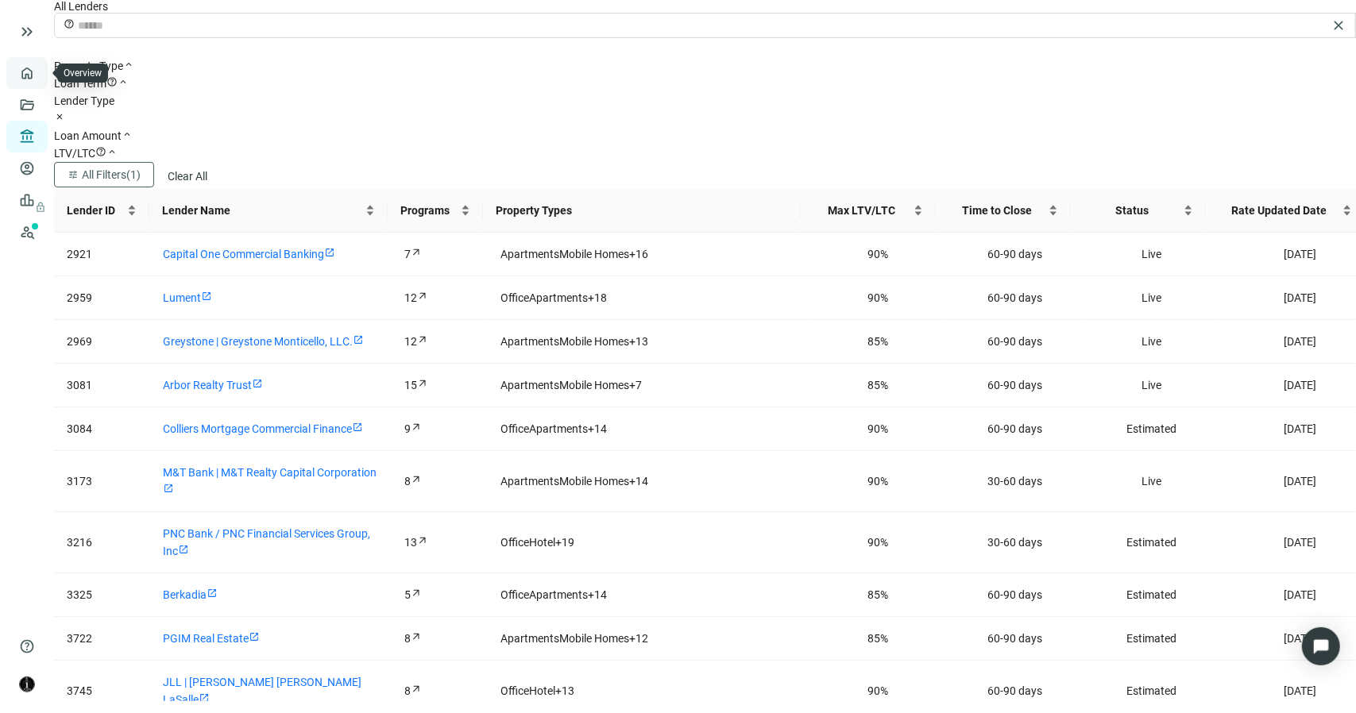
click at [40, 75] on link "Overview" at bounding box center [63, 73] width 47 height 13
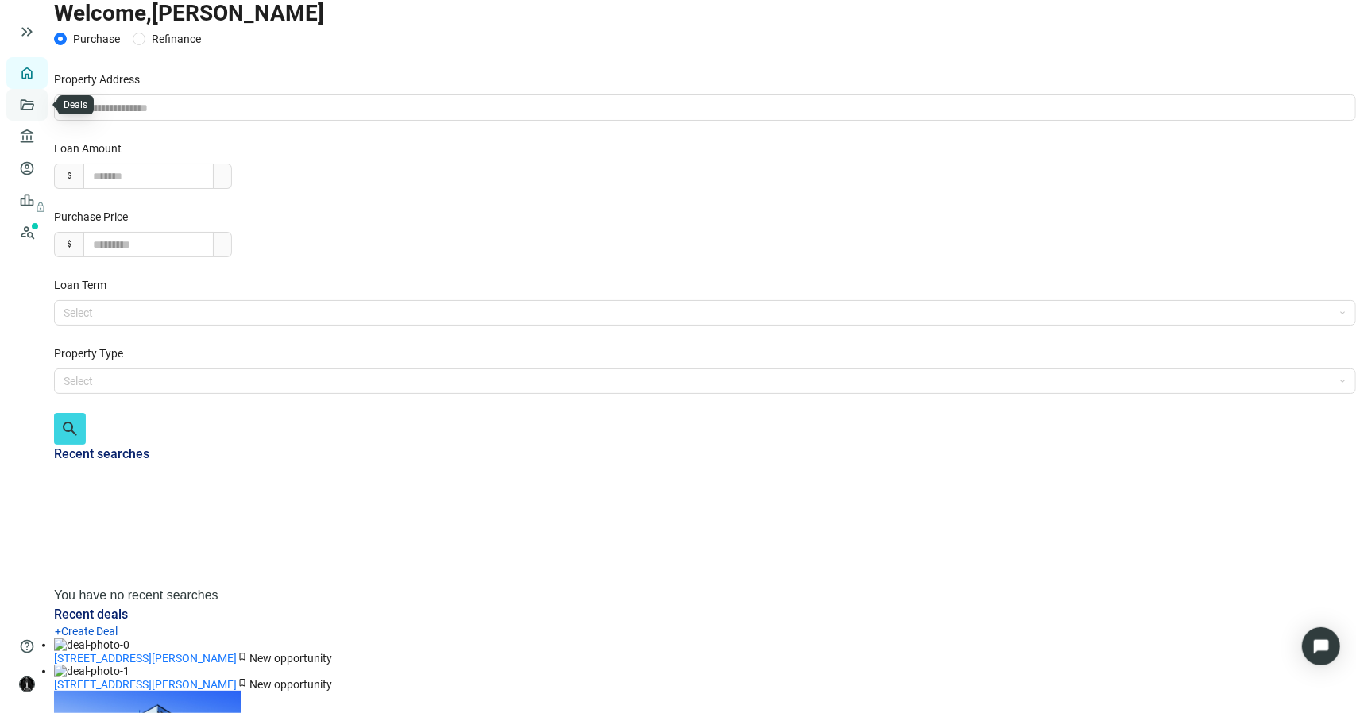
click at [40, 102] on link "Deals" at bounding box center [54, 105] width 29 height 13
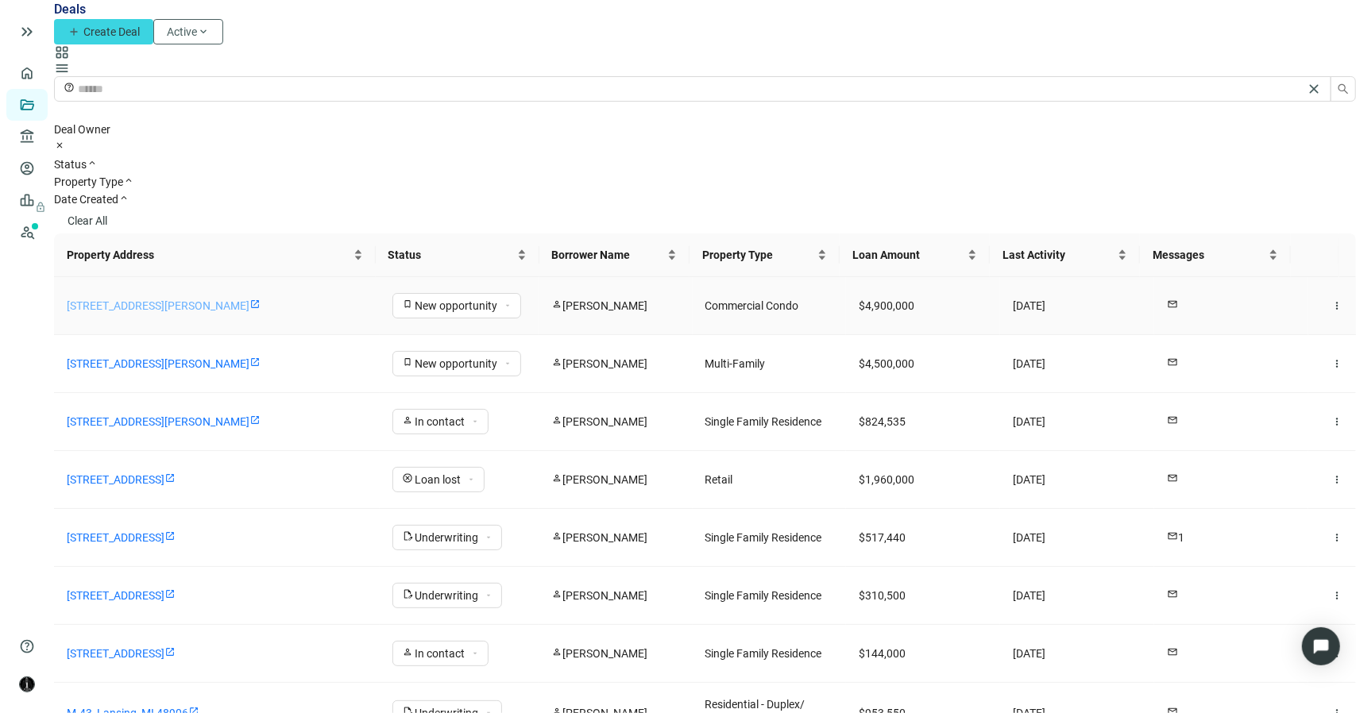
click at [230, 299] on link "[STREET_ADDRESS][PERSON_NAME]" at bounding box center [158, 305] width 183 height 13
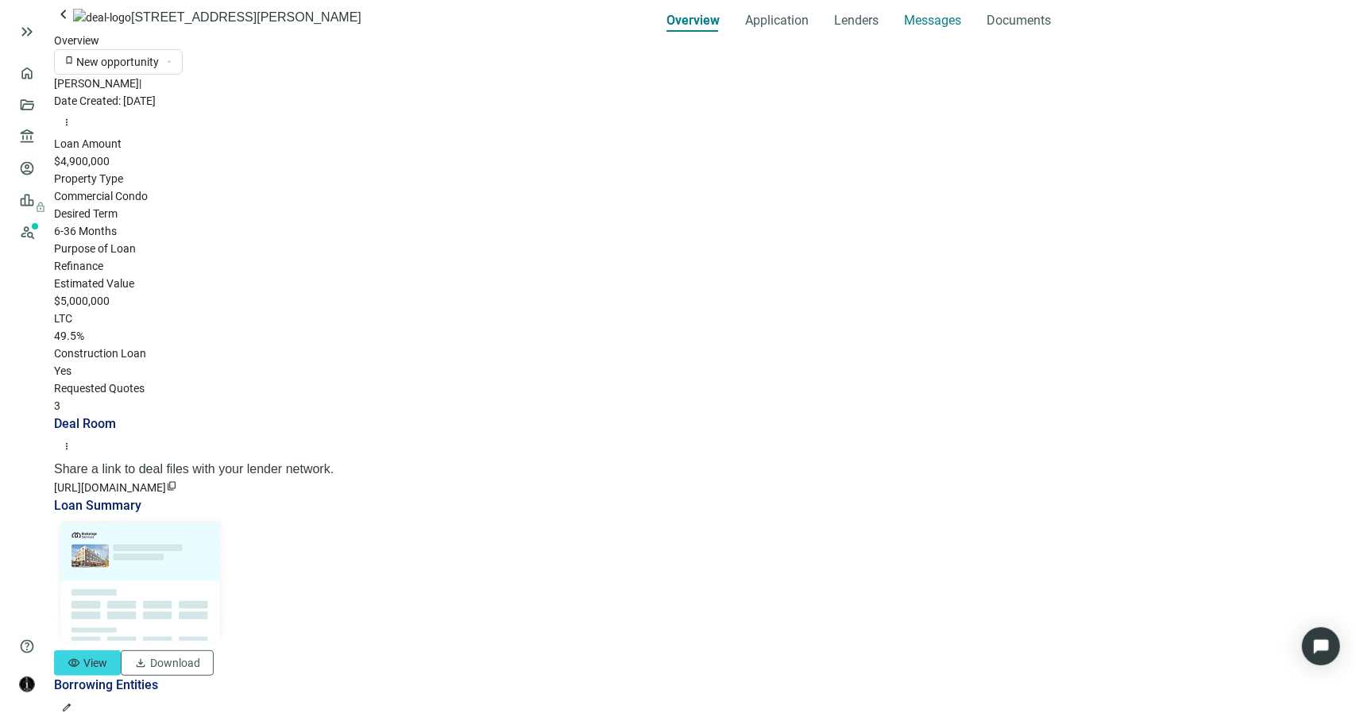
click at [904, 28] on span "Messages" at bounding box center [932, 20] width 57 height 15
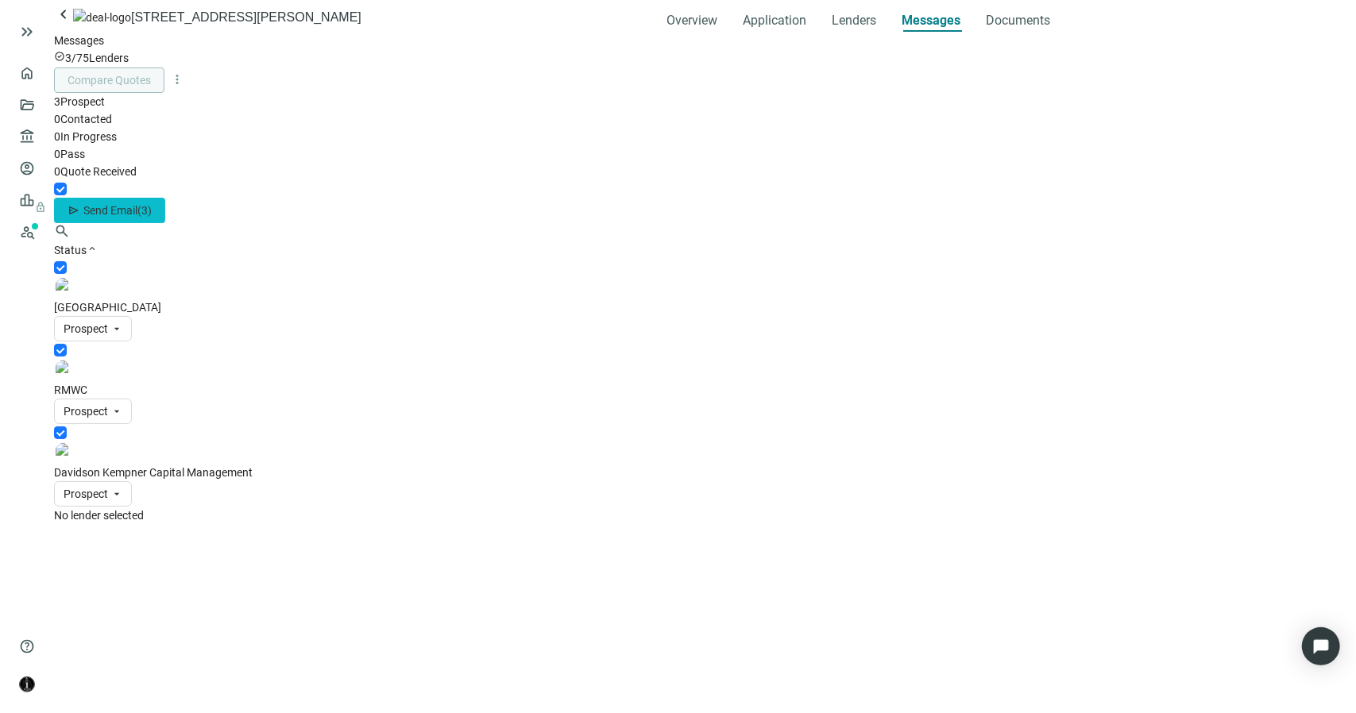
click at [137, 204] on span "Send Email" at bounding box center [110, 210] width 54 height 13
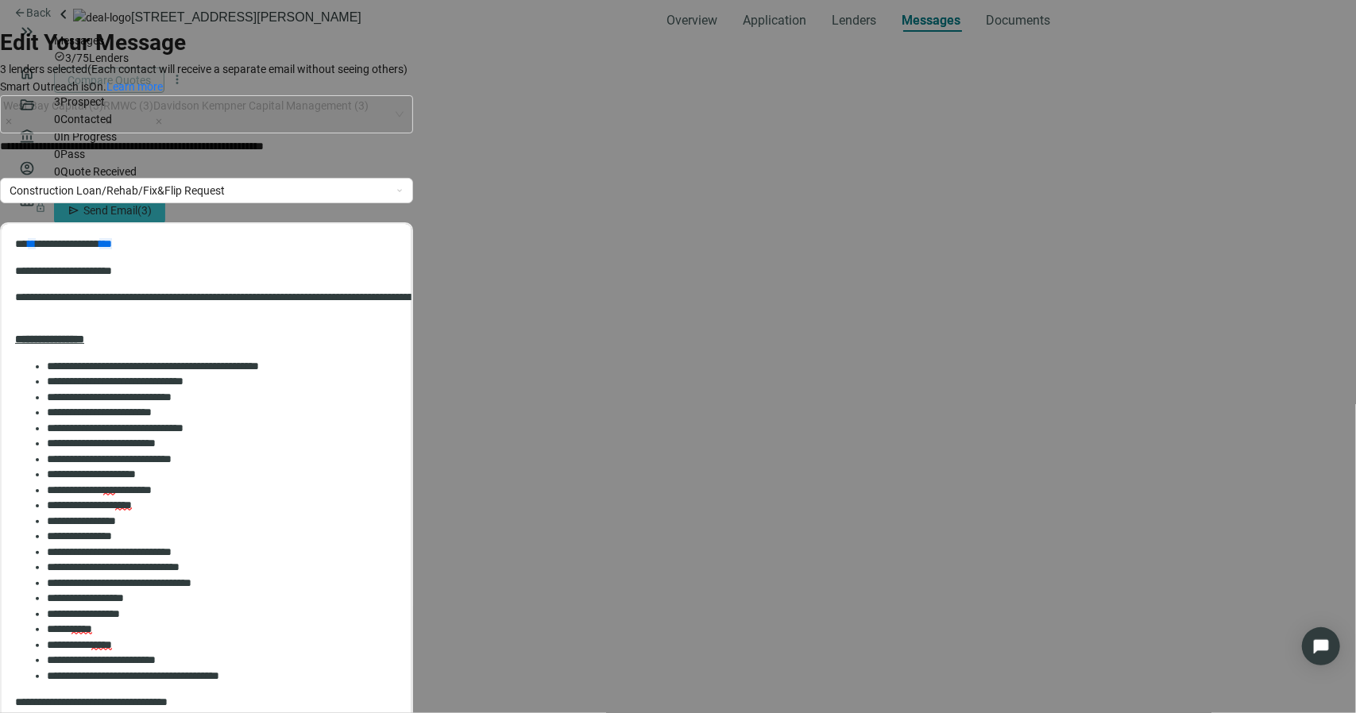
click at [342, 143] on p "**********" at bounding box center [171, 145] width 342 height 17
click at [413, 137] on div "**********" at bounding box center [206, 145] width 413 height 17
drag, startPoint x: 646, startPoint y: 142, endPoint x: 61, endPoint y: 194, distance: 586.9
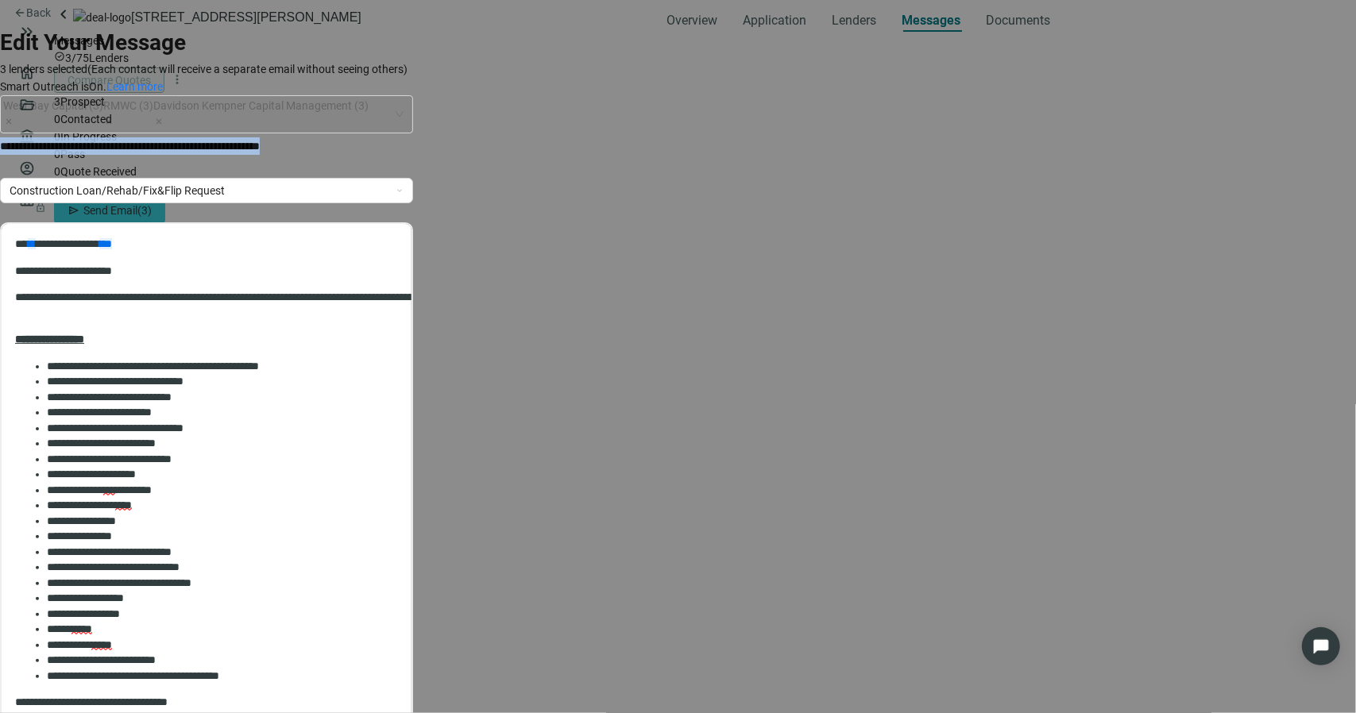
click at [61, 194] on form "**********" at bounding box center [206, 530] width 413 height 1010
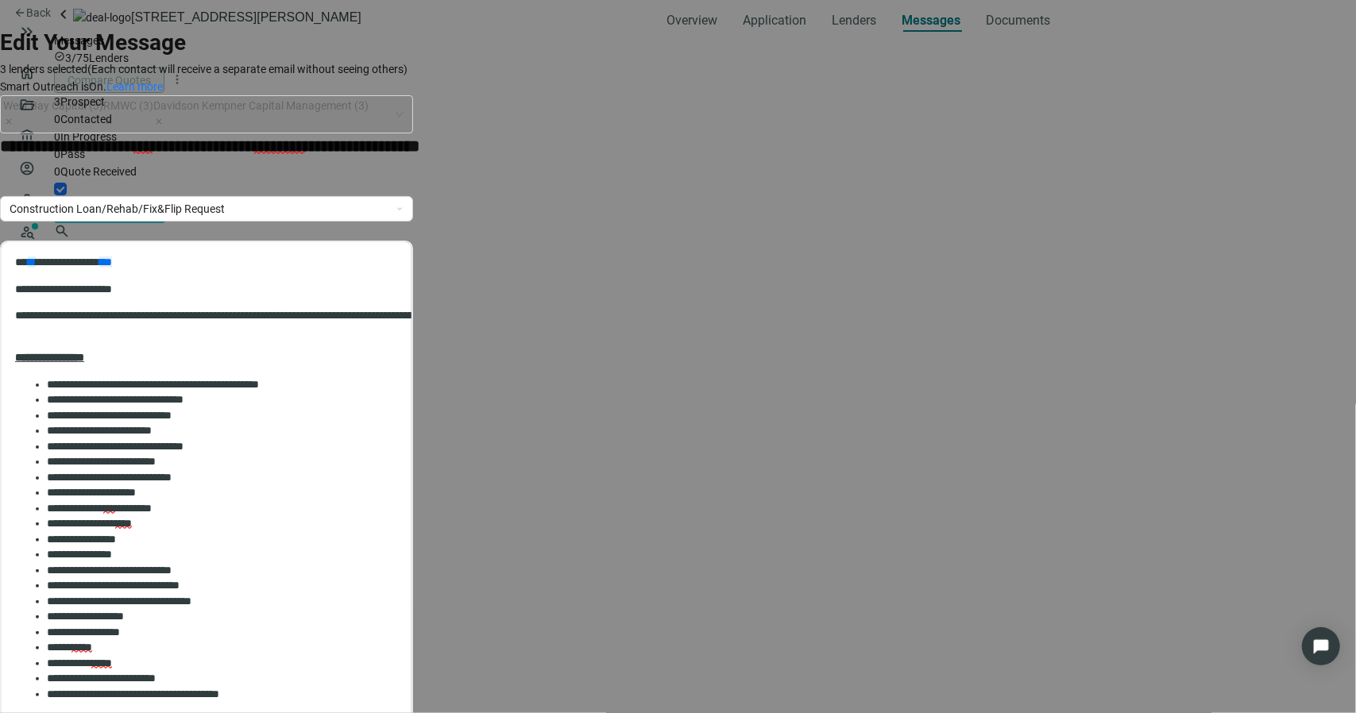
click at [373, 273] on body "**********" at bounding box center [206, 560] width 384 height 612
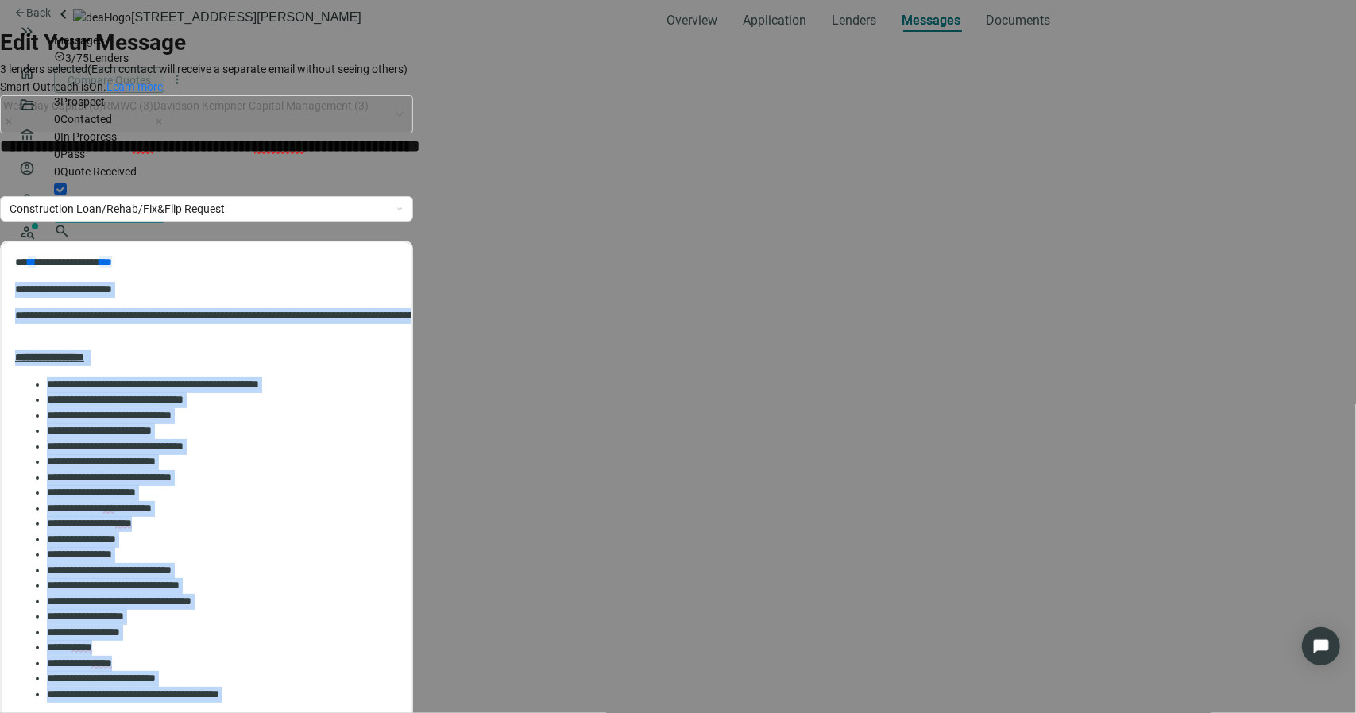
drag, startPoint x: 222, startPoint y: 362, endPoint x: 10, endPoint y: 292, distance: 222.6
click at [10, 292] on html "**********" at bounding box center [207, 559] width 410 height 637
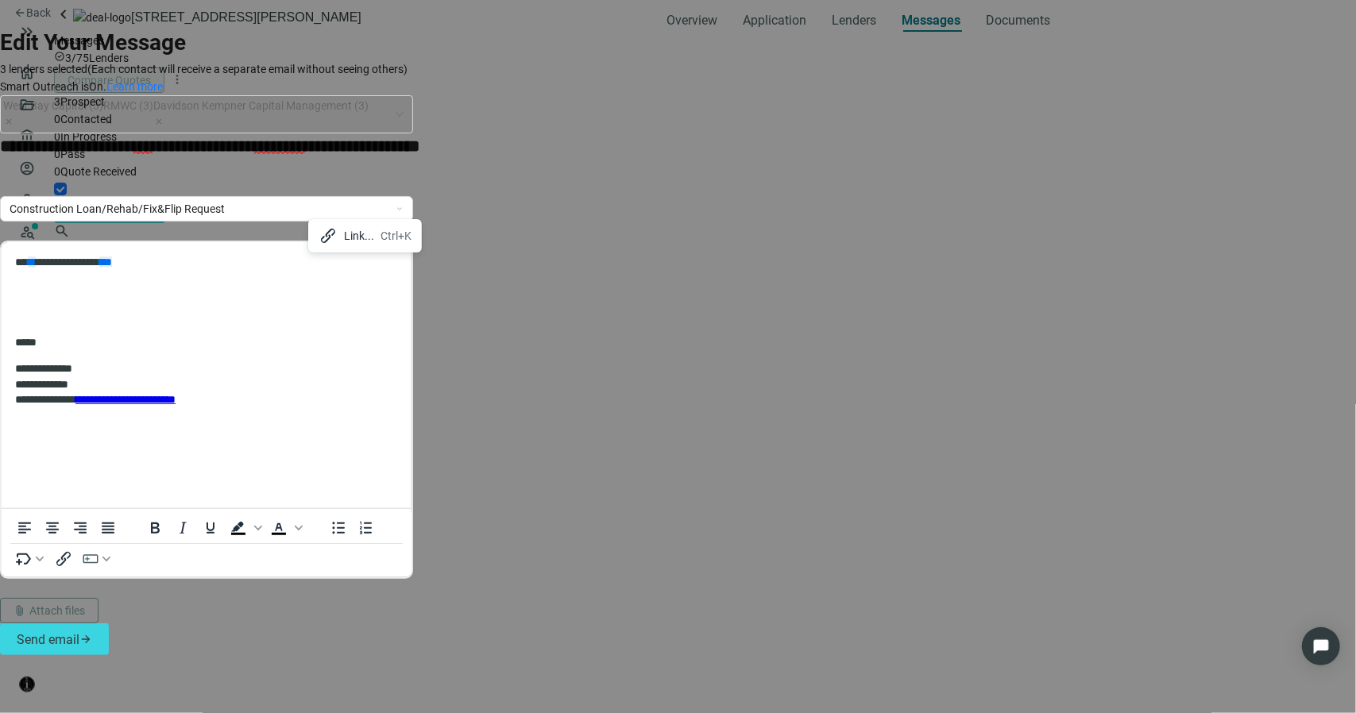
click at [16, 299] on body "**********" at bounding box center [206, 344] width 384 height 180
click at [29, 289] on p "Rich Text Area. Press ALT-0 for help." at bounding box center [408, 289] width 786 height 16
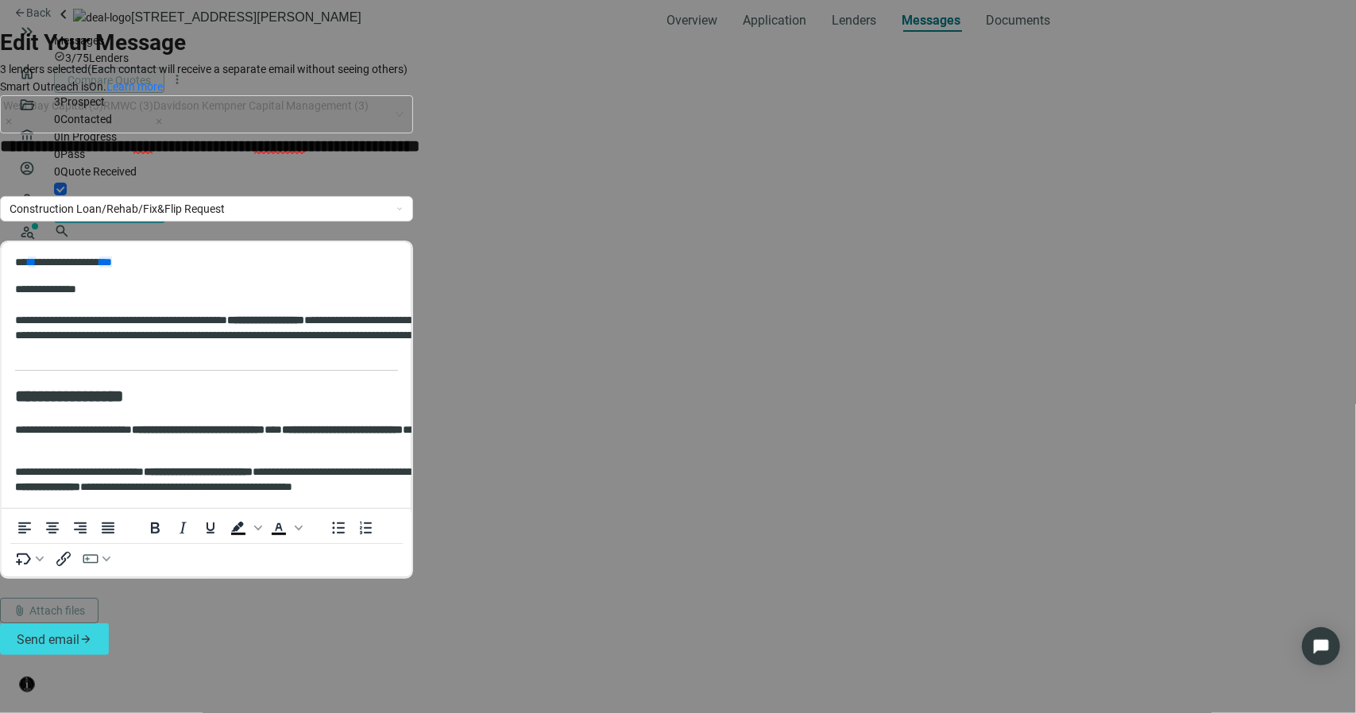
scroll to position [1401, 0]
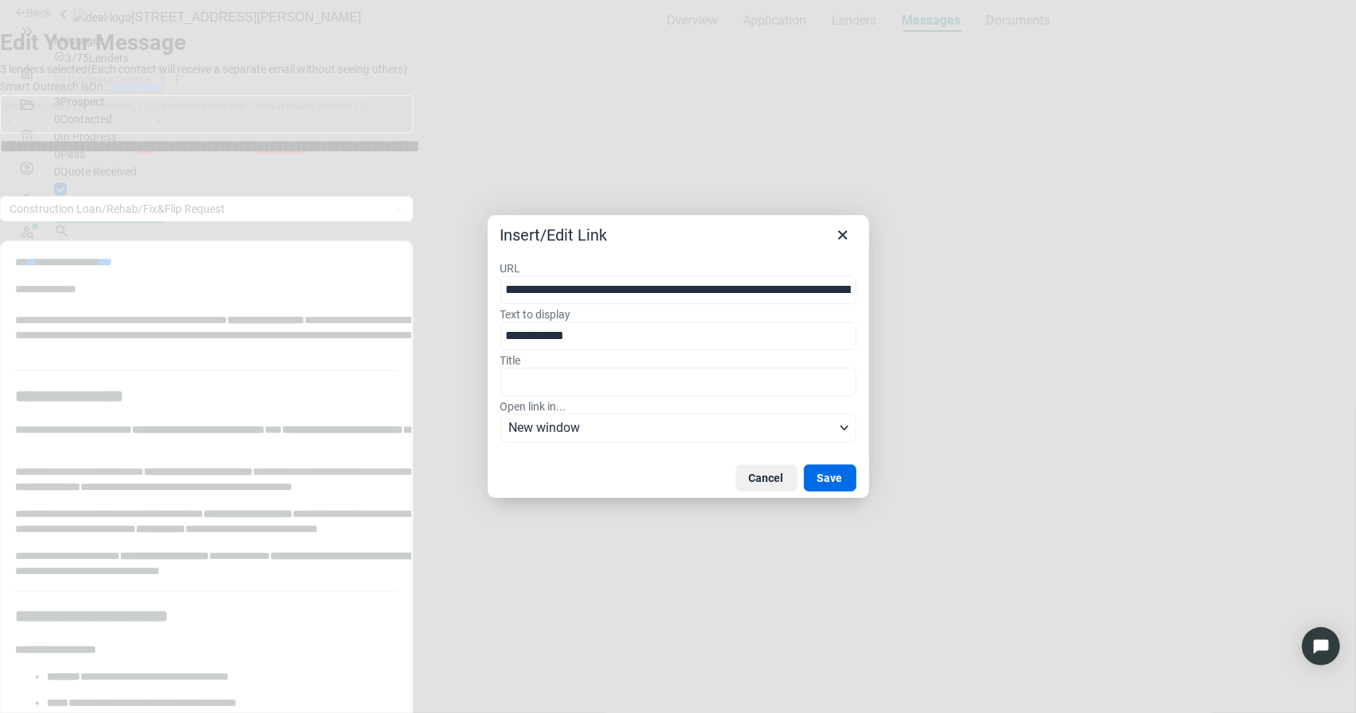
scroll to position [0, 486]
click at [758, 475] on button "Cancel" at bounding box center [767, 478] width 62 height 27
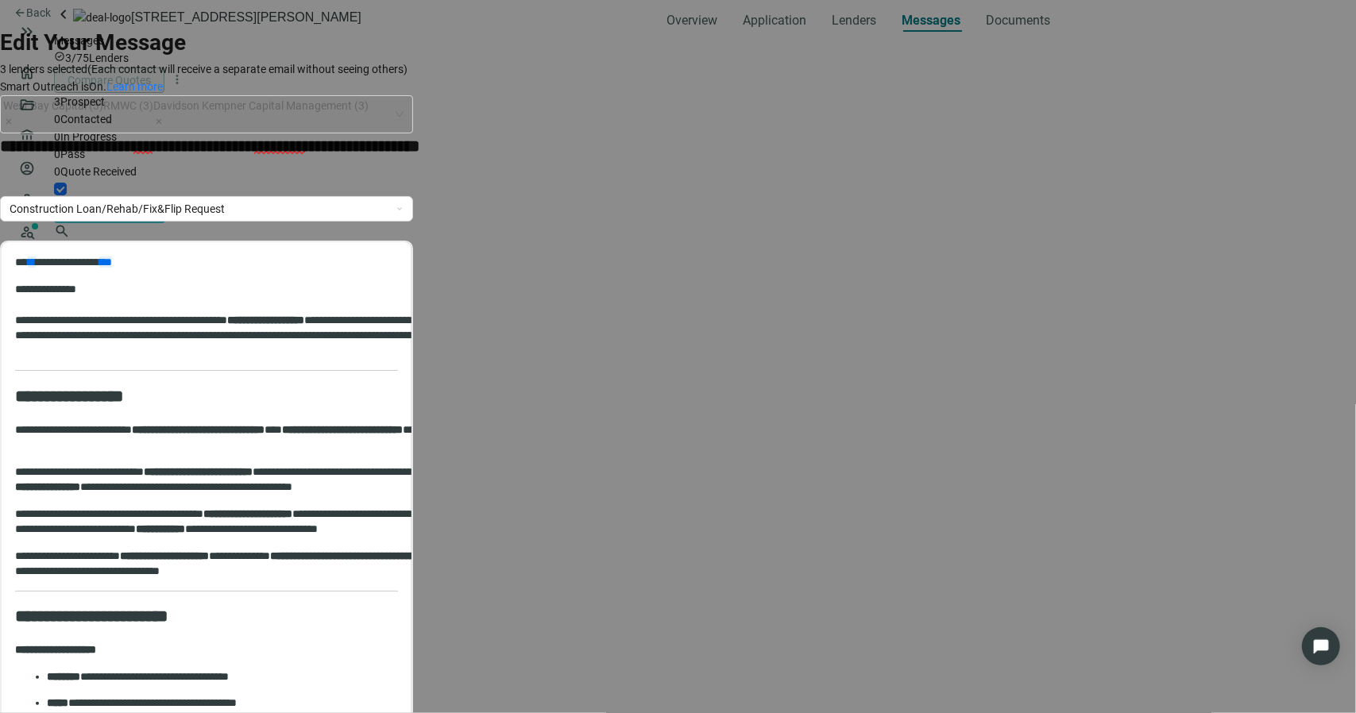
scroll to position [0, 0]
drag, startPoint x: 109, startPoint y: 293, endPoint x: 269, endPoint y: 446, distance: 221.4
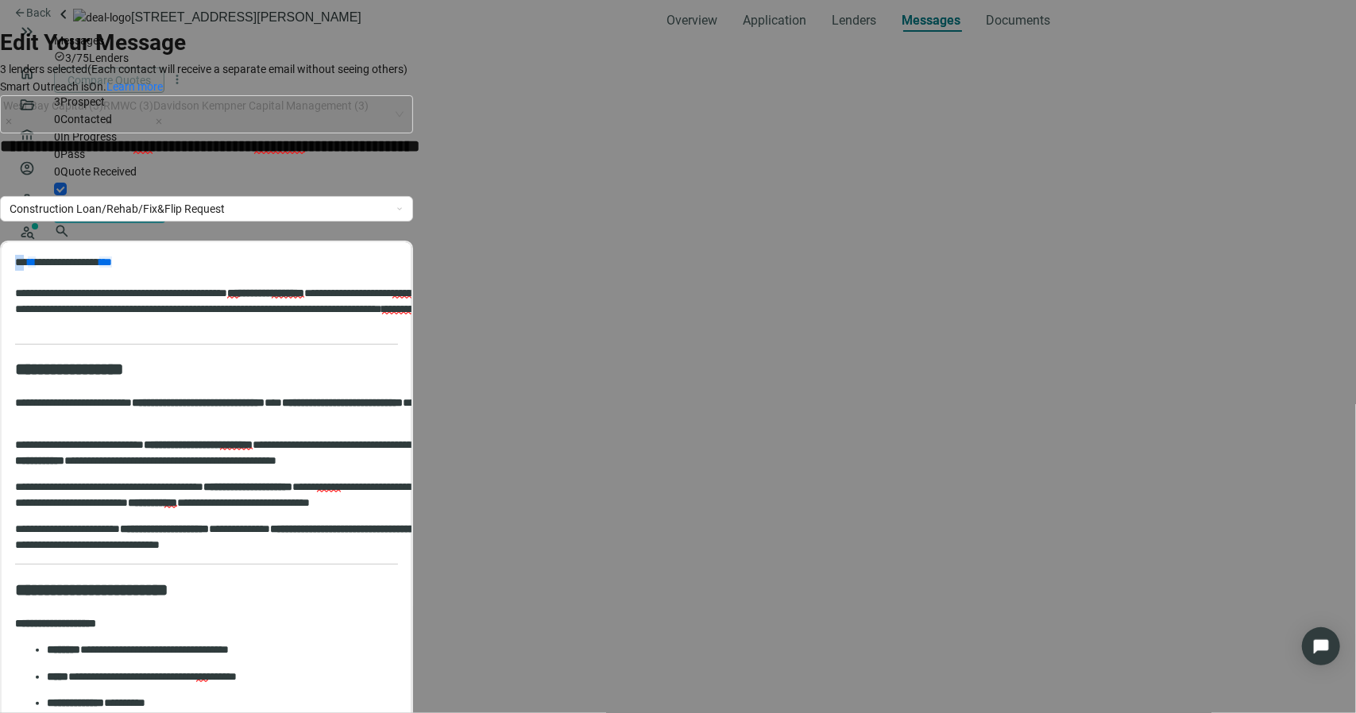
drag, startPoint x: 25, startPoint y: 261, endPoint x: 269, endPoint y: 431, distance: 297.9
drag, startPoint x: 158, startPoint y: 415, endPoint x: 141, endPoint y: 416, distance: 17.5
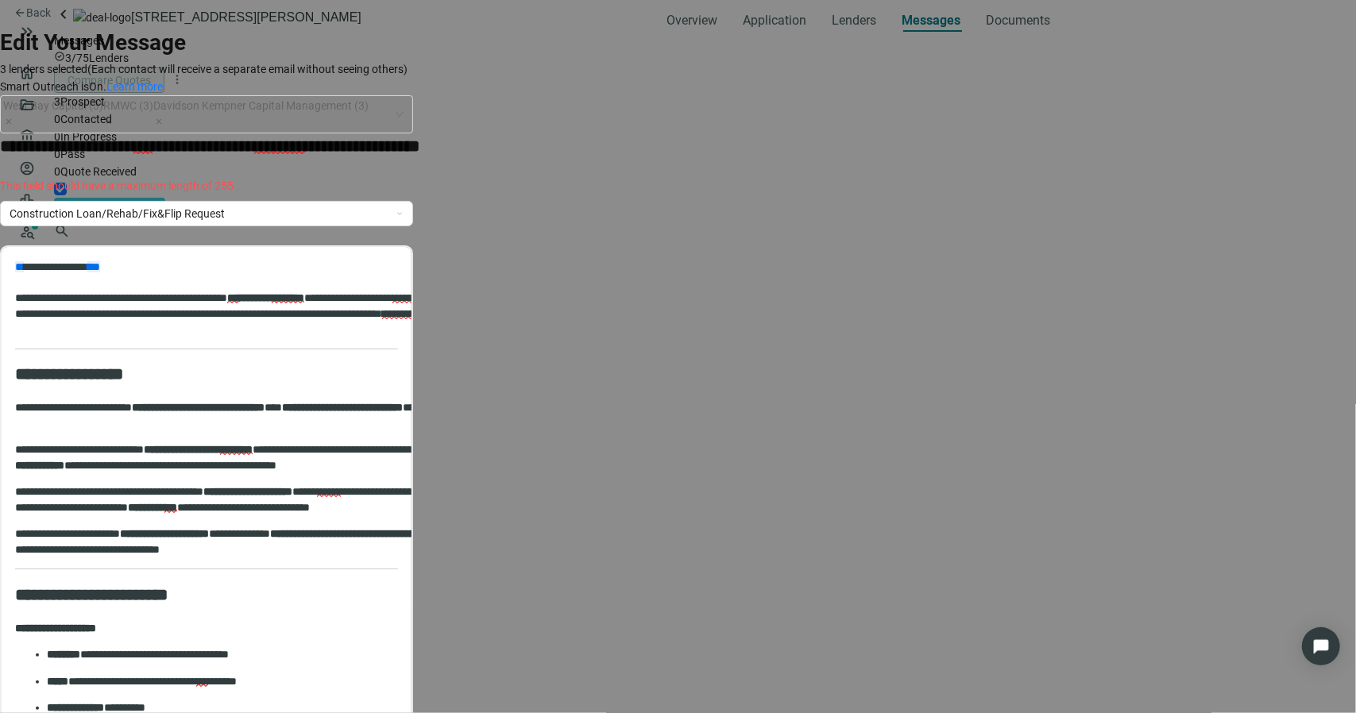
click at [305, 141] on span "********" at bounding box center [279, 146] width 51 height 16
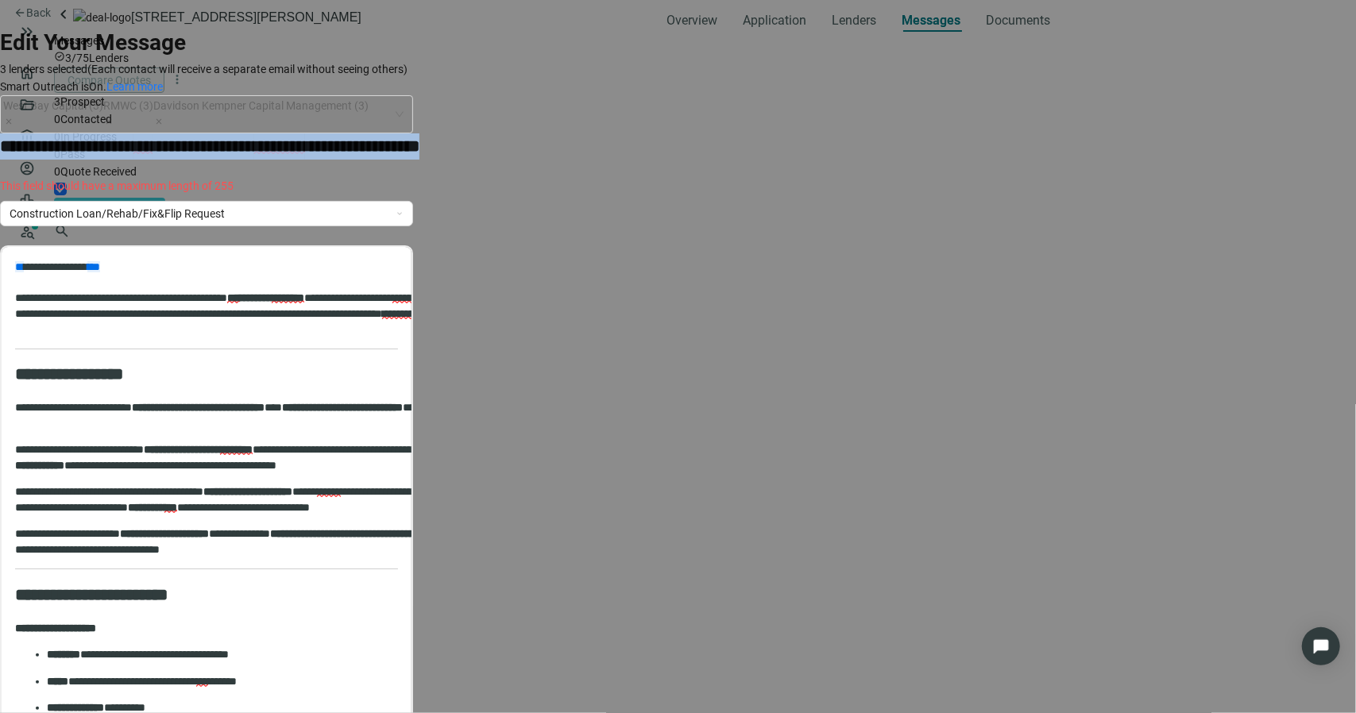
click at [305, 141] on span "********" at bounding box center [279, 146] width 51 height 16
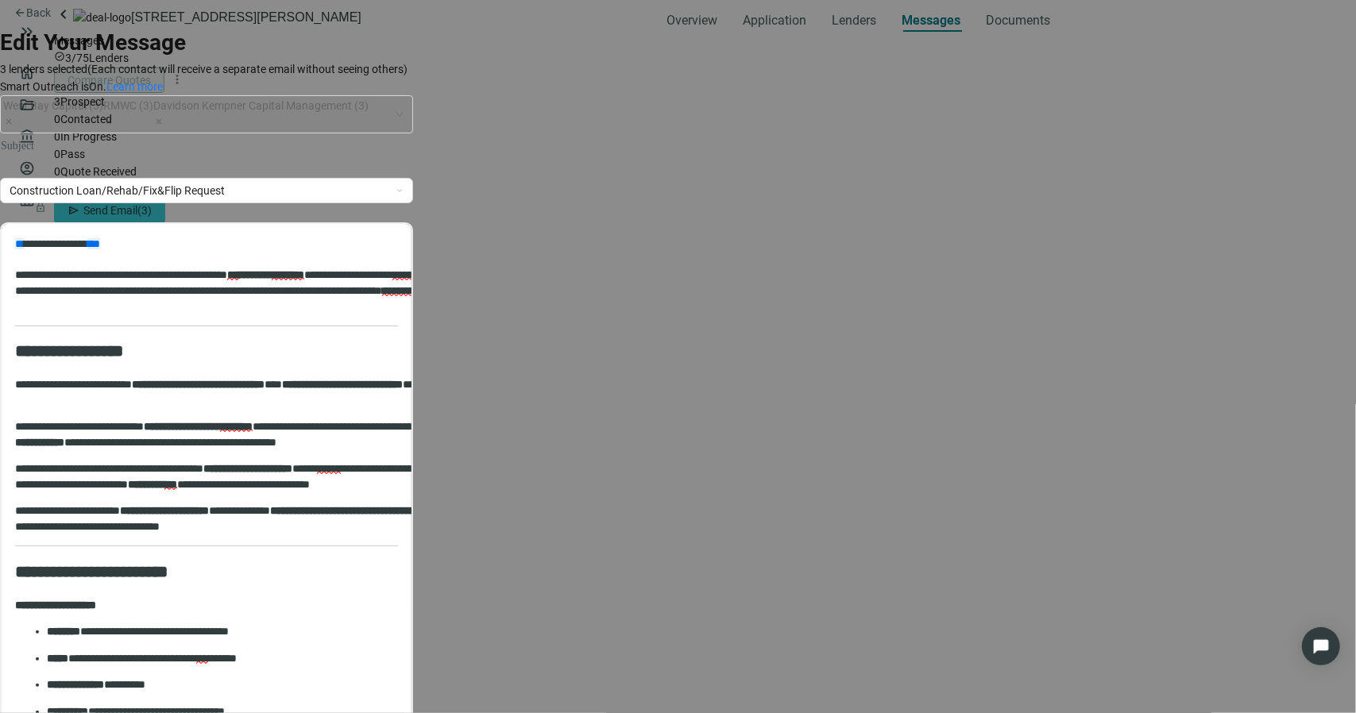
click at [322, 144] on div at bounding box center [206, 145] width 413 height 17
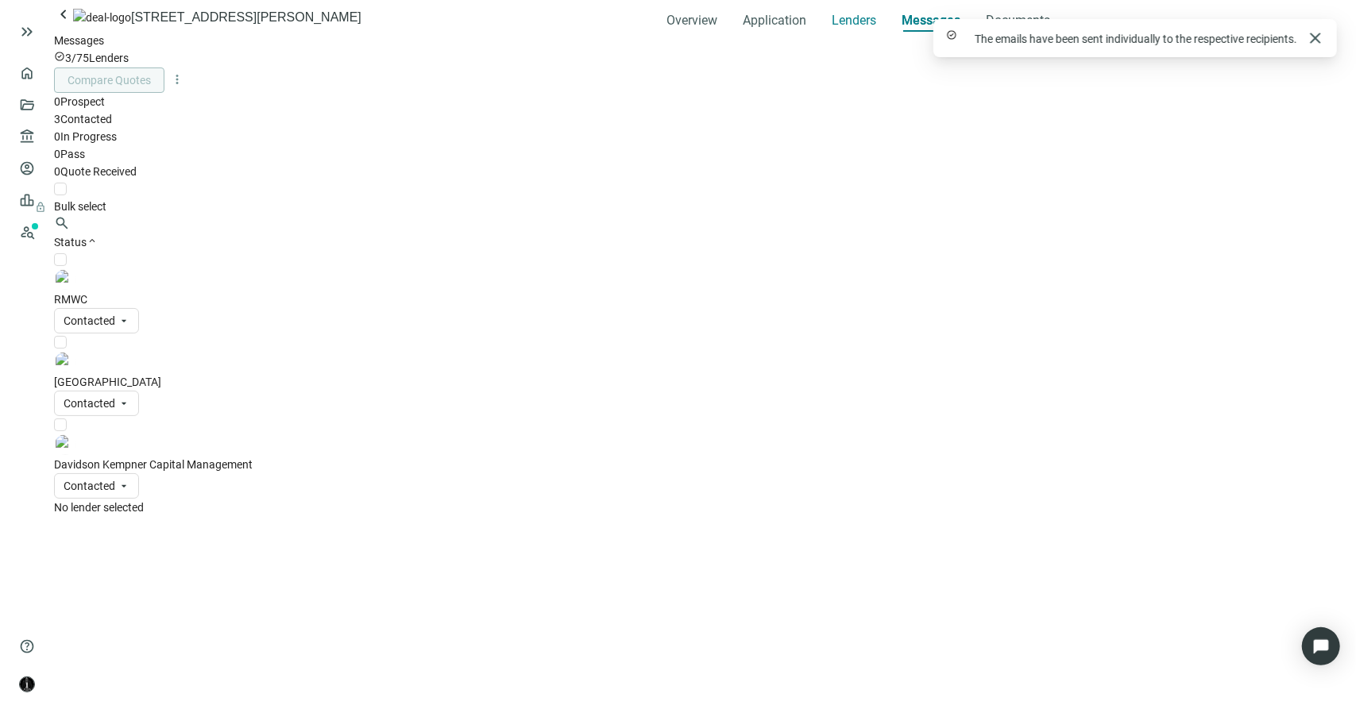
click at [832, 29] on span "Lenders" at bounding box center [854, 21] width 44 height 16
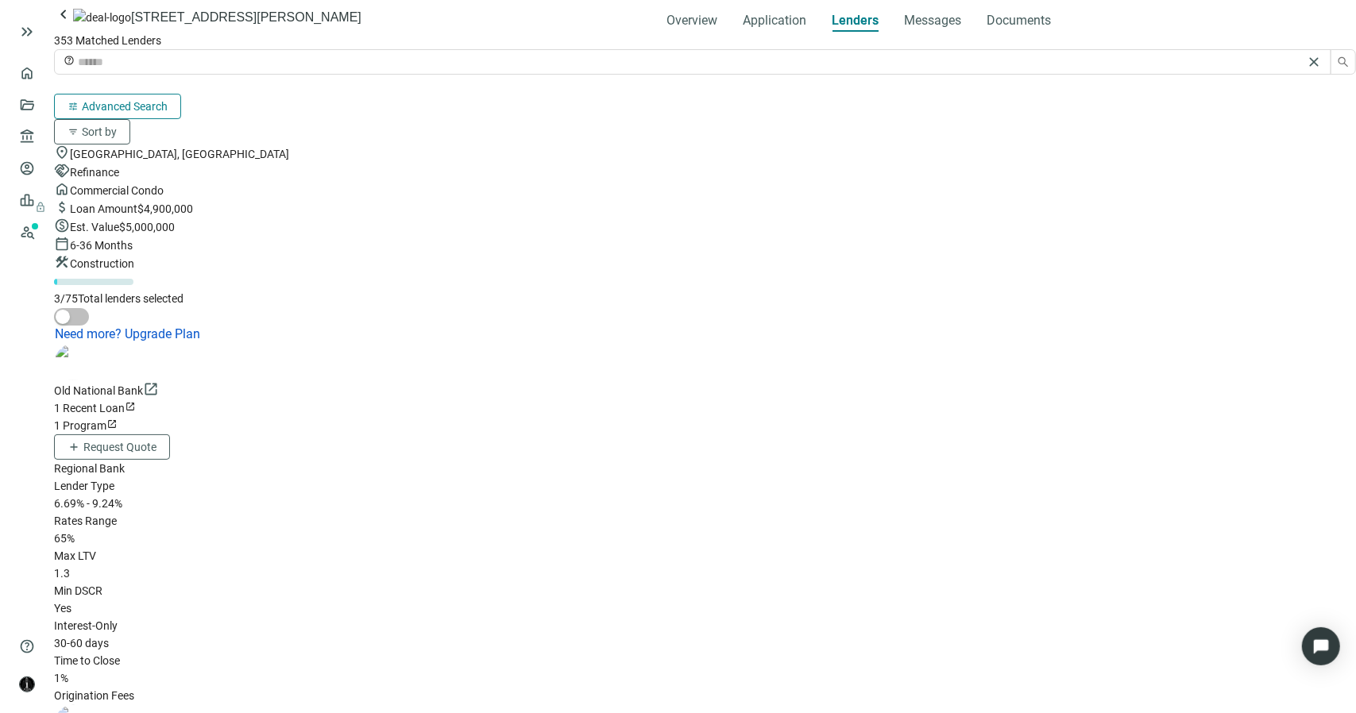
click at [181, 94] on button "tune Advanced Search" at bounding box center [117, 106] width 127 height 25
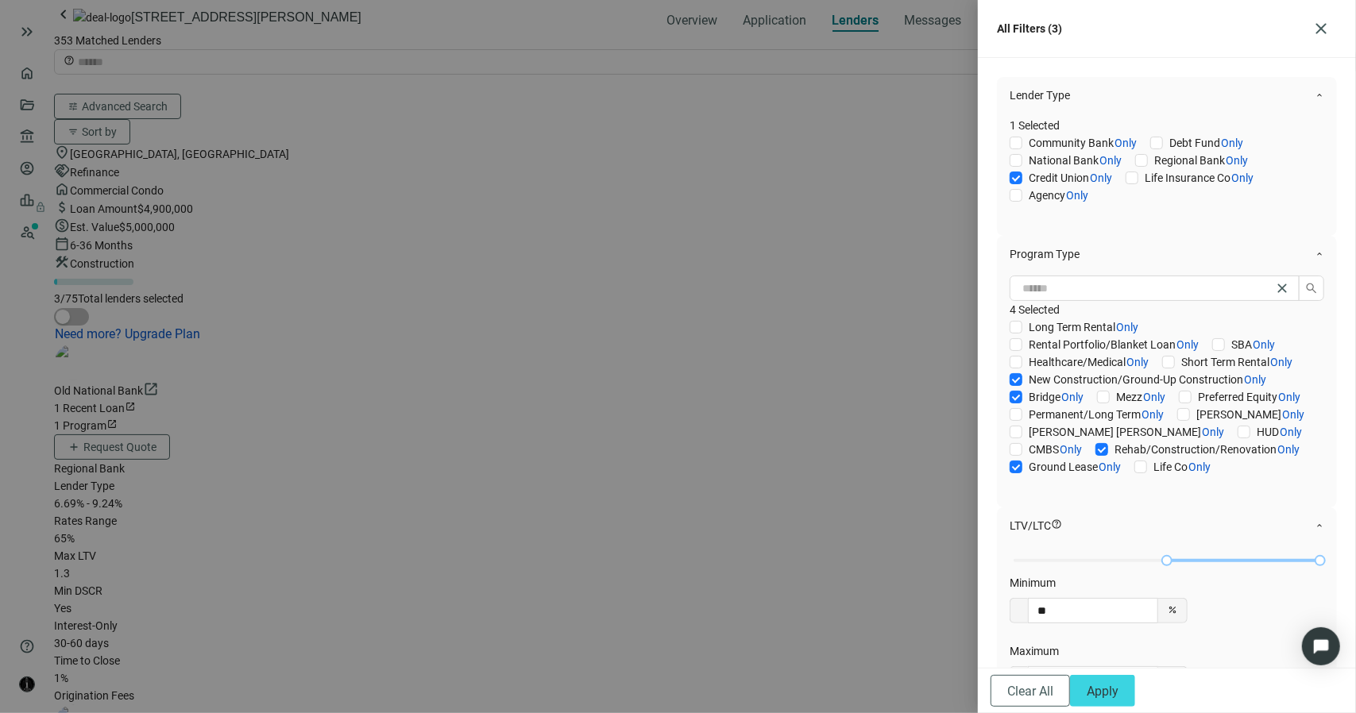
scroll to position [269, 0]
click at [1118, 686] on span "Apply" at bounding box center [1103, 691] width 32 height 15
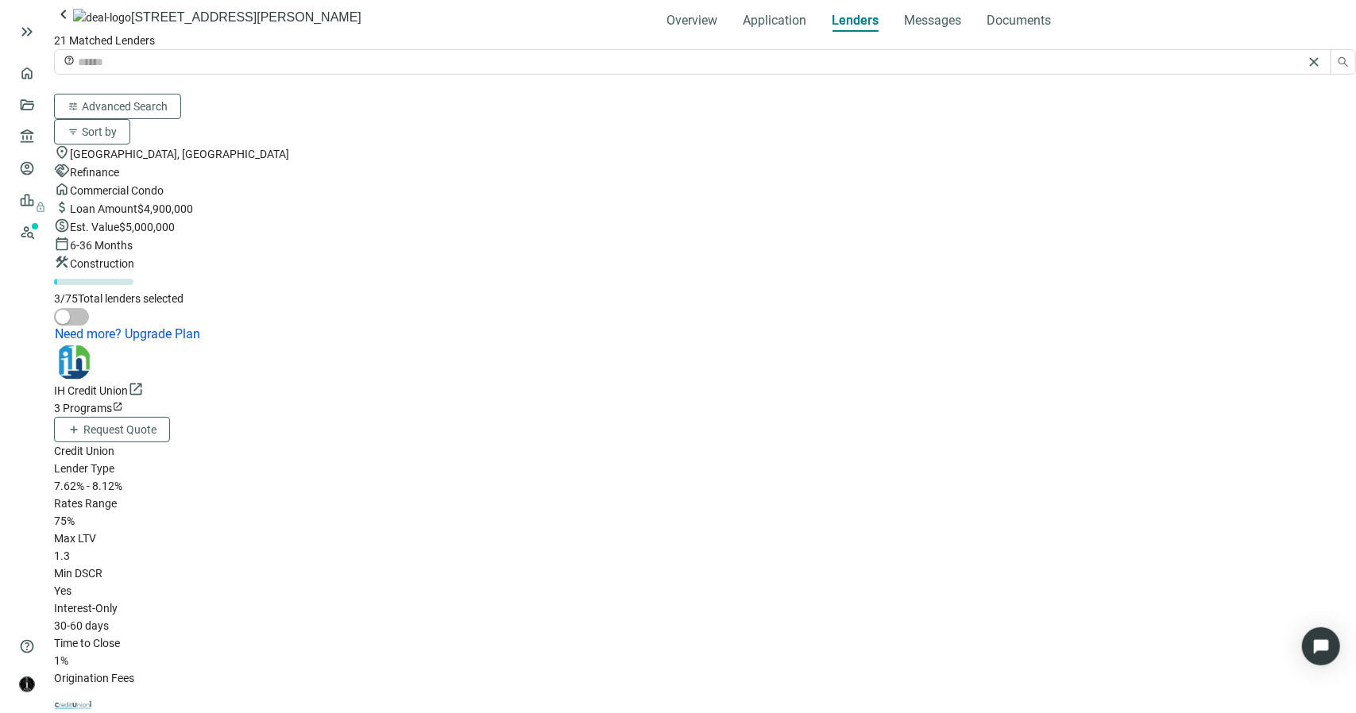
scroll to position [238, 0]
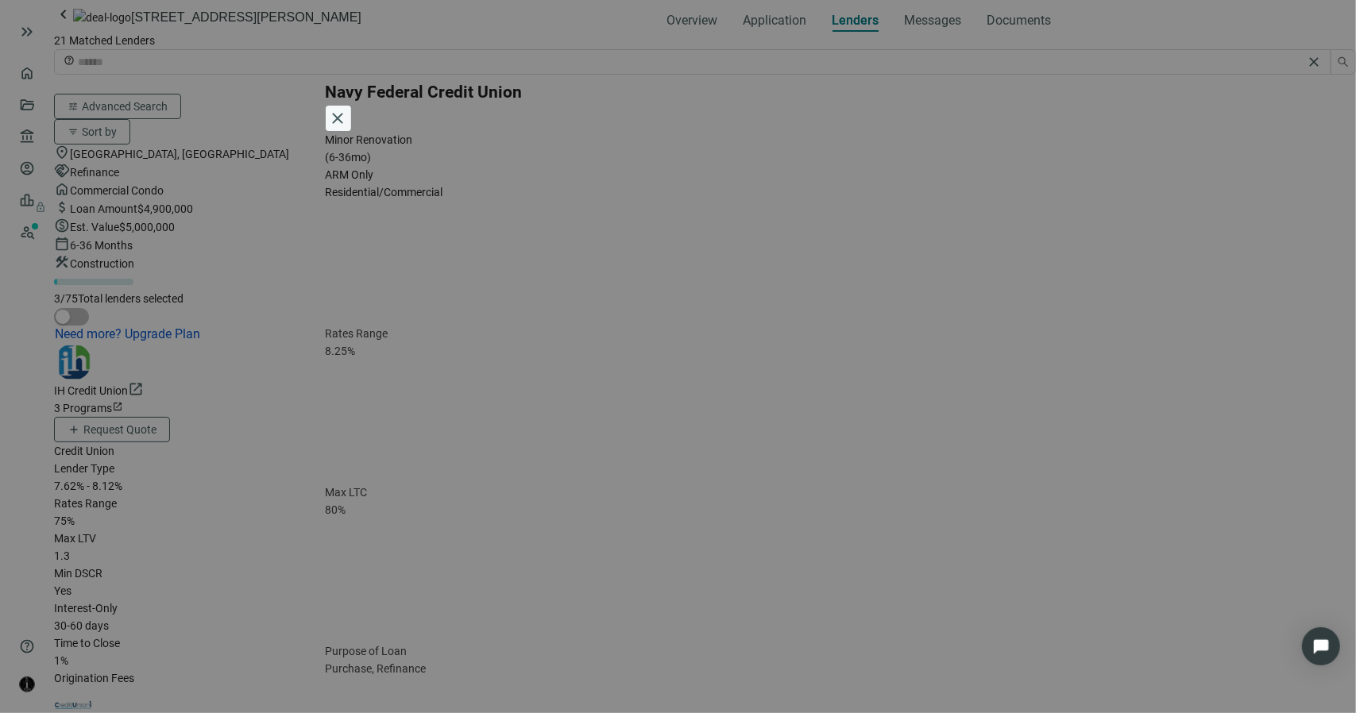
click at [348, 109] on span "close" at bounding box center [338, 118] width 19 height 19
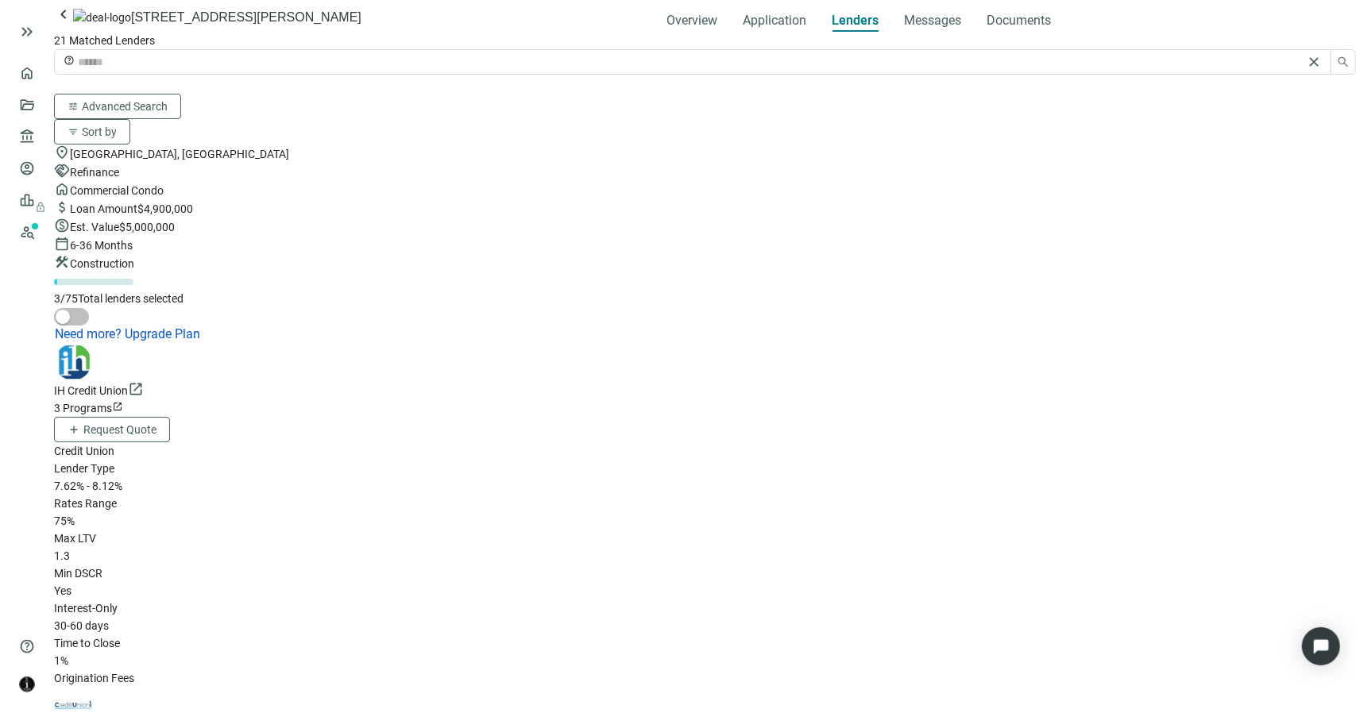
click at [79, 101] on span "tune" at bounding box center [73, 106] width 11 height 11
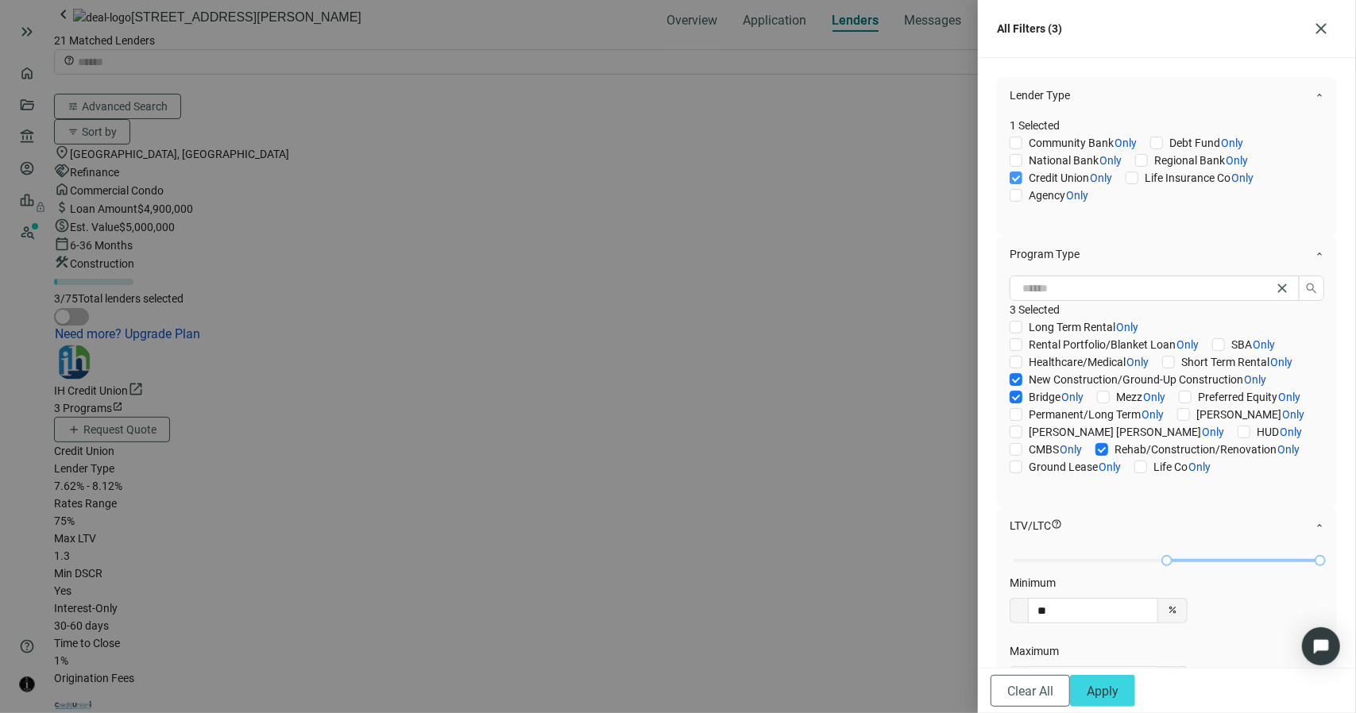
click at [1022, 187] on span "Credit Union Only" at bounding box center [1070, 177] width 97 height 17
click at [1118, 684] on span "Apply" at bounding box center [1103, 691] width 32 height 15
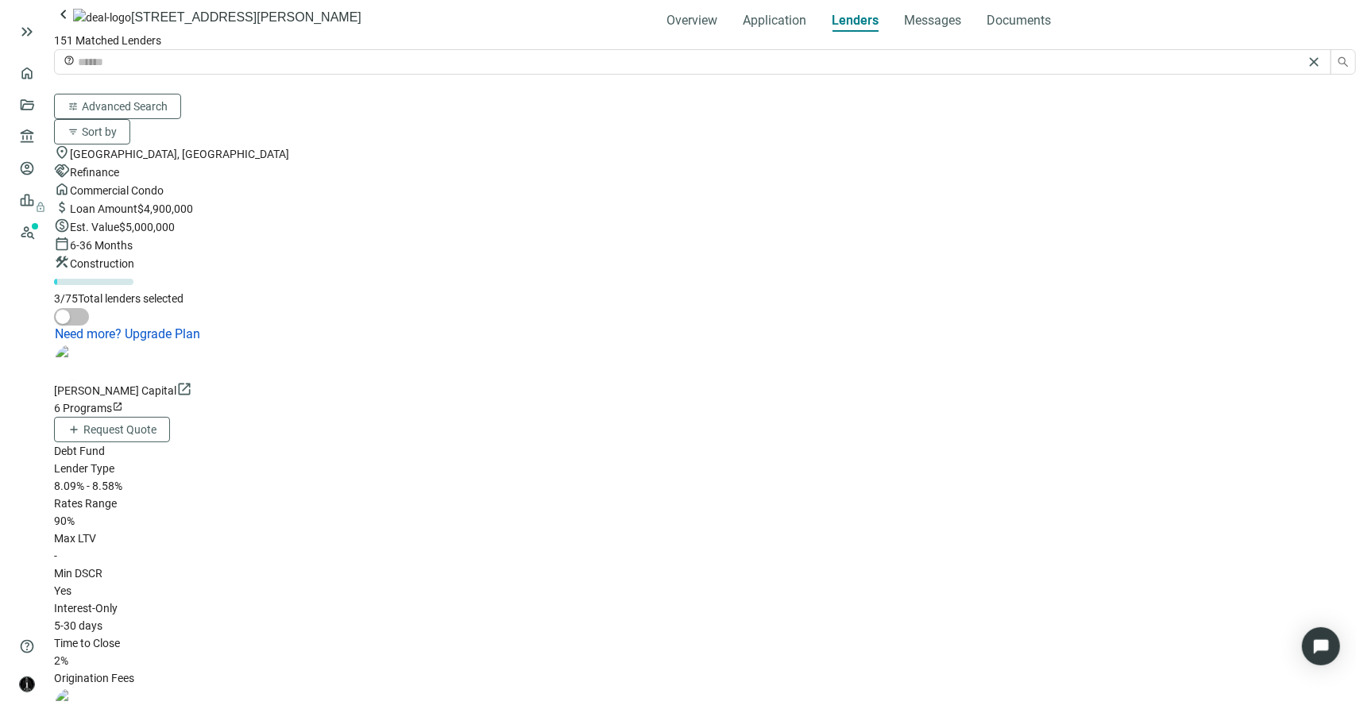
scroll to position [1791, 0]
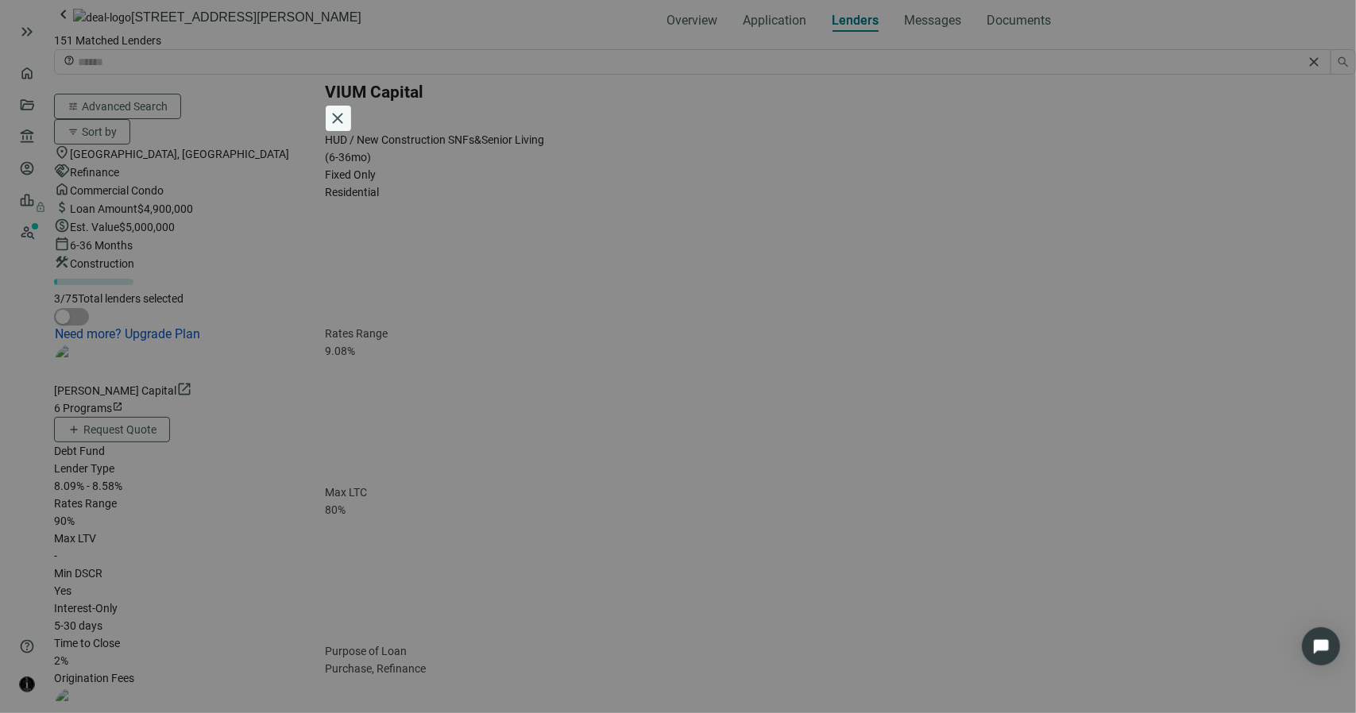
click at [348, 109] on span "close" at bounding box center [338, 118] width 19 height 19
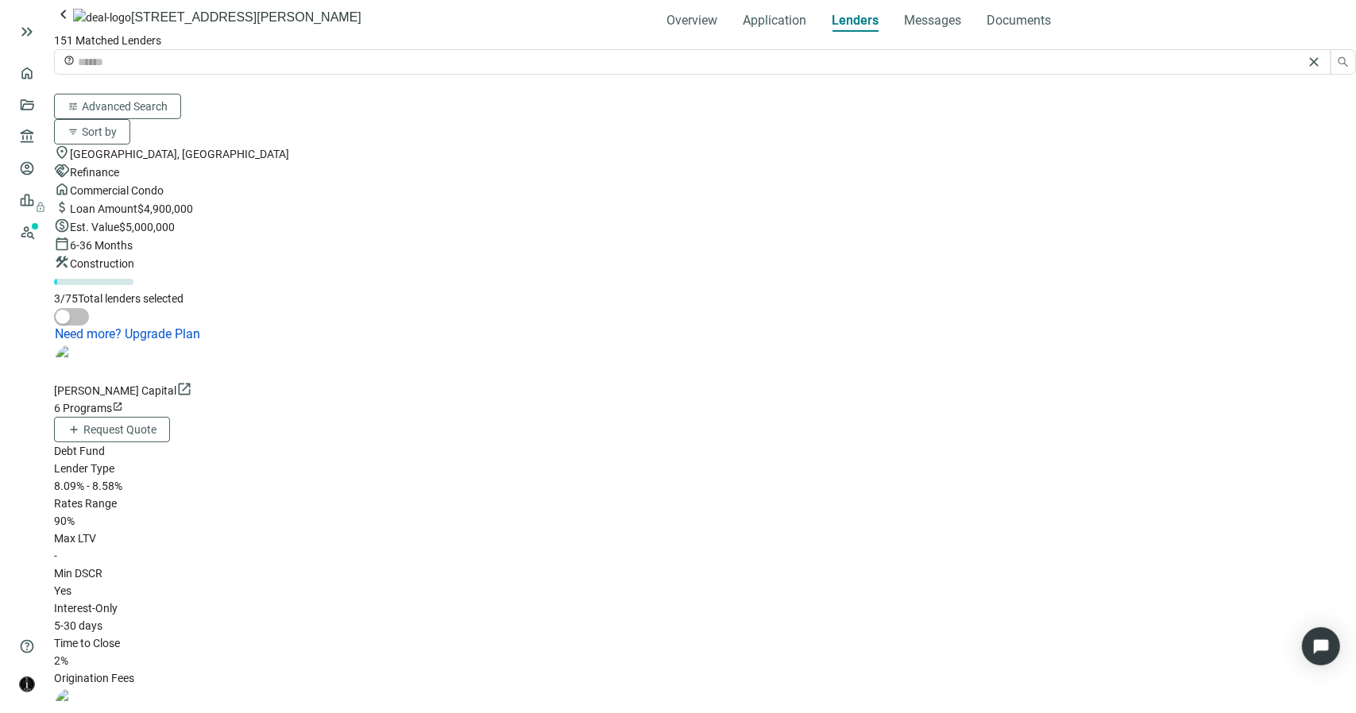
scroll to position [6959, 0]
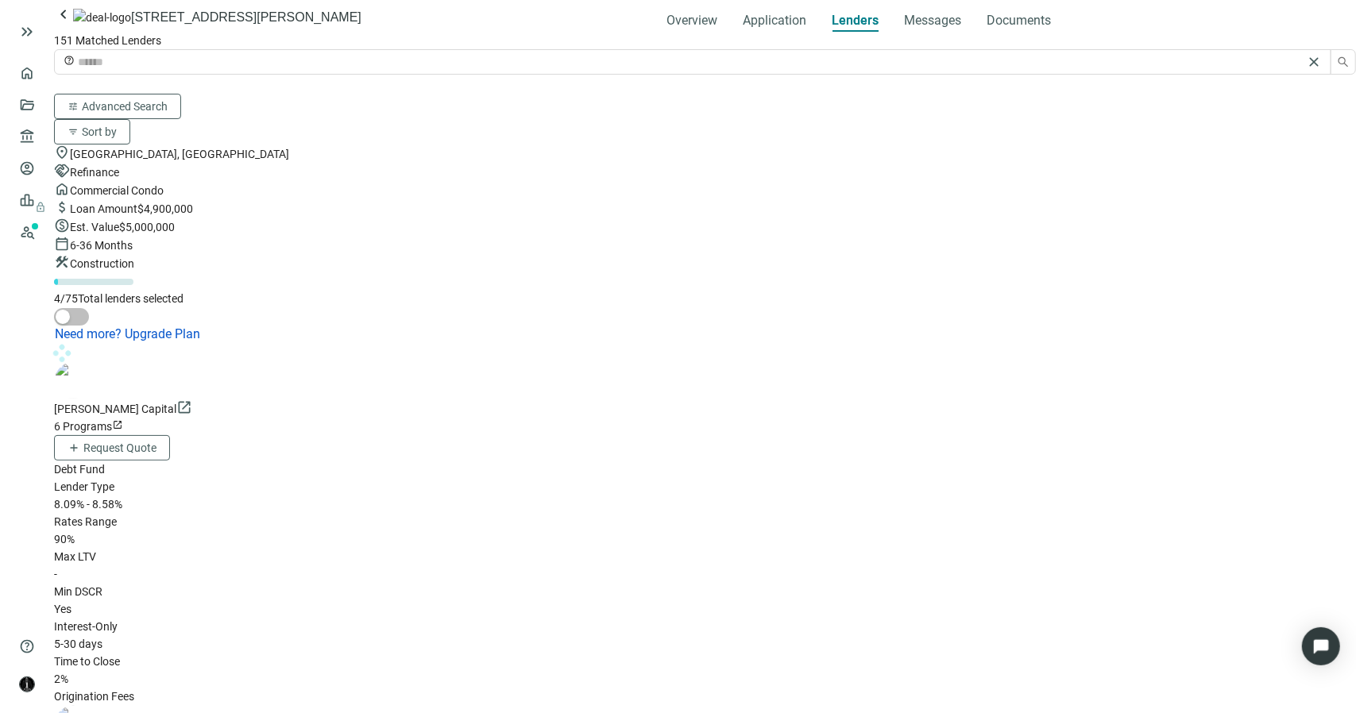
scroll to position [10489, 0]
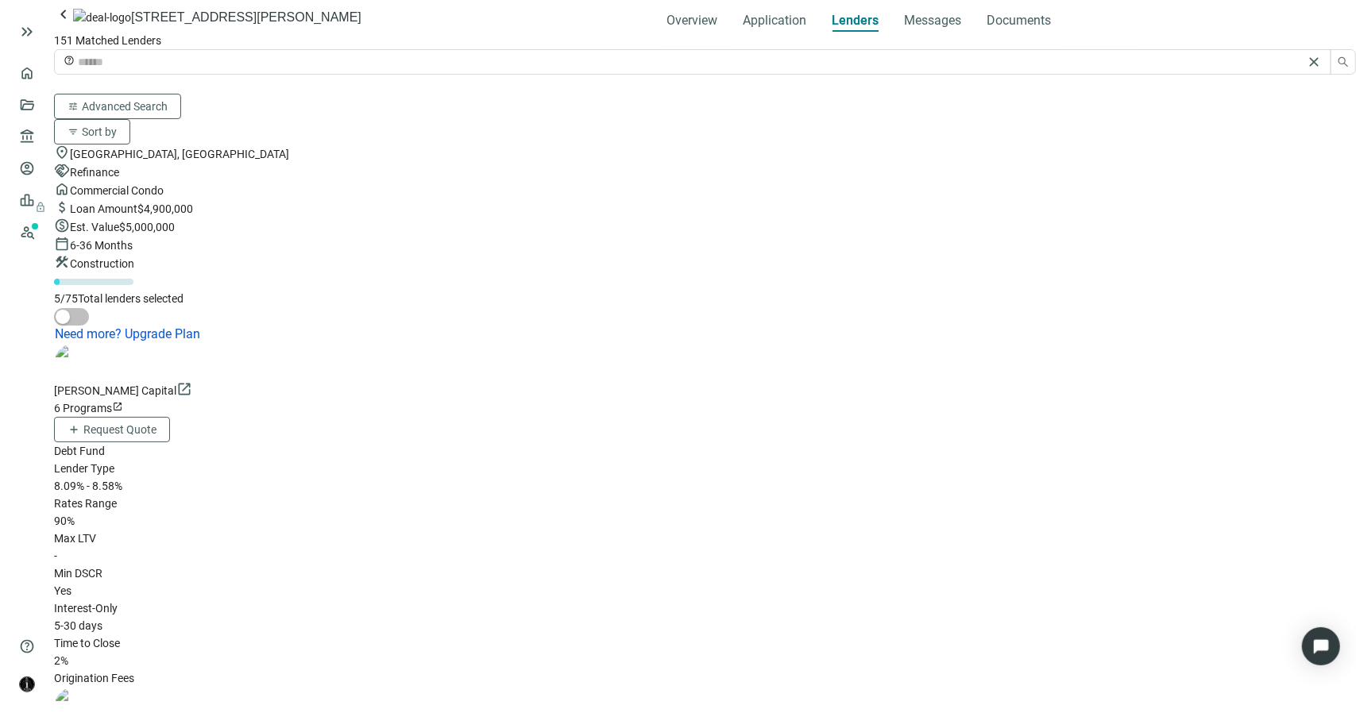
click at [904, 28] on span "Messages" at bounding box center [932, 20] width 57 height 15
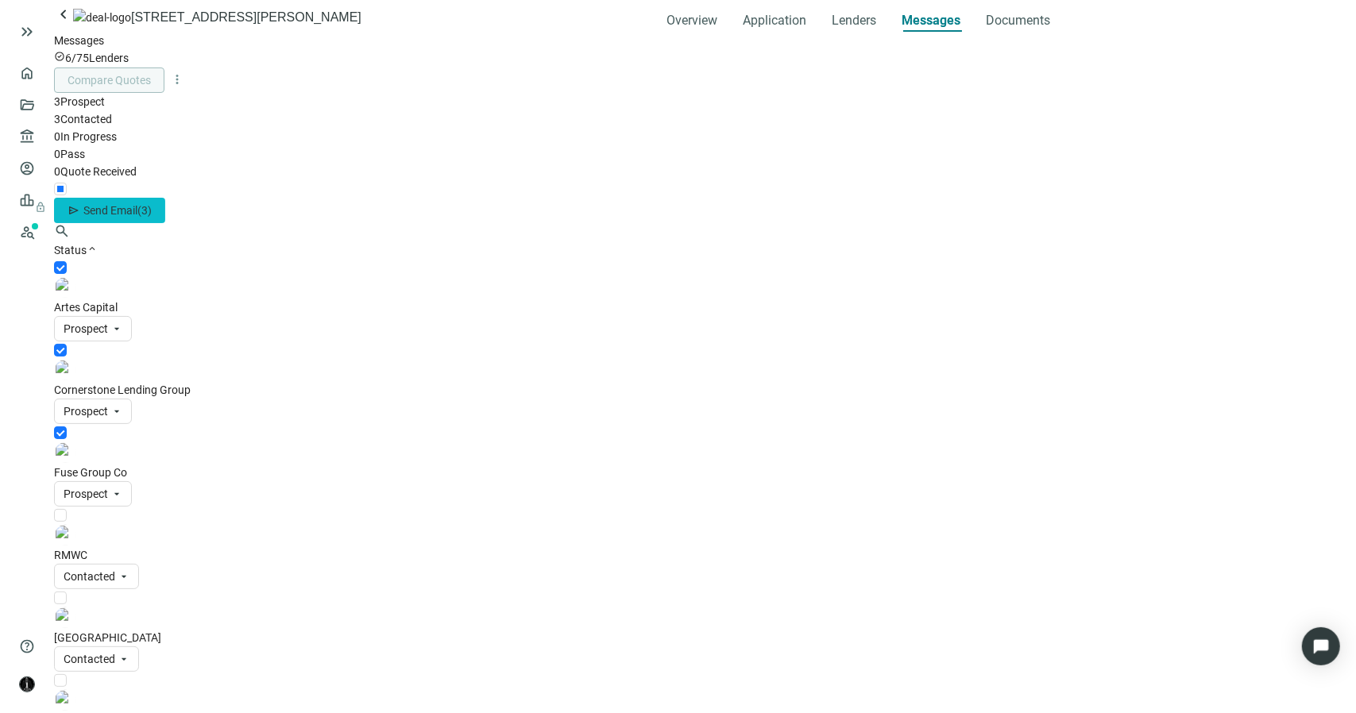
click at [137, 204] on span "Send Email" at bounding box center [110, 210] width 54 height 13
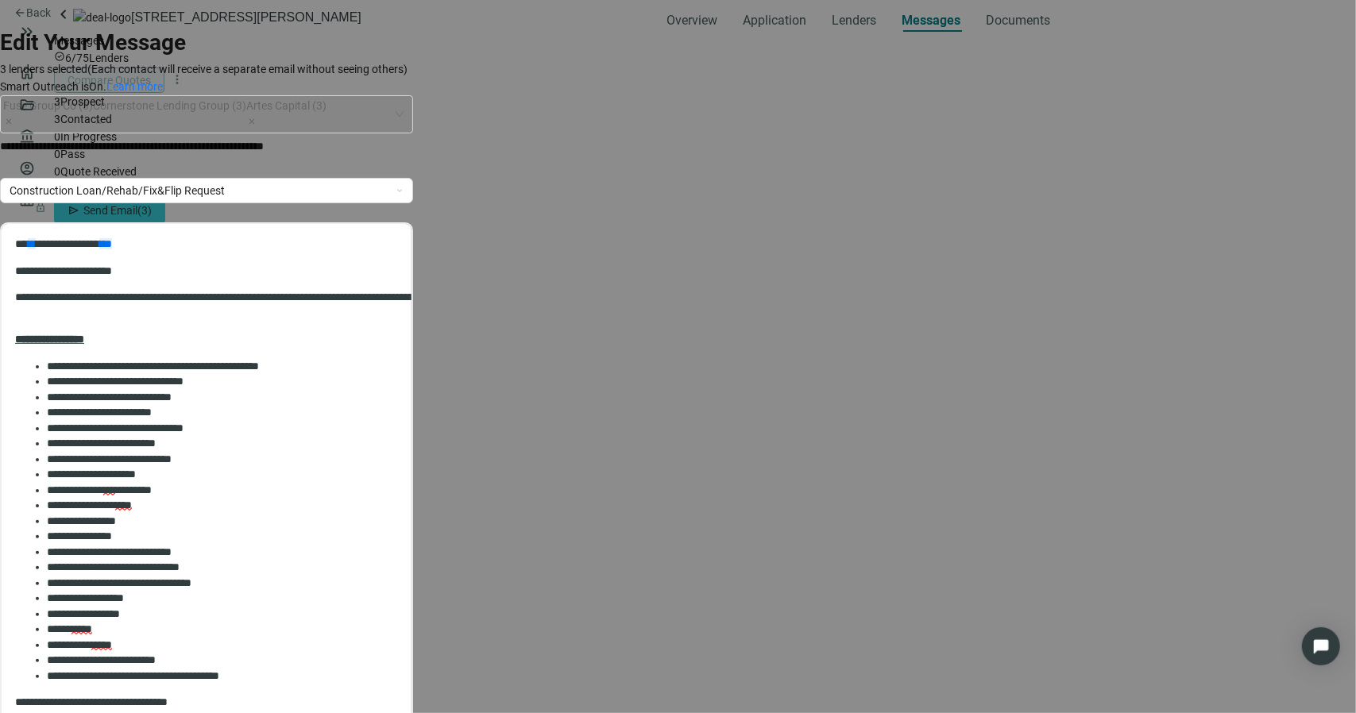
click at [28, 244] on p "**********" at bounding box center [401, 244] width 773 height 16
click at [342, 146] on p "**********" at bounding box center [171, 145] width 342 height 17
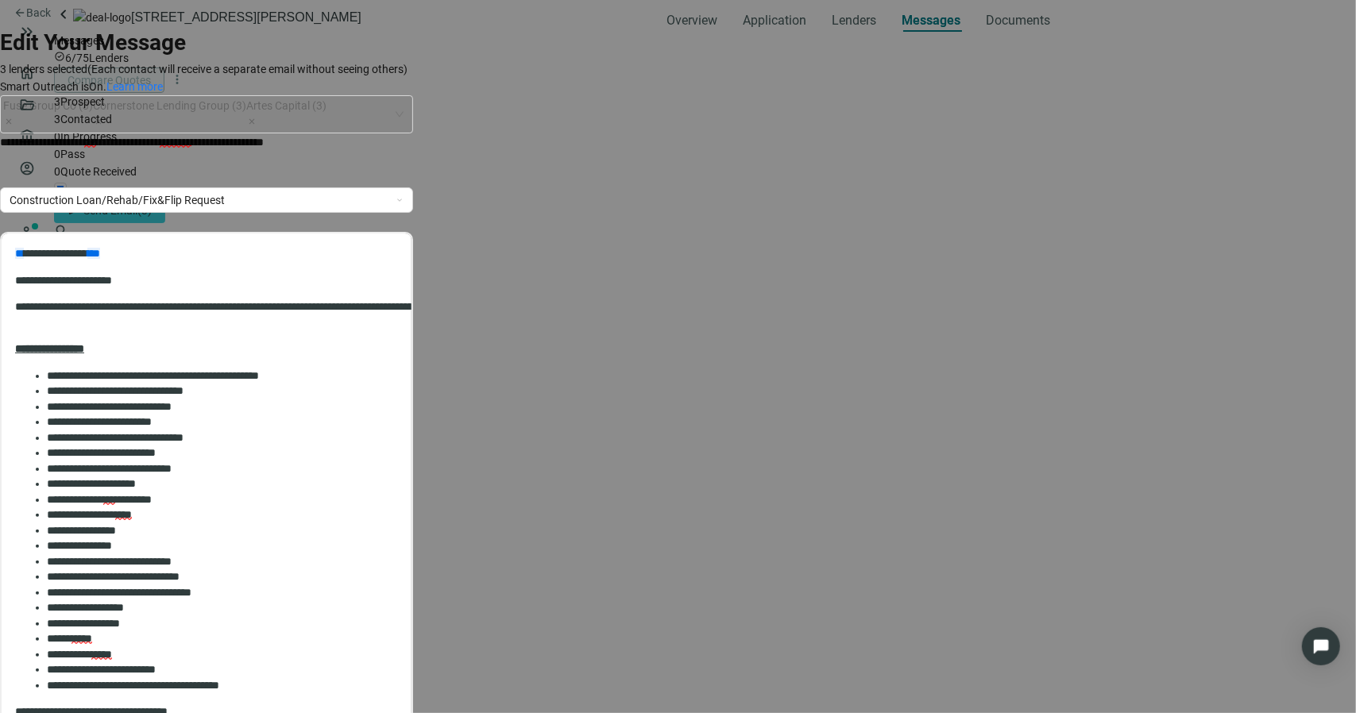
click at [218, 292] on body "**********" at bounding box center [206, 551] width 384 height 612
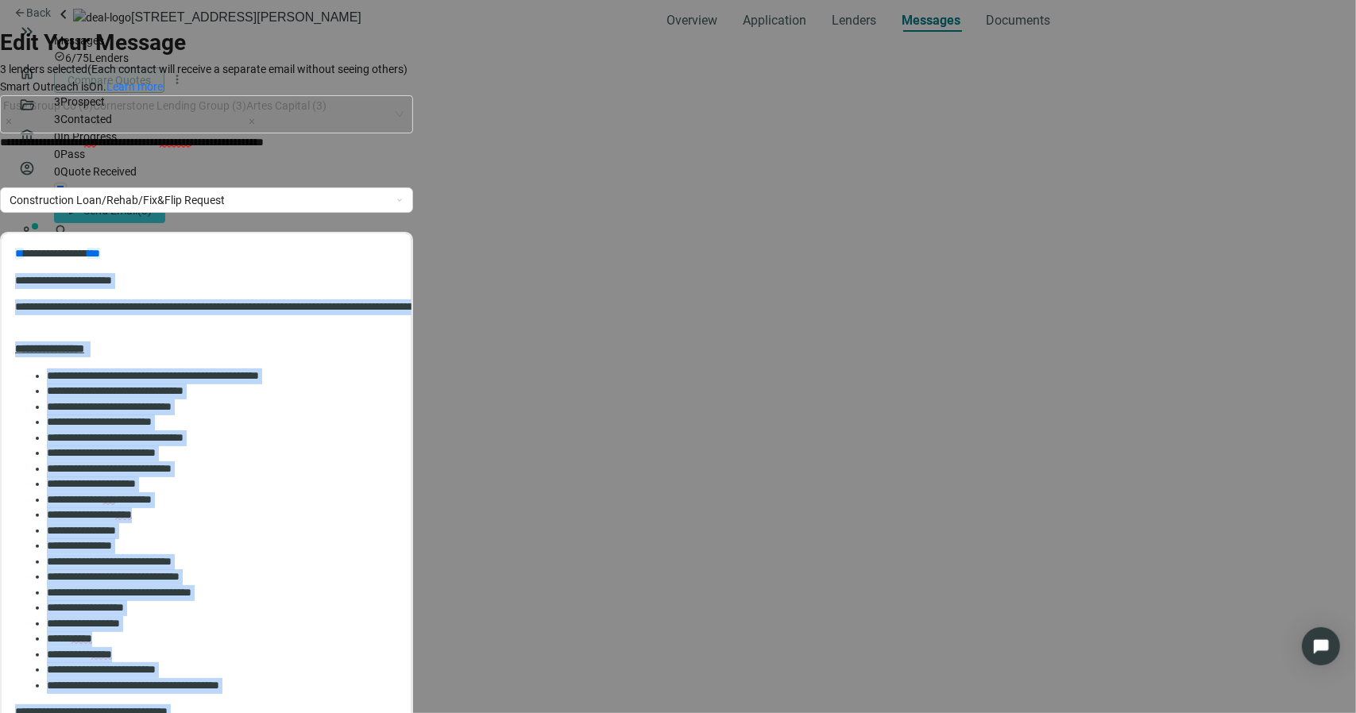
scroll to position [358, 0]
drag, startPoint x: 17, startPoint y: 280, endPoint x: 204, endPoint y: 400, distance: 223.0
click at [201, 398] on body "**********" at bounding box center [206, 551] width 384 height 612
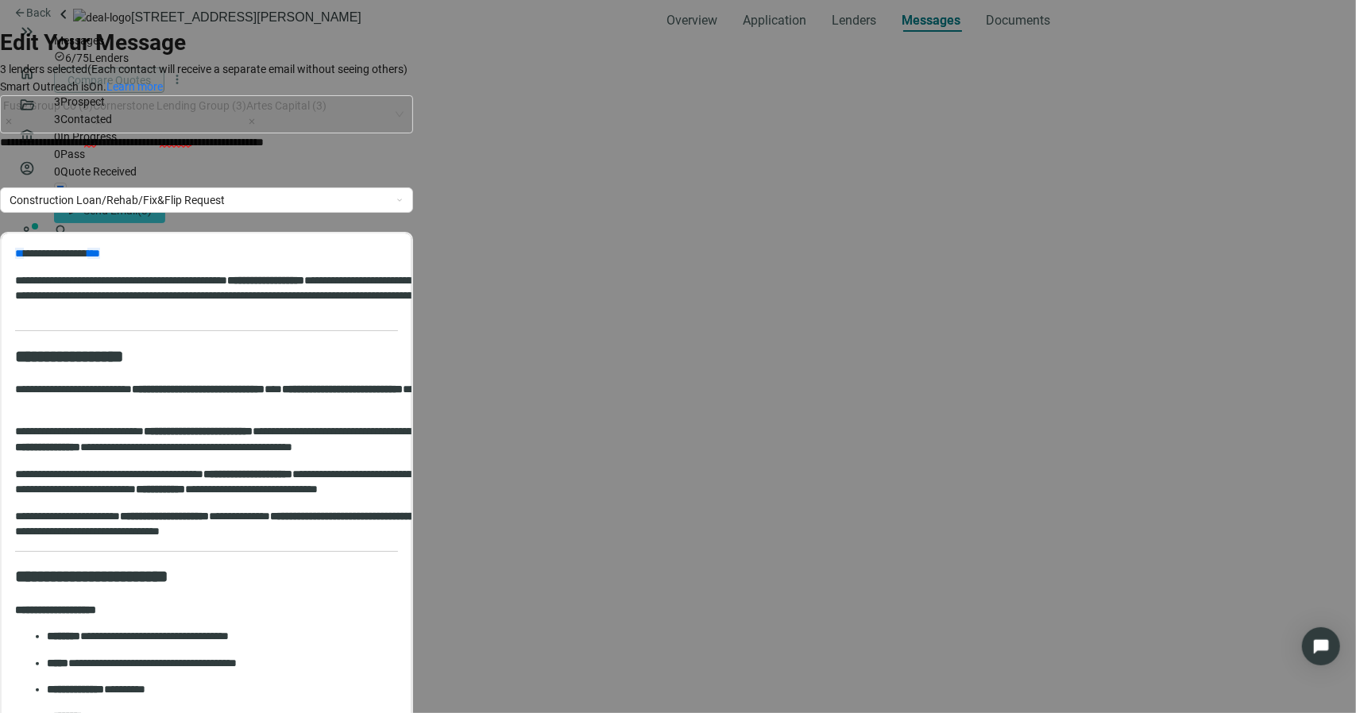
scroll to position [1520, 0]
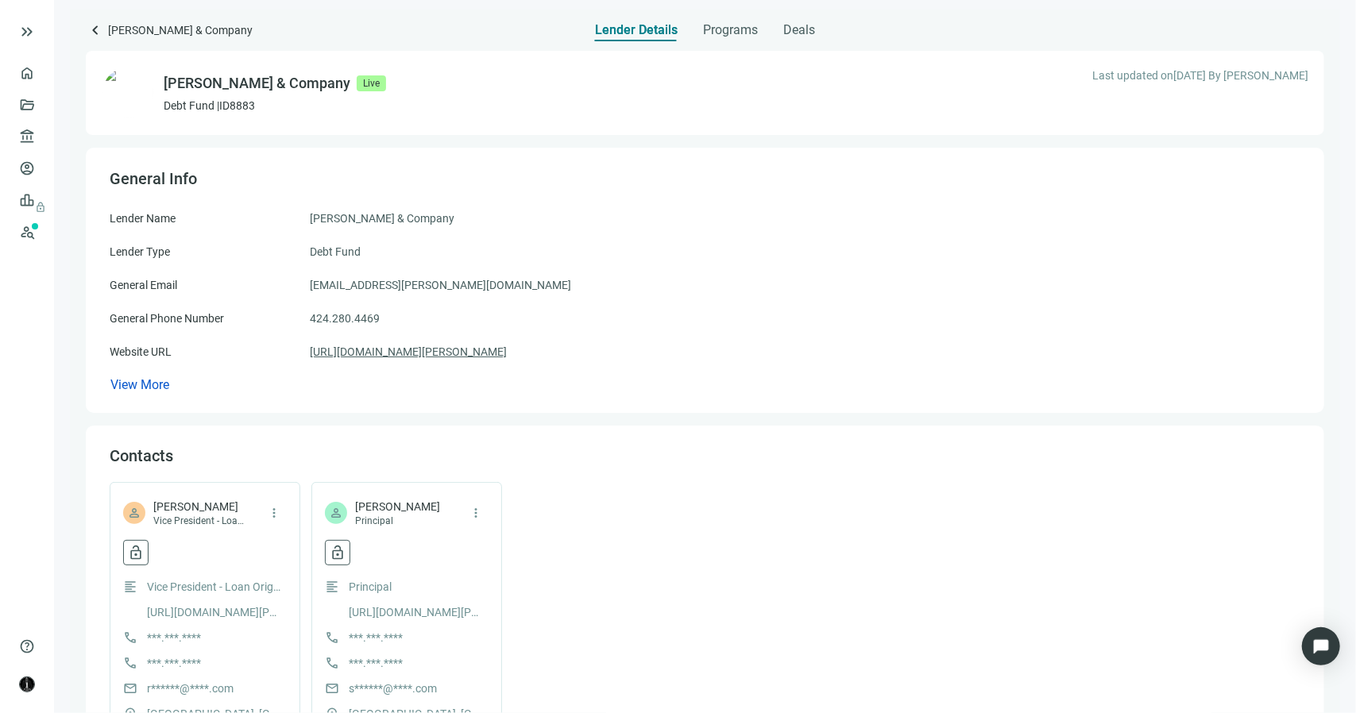
click at [382, 354] on link "[URL][DOMAIN_NAME][PERSON_NAME]" at bounding box center [408, 351] width 197 height 17
click at [96, 25] on span "keyboard_arrow_left" at bounding box center [95, 30] width 19 height 19
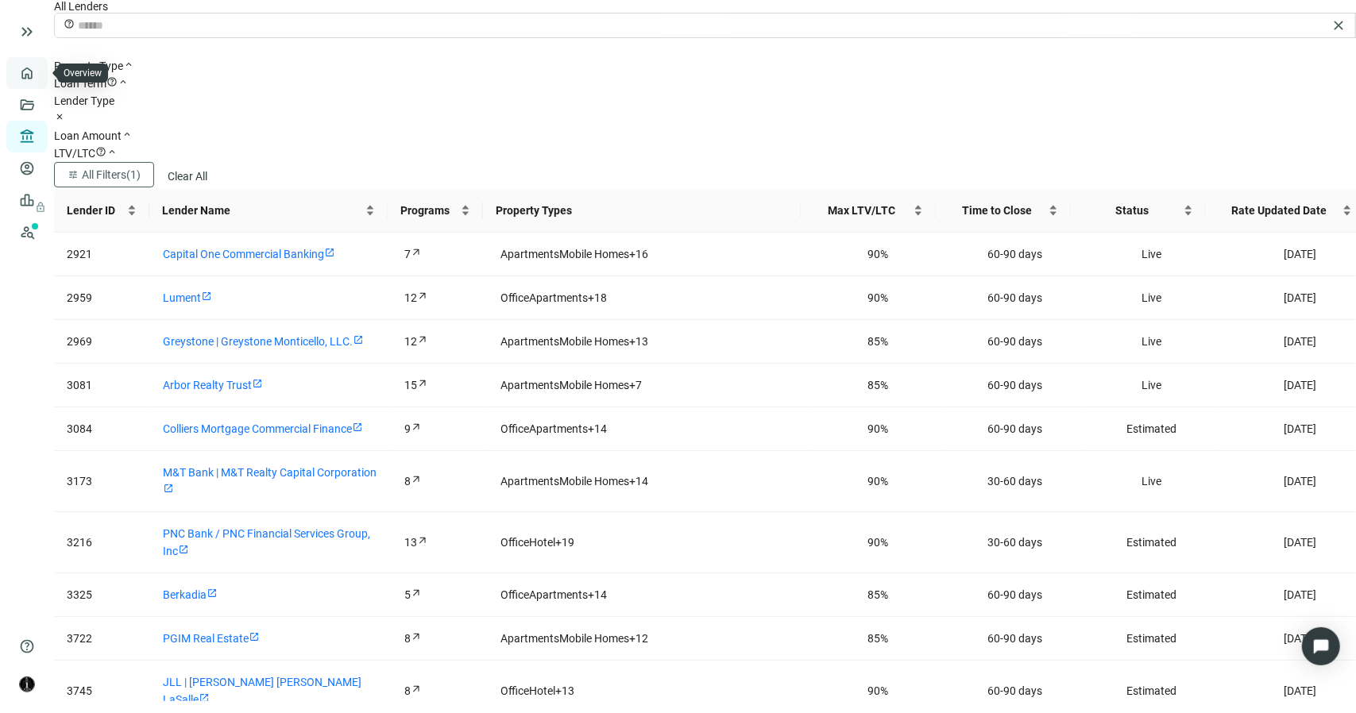
click at [40, 77] on link "Overview" at bounding box center [63, 73] width 47 height 13
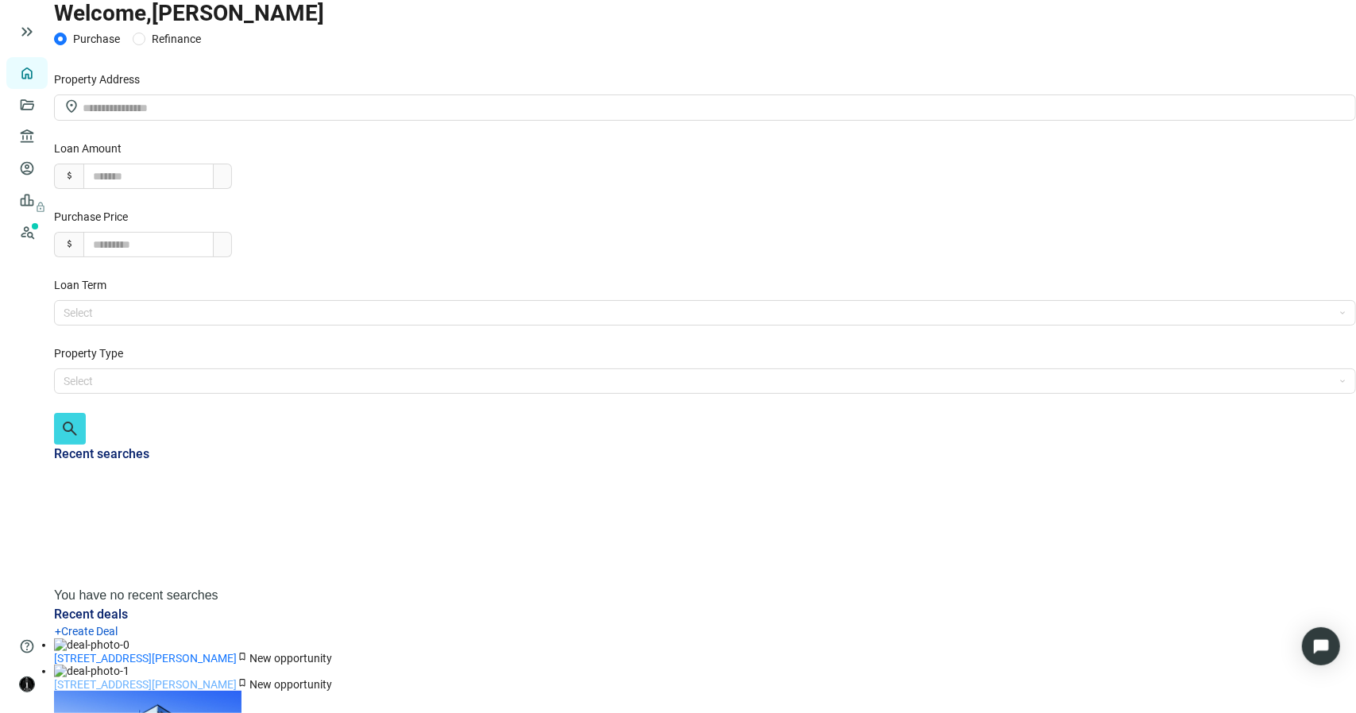
click at [237, 678] on link "[STREET_ADDRESS][PERSON_NAME]" at bounding box center [145, 684] width 183 height 13
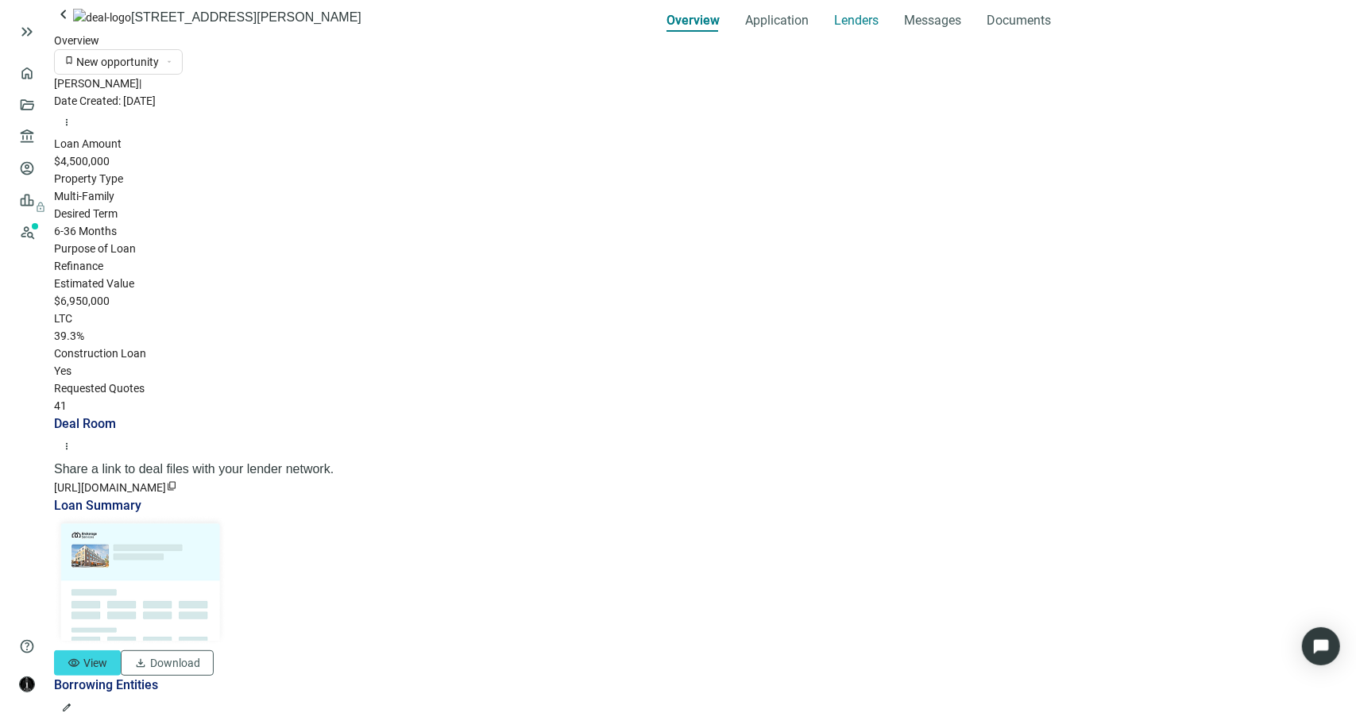
click at [834, 29] on span "Lenders" at bounding box center [856, 21] width 44 height 16
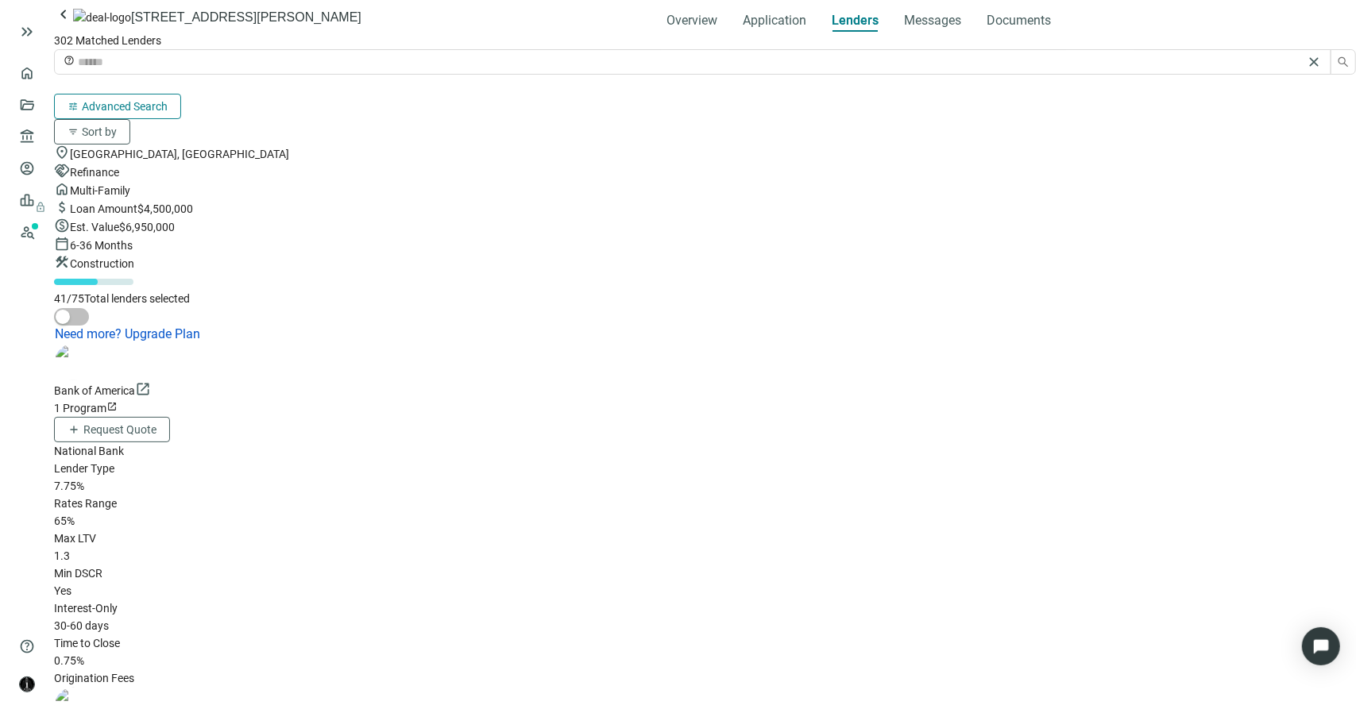
click at [79, 101] on span "tune" at bounding box center [73, 106] width 11 height 11
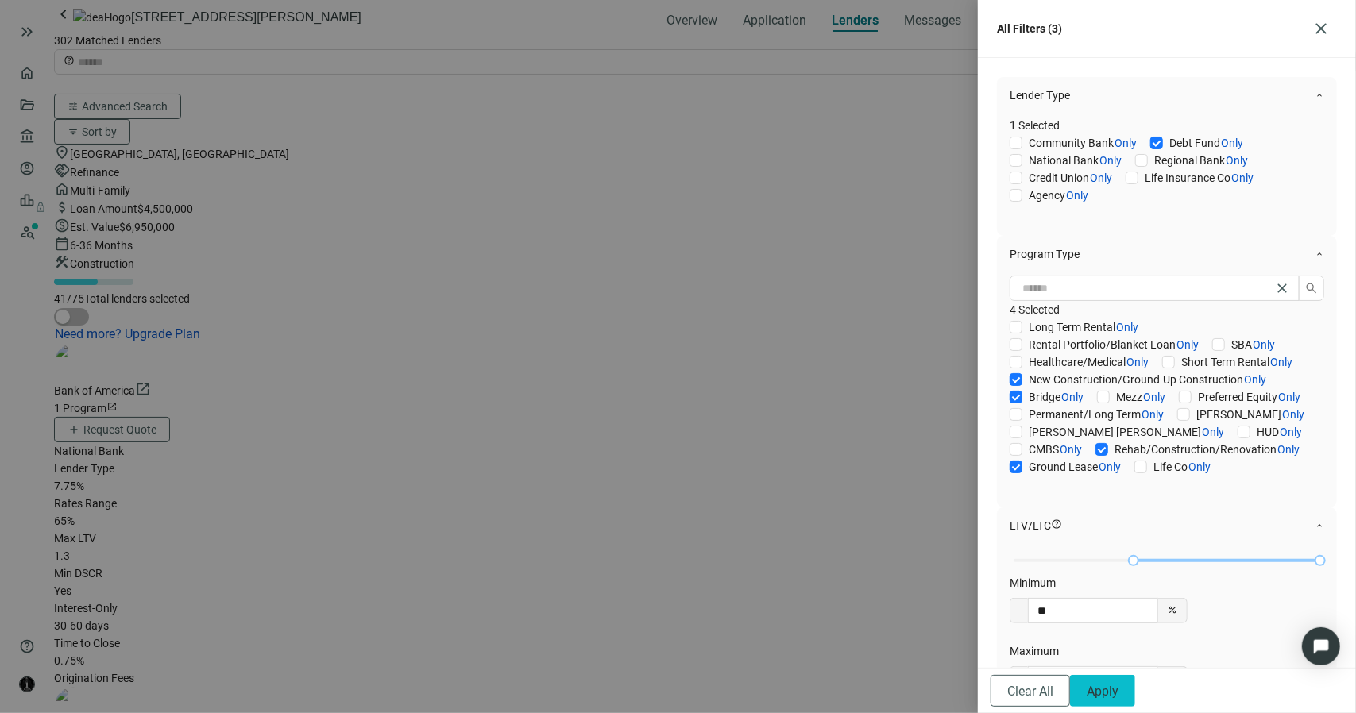
click at [1118, 686] on span "Apply" at bounding box center [1103, 691] width 32 height 15
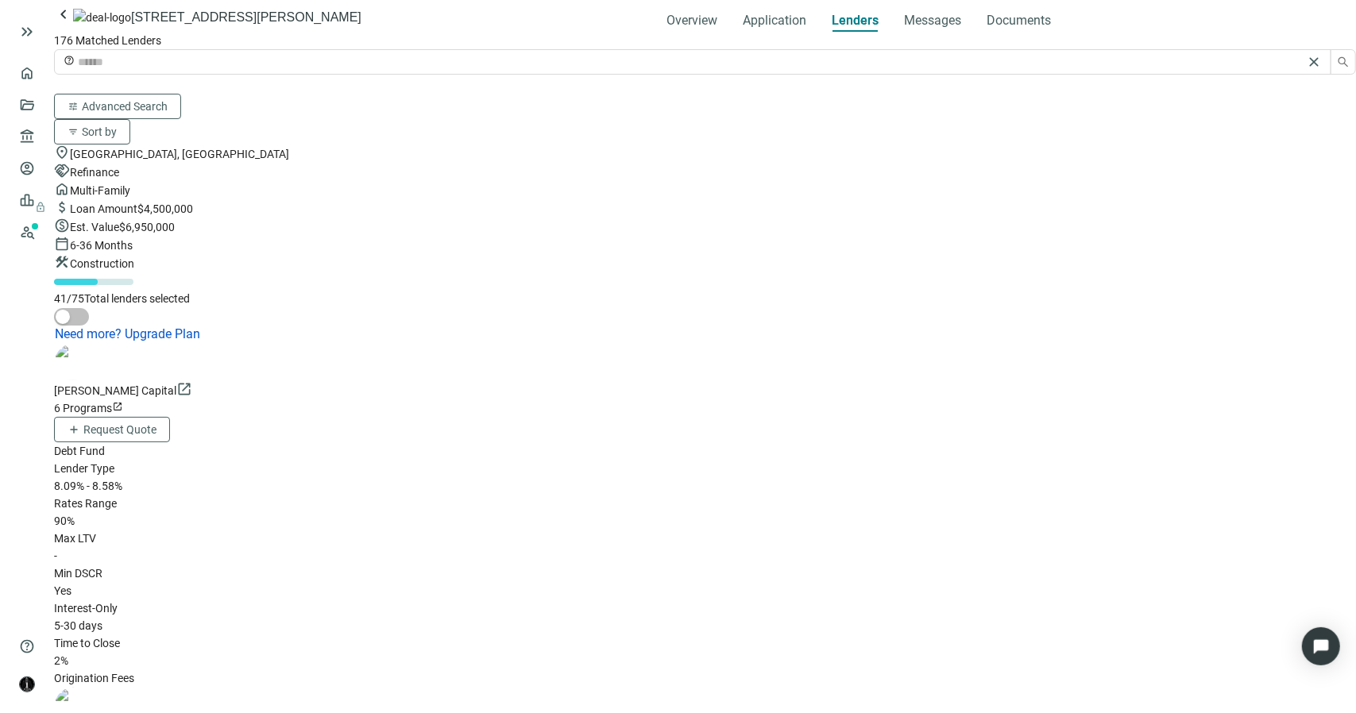
scroll to position [1632, 0]
click at [904, 28] on span "Messages" at bounding box center [932, 20] width 57 height 15
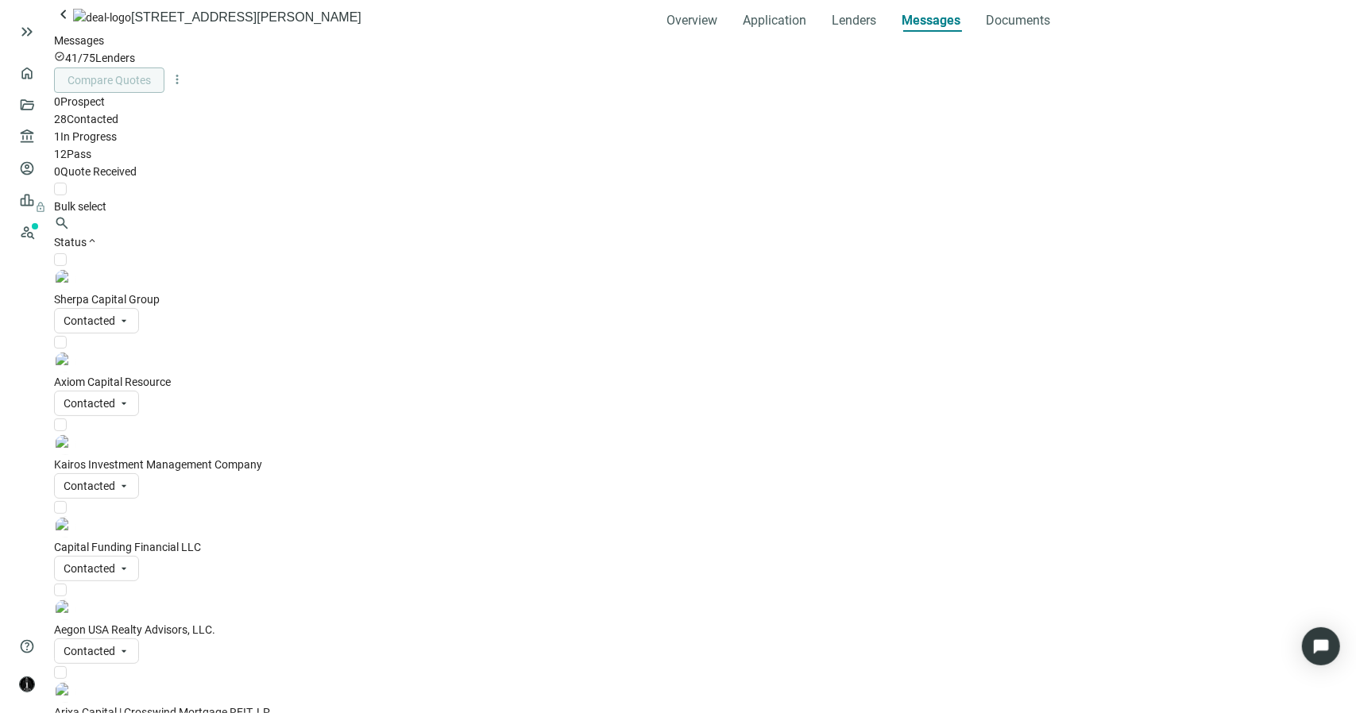
scroll to position [762, 0]
click at [73, 24] on span "keyboard_arrow_left" at bounding box center [63, 14] width 19 height 19
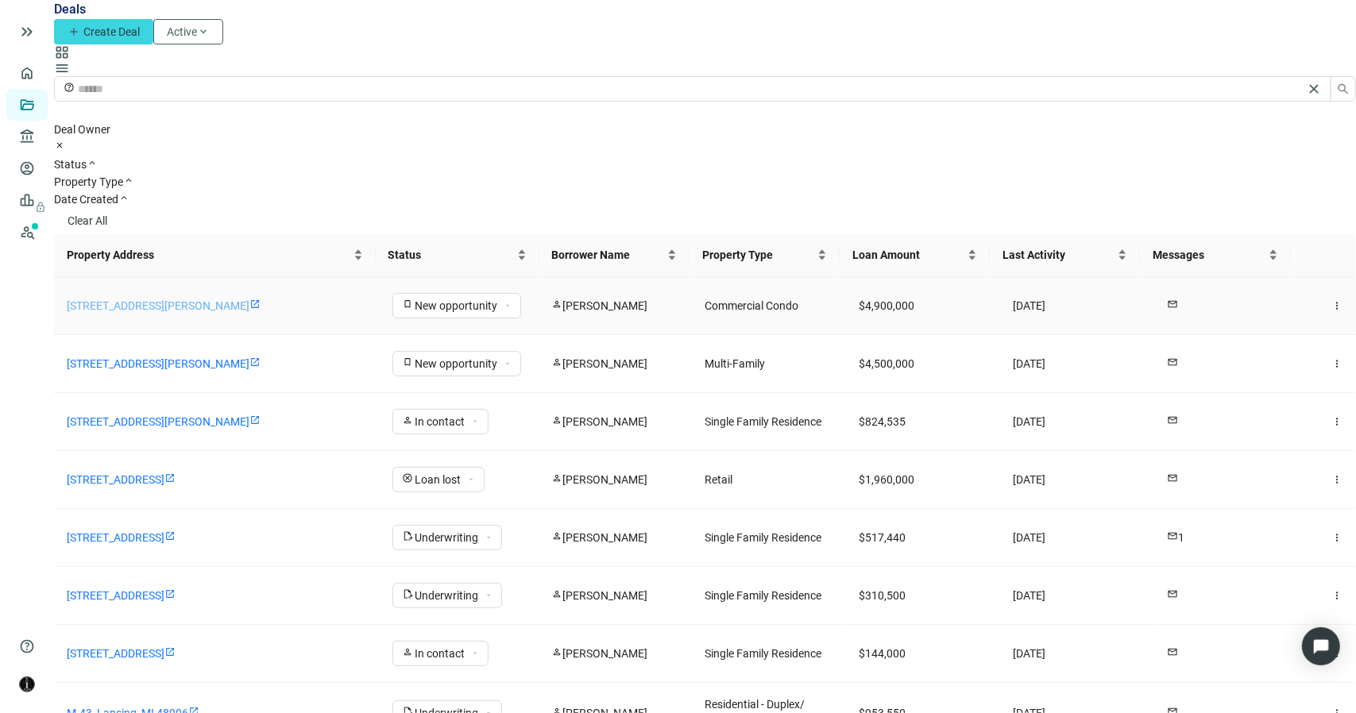
click at [207, 299] on link "[STREET_ADDRESS][PERSON_NAME]" at bounding box center [158, 305] width 183 height 13
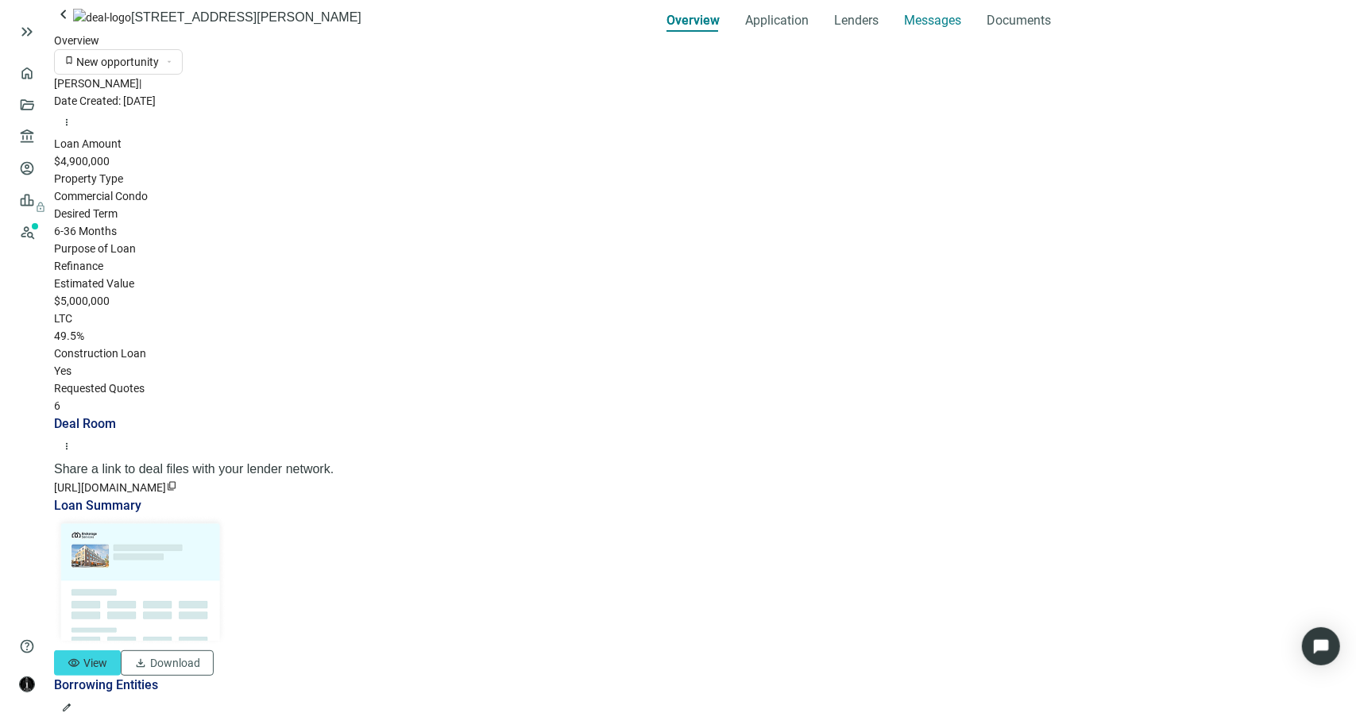
click at [904, 28] on span "Messages" at bounding box center [932, 20] width 57 height 15
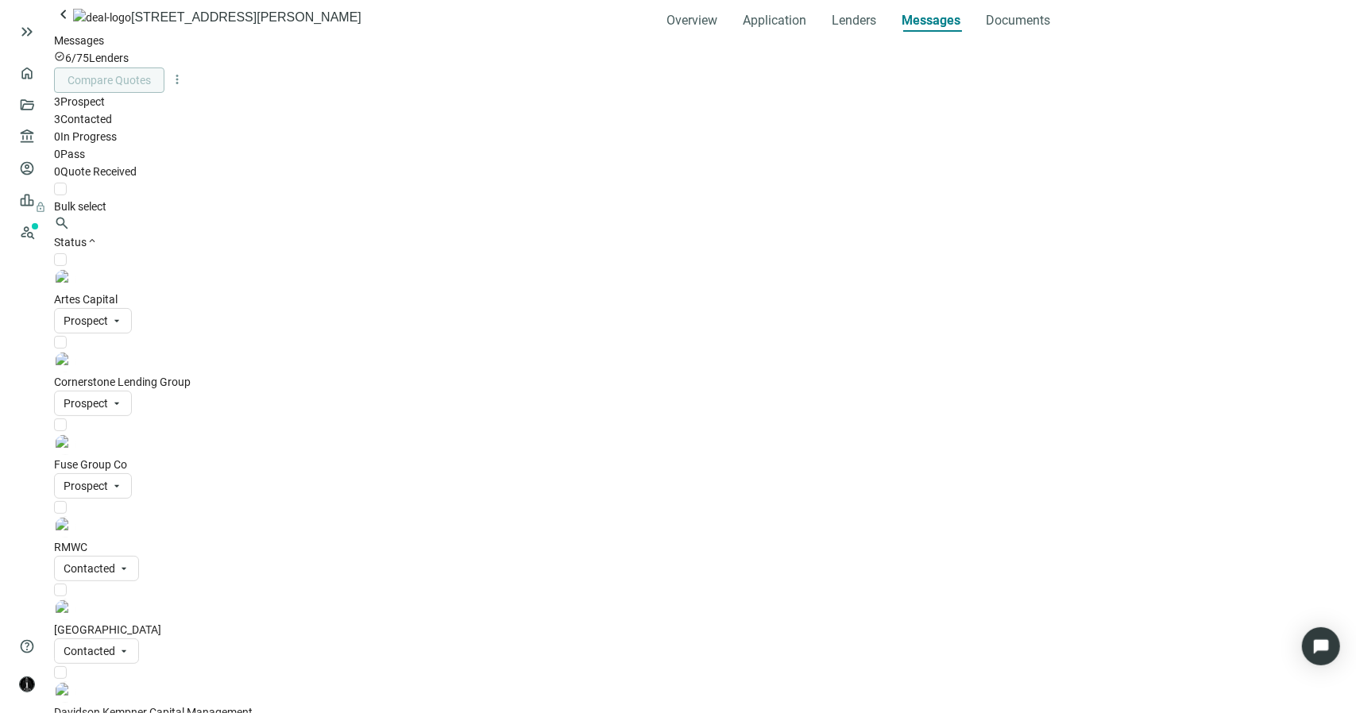
click at [259, 539] on p "RMWC" at bounding box center [705, 547] width 1302 height 17
drag, startPoint x: 467, startPoint y: 628, endPoint x: 427, endPoint y: 329, distance: 302.1
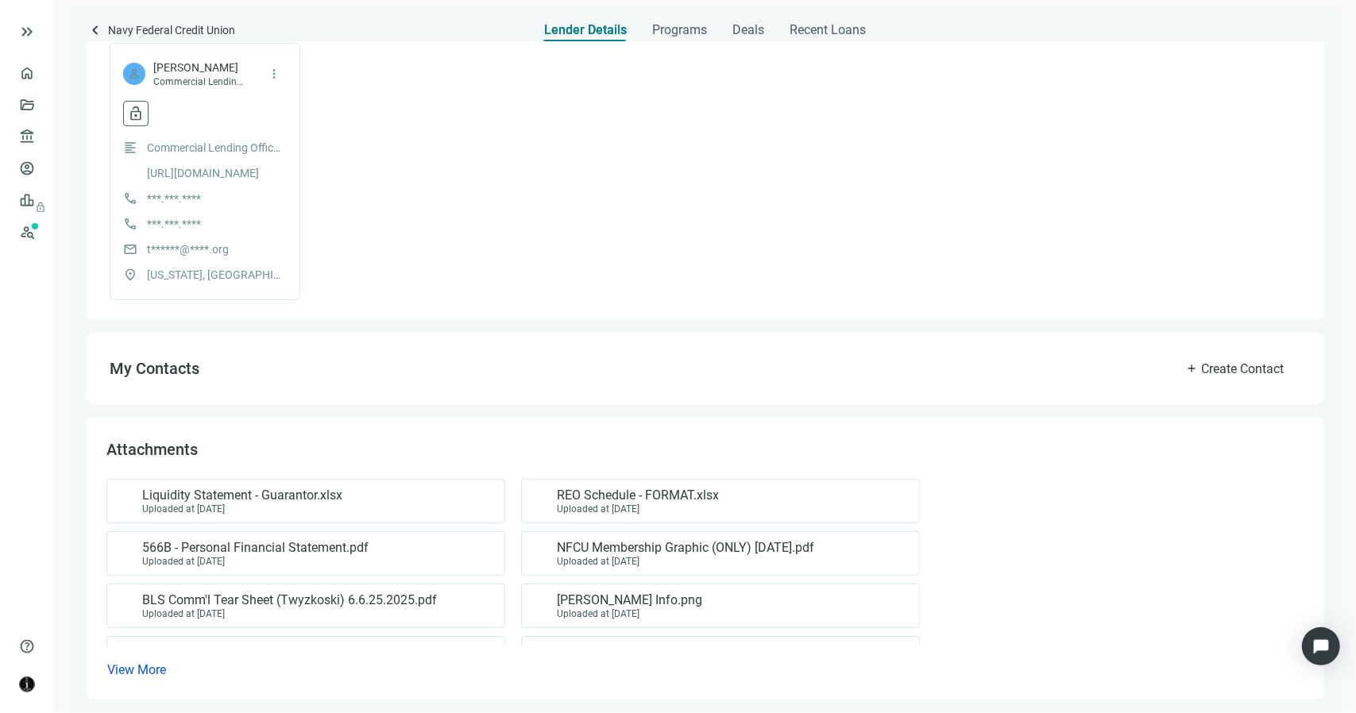
scroll to position [414, 0]
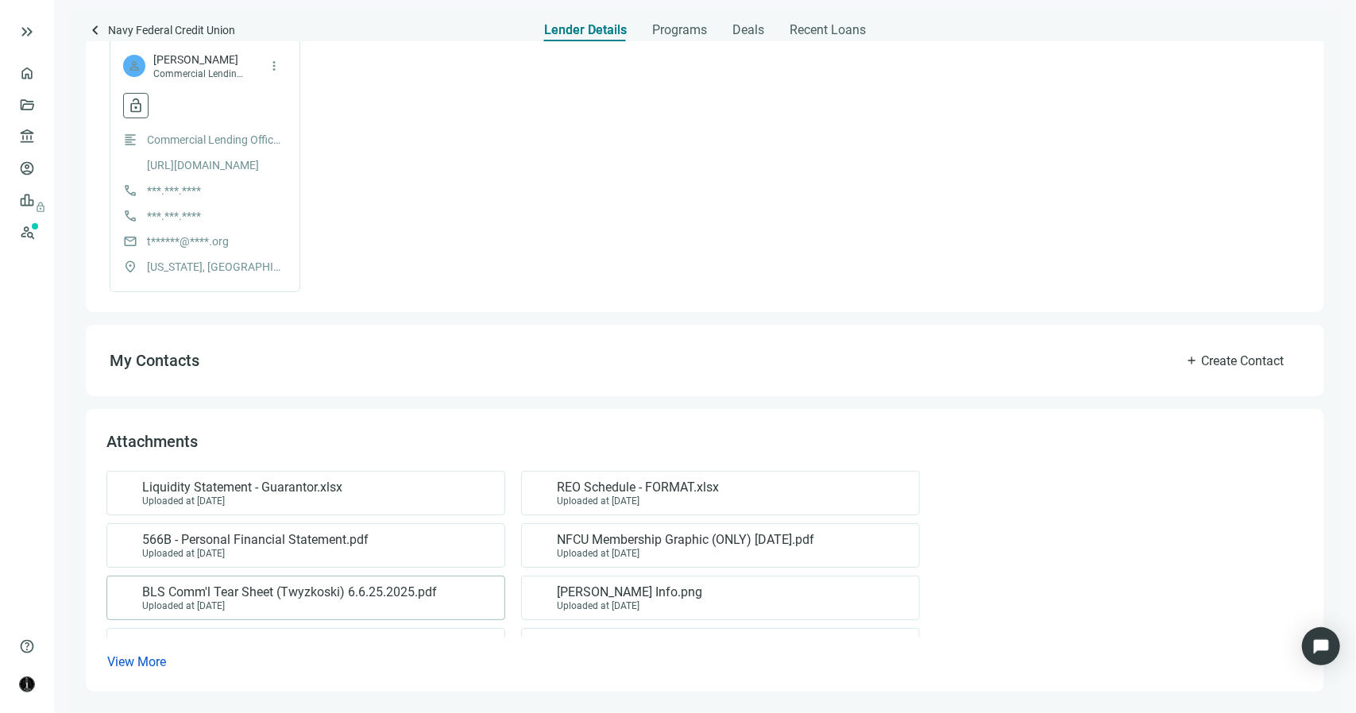
click at [388, 601] on div "Uploaded at [DATE]" at bounding box center [289, 606] width 295 height 11
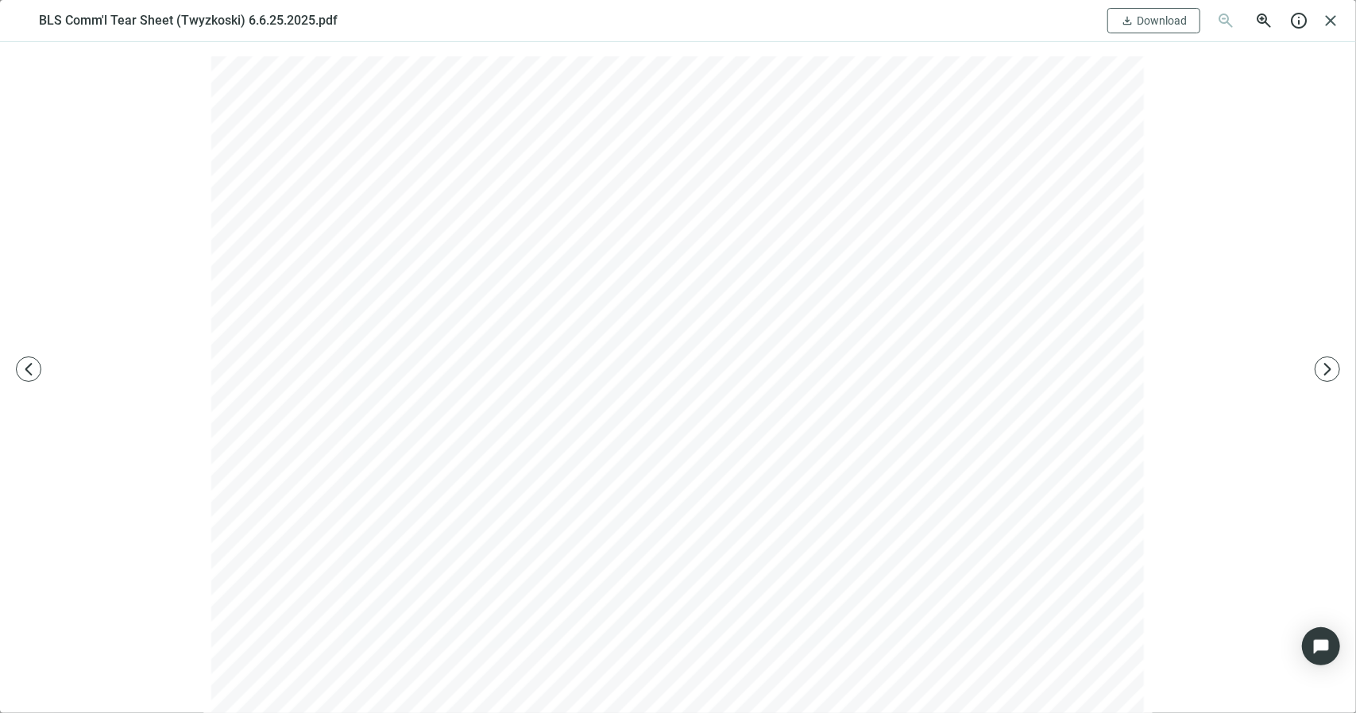
scroll to position [0, 0]
click at [1329, 16] on span "close" at bounding box center [1330, 20] width 19 height 19
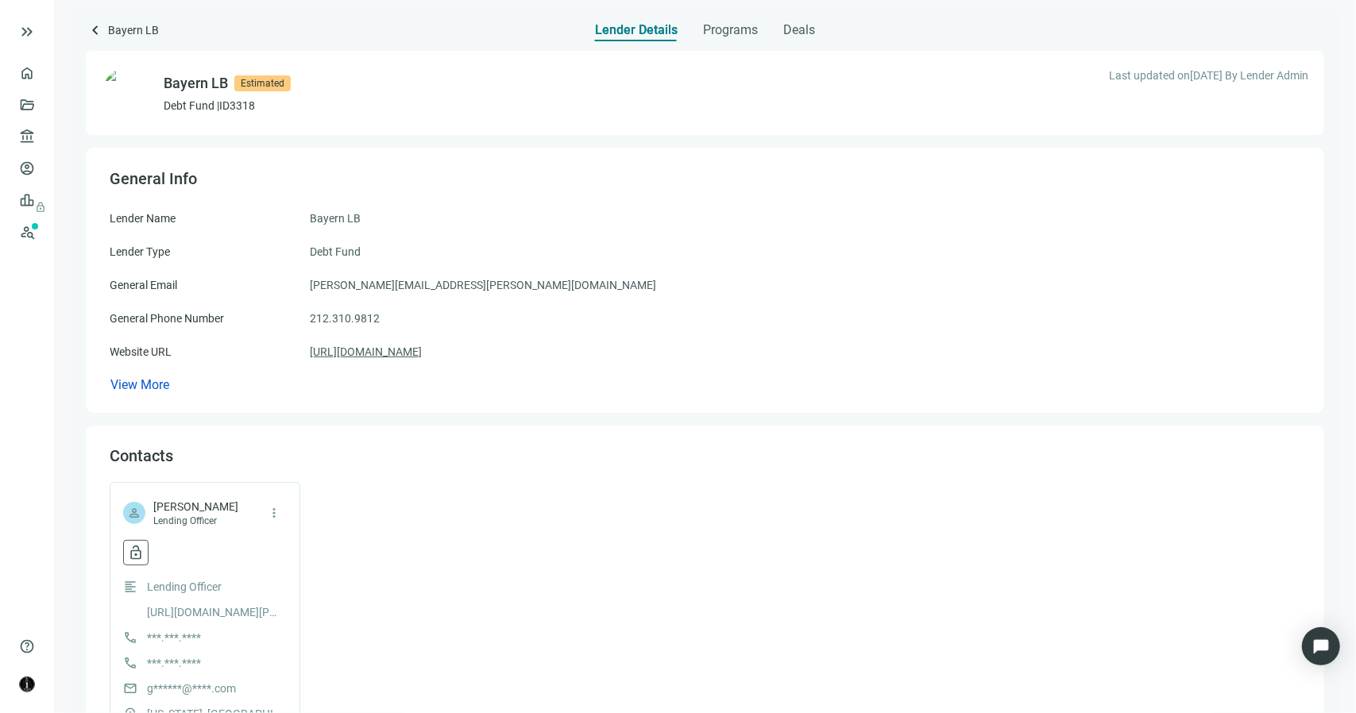
click at [389, 353] on link "https://bayernlb.com" at bounding box center [366, 351] width 112 height 17
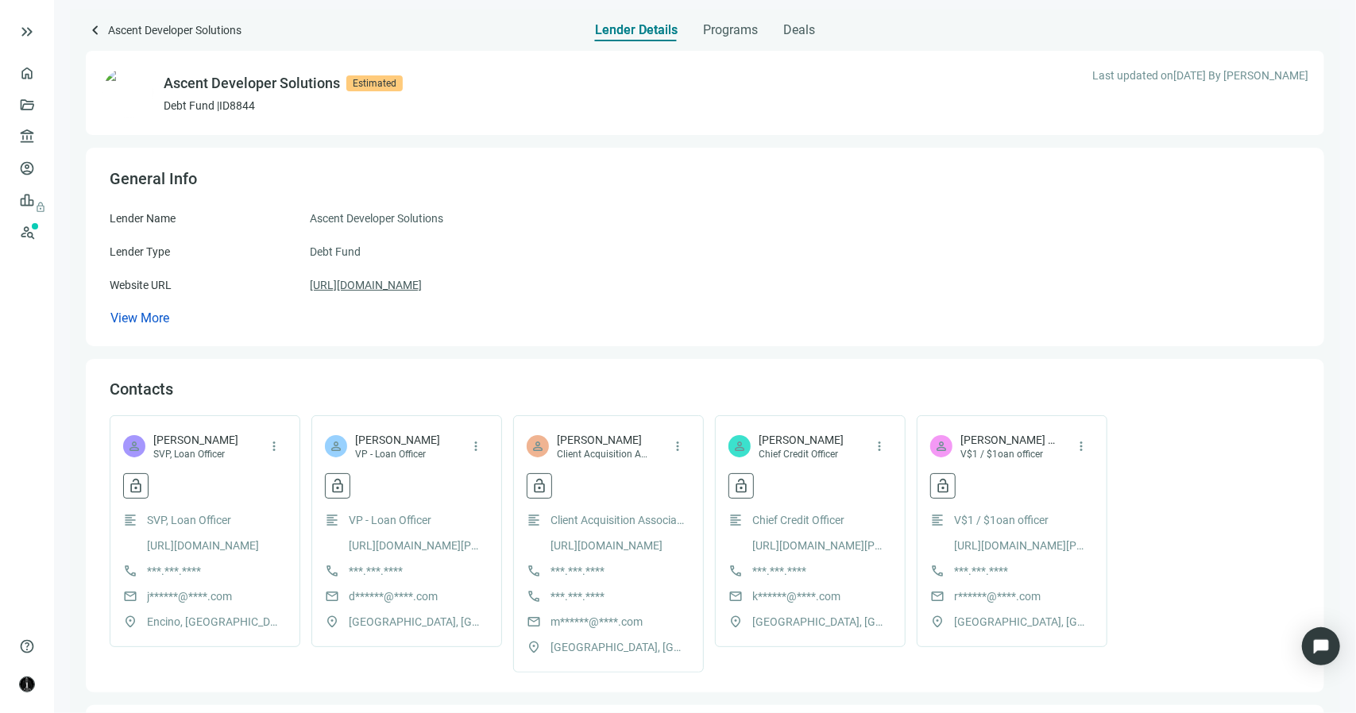
click at [422, 288] on link "https://www.ascentds.com/" at bounding box center [366, 284] width 112 height 17
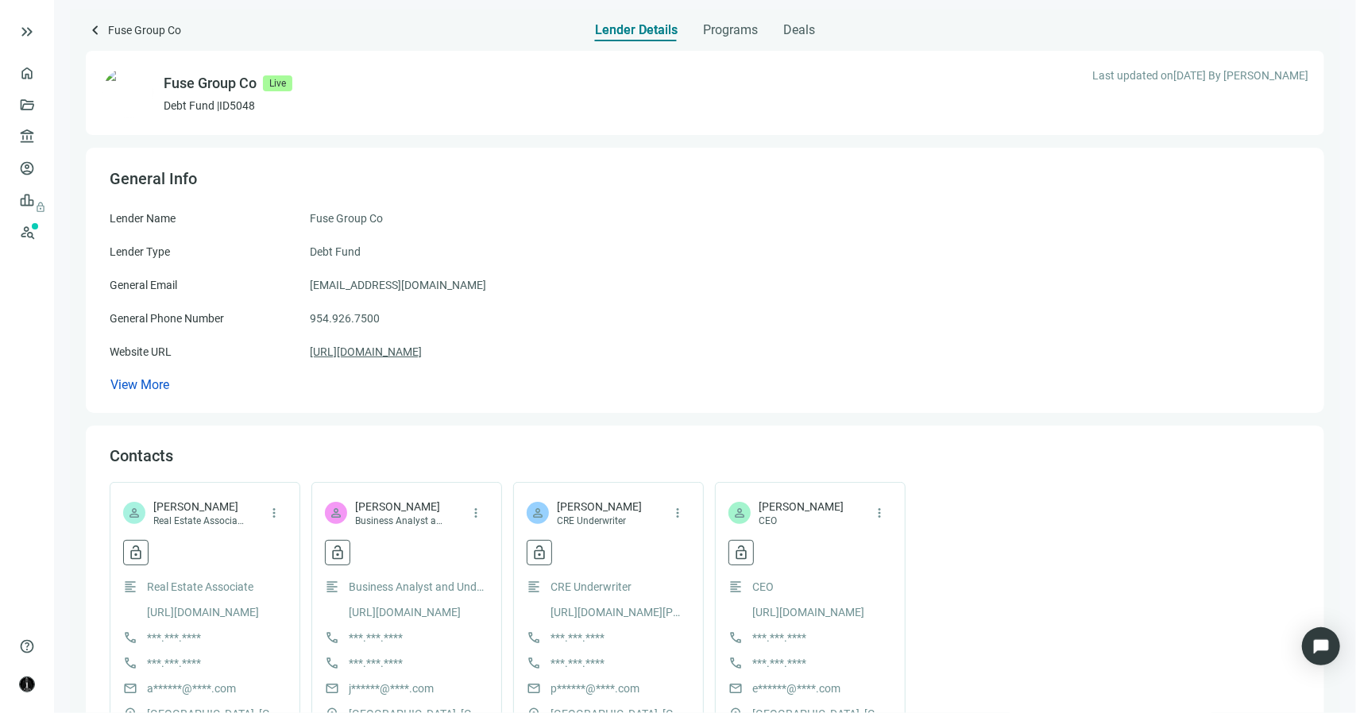
click at [384, 350] on link "[URL][DOMAIN_NAME]" at bounding box center [366, 351] width 112 height 17
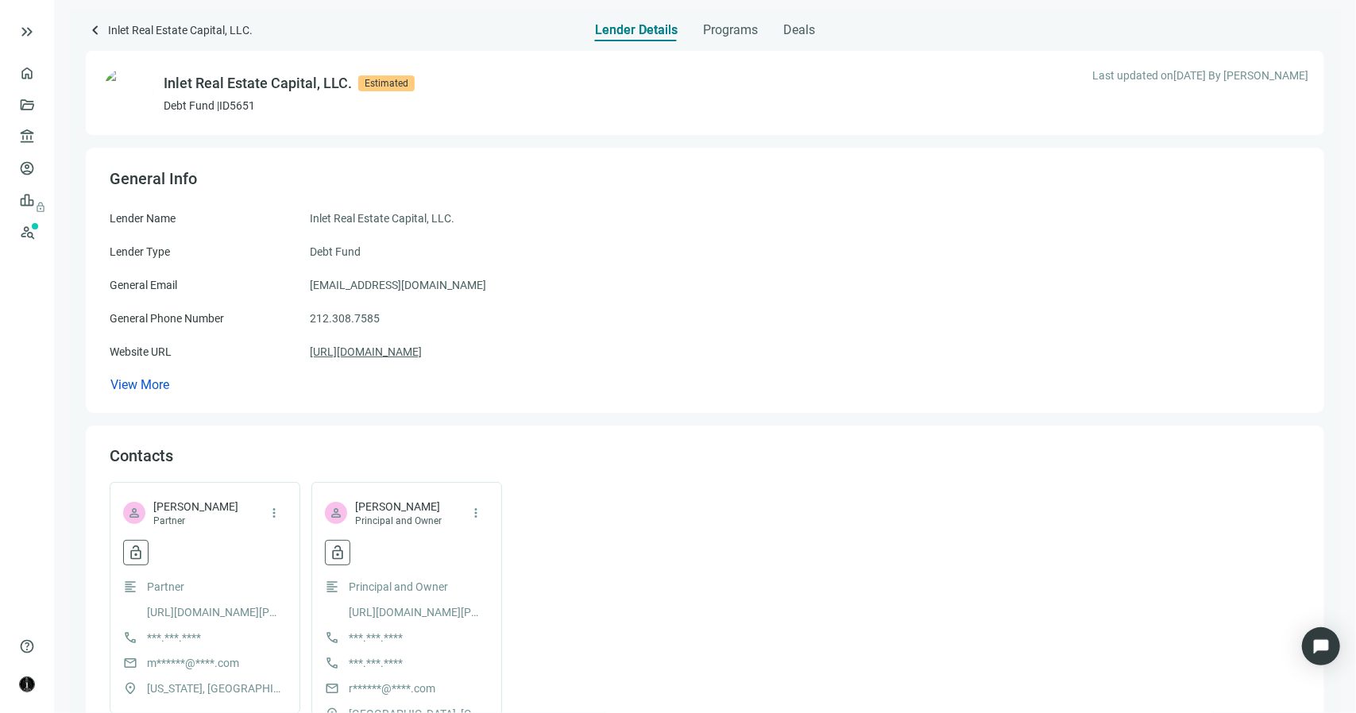
click at [393, 350] on link "[URL][DOMAIN_NAME]" at bounding box center [366, 351] width 112 height 17
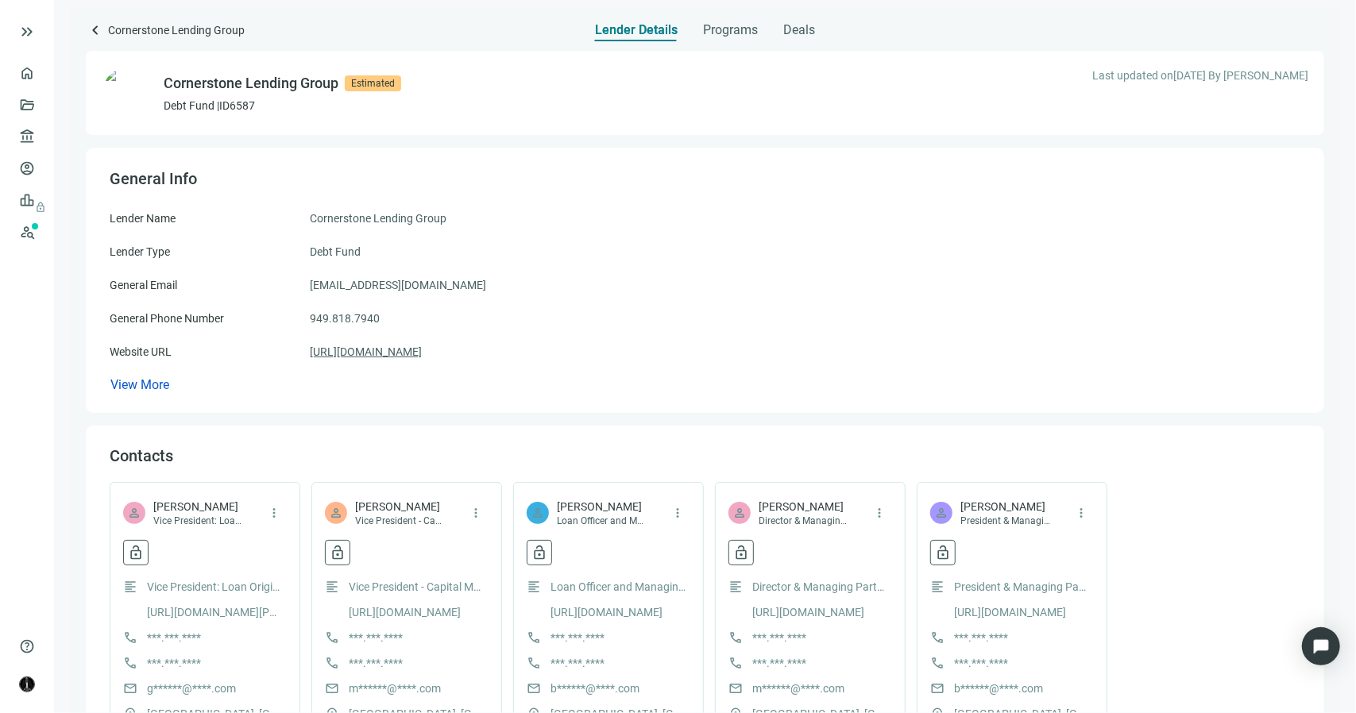
click at [422, 356] on link "[URL][DOMAIN_NAME]" at bounding box center [366, 351] width 112 height 17
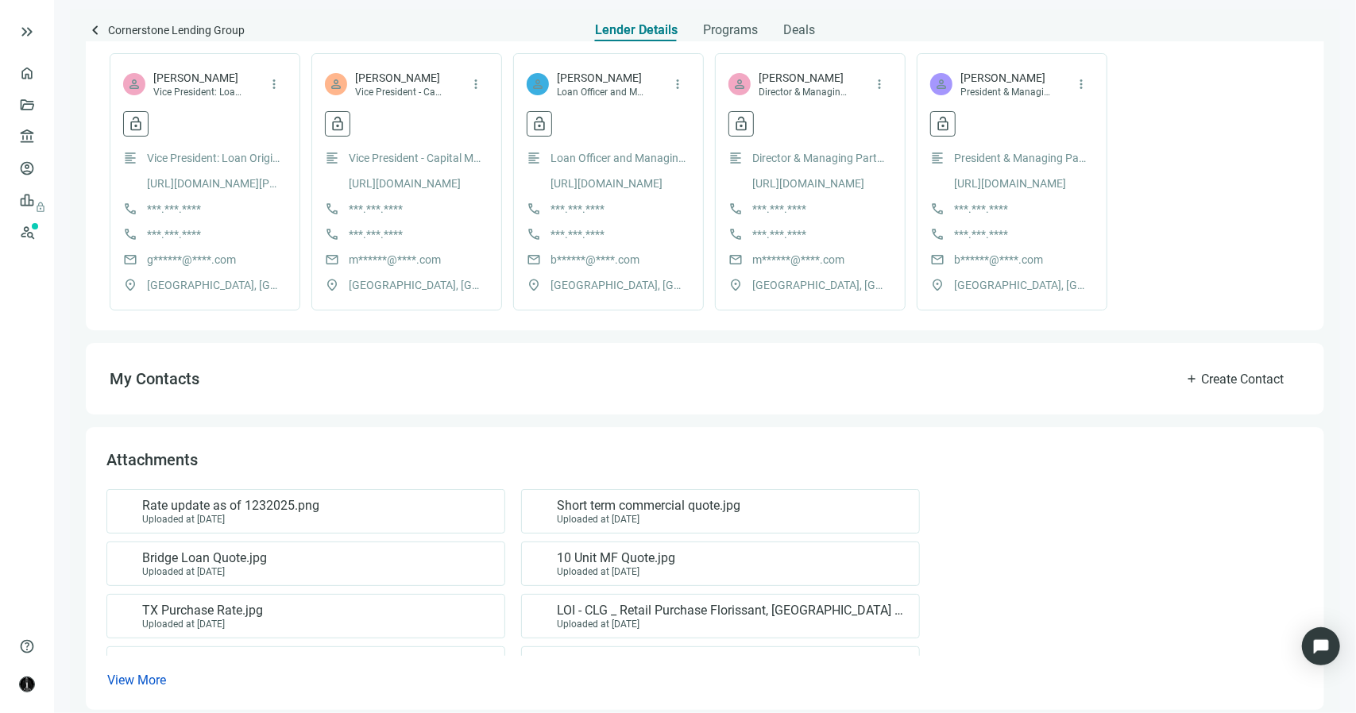
scroll to position [447, 0]
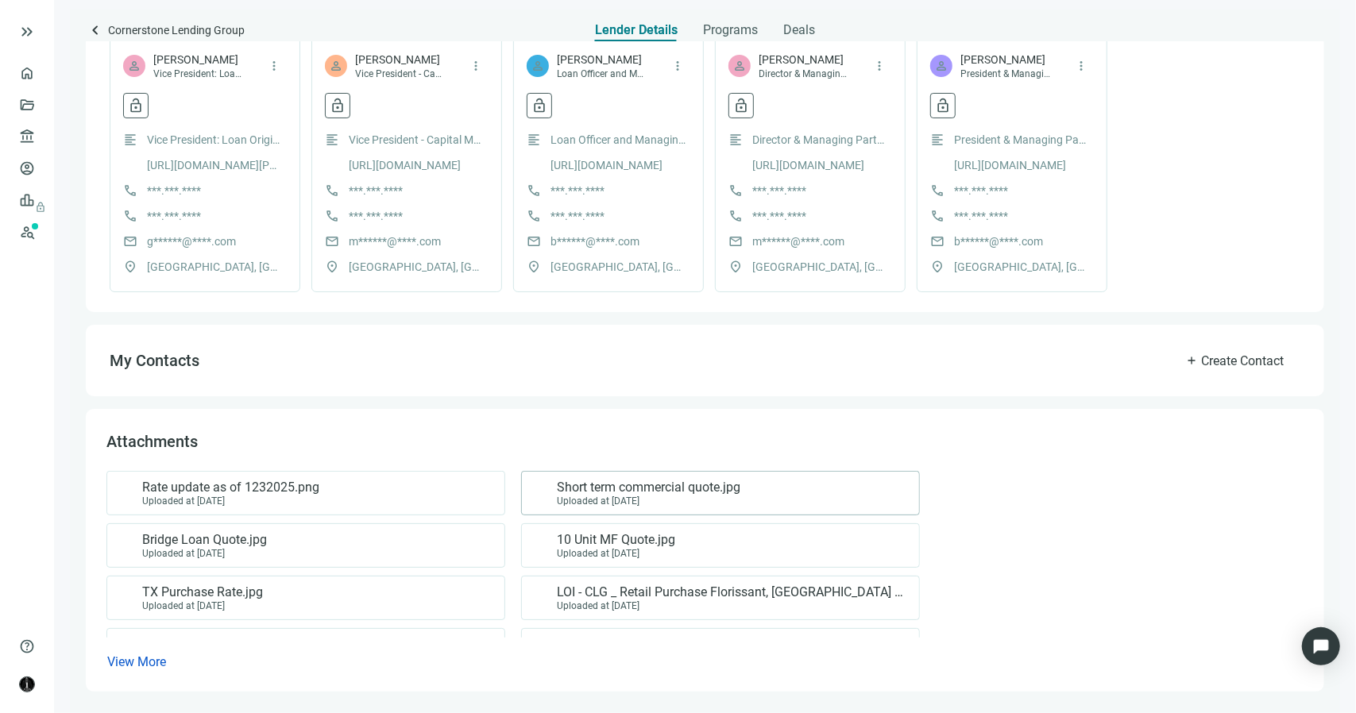
click at [585, 492] on span "Short term commercial quote.jpg" at bounding box center [649, 488] width 184 height 16
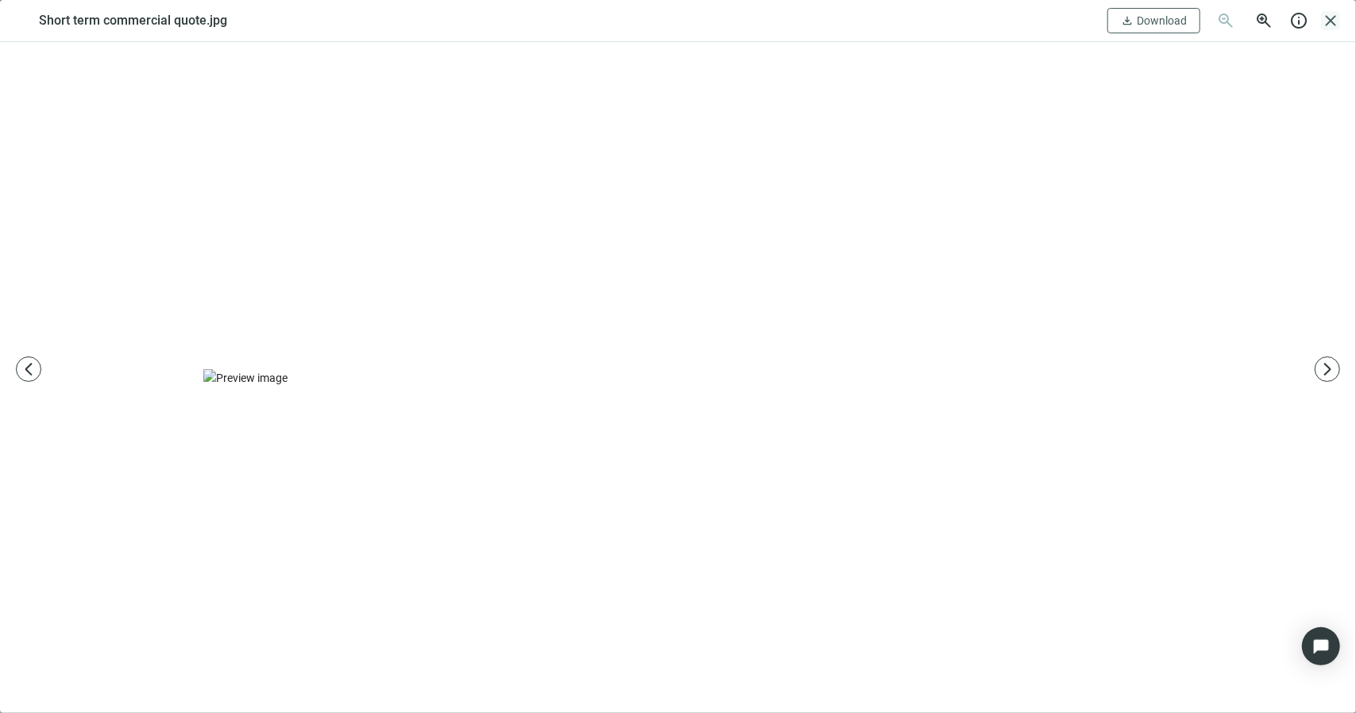
click at [1331, 17] on span "close" at bounding box center [1330, 20] width 19 height 19
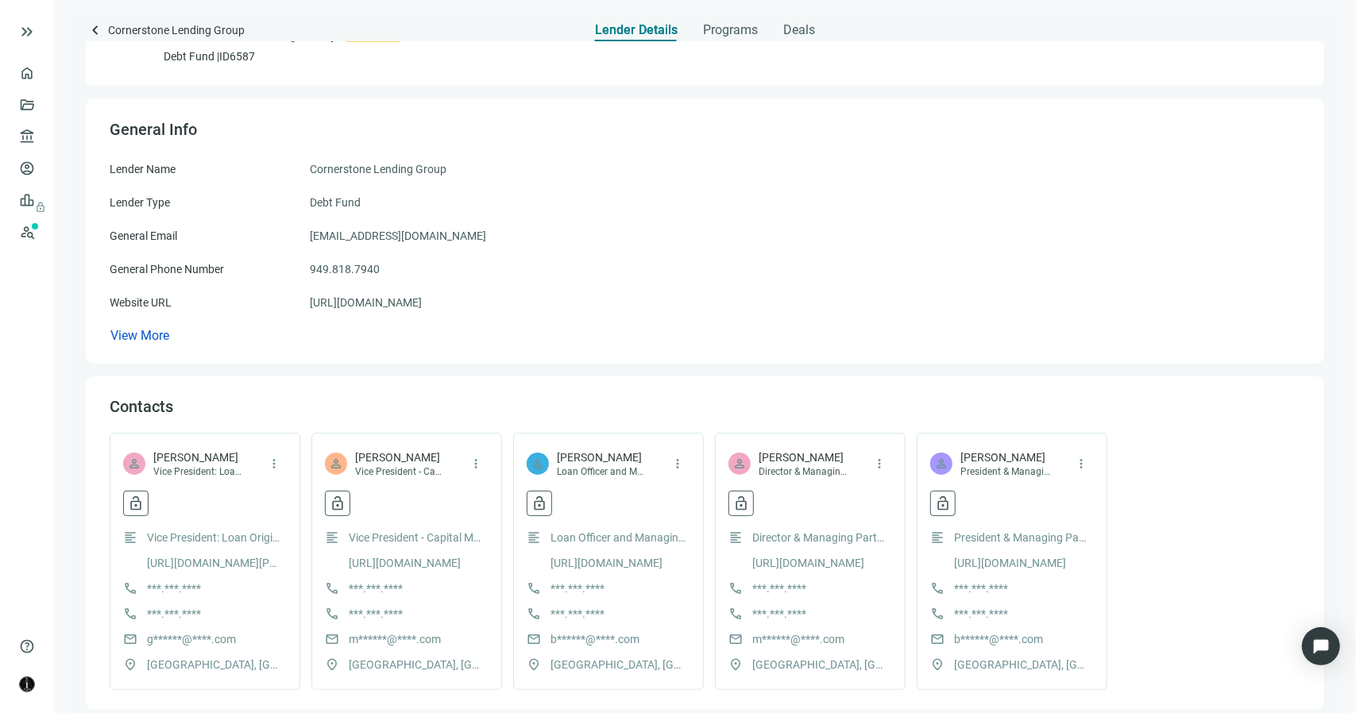
scroll to position [0, 0]
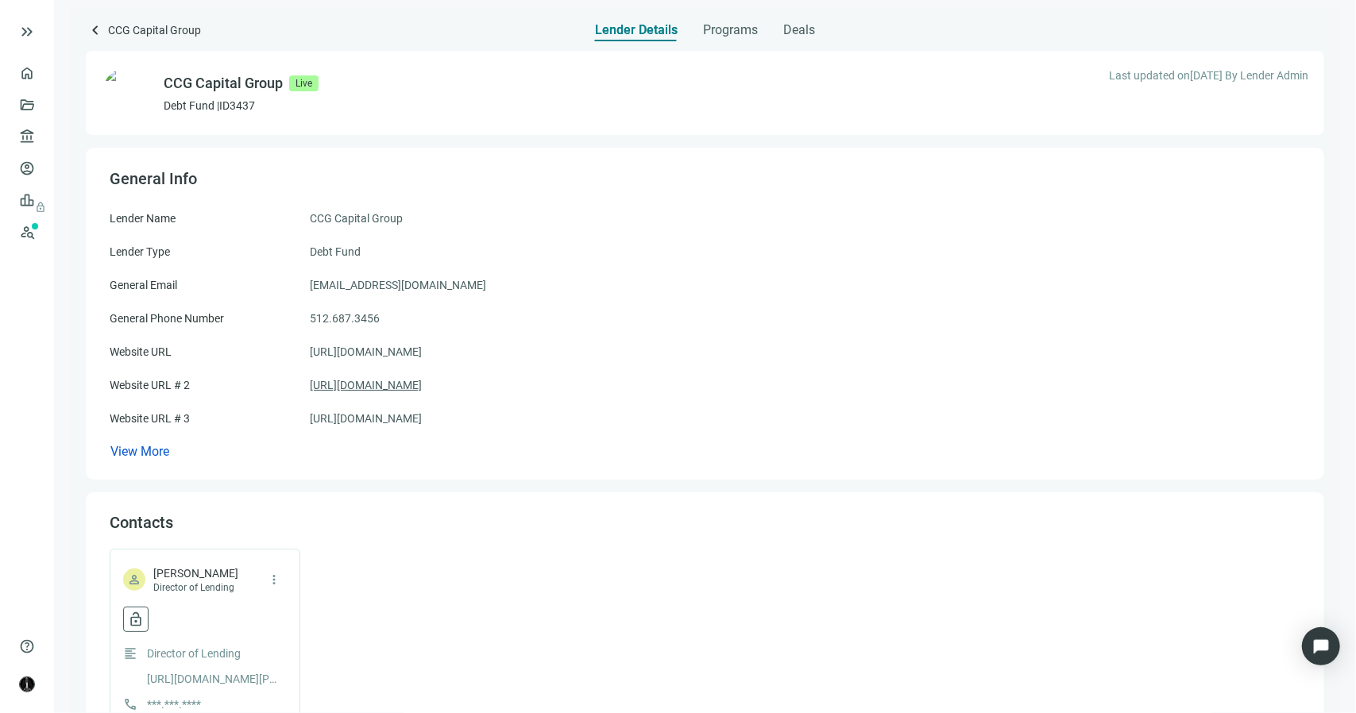
click at [400, 386] on link "[URL][DOMAIN_NAME]" at bounding box center [366, 385] width 112 height 17
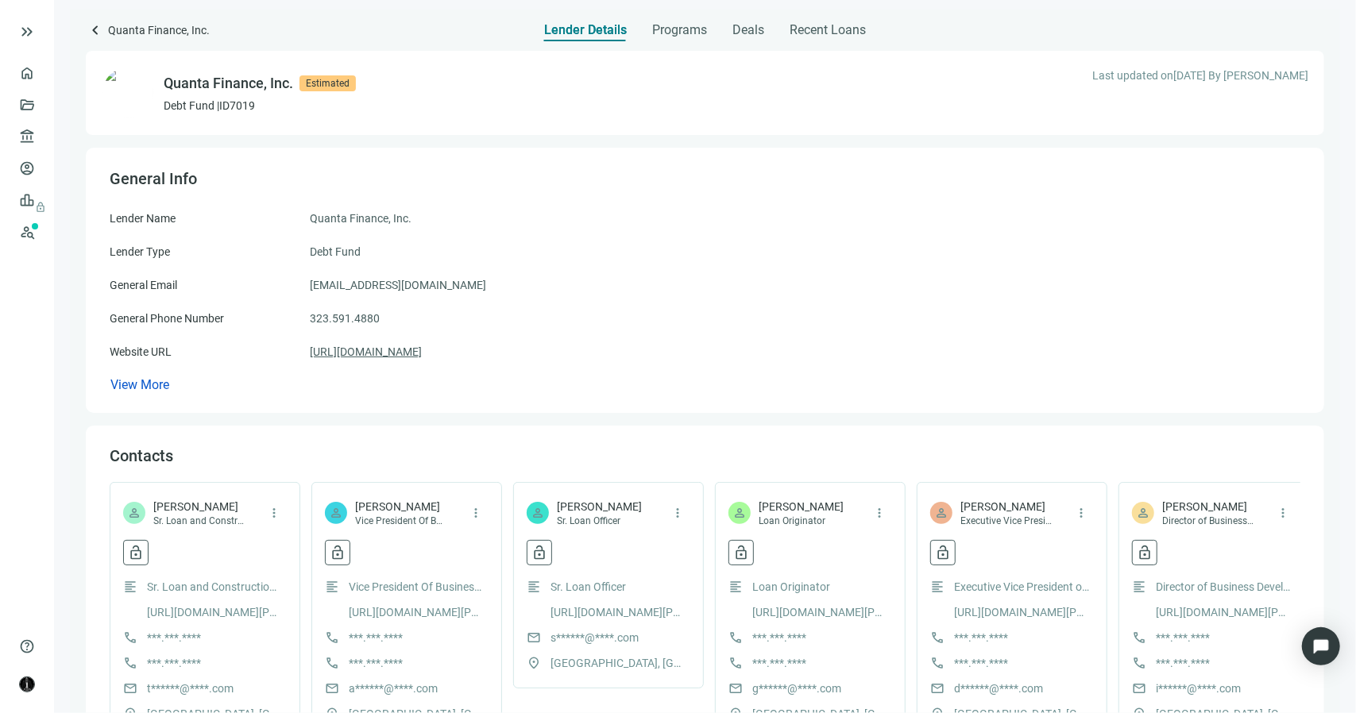
click at [399, 350] on link "[URL][DOMAIN_NAME]" at bounding box center [366, 351] width 112 height 17
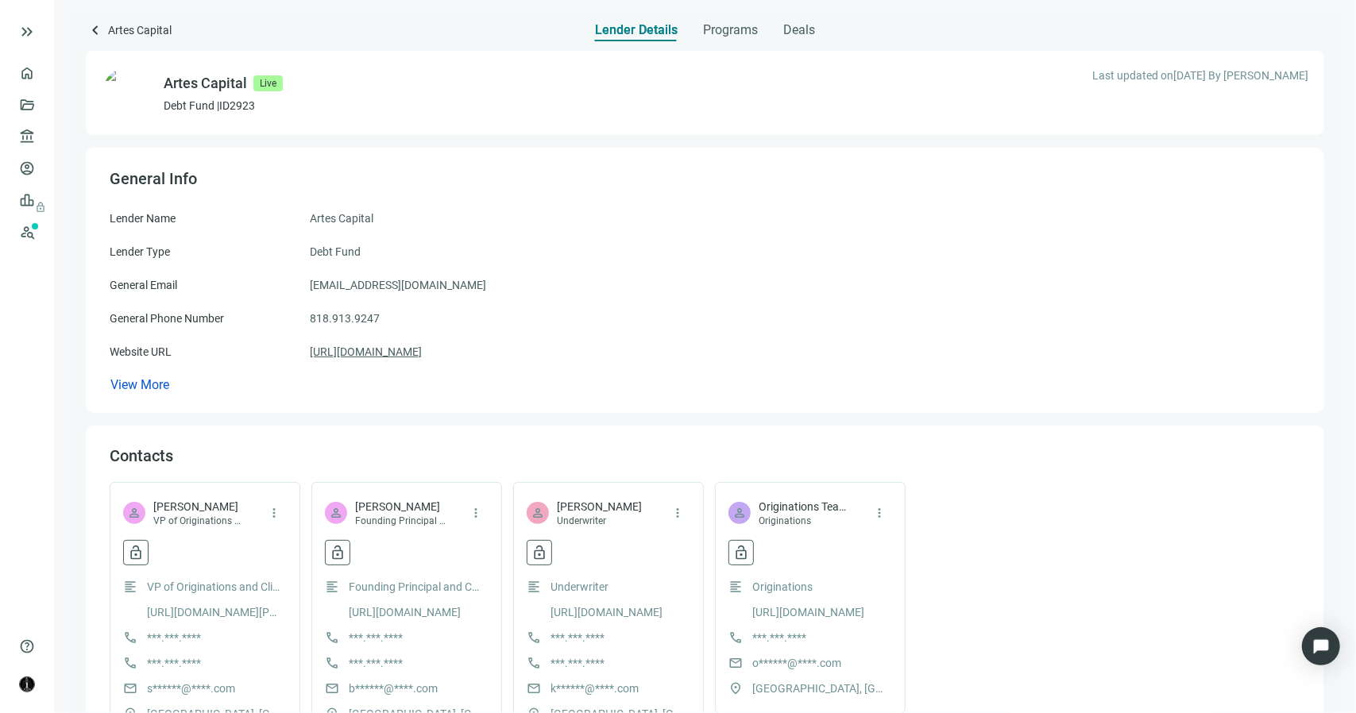
click at [370, 357] on link "[URL][DOMAIN_NAME]" at bounding box center [366, 351] width 112 height 17
